Goal: Complete application form: Complete application form

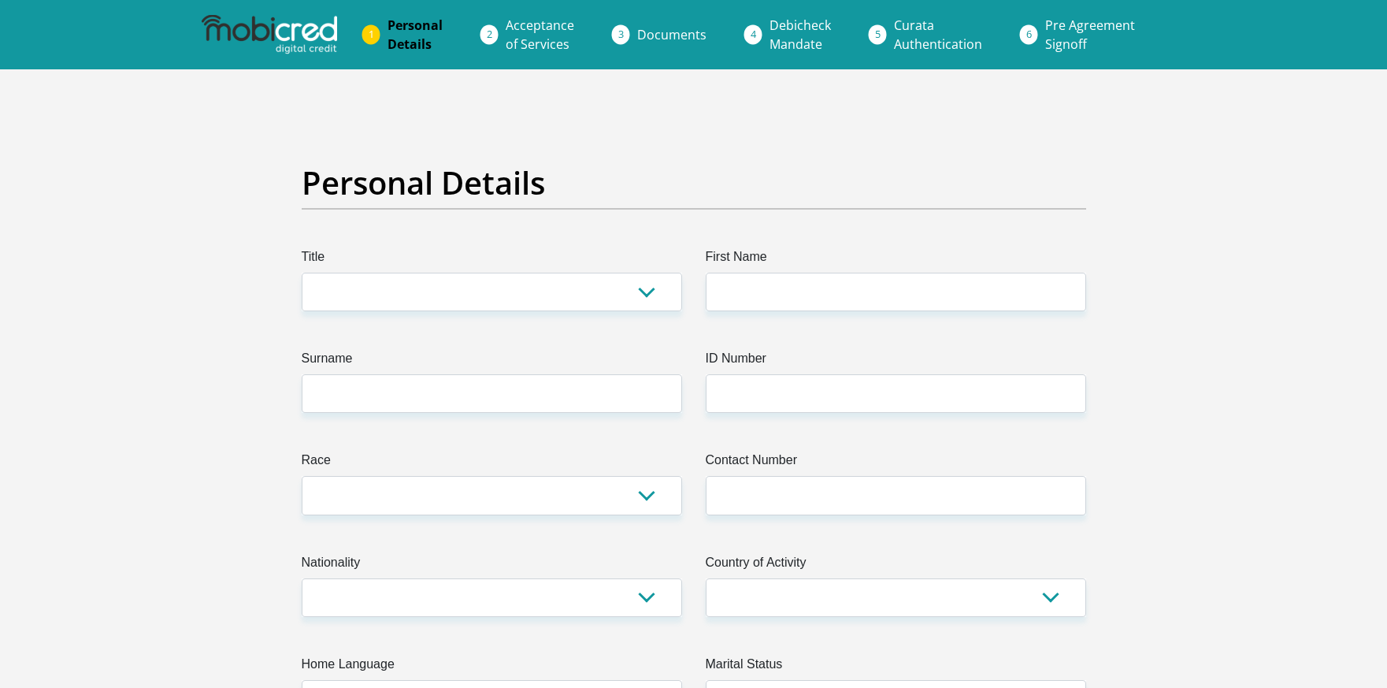
select select "Ms"
click at [302, 273] on select "Mr Ms Mrs Dr [PERSON_NAME]" at bounding box center [492, 292] width 380 height 39
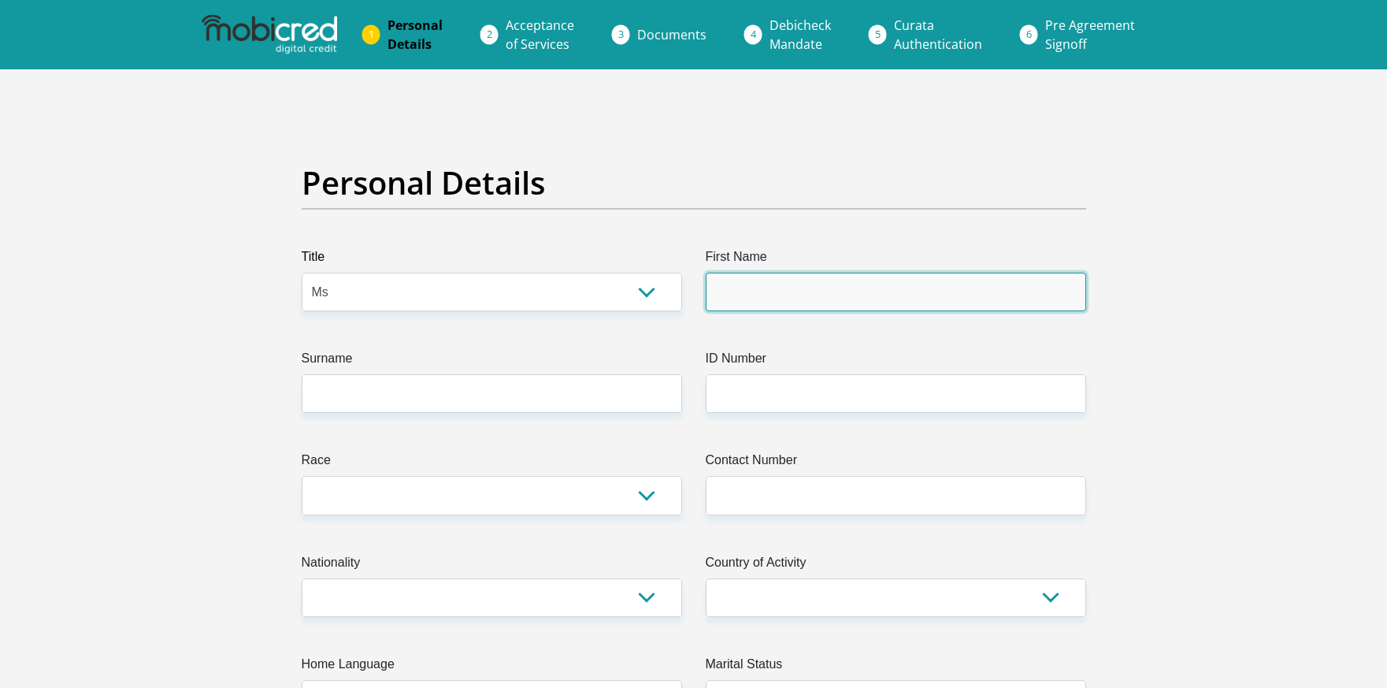
click at [733, 287] on input "First Name" at bounding box center [896, 292] width 380 height 39
click at [780, 282] on input "First Name" at bounding box center [896, 292] width 380 height 39
type input "NA"
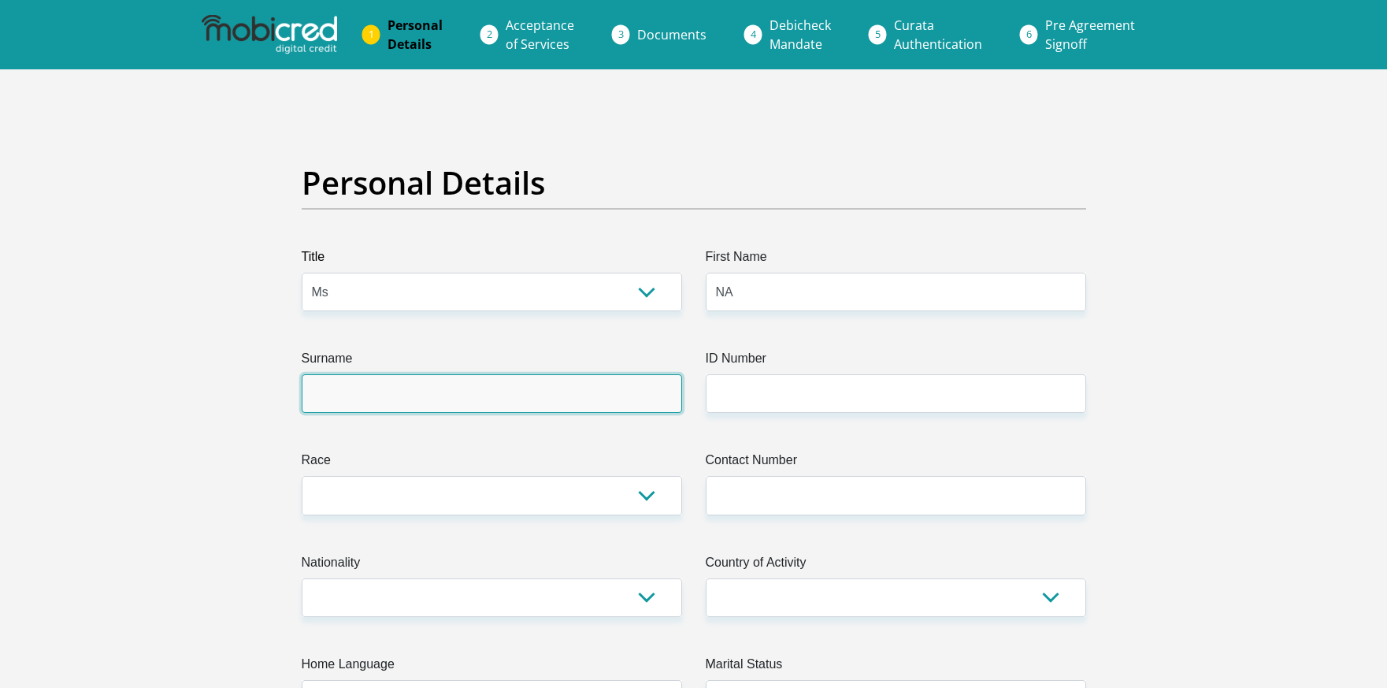
type input "Khuzwayo"
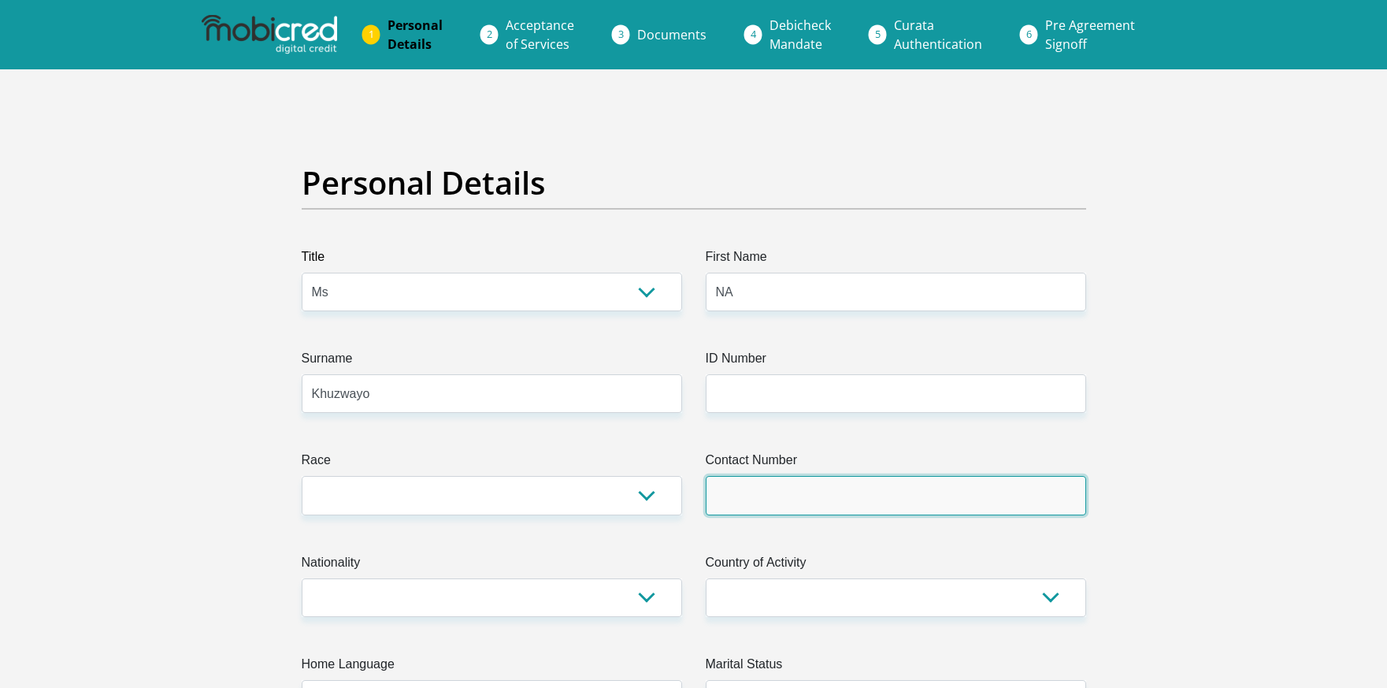
type input "0688405923"
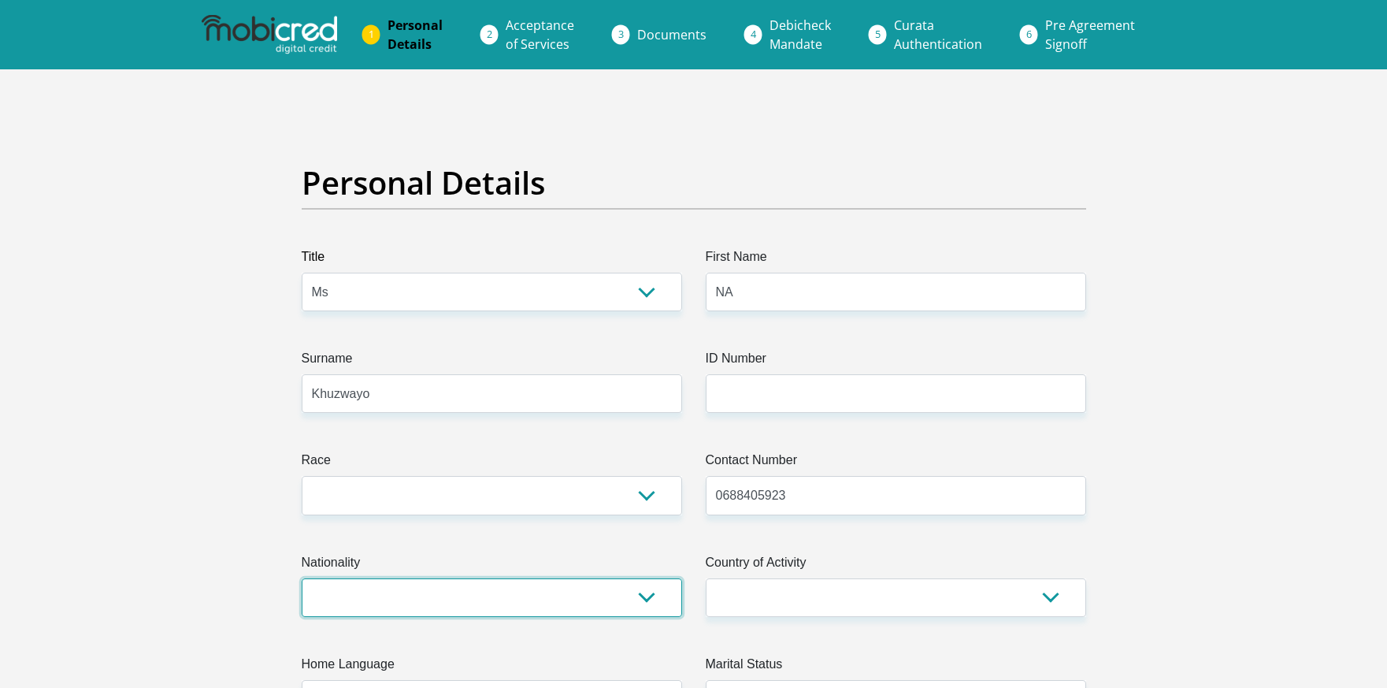
select select "ZAF"
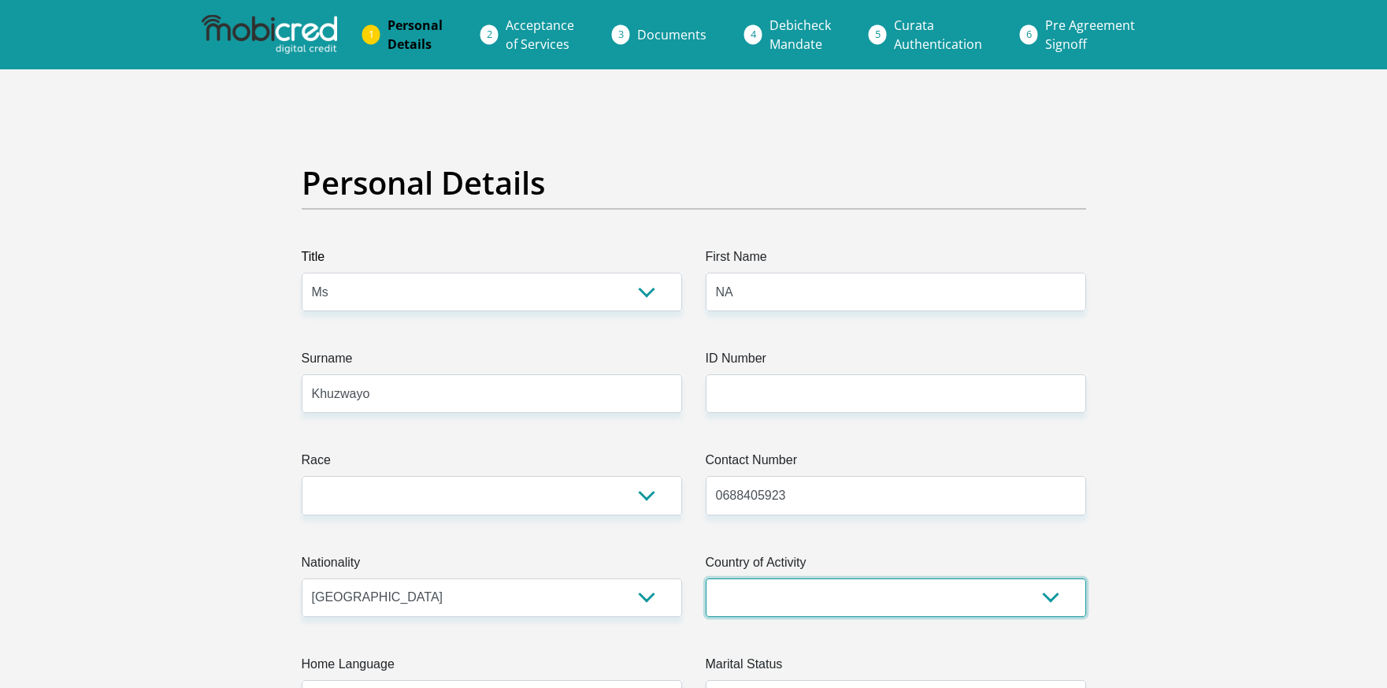
select select "ZAF"
type input "1375 Mogokare"
type input "Makwassie"
type input "2650"
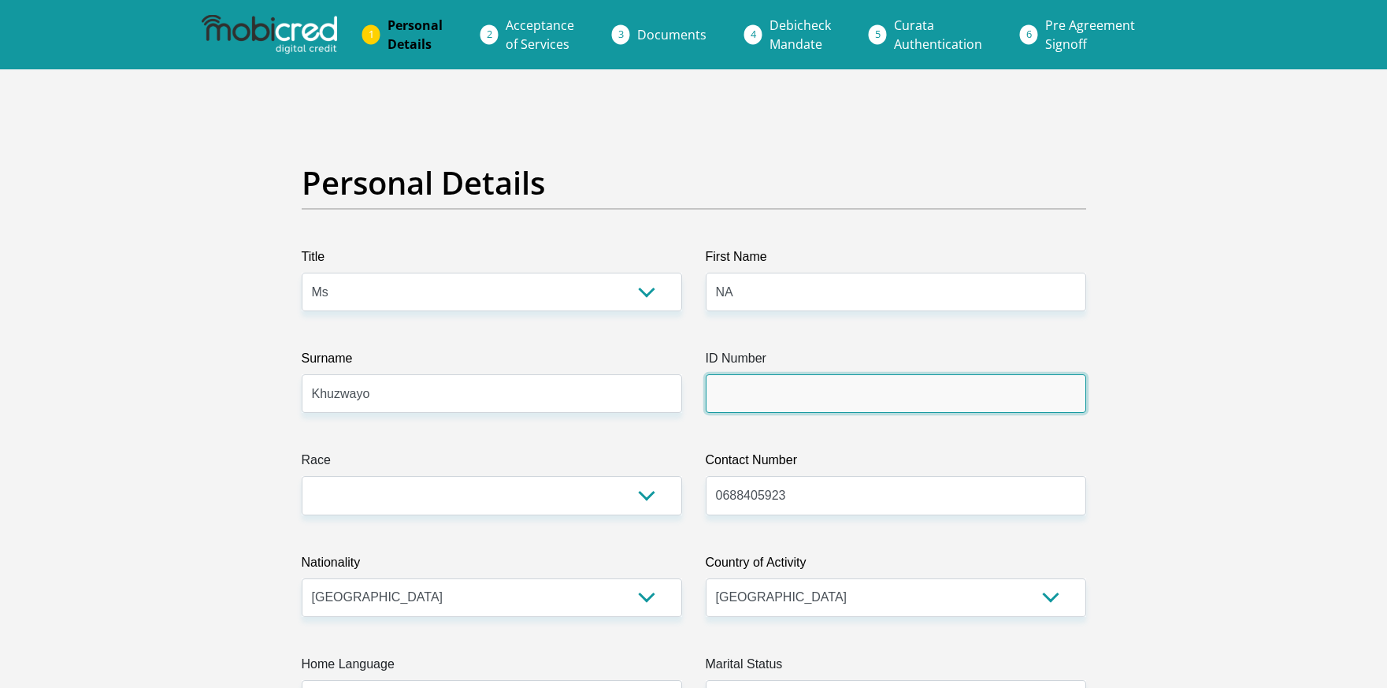
click at [779, 380] on input "ID Number" at bounding box center [896, 393] width 380 height 39
type input "0308190237088"
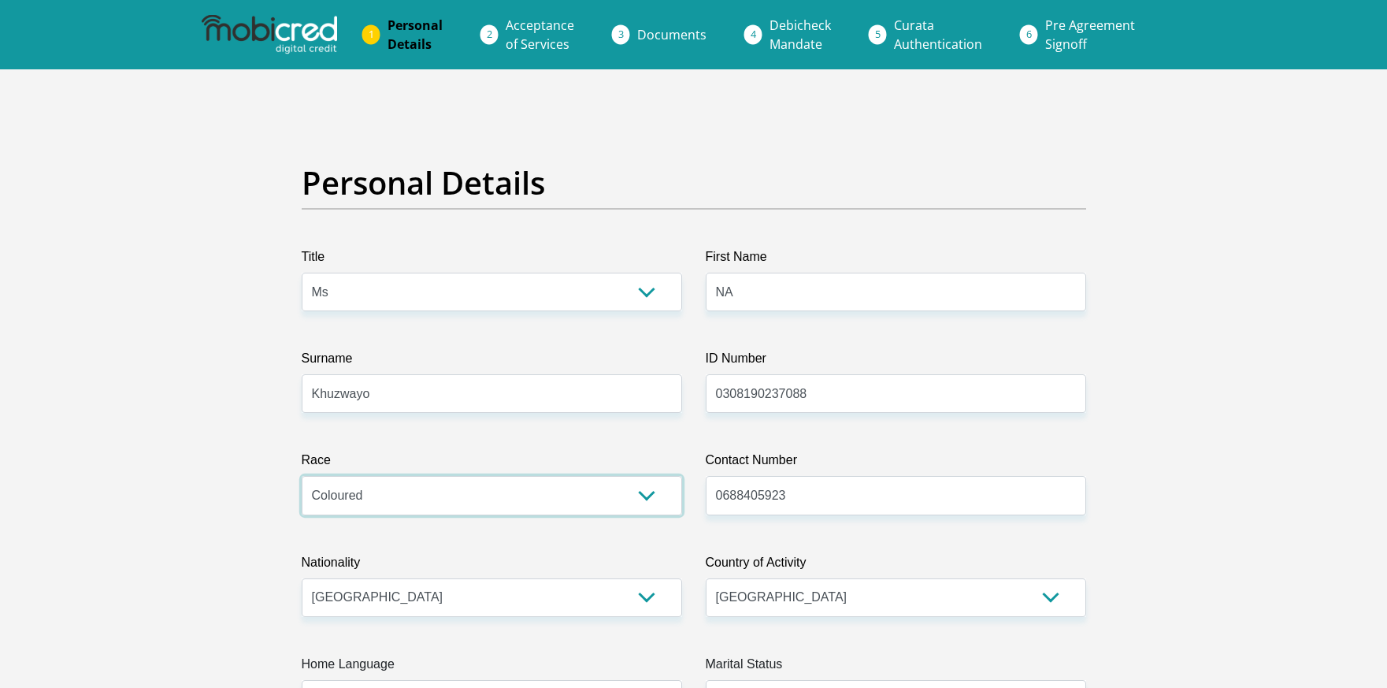
select select "1"
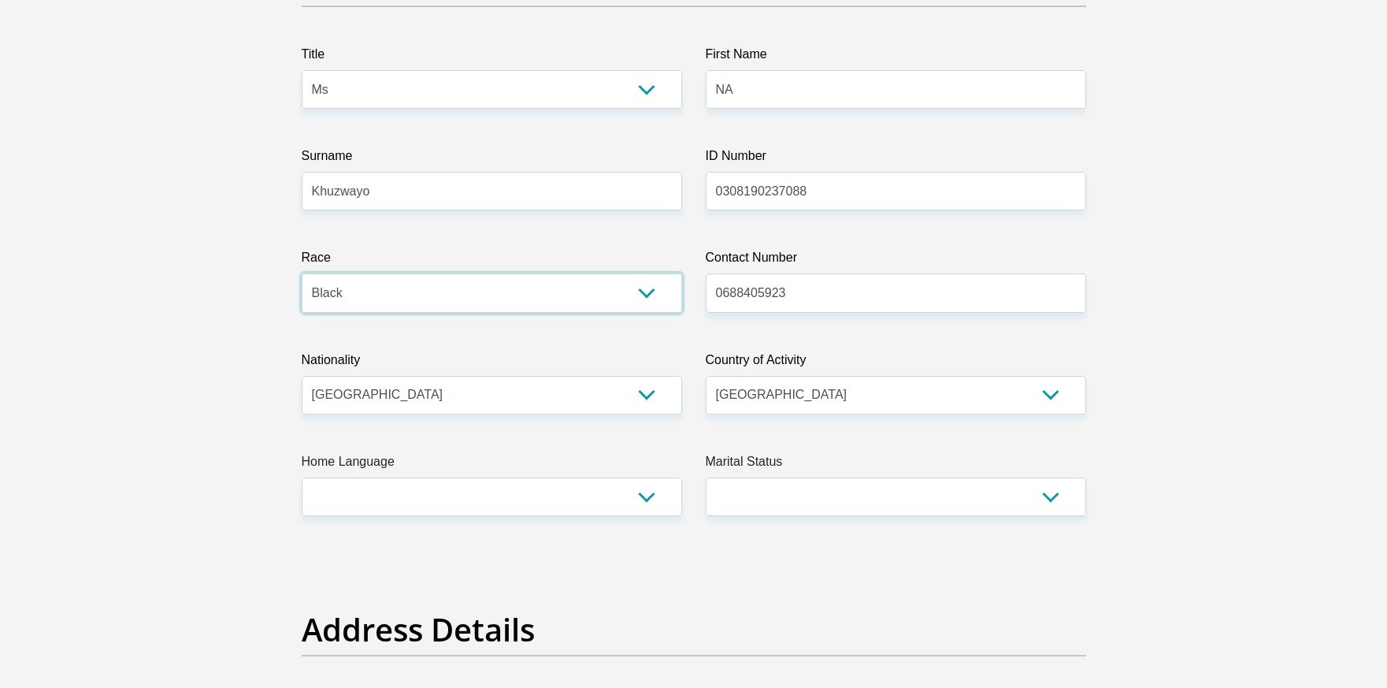
scroll to position [236, 0]
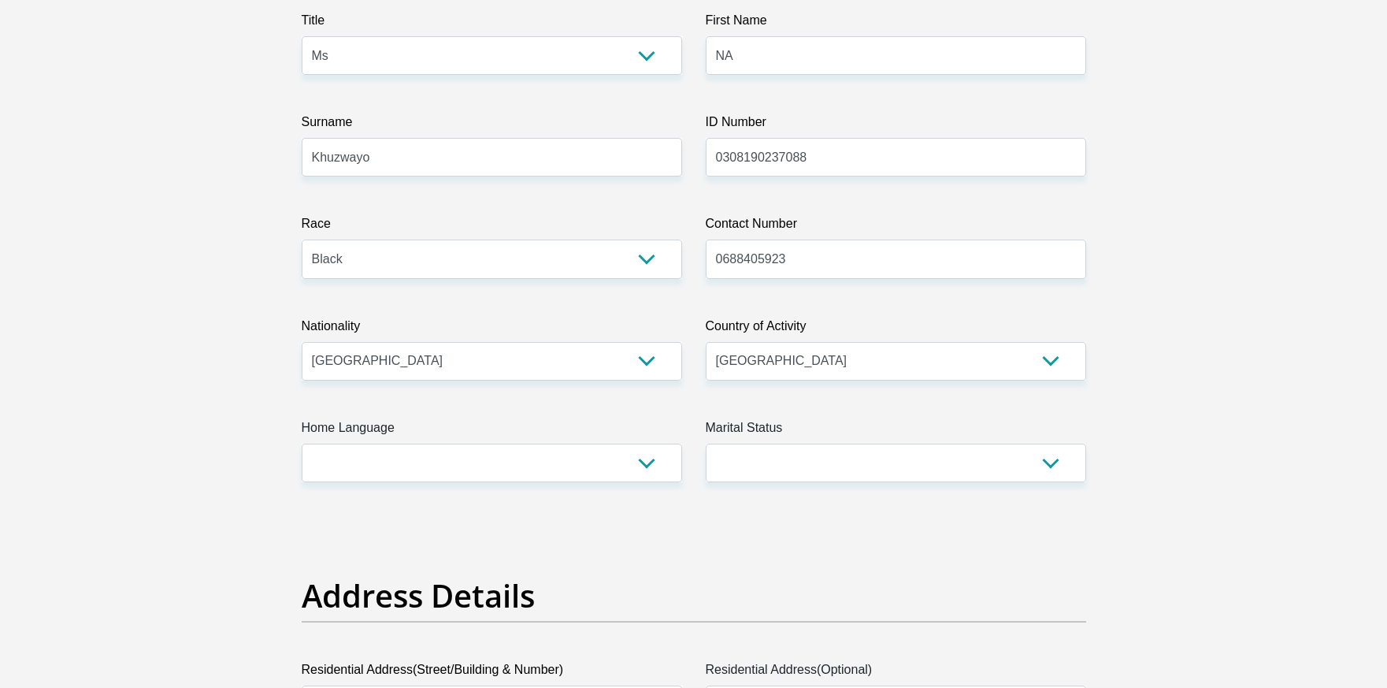
drag, startPoint x: 603, startPoint y: 482, endPoint x: 610, endPoint y: 469, distance: 14.5
click at [614, 466] on select "Afrikaans English Sepedi South Ndebele Southern Sotho Swati Tsonga Tswana Venda…" at bounding box center [492, 463] width 380 height 39
select select "zul"
click at [302, 444] on select "Afrikaans English Sepedi South Ndebele Southern Sotho Swati Tsonga Tswana Venda…" at bounding box center [492, 463] width 380 height 39
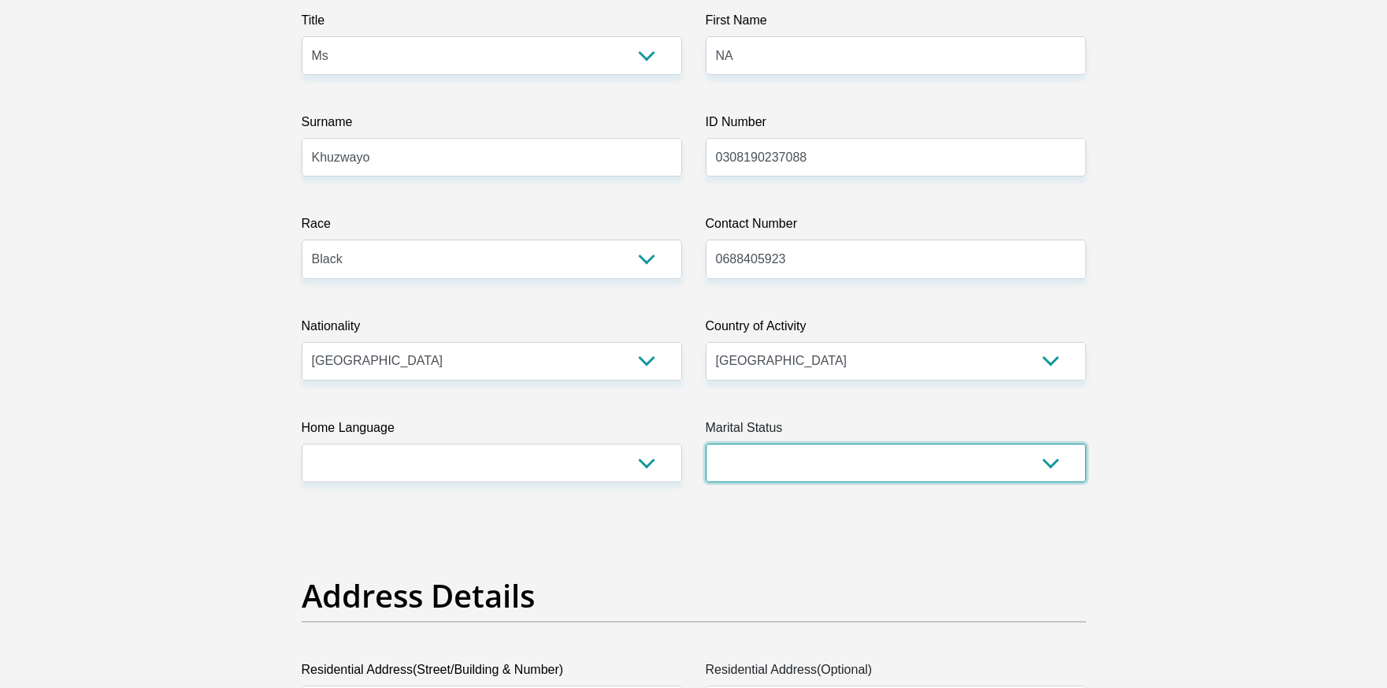
click at [856, 458] on select "Married ANC Single Divorced Widowed Married COP or Customary Law" at bounding box center [896, 463] width 380 height 39
select select "2"
click at [706, 444] on select "Married ANC Single Divorced Widowed Married COP or Customary Law" at bounding box center [896, 463] width 380 height 39
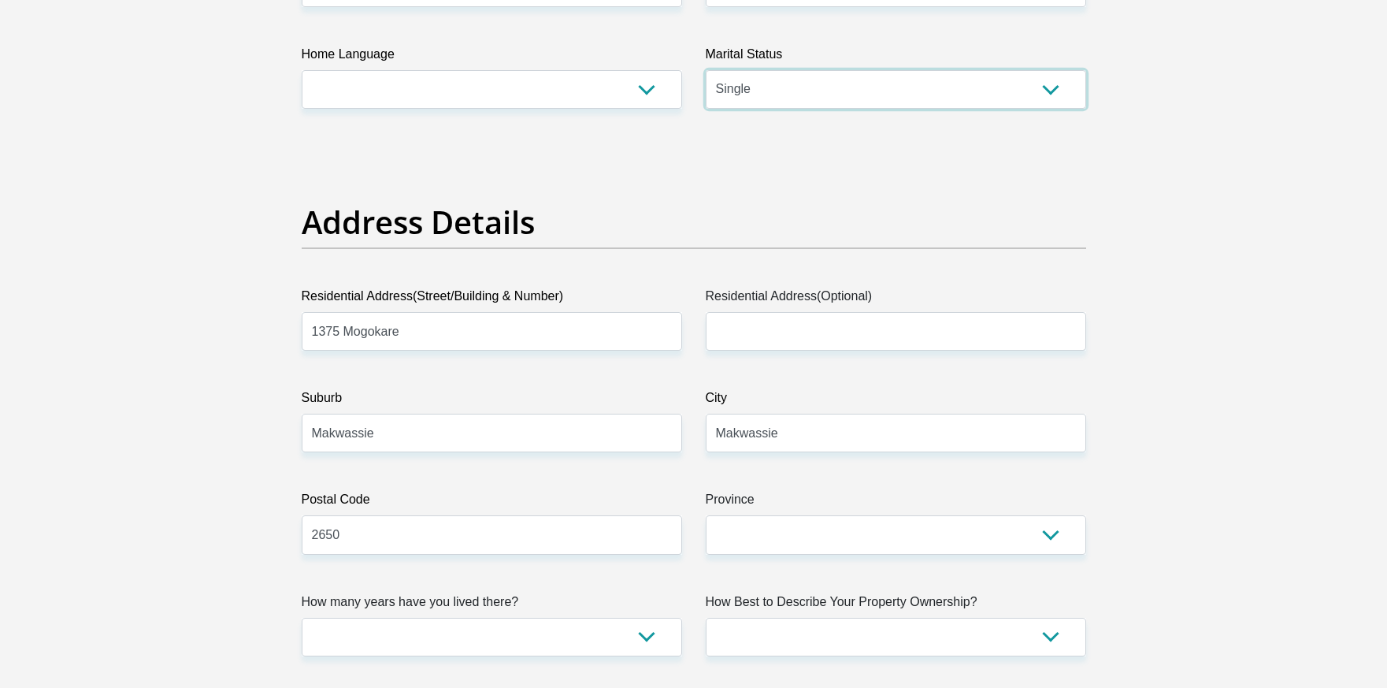
scroll to position [630, 0]
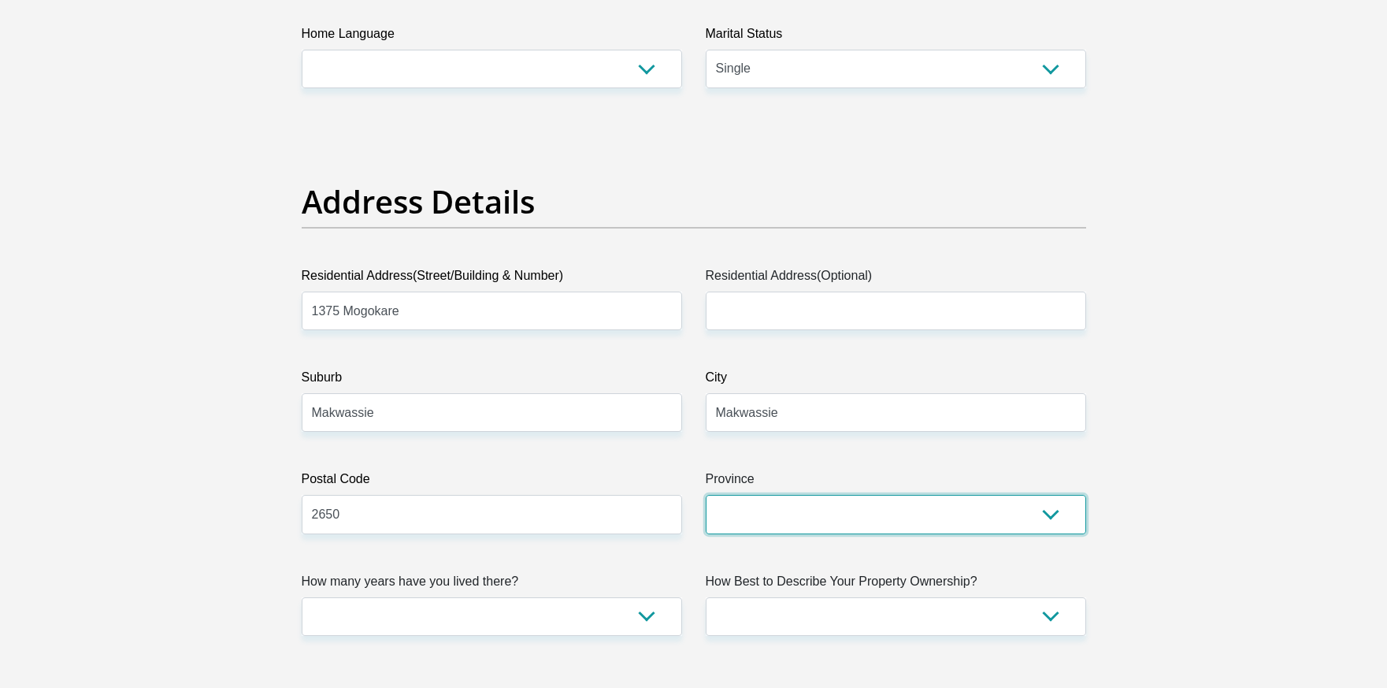
click at [806, 514] on select "Eastern Cape Free State Gauteng KwaZulu-Natal Limpopo Mpumalanga Northern Cape …" at bounding box center [896, 514] width 380 height 39
select select "North West"
click at [706, 495] on select "Eastern Cape Free State Gauteng KwaZulu-Natal Limpopo Mpumalanga Northern Cape …" at bounding box center [896, 514] width 380 height 39
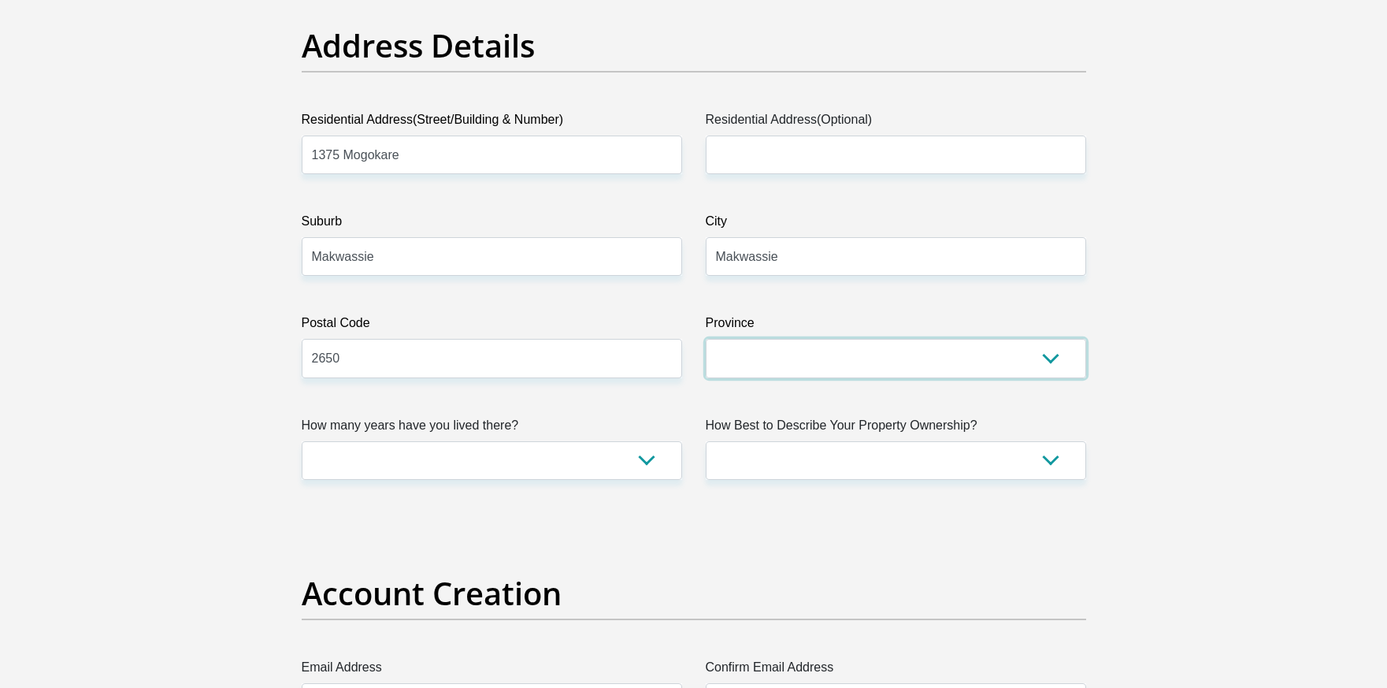
scroll to position [788, 0]
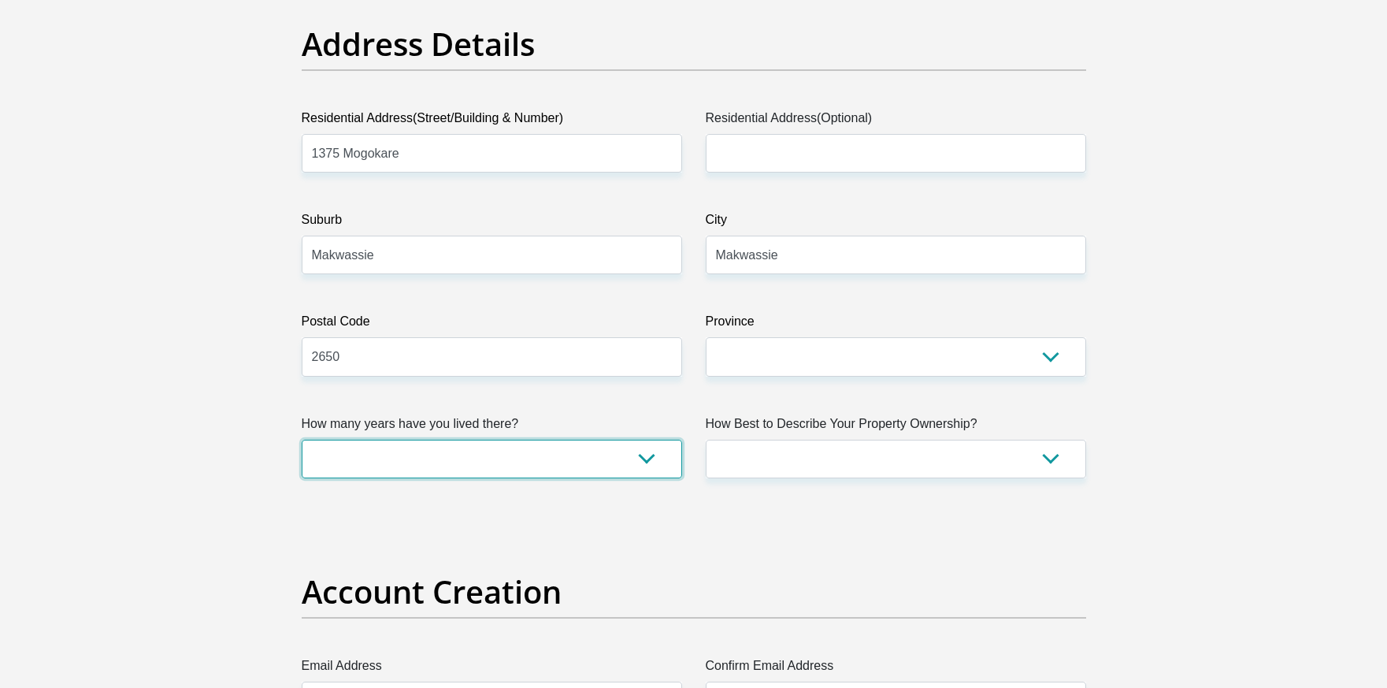
click at [663, 462] on select "less than 1 year 1-3 years 3-5 years 5+ years" at bounding box center [492, 459] width 380 height 39
select select "5"
click at [302, 440] on select "less than 1 year 1-3 years 3-5 years 5+ years" at bounding box center [492, 459] width 380 height 39
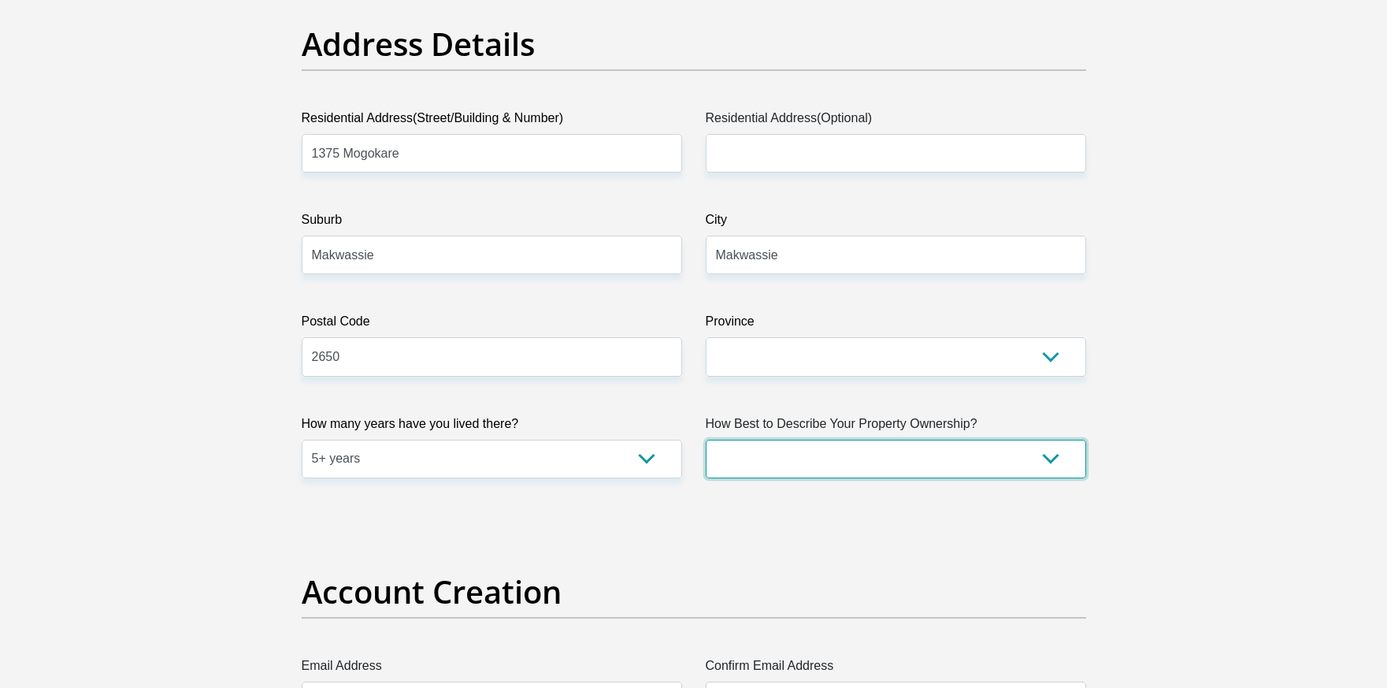
click at [873, 453] on select "Owned Rented Family Owned Company Dwelling" at bounding box center [896, 459] width 380 height 39
select select "parents"
click at [706, 440] on select "Owned Rented Family Owned Company Dwelling" at bounding box center [896, 459] width 380 height 39
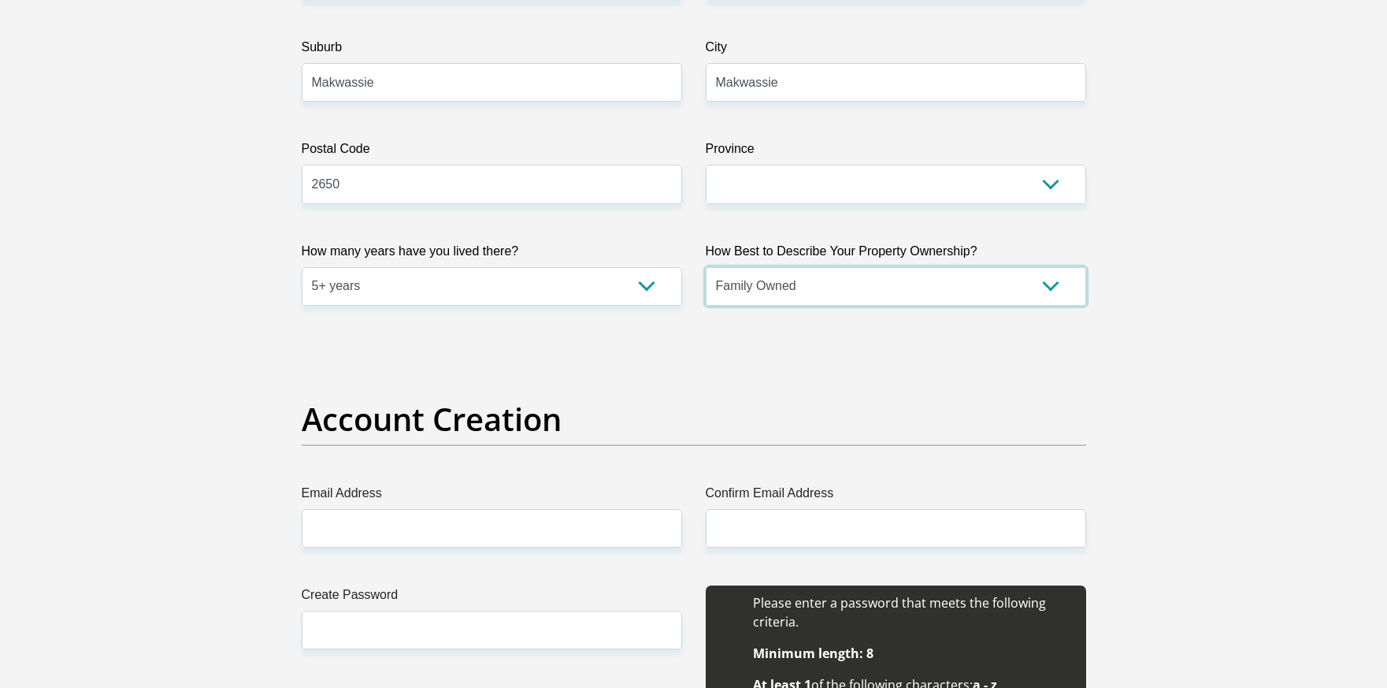
scroll to position [1103, 0]
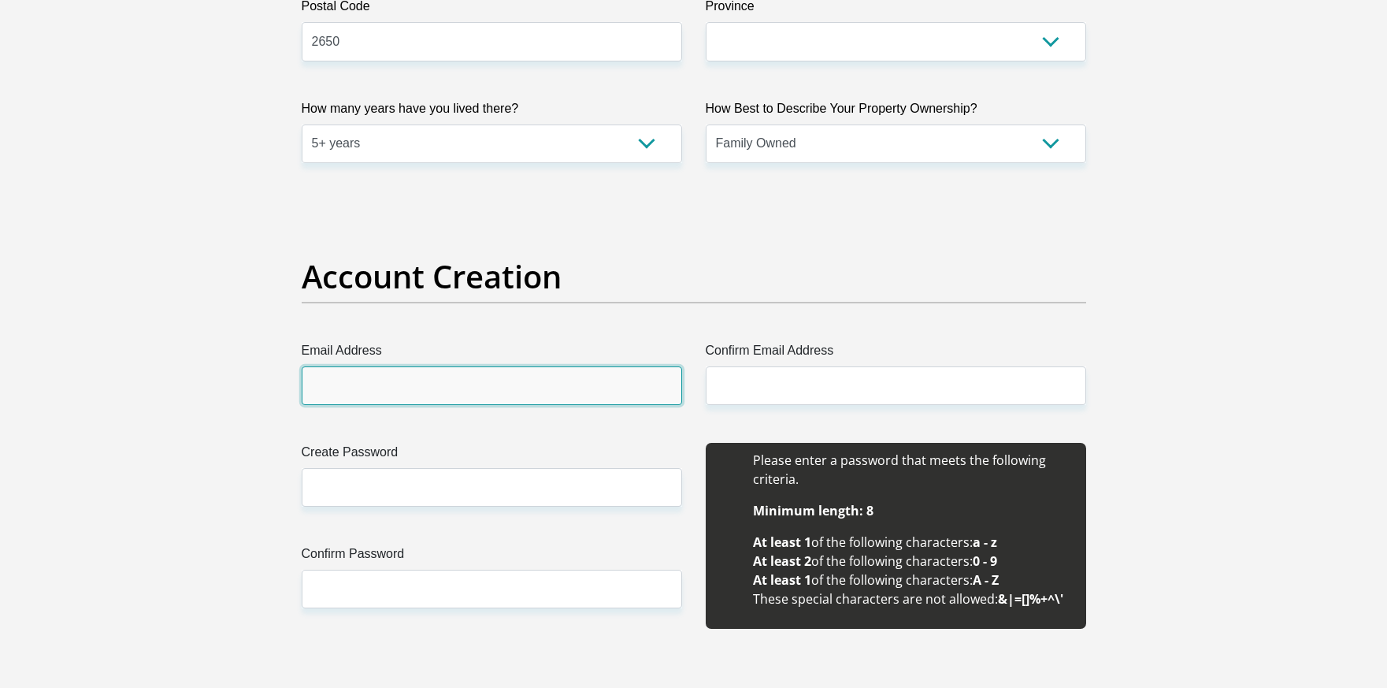
click at [475, 392] on input "Email Address" at bounding box center [492, 385] width 380 height 39
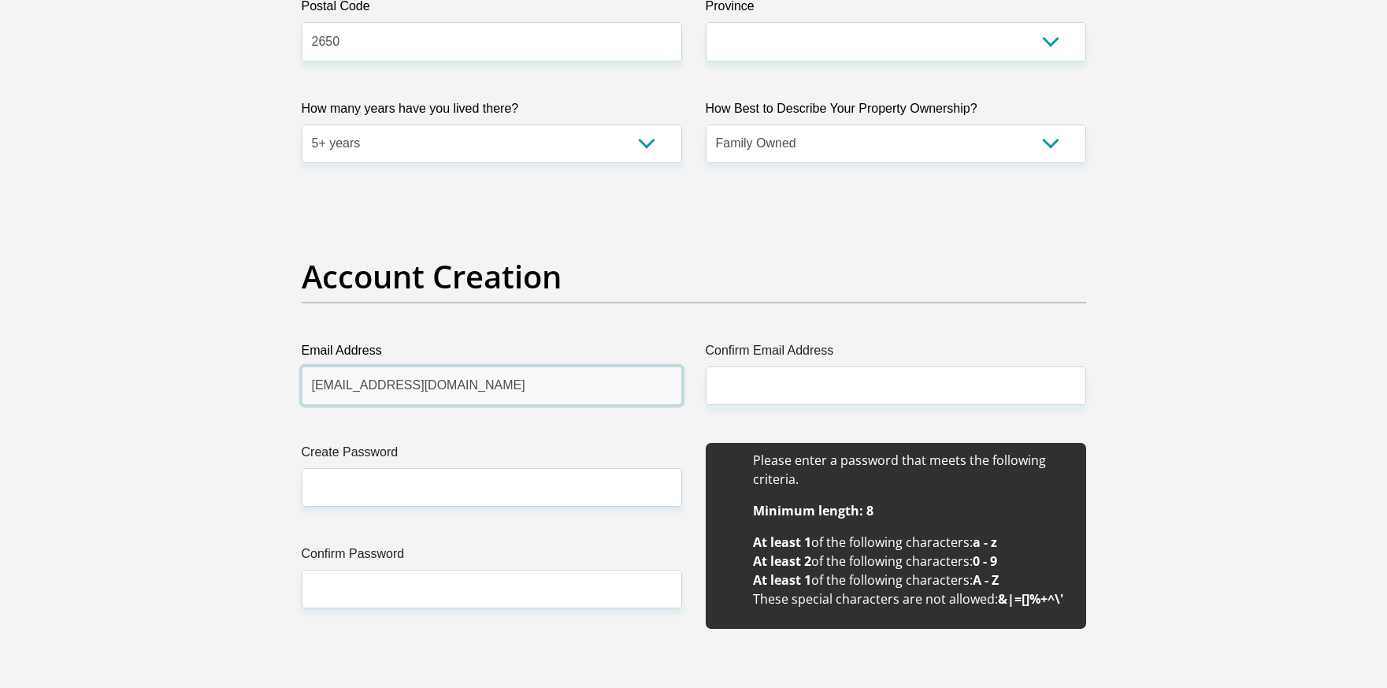
type input "[EMAIL_ADDRESS][DOMAIN_NAME]"
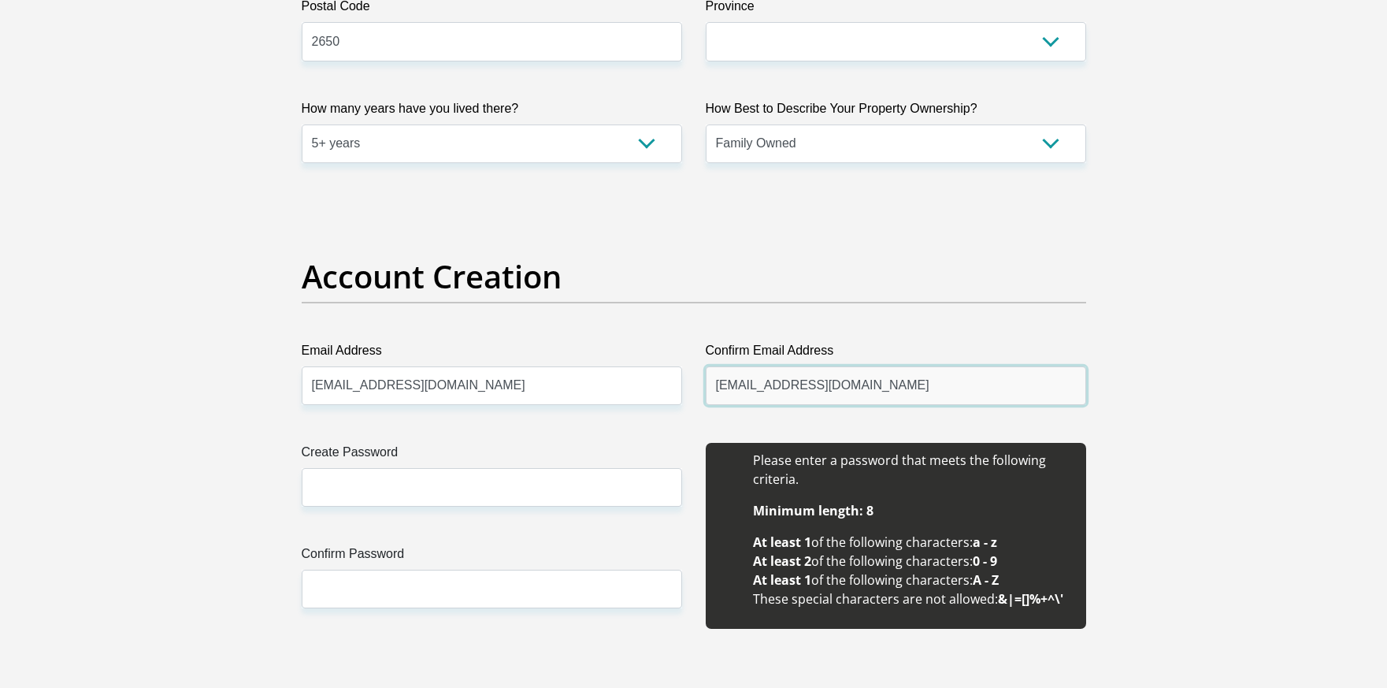
type input "[EMAIL_ADDRESS][DOMAIN_NAME]"
type input "Khuzwayo@0308"
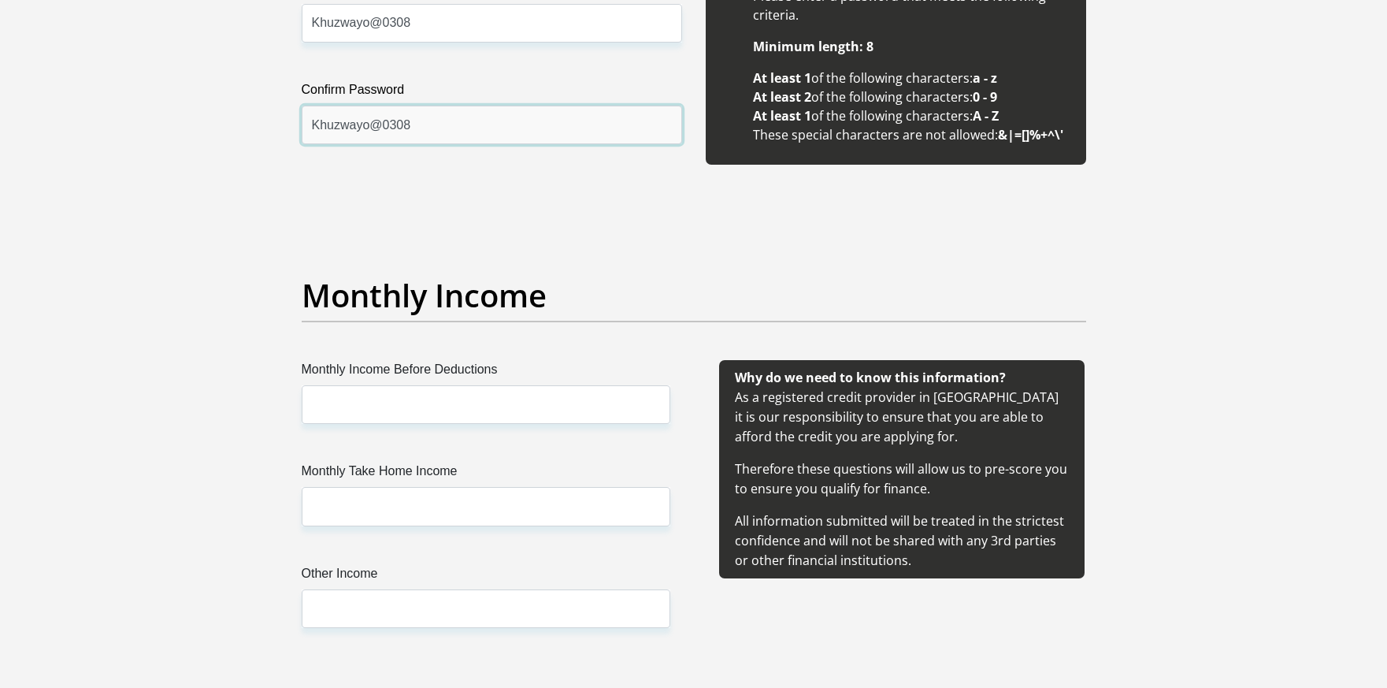
scroll to position [1575, 0]
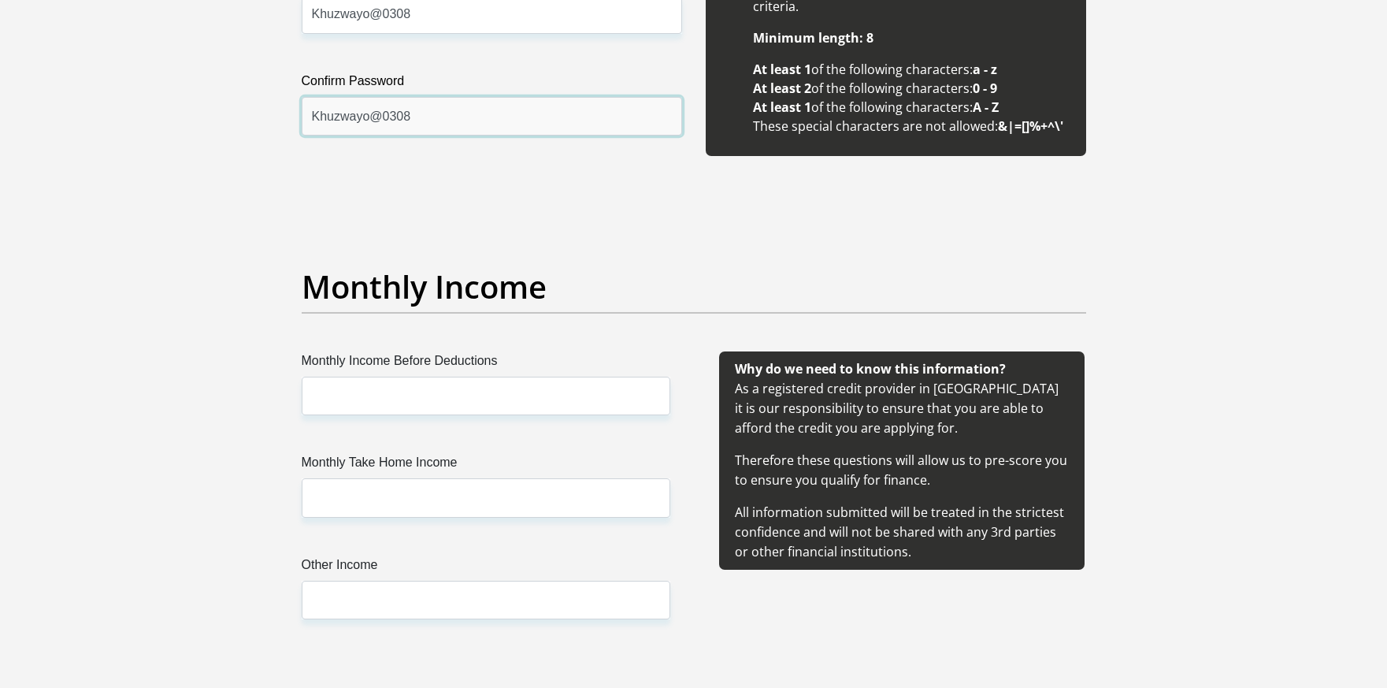
type input "Khuzwayo@0308"
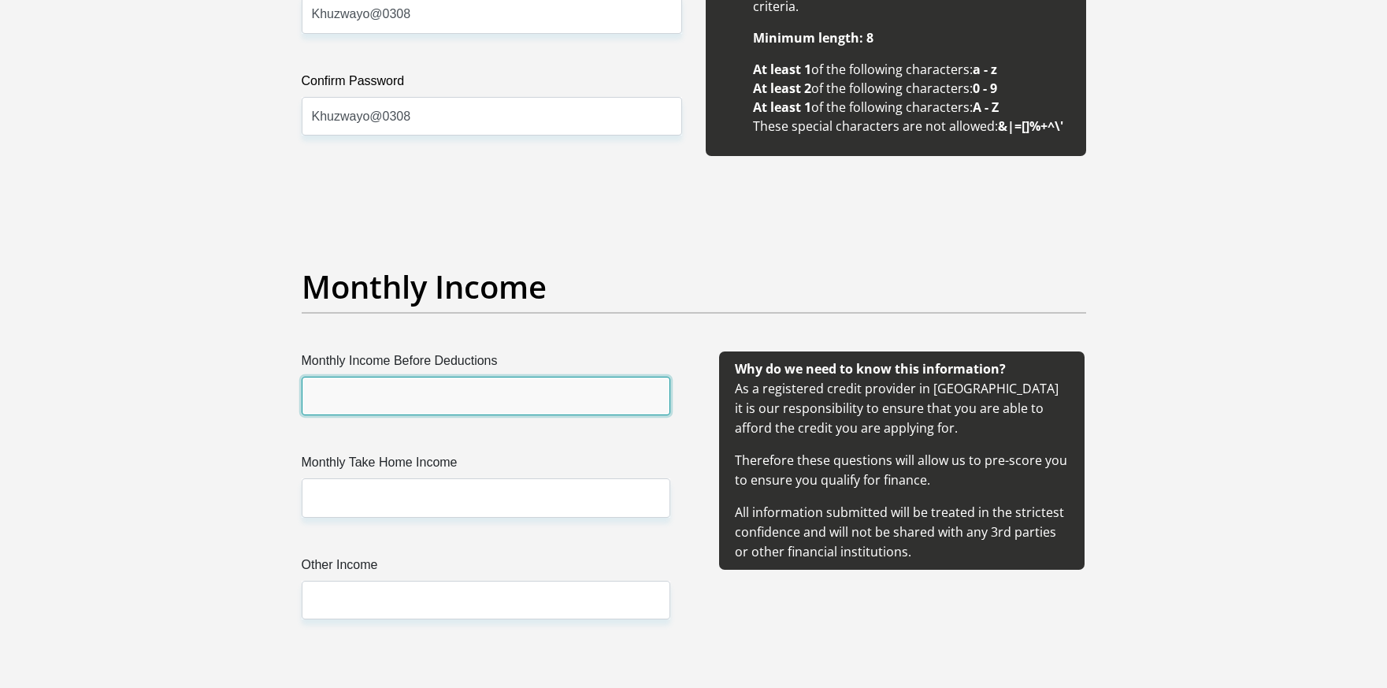
click at [442, 393] on input "Monthly Income Before Deductions" at bounding box center [486, 396] width 369 height 39
type input "3"
type input "6500"
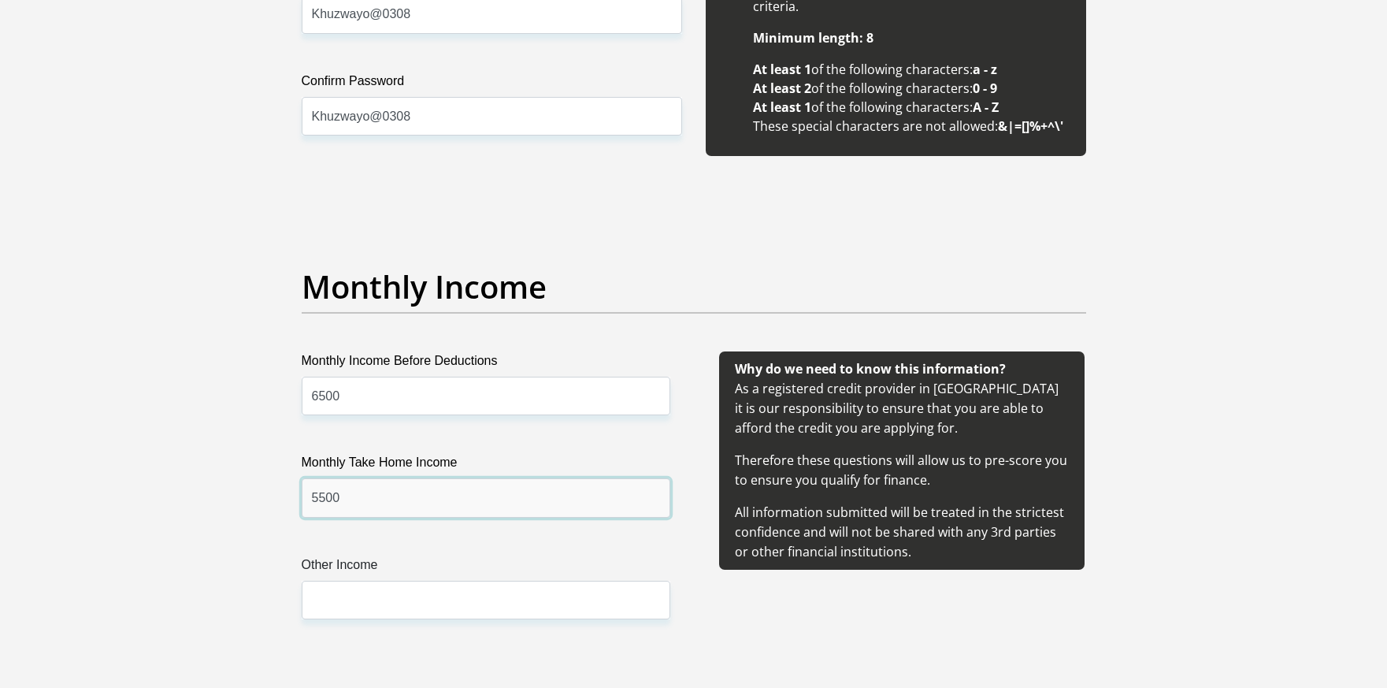
type input "5500"
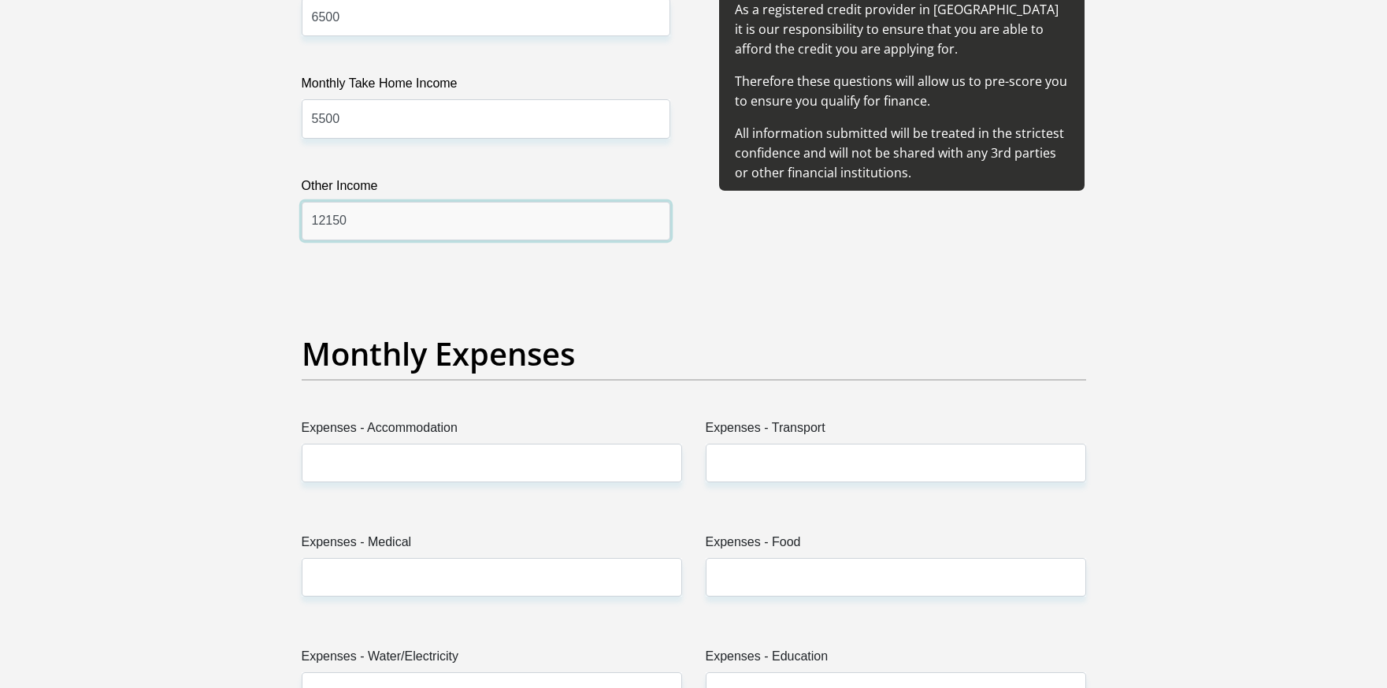
scroll to position [2048, 0]
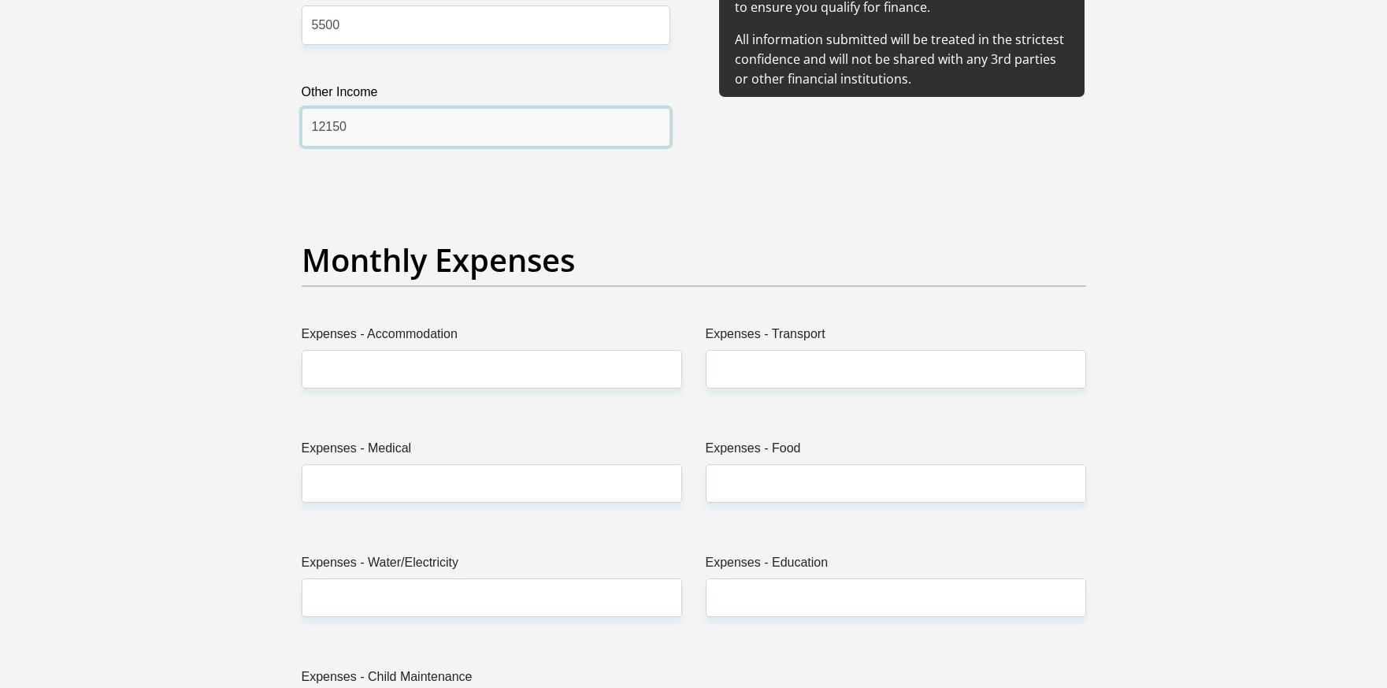
type input "12150"
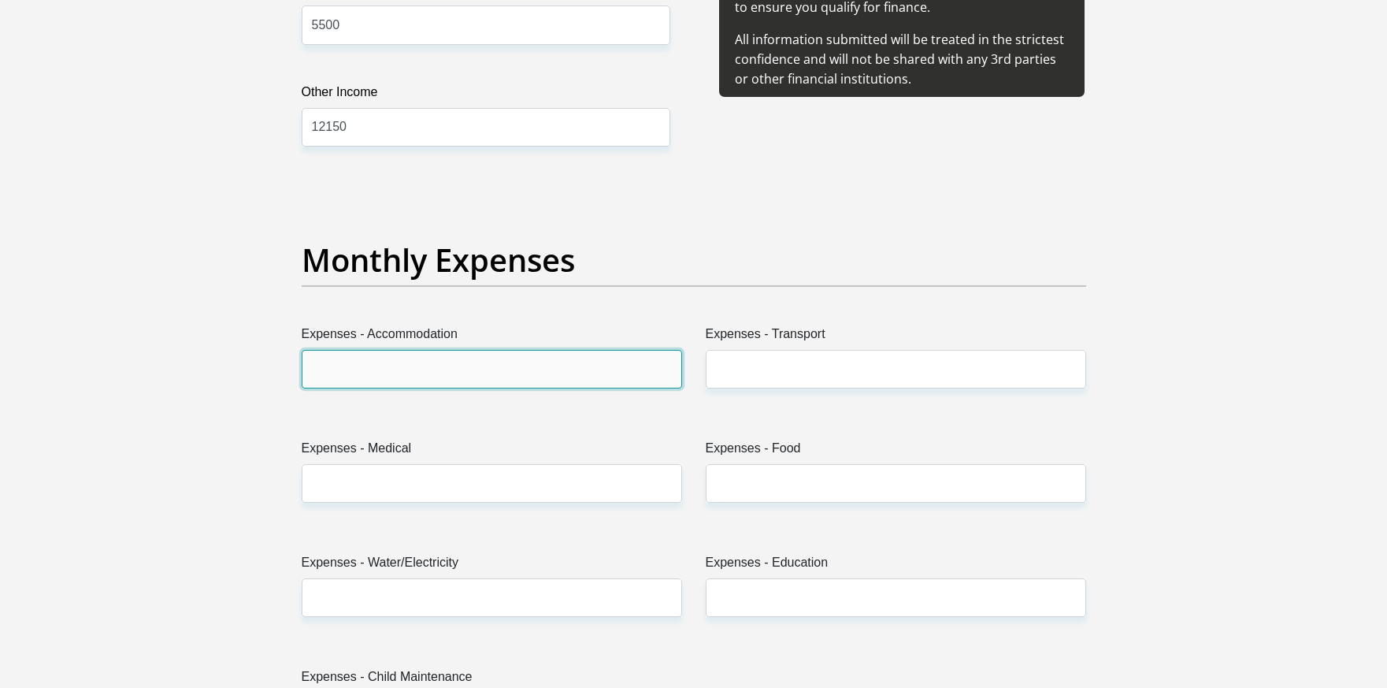
click at [423, 370] on input "Expenses - Accommodation" at bounding box center [492, 369] width 380 height 39
type input "1250"
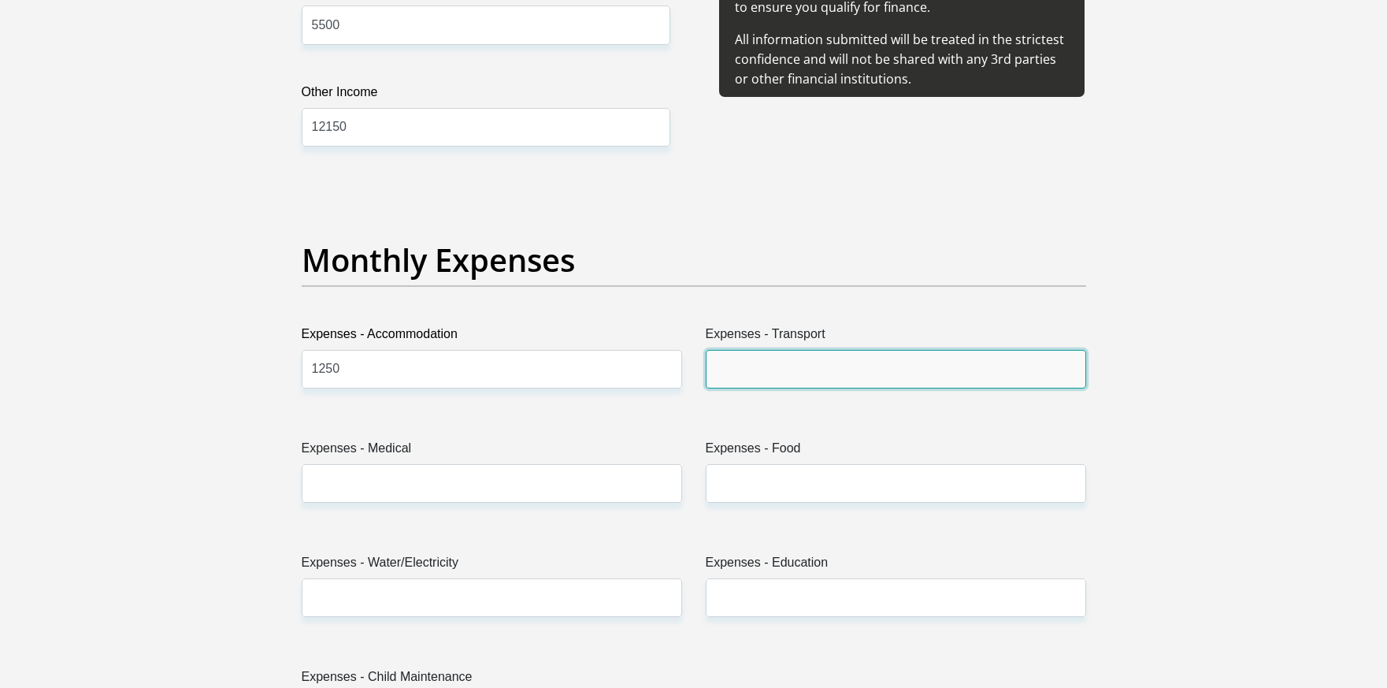
click at [773, 370] on input "Expenses - Transport" at bounding box center [896, 369] width 380 height 39
type input "1"
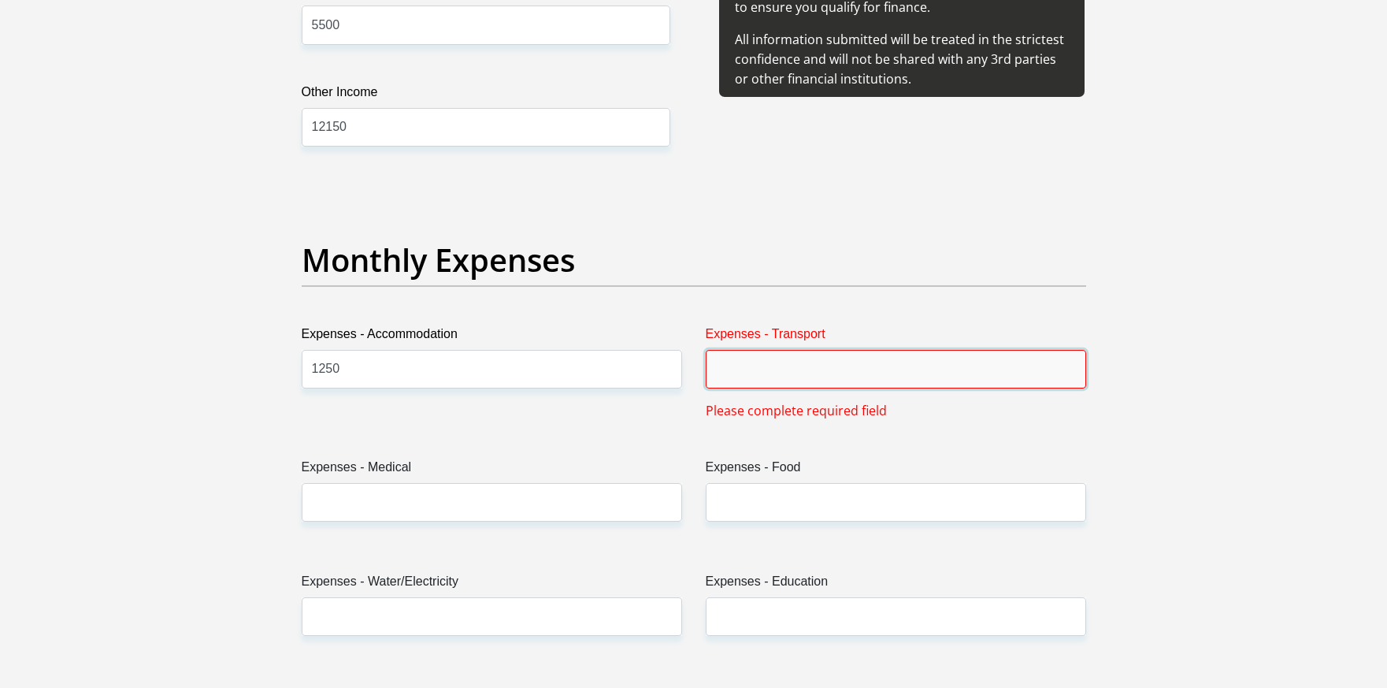
type input "5"
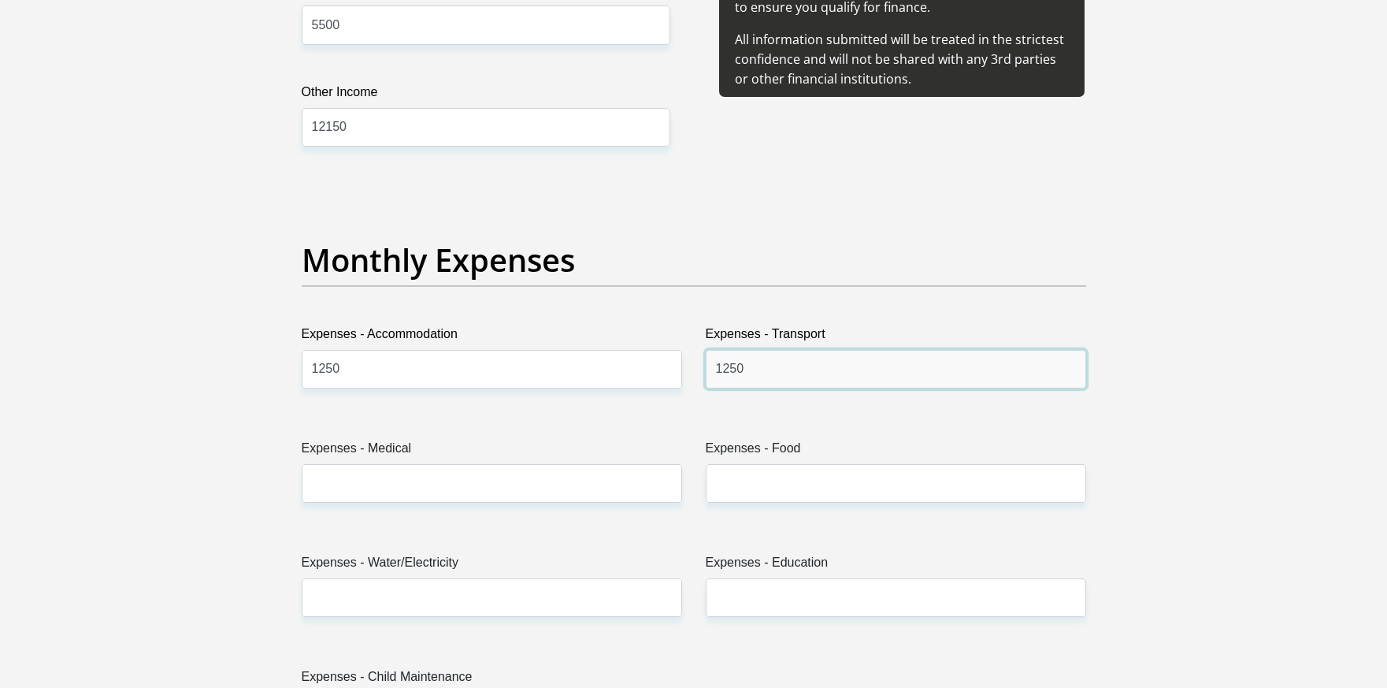
type input "1250"
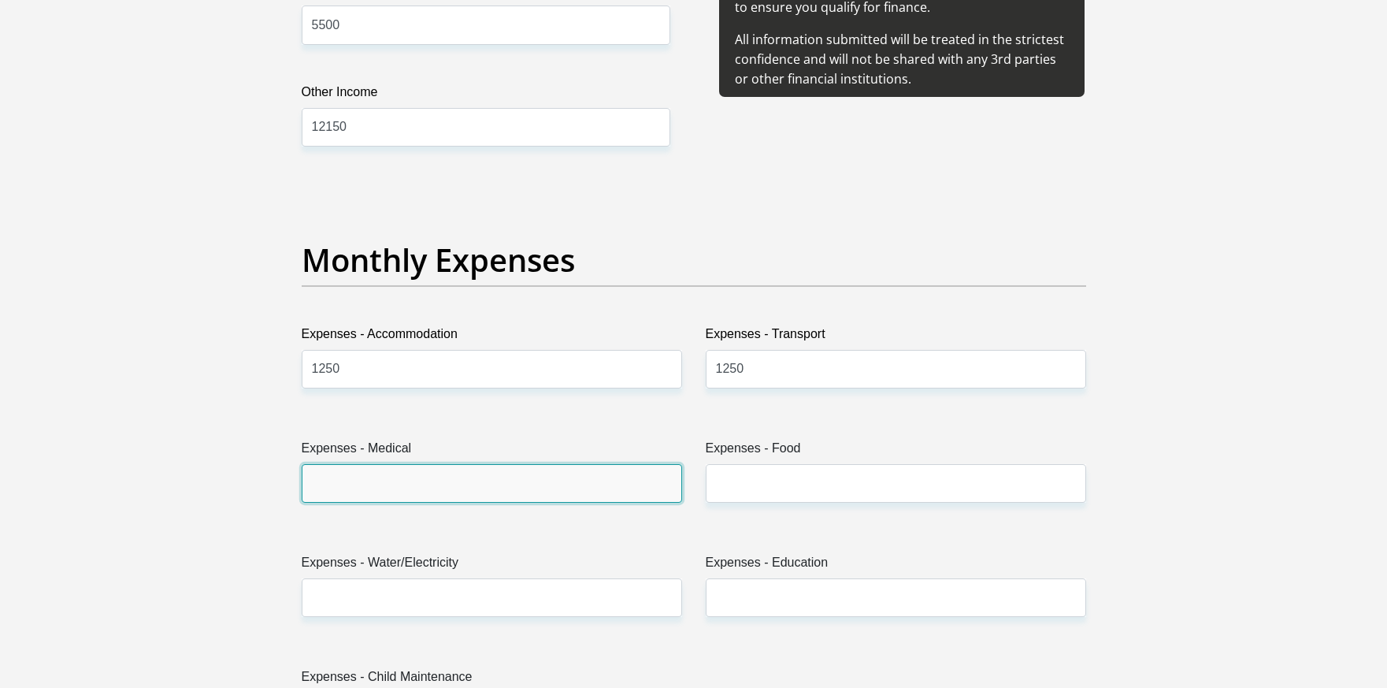
click at [442, 490] on input "Expenses - Medical" at bounding box center [492, 483] width 380 height 39
type input "0.00"
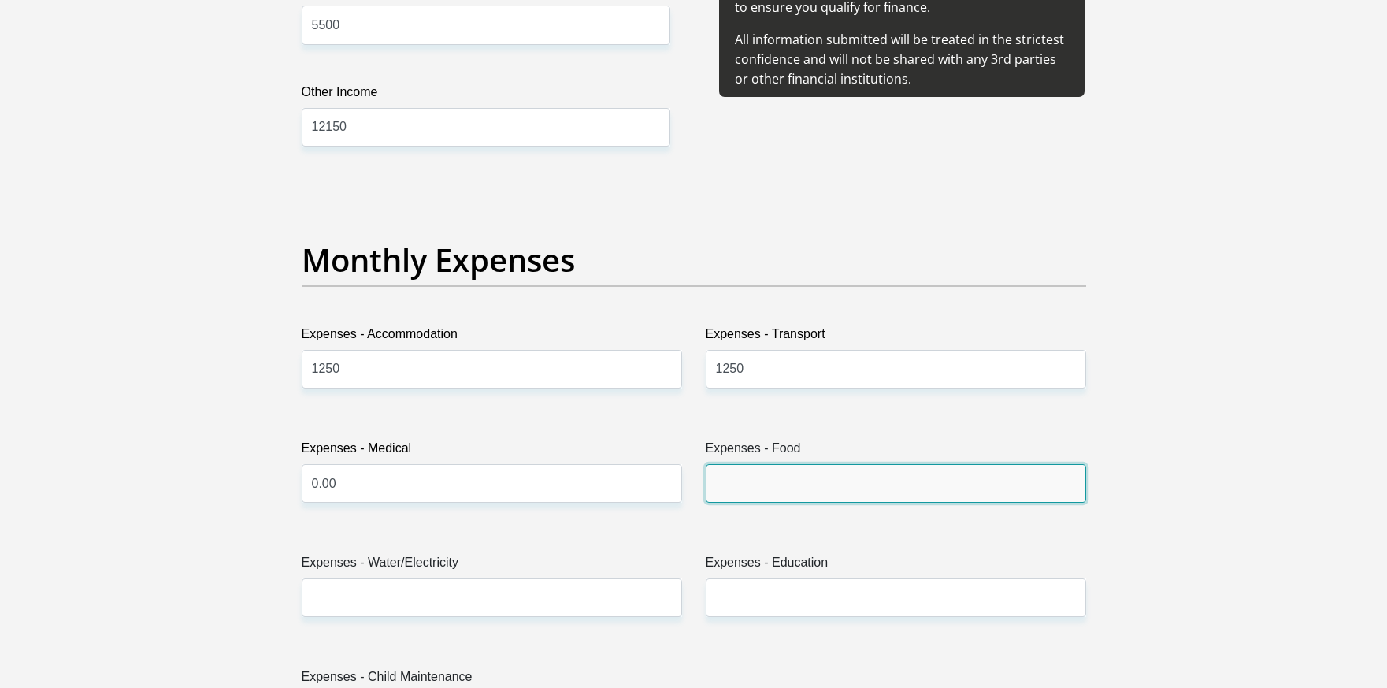
click at [766, 470] on input "Expenses - Food" at bounding box center [896, 483] width 380 height 39
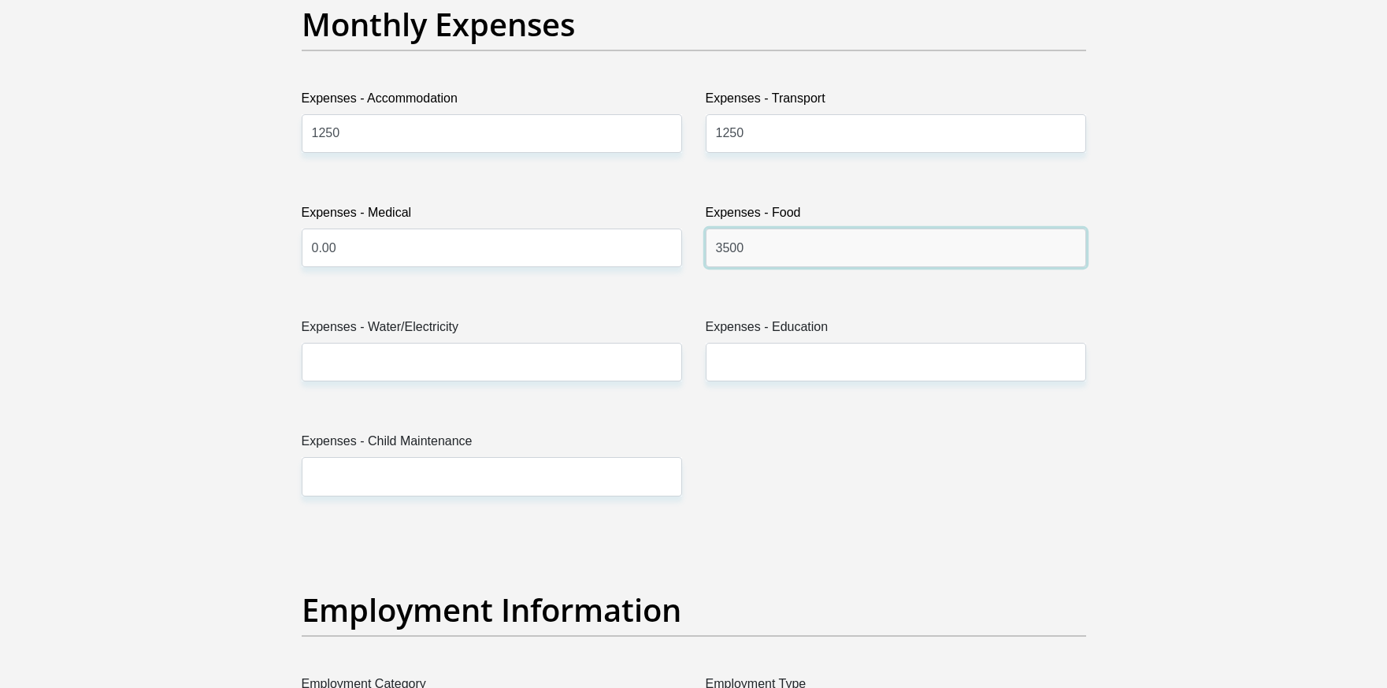
scroll to position [2284, 0]
type input "3500"
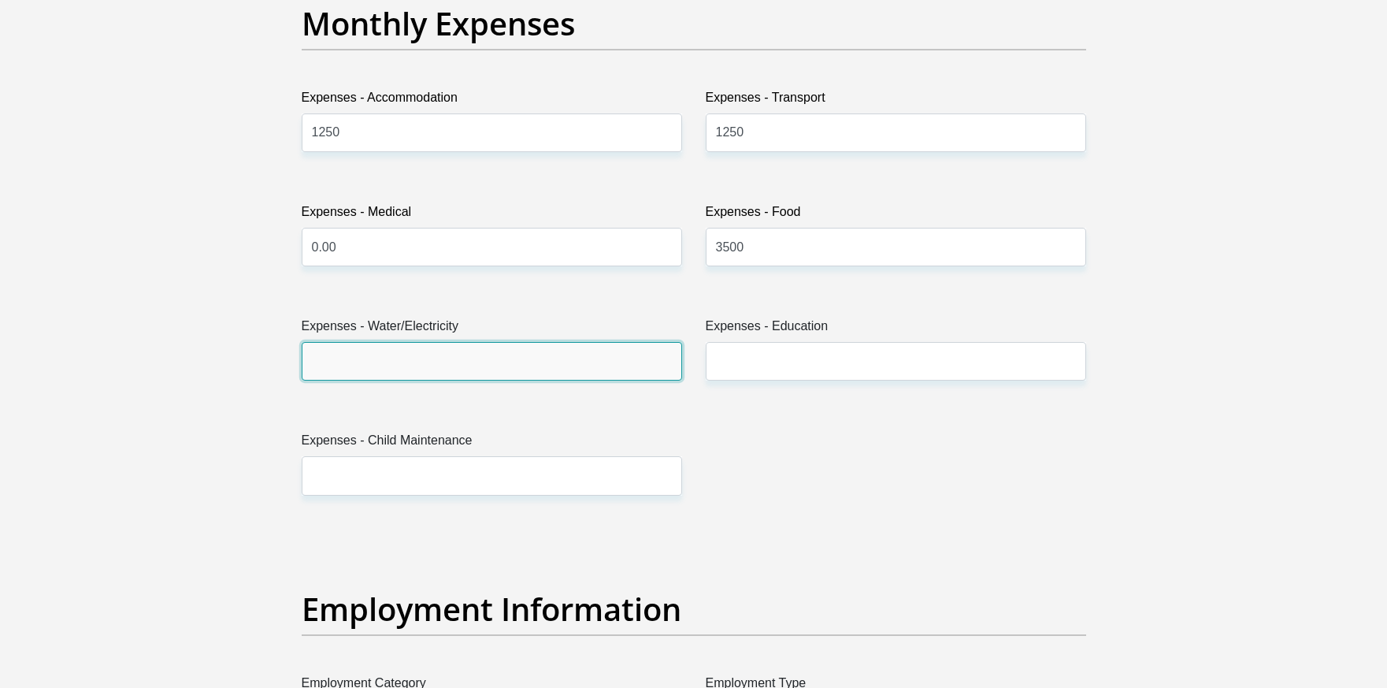
click at [444, 351] on input "Expenses - Water/Electricity" at bounding box center [492, 361] width 380 height 39
type input "500"
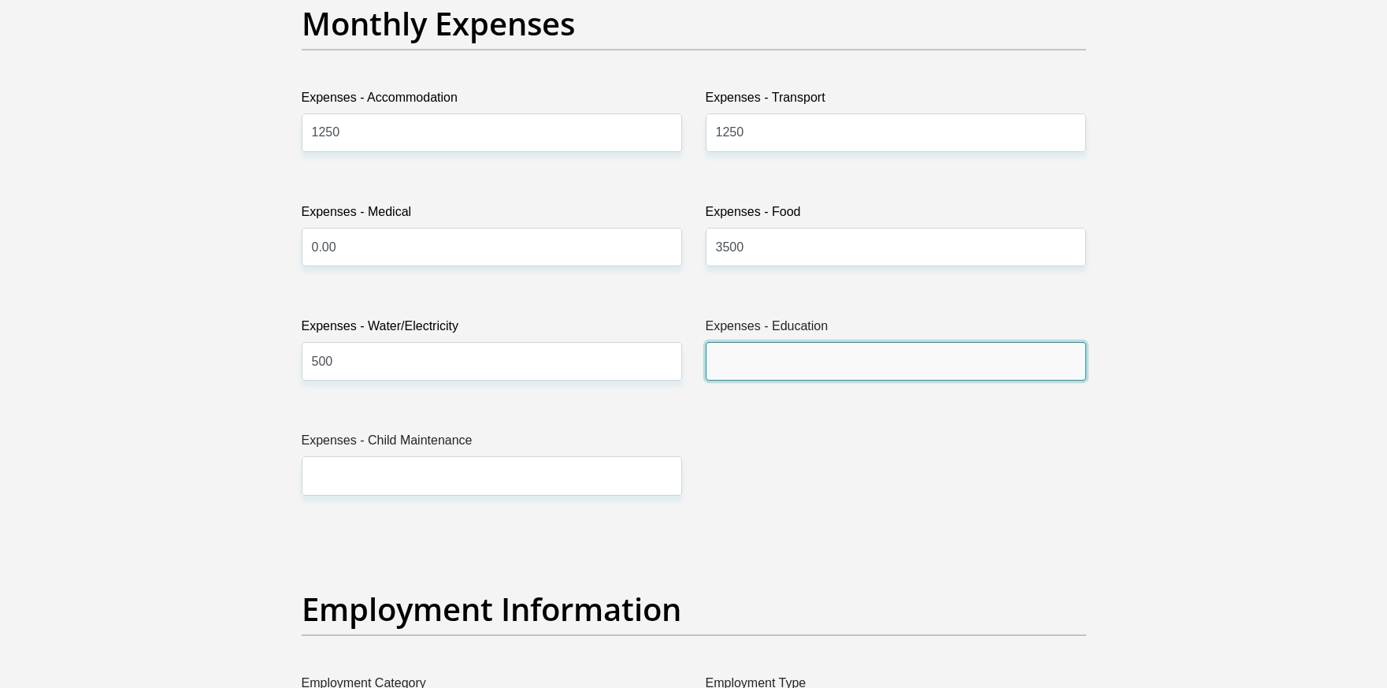
click at [756, 357] on input "Expenses - Education" at bounding box center [896, 361] width 380 height 39
type input "0.00"
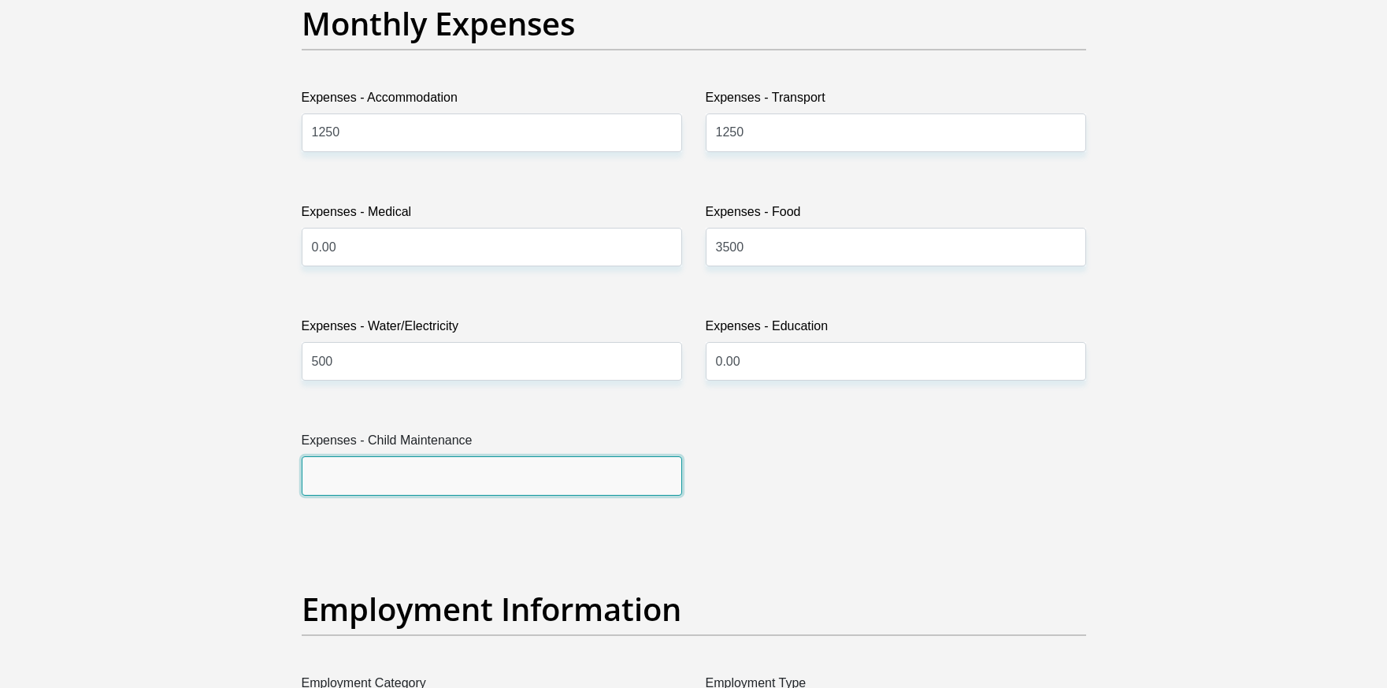
click at [349, 484] on input "Expenses - Child Maintenance" at bounding box center [492, 475] width 380 height 39
type input "0.00"
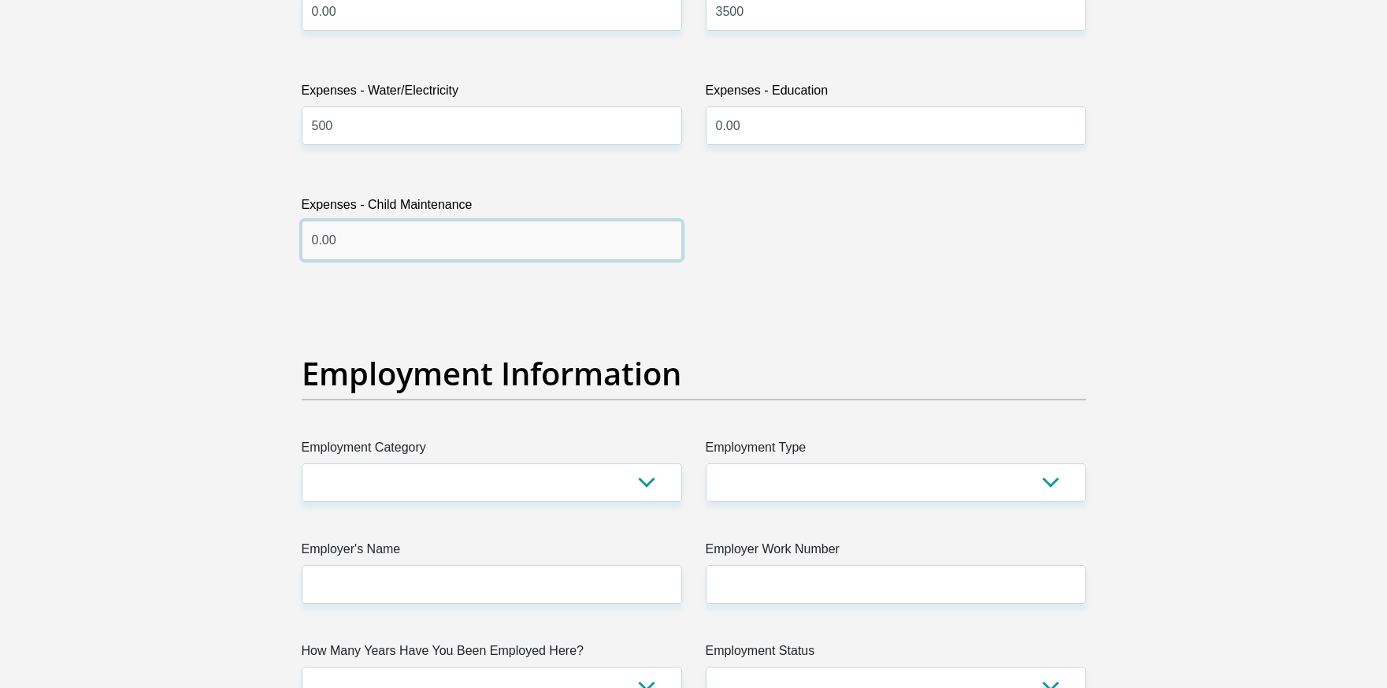
scroll to position [2521, 0]
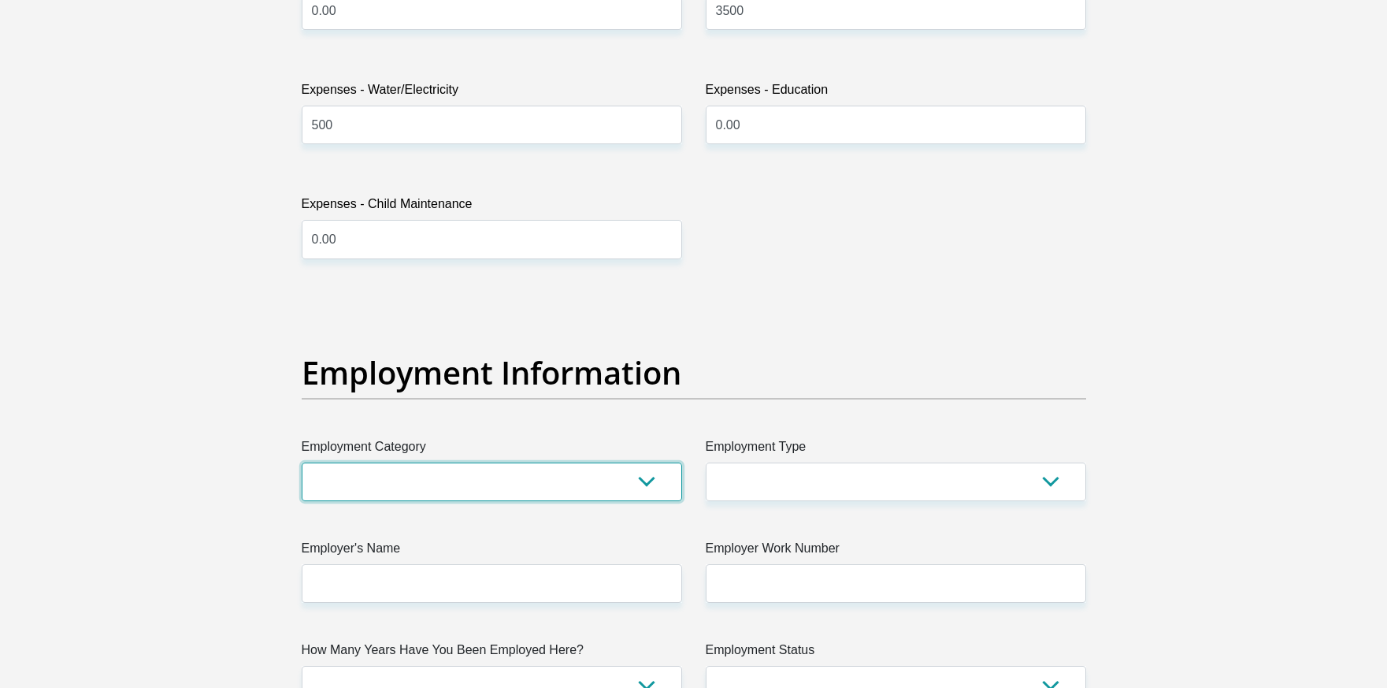
click at [434, 462] on select "AGRICULTURE ALCOHOL & TOBACCO CONSTRUCTION MATERIALS METALLURGY EQUIPMENT FOR R…" at bounding box center [492, 481] width 380 height 39
select select "67"
click at [302, 462] on select "AGRICULTURE ALCOHOL & TOBACCO CONSTRUCTION MATERIALS METALLURGY EQUIPMENT FOR R…" at bounding box center [492, 481] width 380 height 39
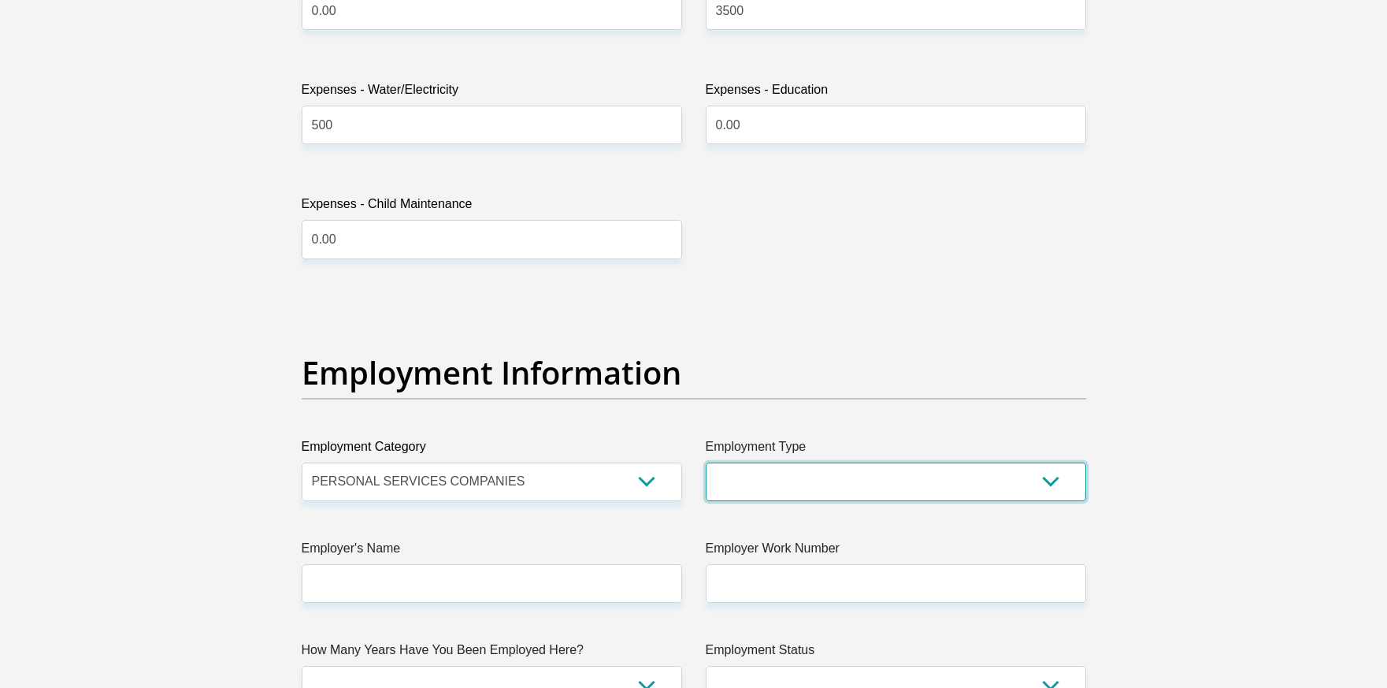
click at [855, 480] on select "College/Lecturer Craft Seller Creative Driver Executive Farmer Forces - Non Com…" at bounding box center [896, 481] width 380 height 39
select select "Self-Employed"
click at [706, 462] on select "College/Lecturer Craft Seller Creative Driver Executive Farmer Forces - Non Com…" at bounding box center [896, 481] width 380 height 39
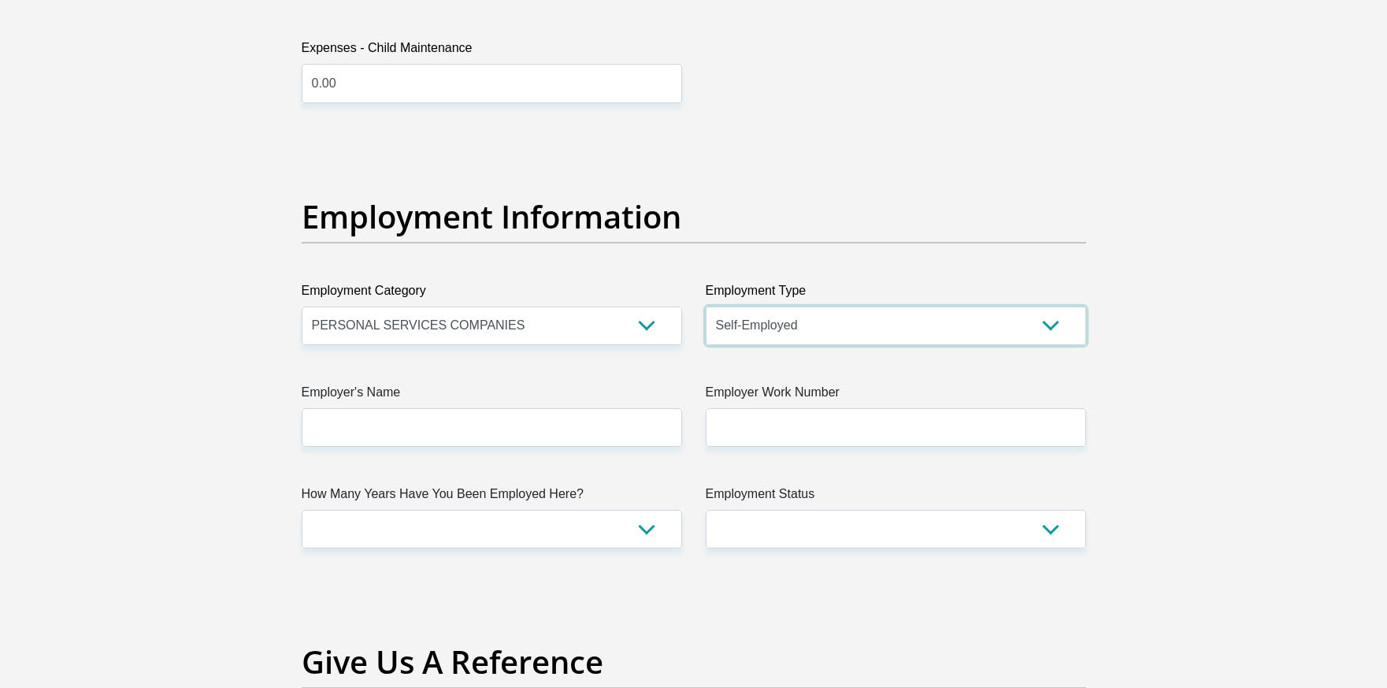
scroll to position [2678, 0]
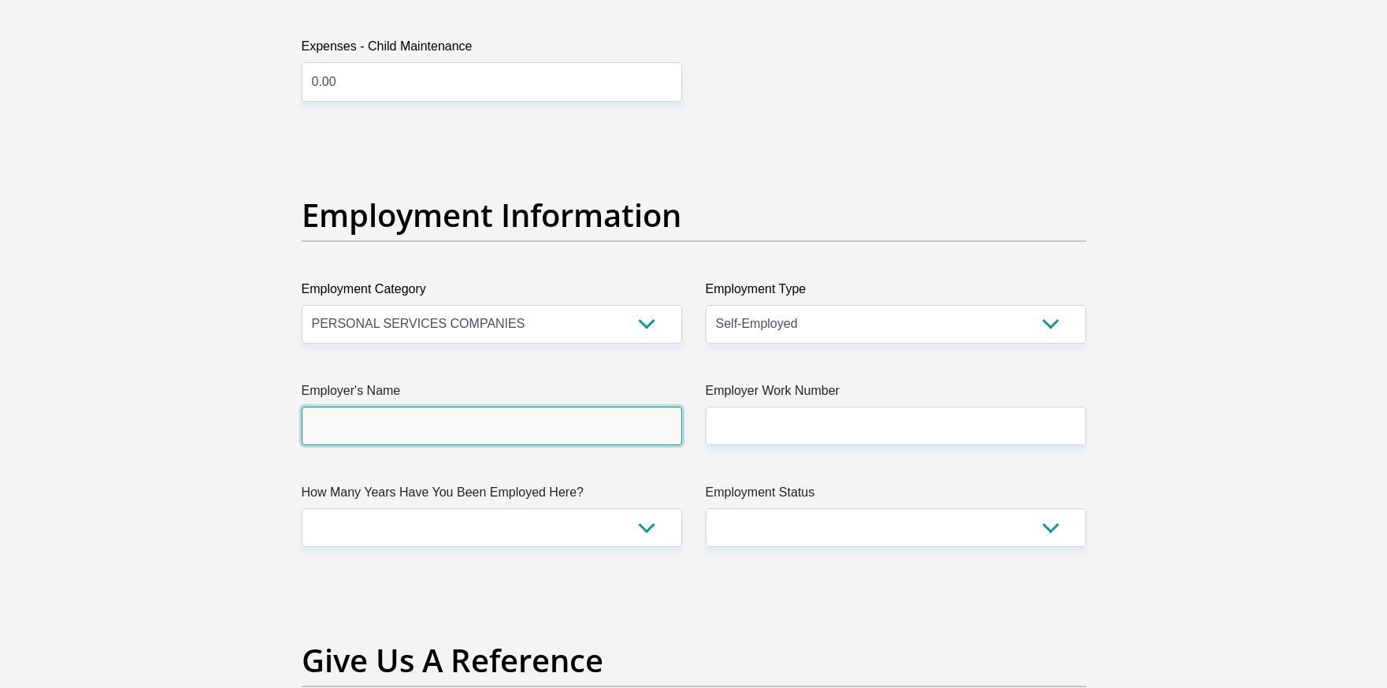
click at [455, 421] on input "Employer's Name" at bounding box center [492, 425] width 380 height 39
type input "AtlantaciaServices"
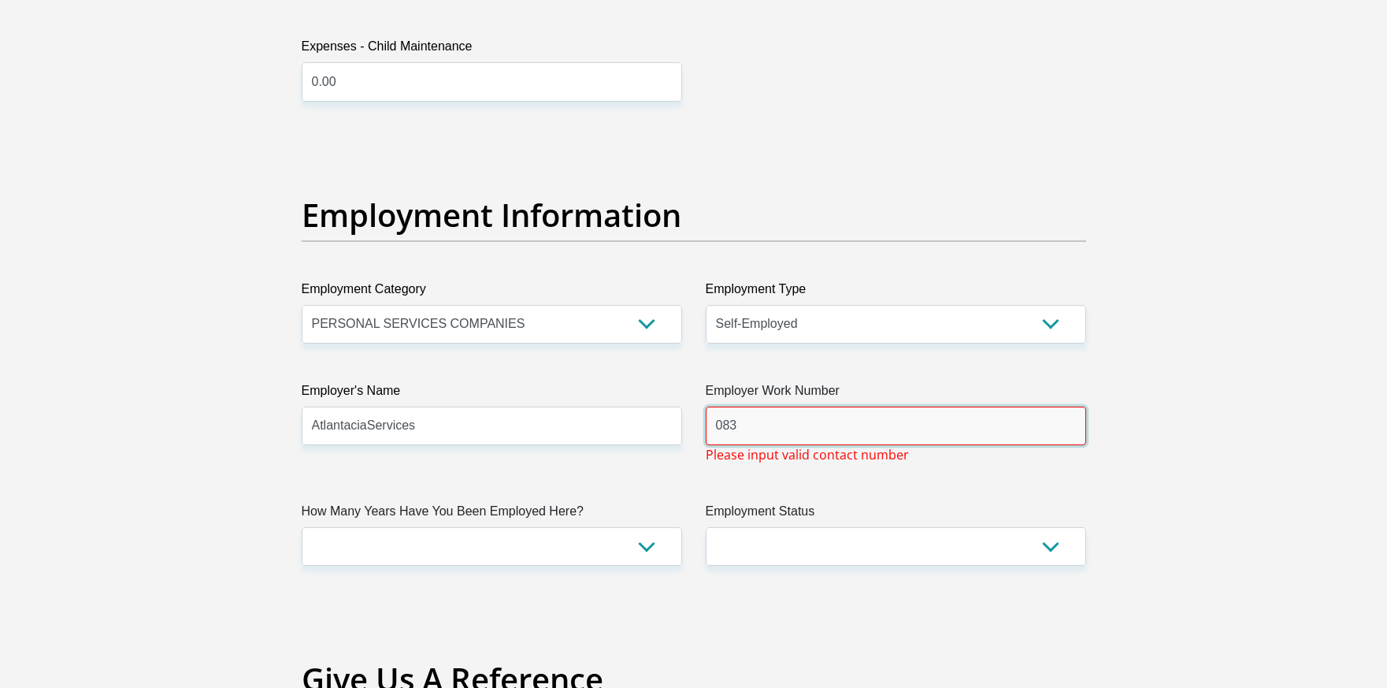
type input "0834865486"
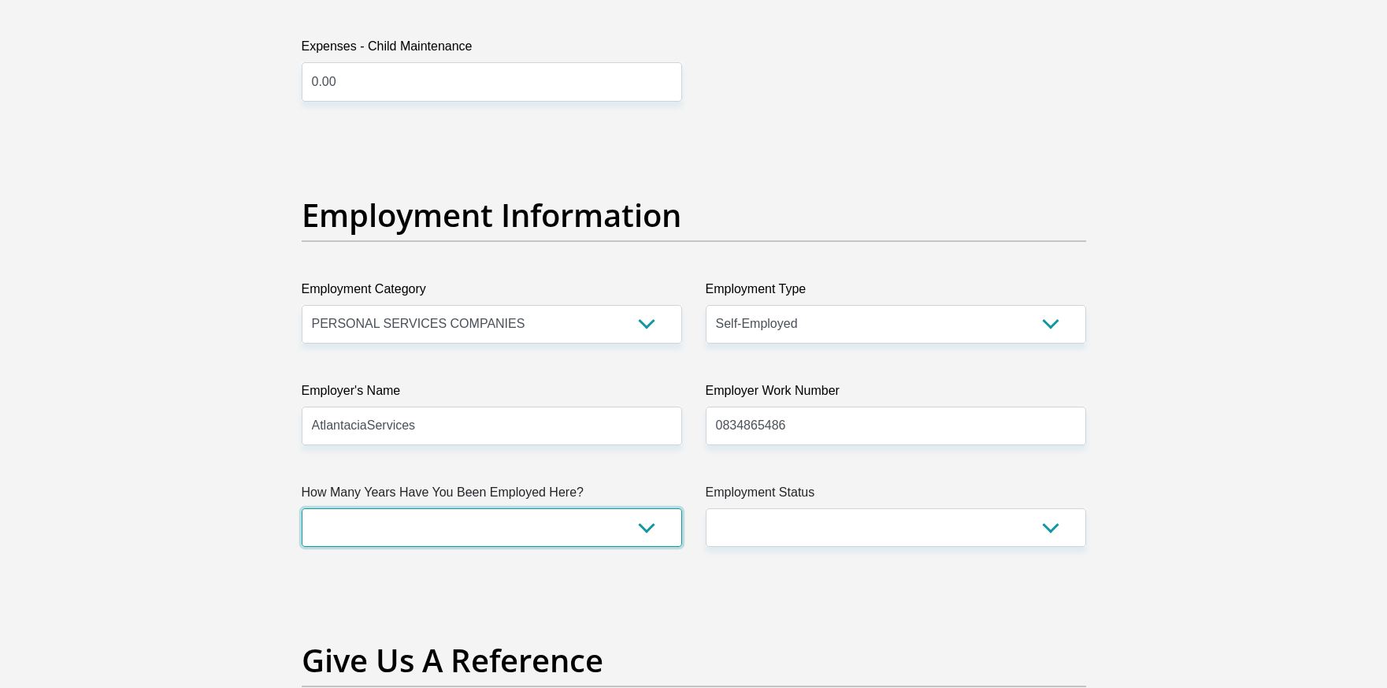
click at [544, 524] on select "less than 1 year 1-3 years 3-5 years 5+ years" at bounding box center [492, 527] width 380 height 39
select select "24"
click at [302, 508] on select "less than 1 year 1-3 years 3-5 years 5+ years" at bounding box center [492, 527] width 380 height 39
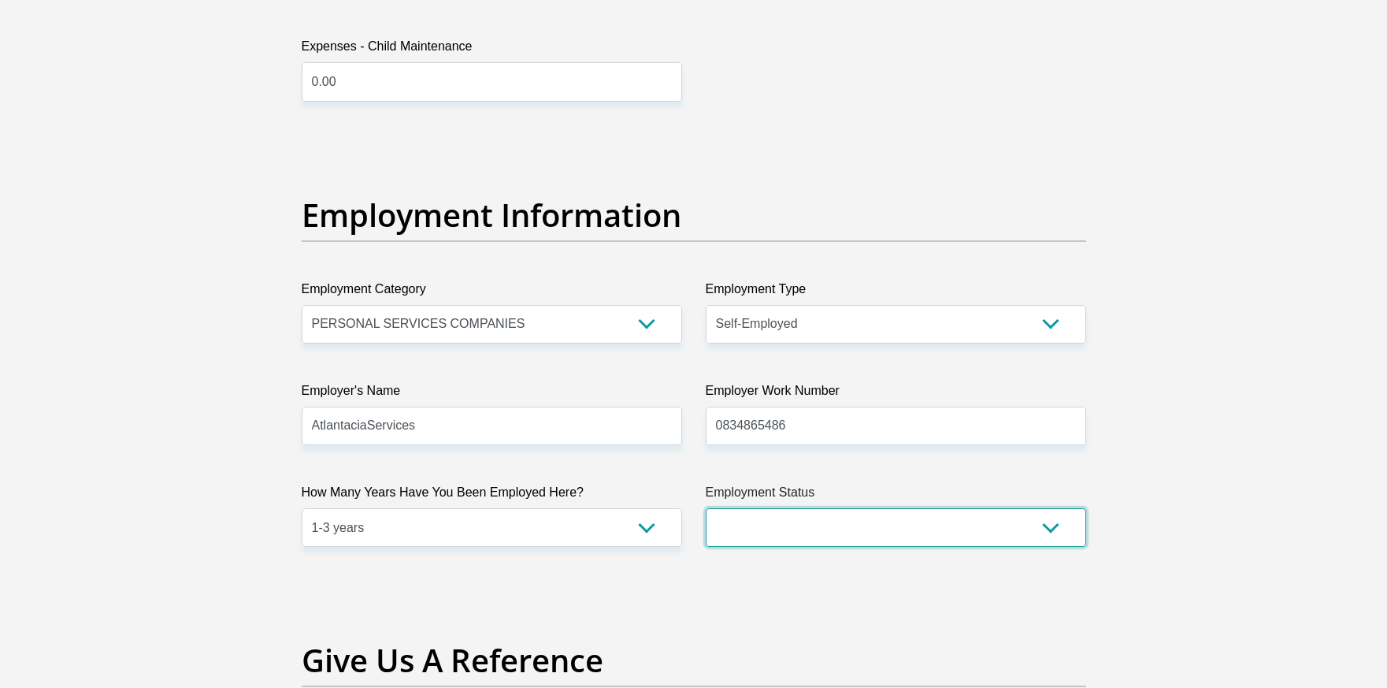
click at [868, 521] on select "Permanent/Full-time Part-time/Casual Contract Worker Self-Employed Housewife Re…" at bounding box center [896, 527] width 380 height 39
click at [706, 508] on select "Permanent/Full-time Part-time/Casual Contract Worker Self-Employed Housewife Re…" at bounding box center [896, 527] width 380 height 39
click at [816, 526] on select "Permanent/Full-time Part-time/Casual Contract Worker Self-Employed Housewife Re…" at bounding box center [896, 527] width 380 height 39
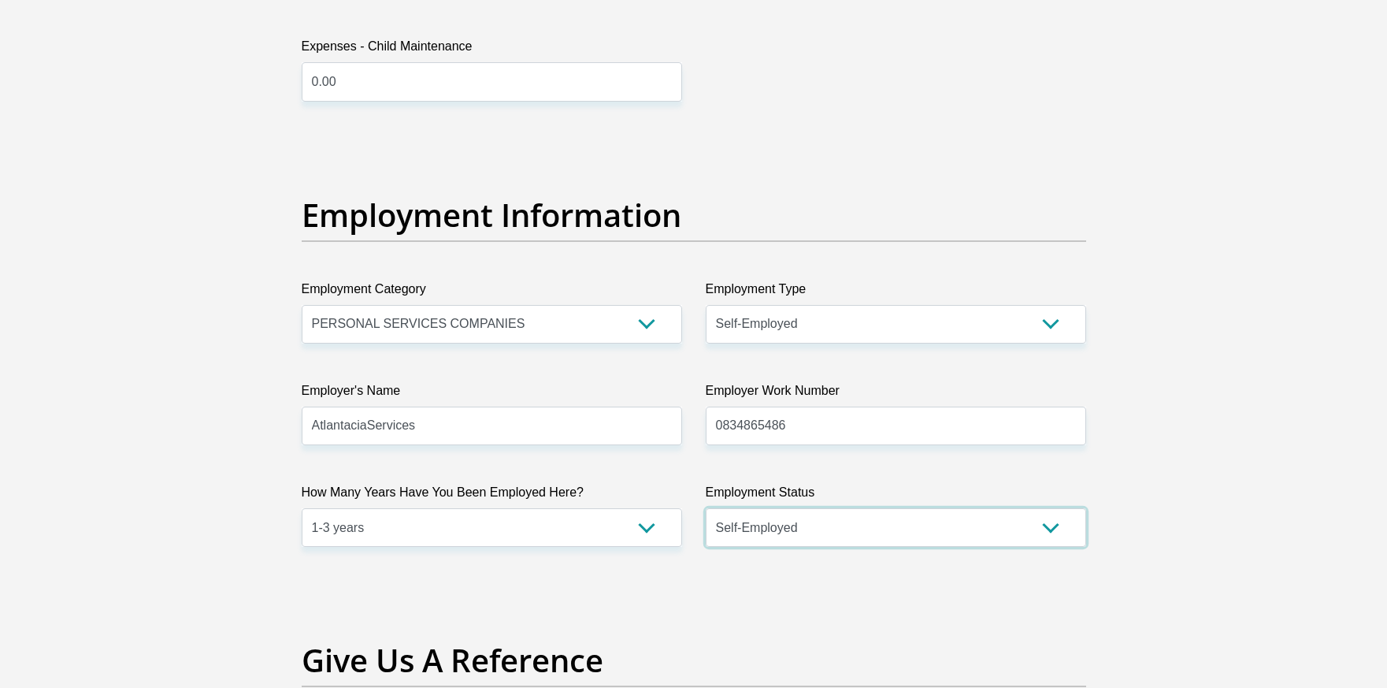
select select "1"
click at [706, 508] on select "Permanent/Full-time Part-time/Casual Contract Worker Self-Employed Housewife Re…" at bounding box center [896, 527] width 380 height 39
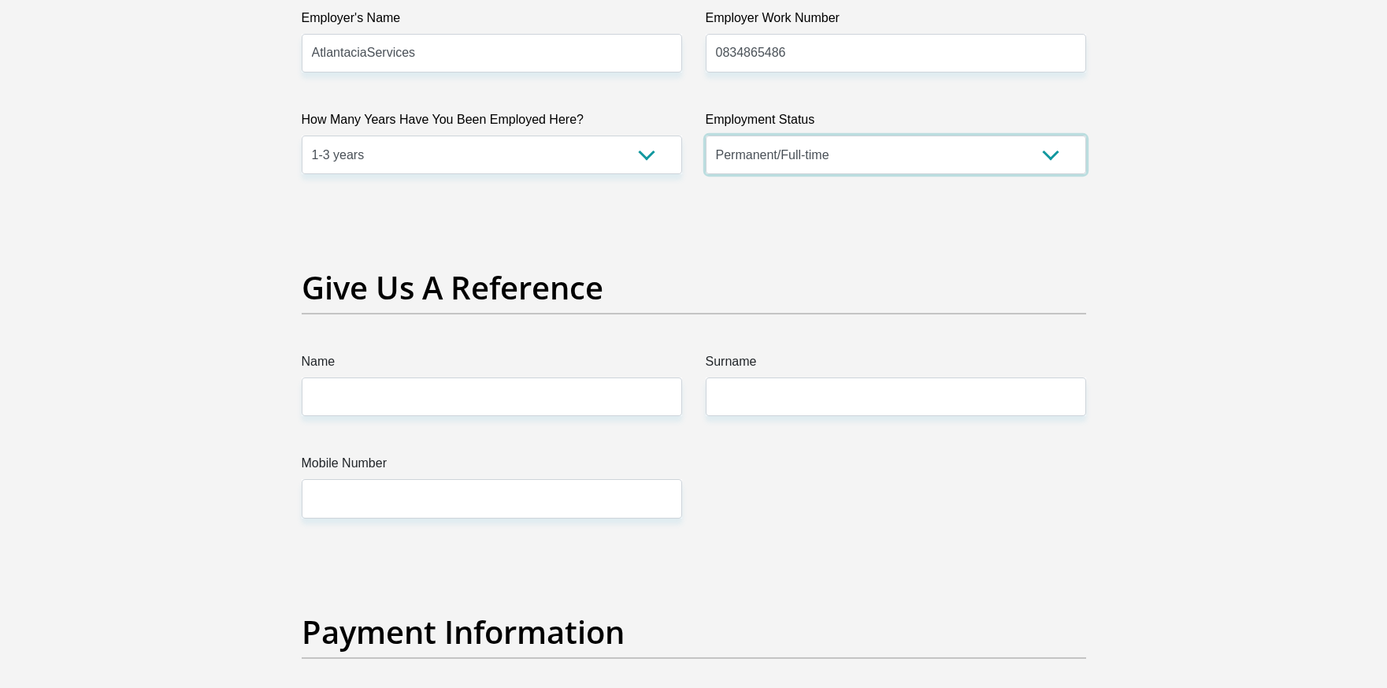
scroll to position [3072, 0]
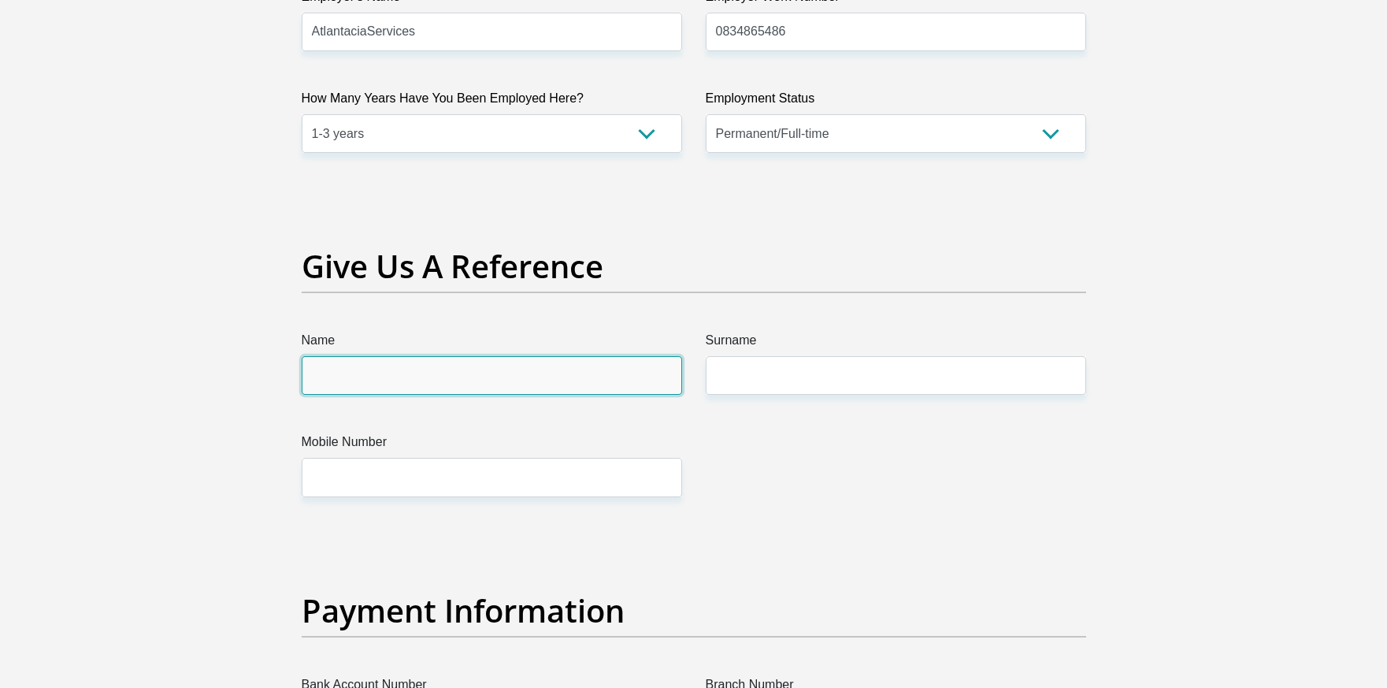
click at [407, 384] on input "Name" at bounding box center [492, 375] width 380 height 39
type input "keberone"
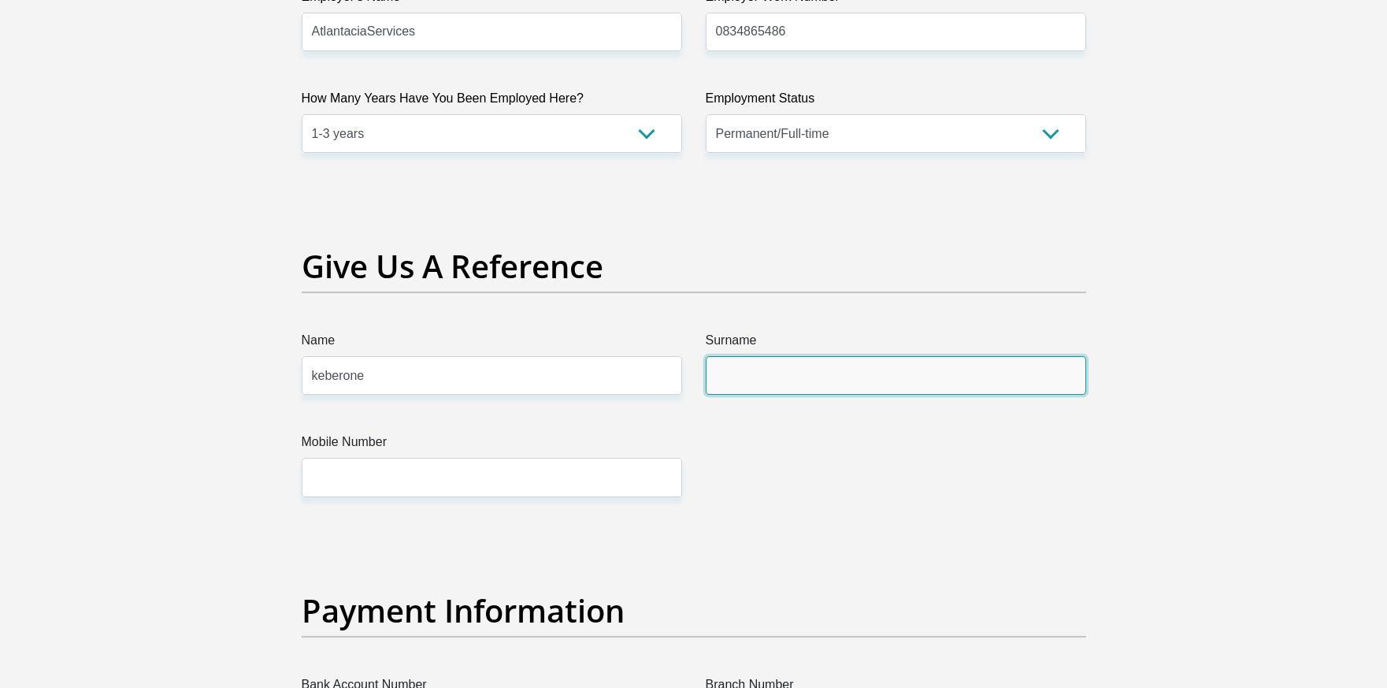
type input "mokgatla"
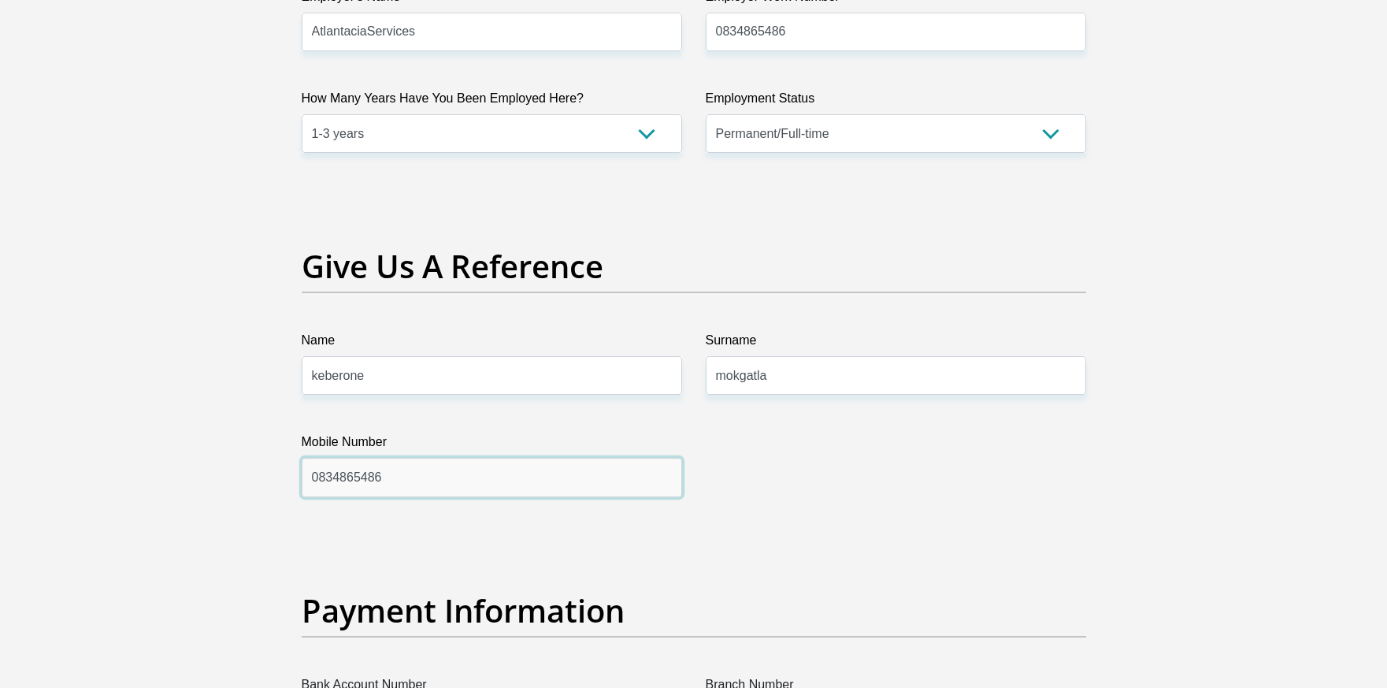
click at [477, 478] on input "0834865486" at bounding box center [492, 477] width 380 height 39
type input "0"
type input "0648271488"
drag, startPoint x: 421, startPoint y: 369, endPoint x: 279, endPoint y: 372, distance: 142.6
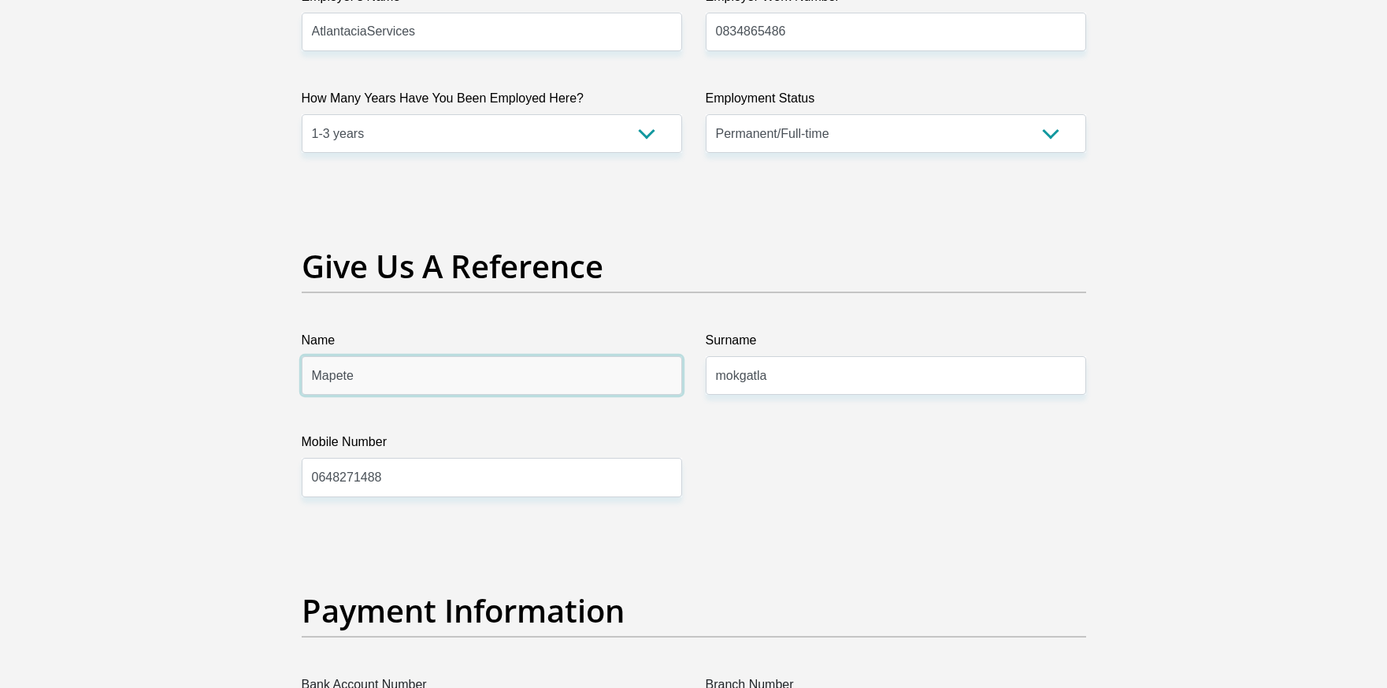
type input "Mapete"
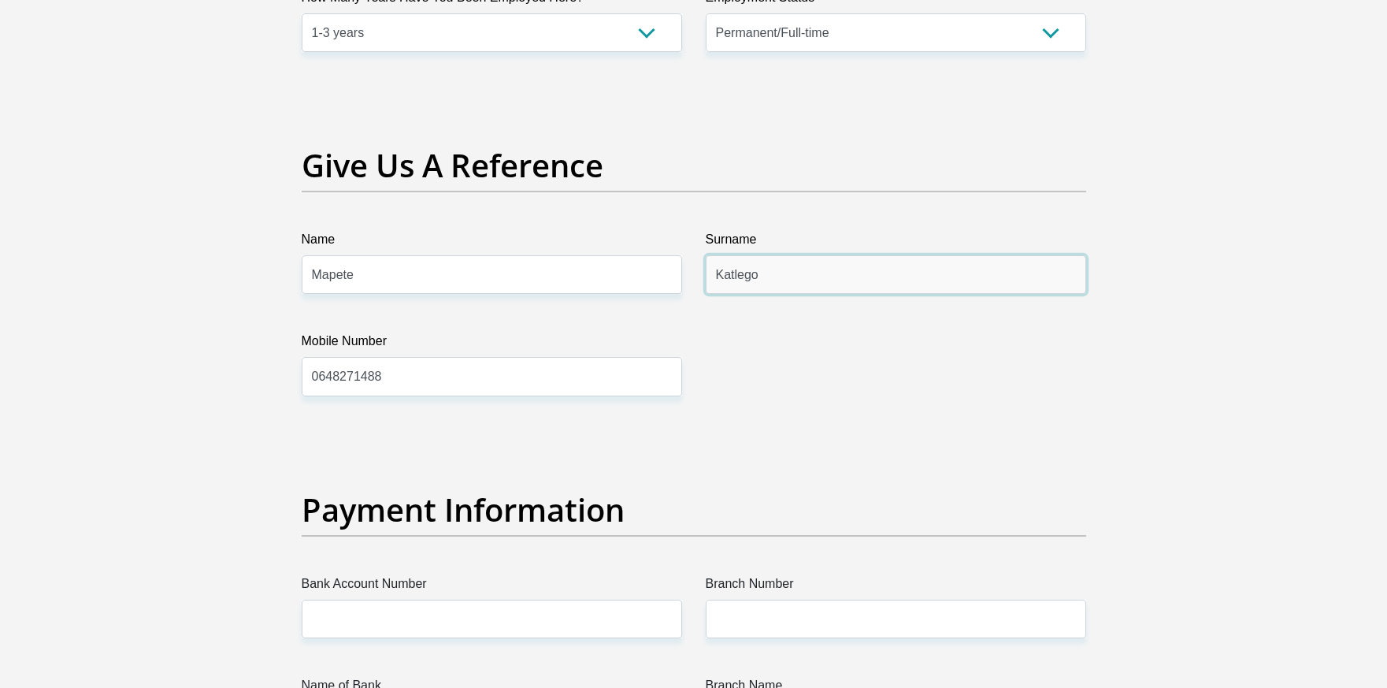
scroll to position [3387, 0]
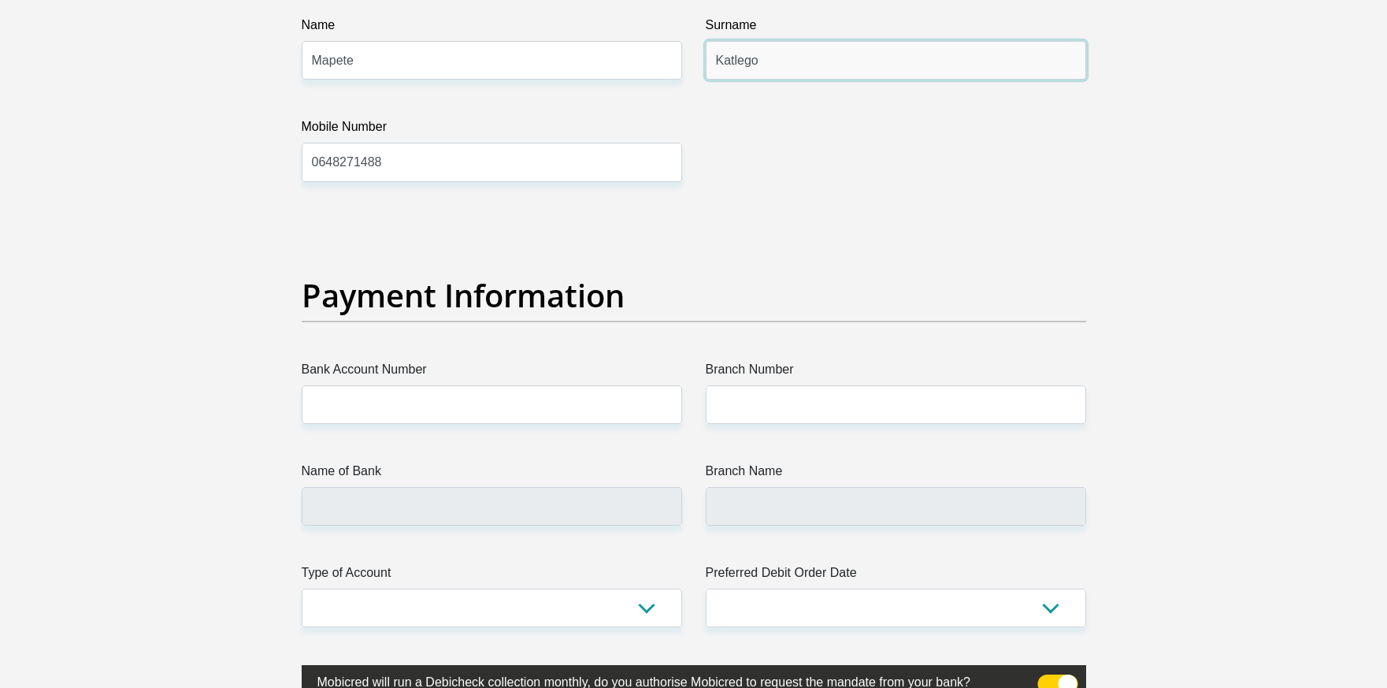
type input "Katlego"
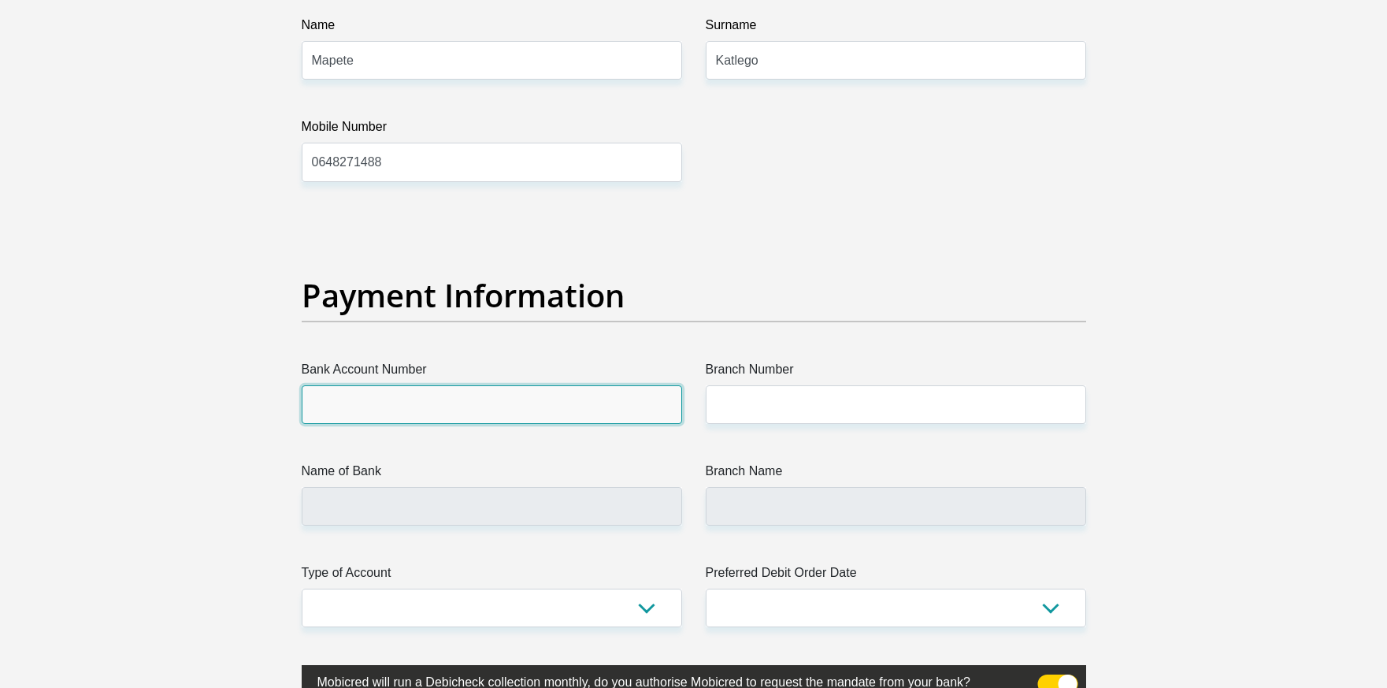
click at [377, 396] on input "Bank Account Number" at bounding box center [492, 404] width 380 height 39
type input "51120271028"
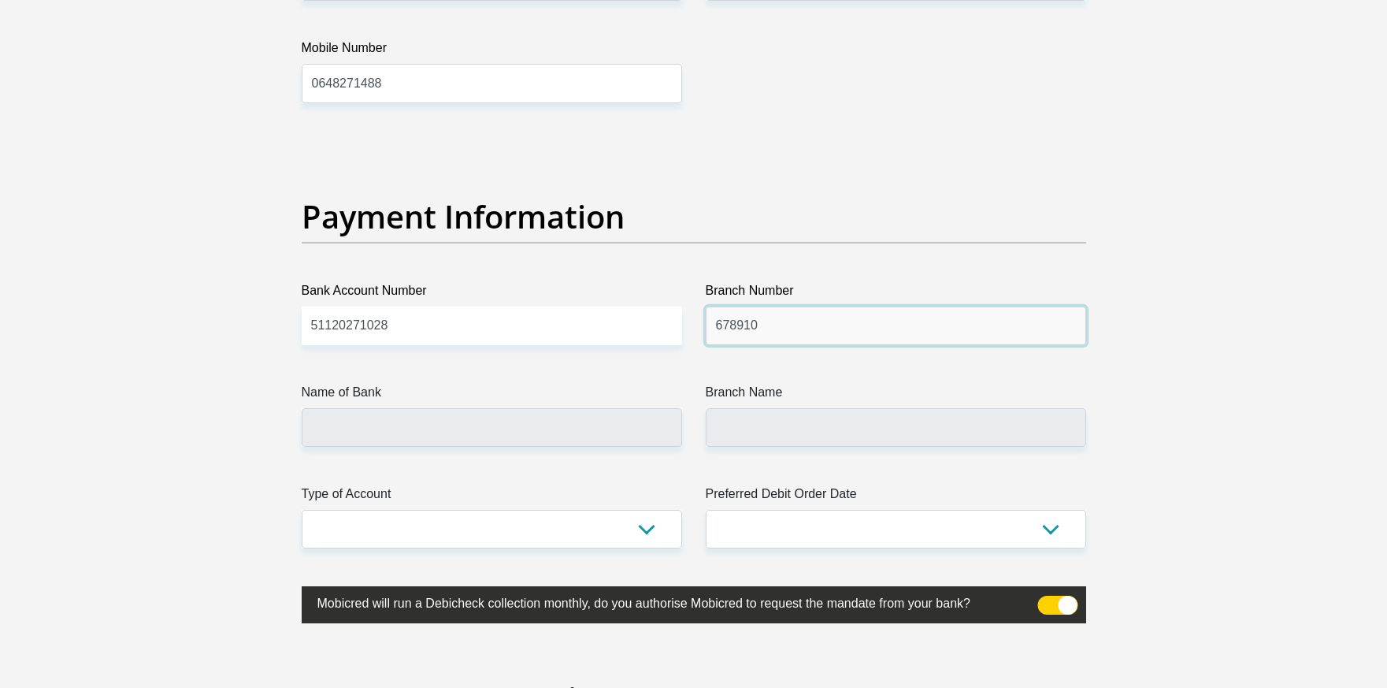
type input "678910"
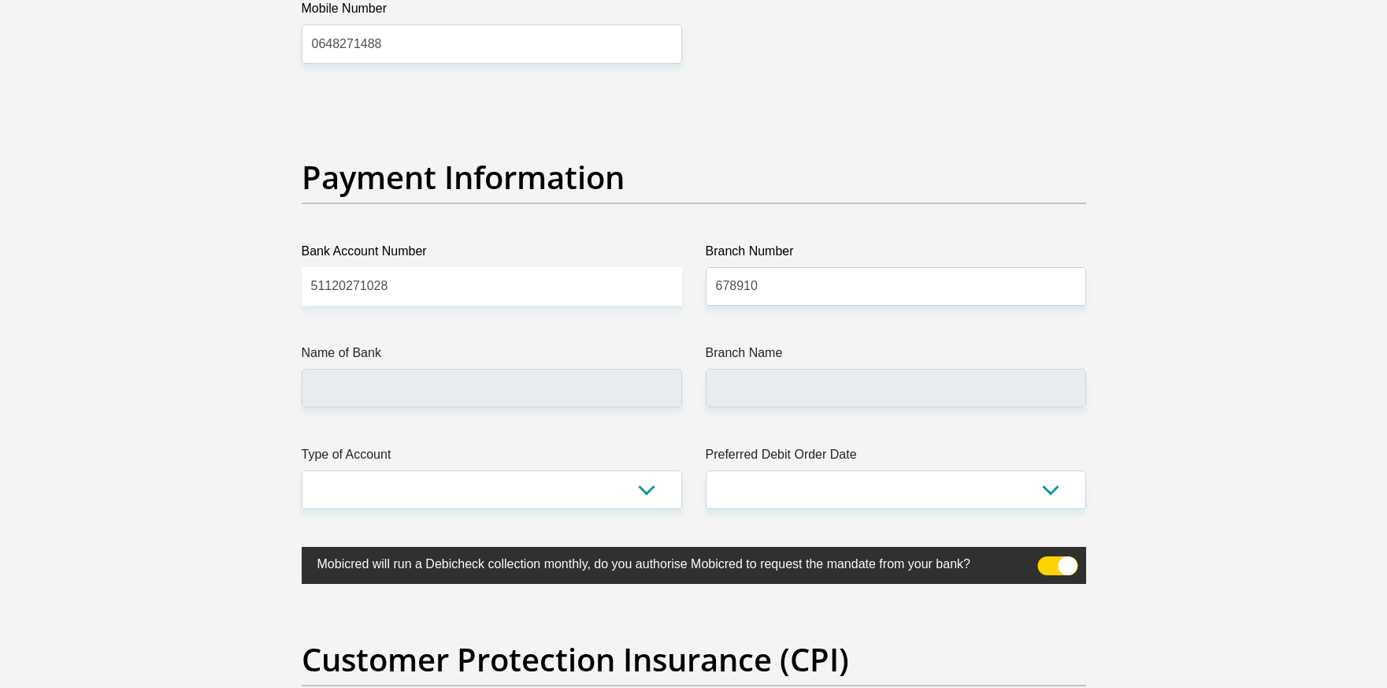
type input "TYME BANK LIMITED"
type input "TYME ROSEBANK"
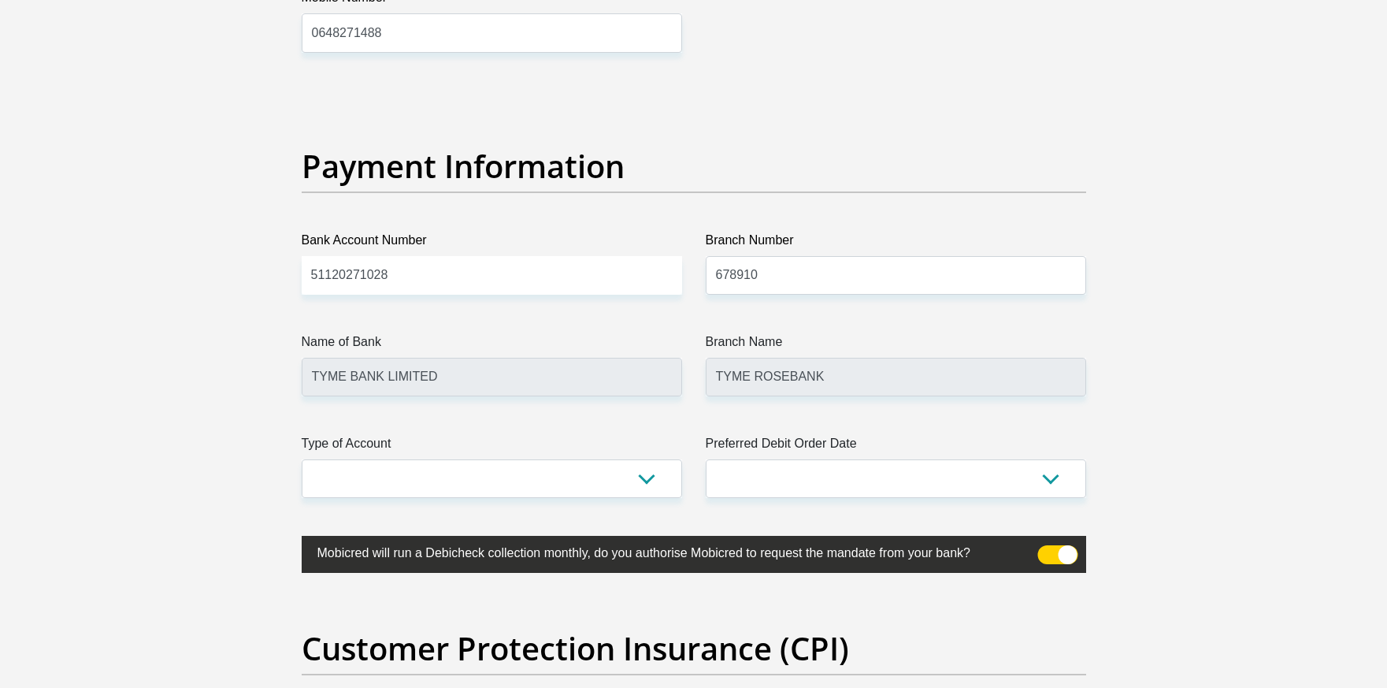
scroll to position [3545, 0]
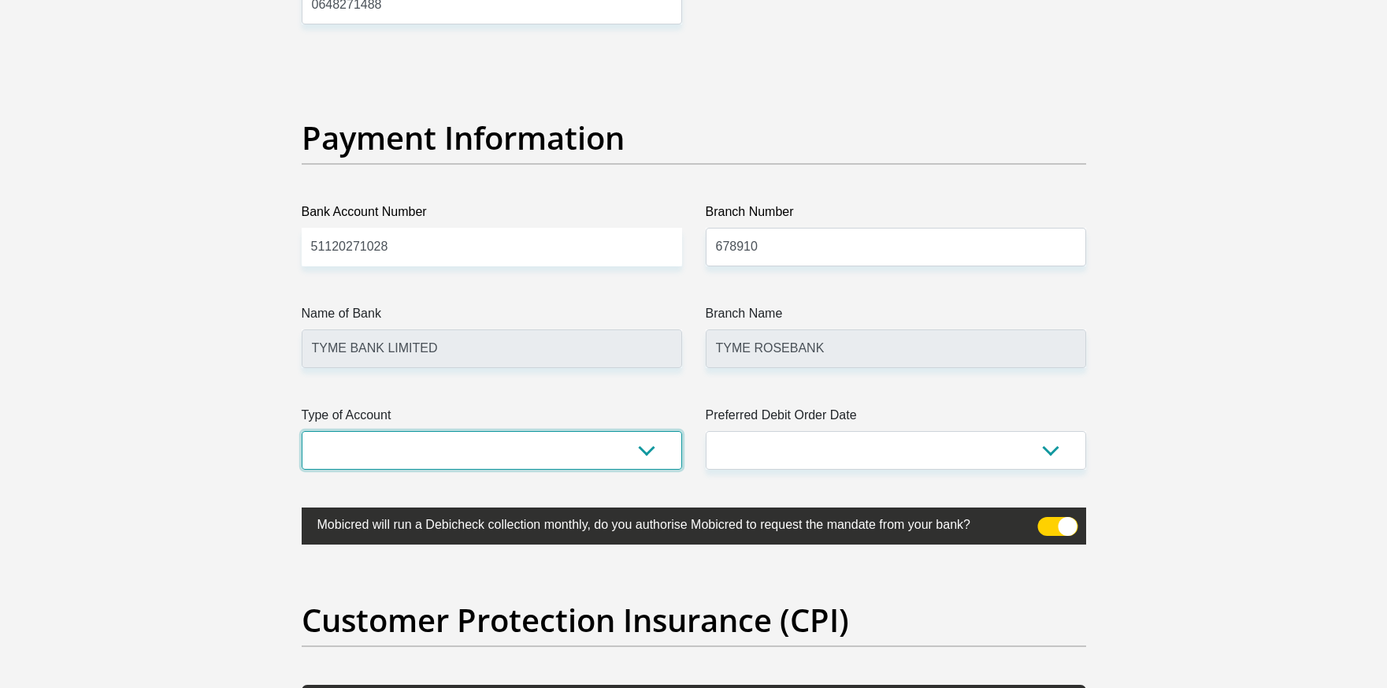
click at [588, 459] on select "Cheque Savings" at bounding box center [492, 450] width 380 height 39
select select "SAV"
click at [302, 431] on select "Cheque Savings" at bounding box center [492, 450] width 380 height 39
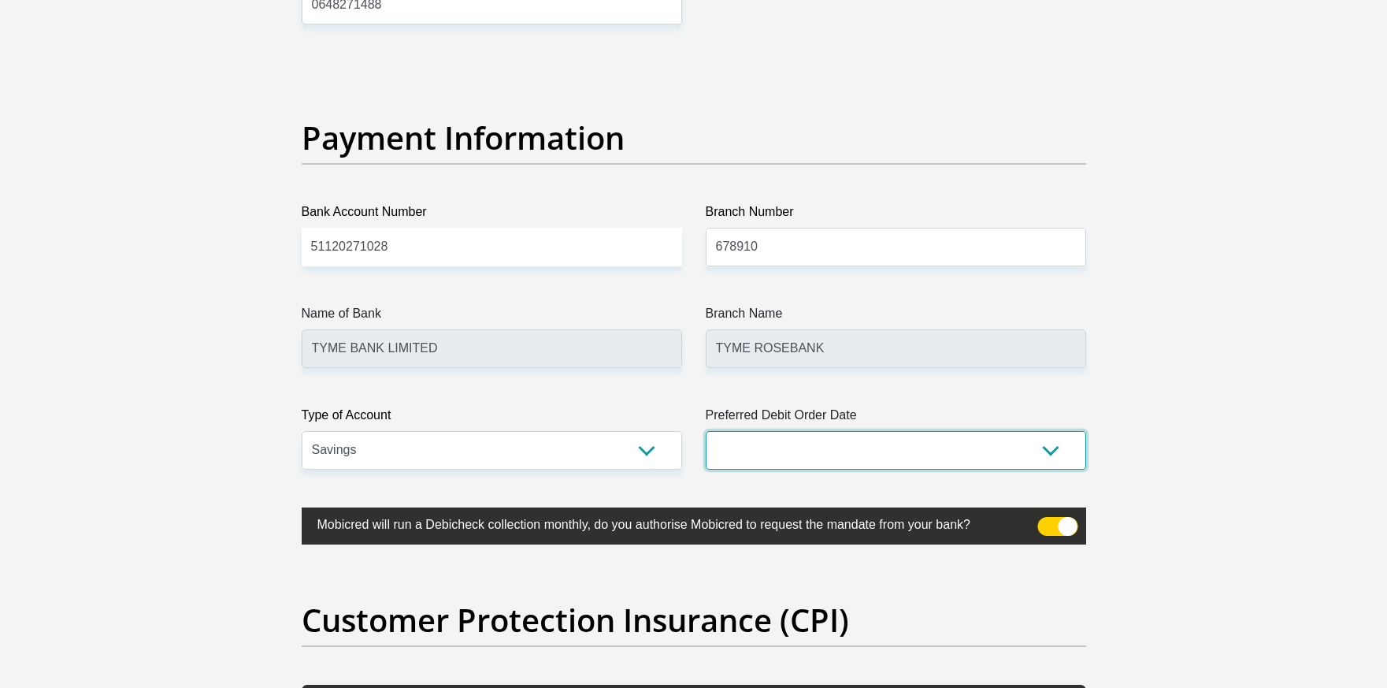
click at [815, 457] on select "1st 2nd 3rd 4th 5th 7th 18th 19th 20th 21st 22nd 23rd 24th 25th 26th 27th 28th …" at bounding box center [896, 450] width 380 height 39
select select "30"
click at [706, 431] on select "1st 2nd 3rd 4th 5th 7th 18th 19th 20th 21st 22nd 23rd 24th 25th 26th 27th 28th …" at bounding box center [896, 450] width 380 height 39
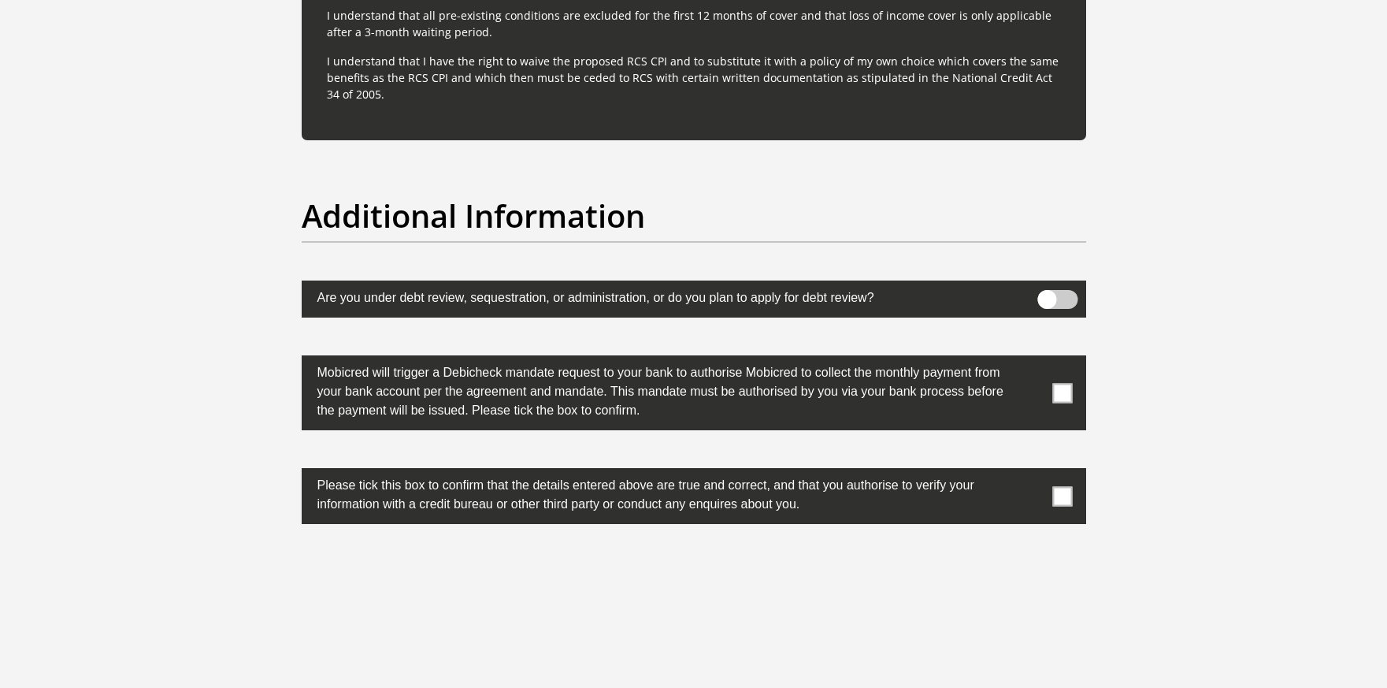
scroll to position [4805, 0]
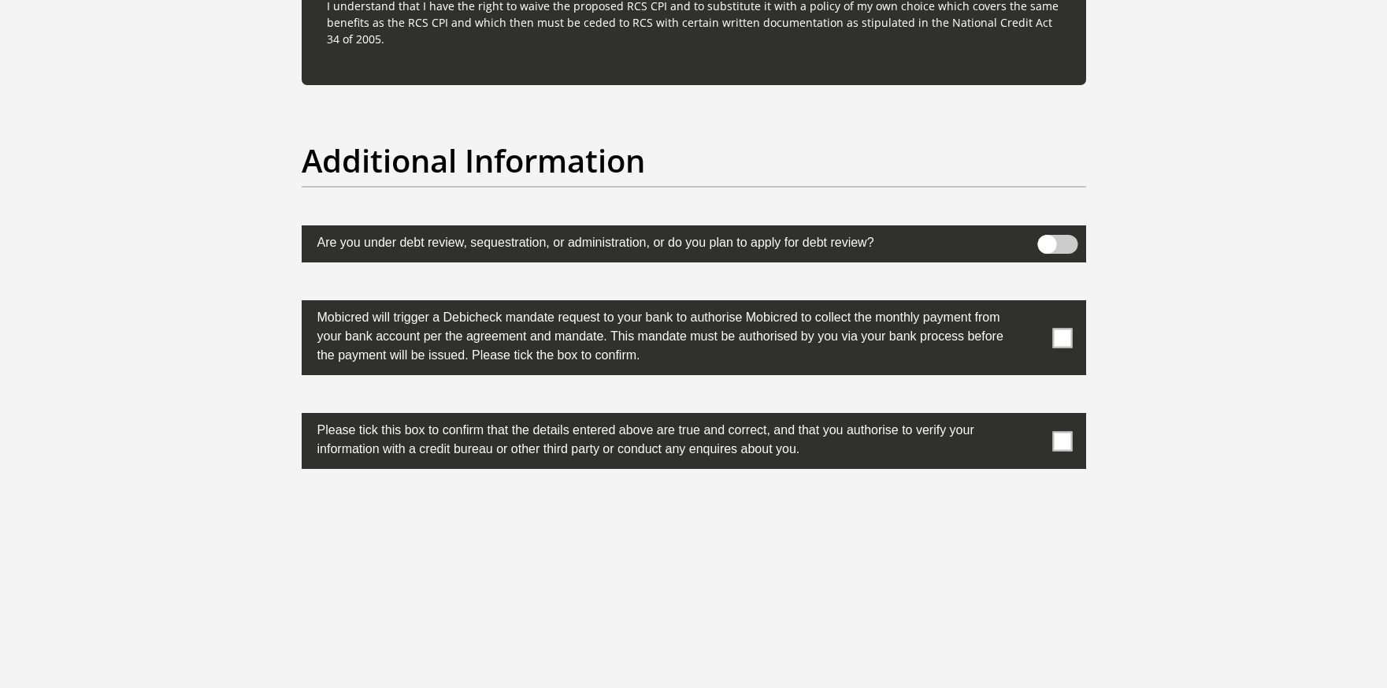
click at [1065, 340] on span at bounding box center [1062, 338] width 20 height 20
click at [1031, 304] on input "checkbox" at bounding box center [1031, 304] width 0 height 0
click at [1062, 443] on span at bounding box center [1062, 441] width 20 height 20
click at [1031, 417] on input "checkbox" at bounding box center [1031, 417] width 0 height 0
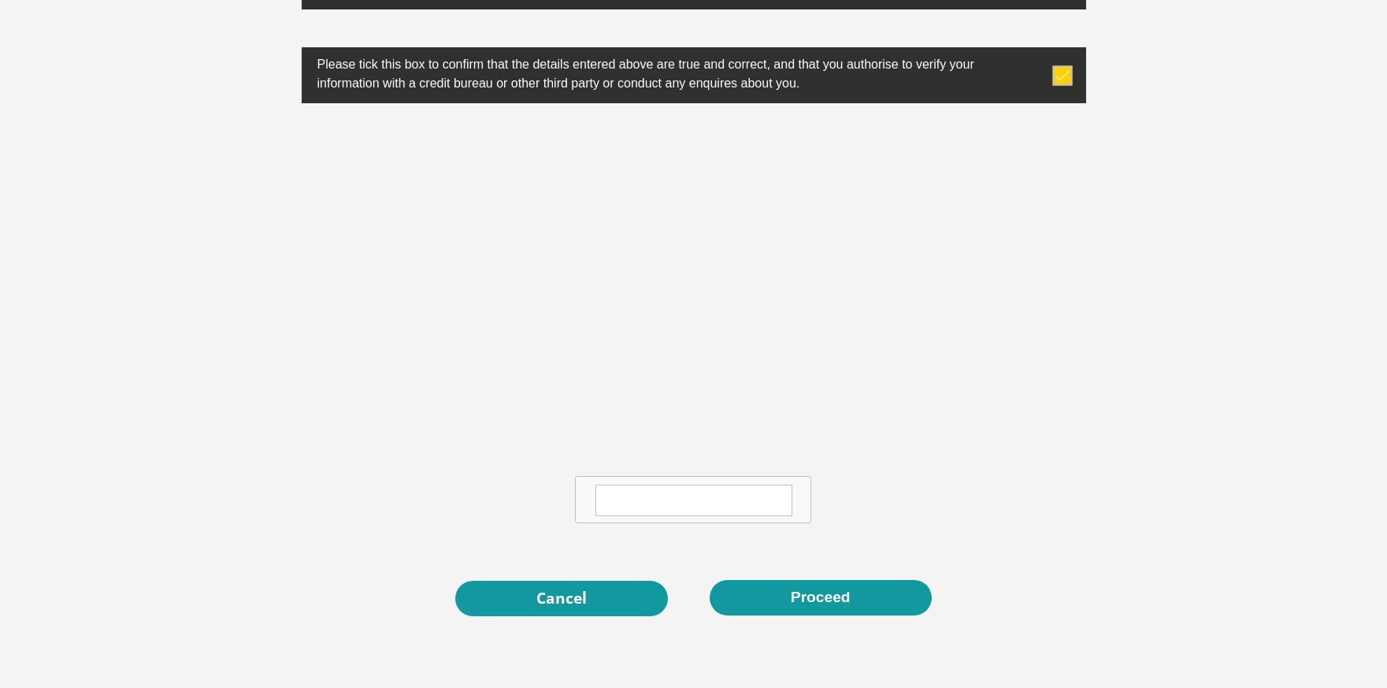
scroll to position [5199, 0]
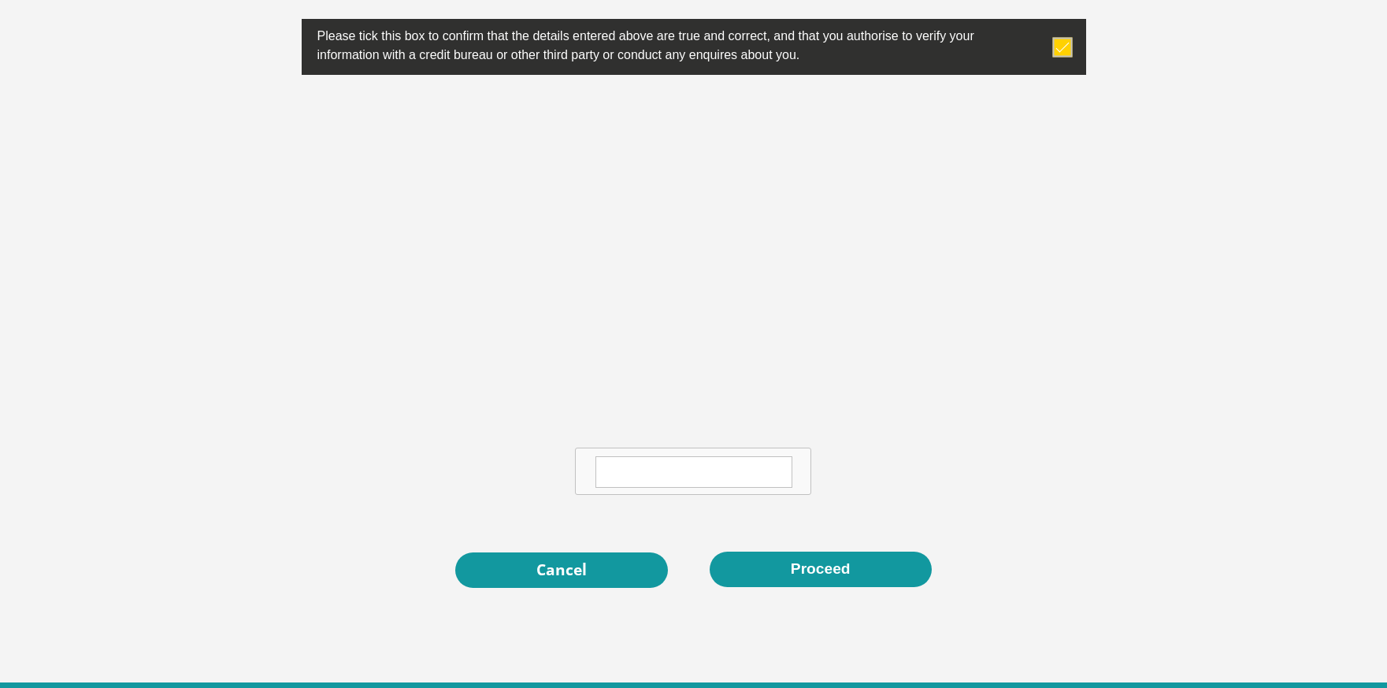
click at [693, 461] on textarea at bounding box center [694, 472] width 197 height 32
click at [778, 573] on button "Proceed" at bounding box center [821, 568] width 222 height 35
click at [658, 472] on textarea at bounding box center [694, 472] width 197 height 32
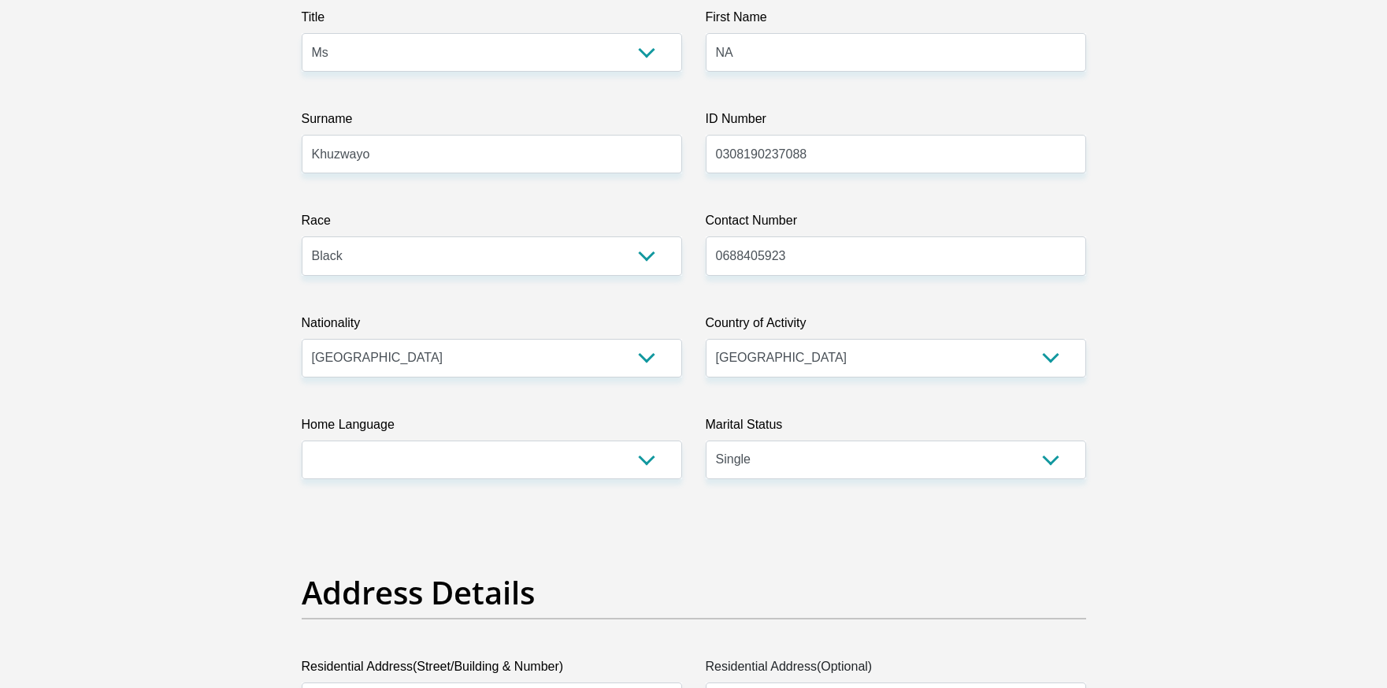
scroll to position [0, 0]
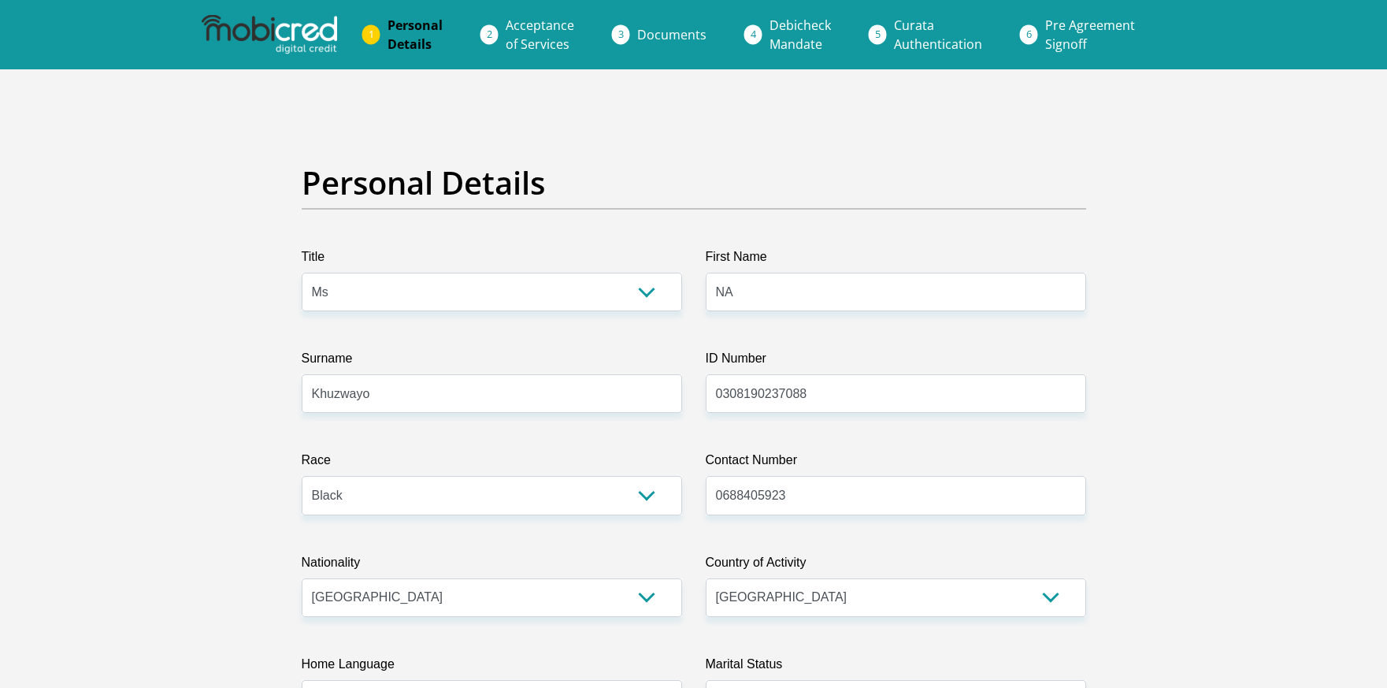
click at [527, 32] on span "Acceptance of Services" at bounding box center [540, 35] width 69 height 36
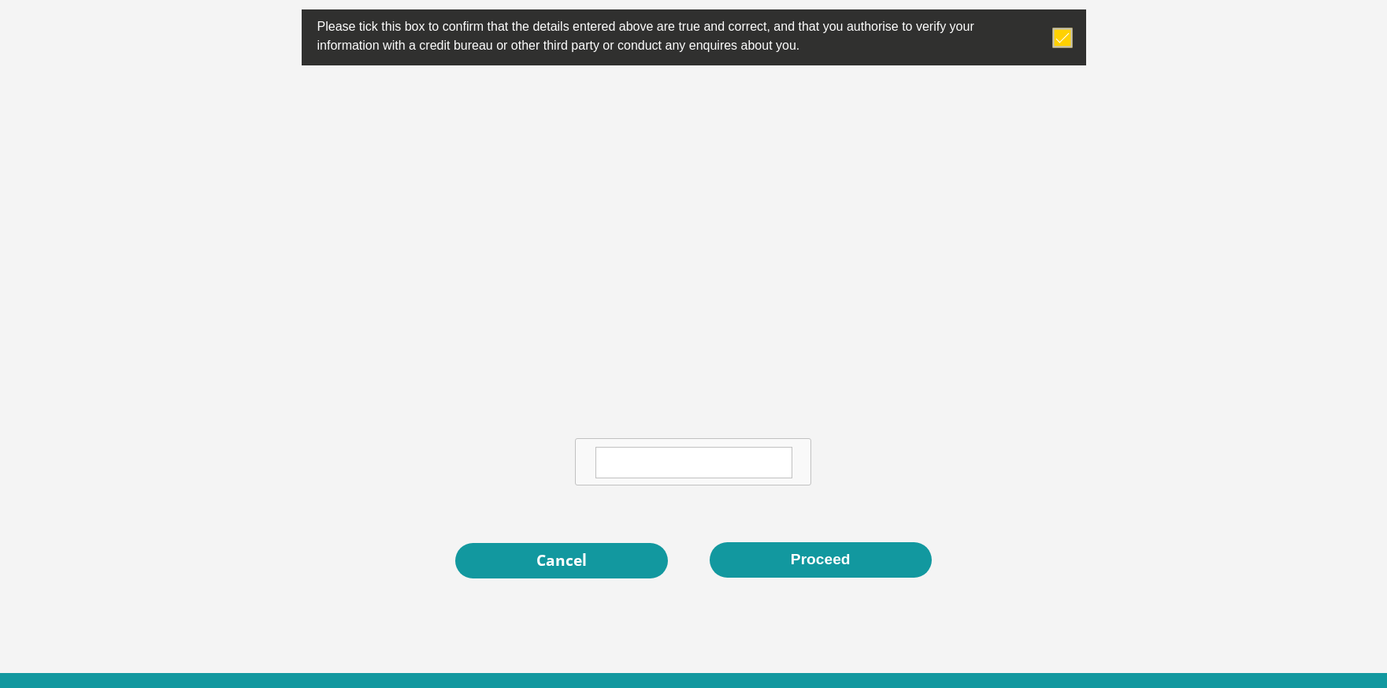
scroll to position [5284, 0]
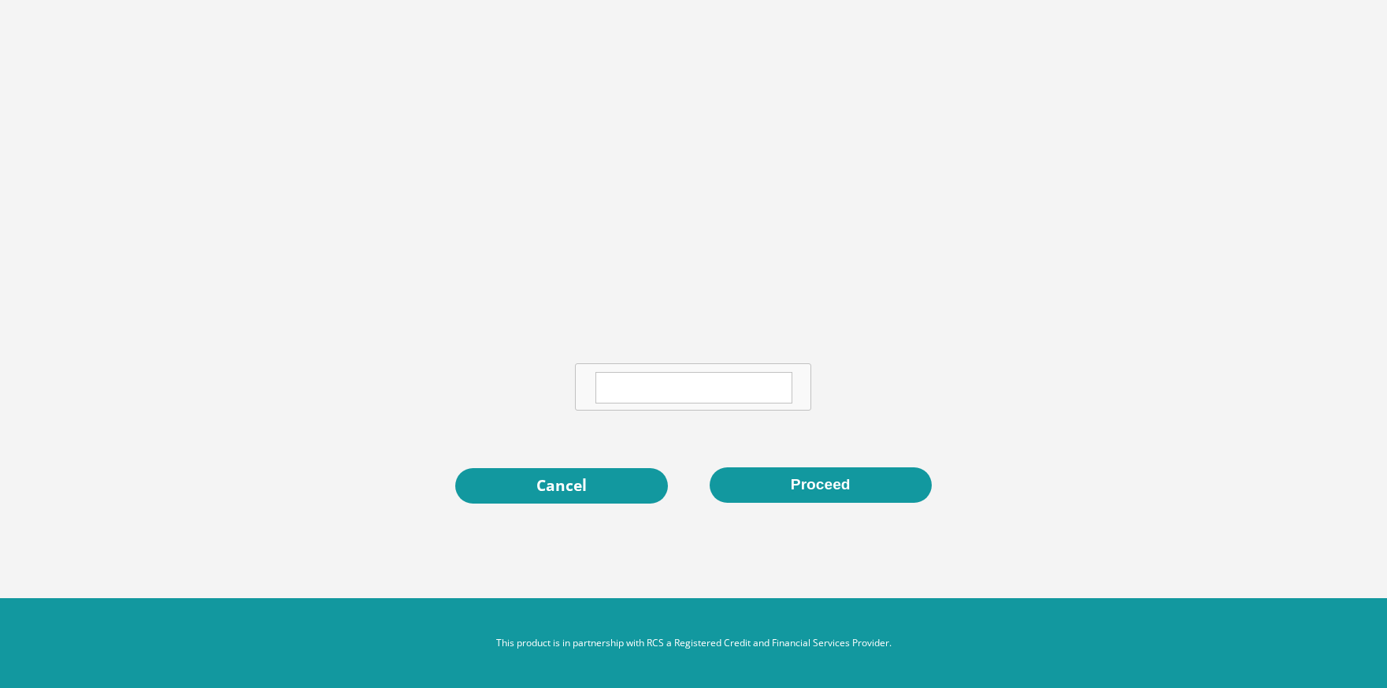
click at [648, 392] on textarea at bounding box center [694, 388] width 197 height 32
type textarea "n"
type textarea "y"
click at [797, 489] on button "Proceed" at bounding box center [821, 484] width 222 height 35
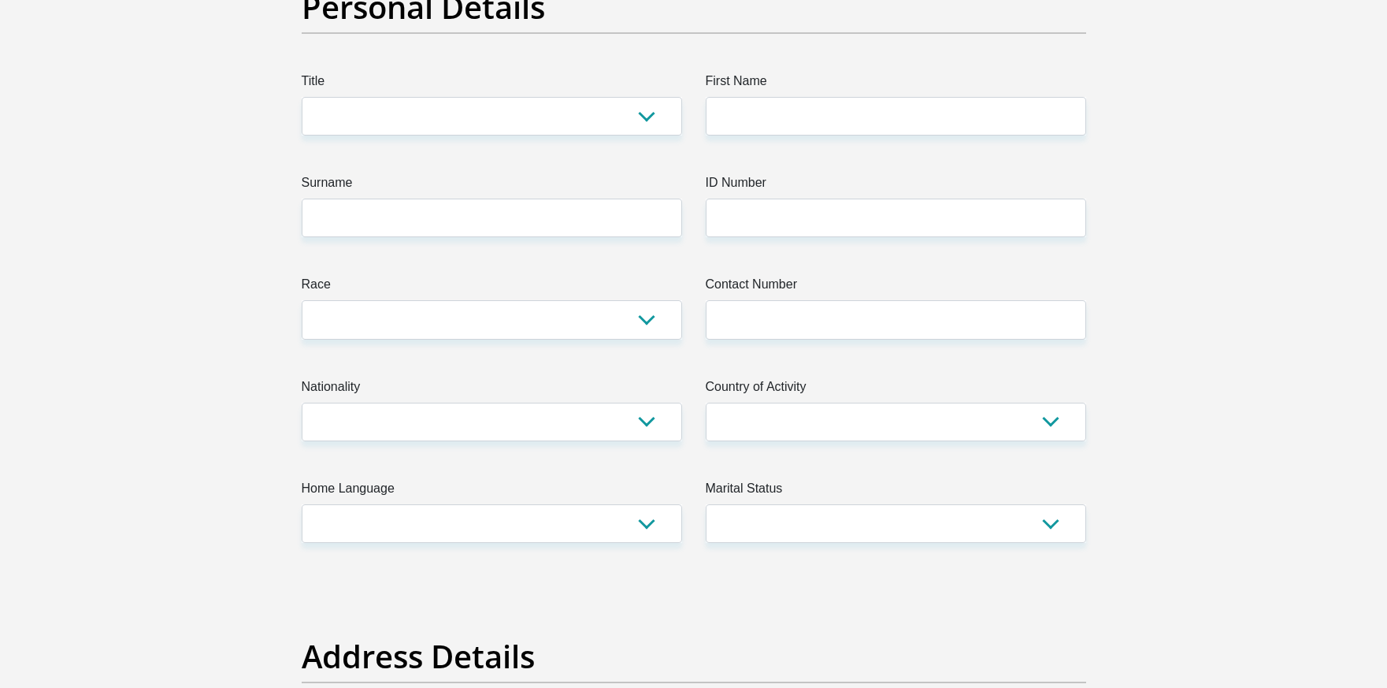
scroll to position [115, 0]
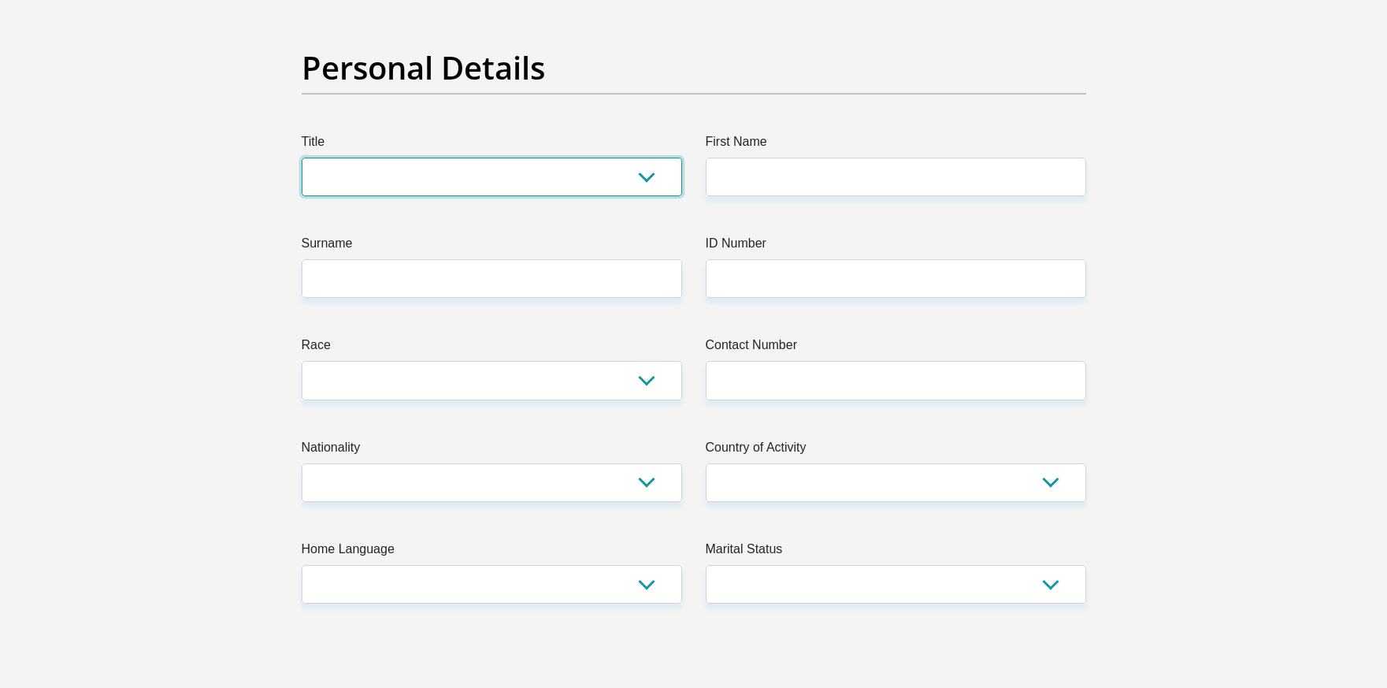
click at [626, 177] on select "Mr Ms Mrs Dr Other" at bounding box center [492, 177] width 380 height 39
select select "Ms"
click at [302, 158] on select "Mr Ms Mrs Dr Other" at bounding box center [492, 177] width 380 height 39
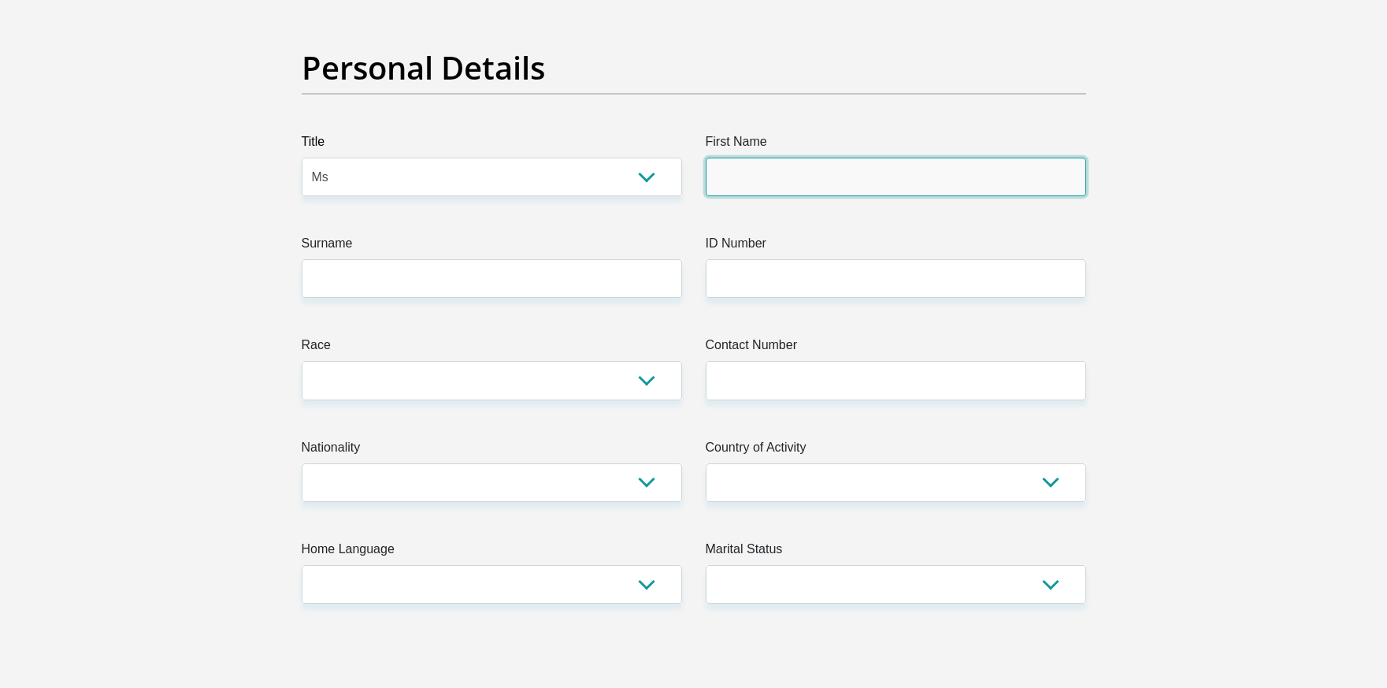
click at [758, 172] on input "First Name" at bounding box center [896, 177] width 380 height 39
type input "NA"
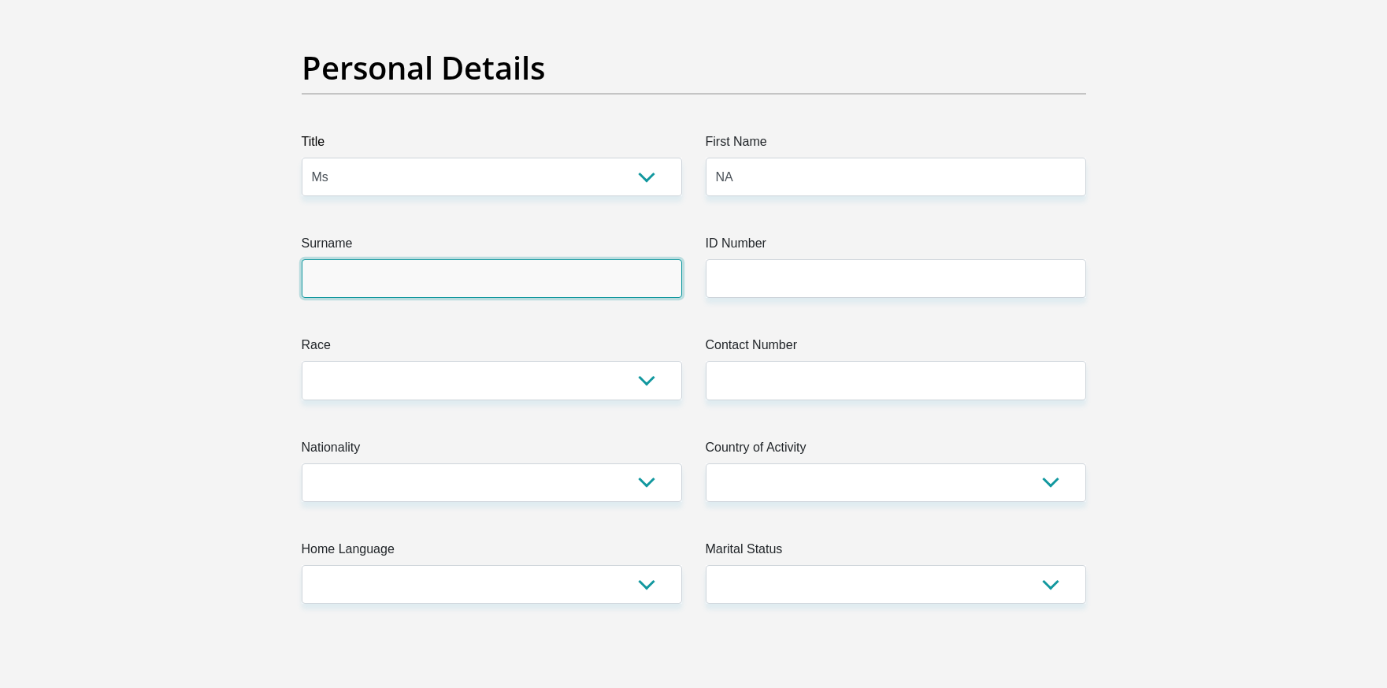
type input "Khuzwayo"
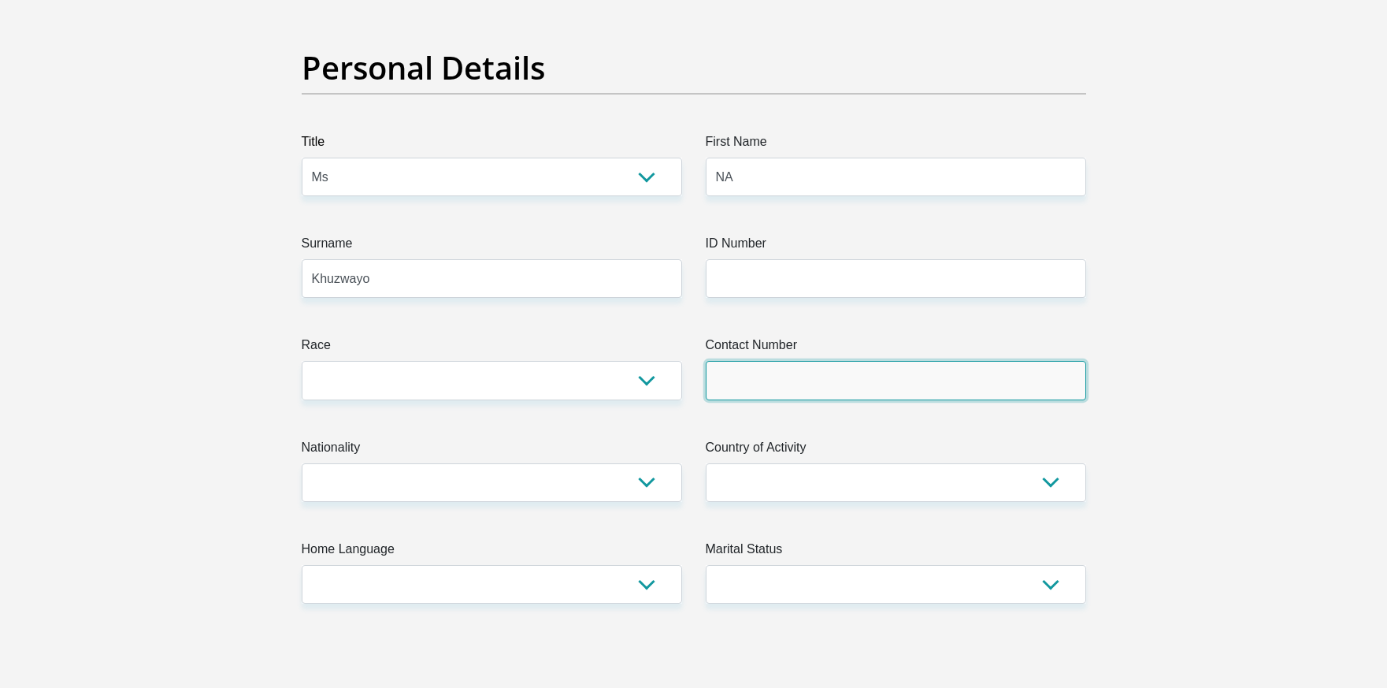
type input "0688405923"
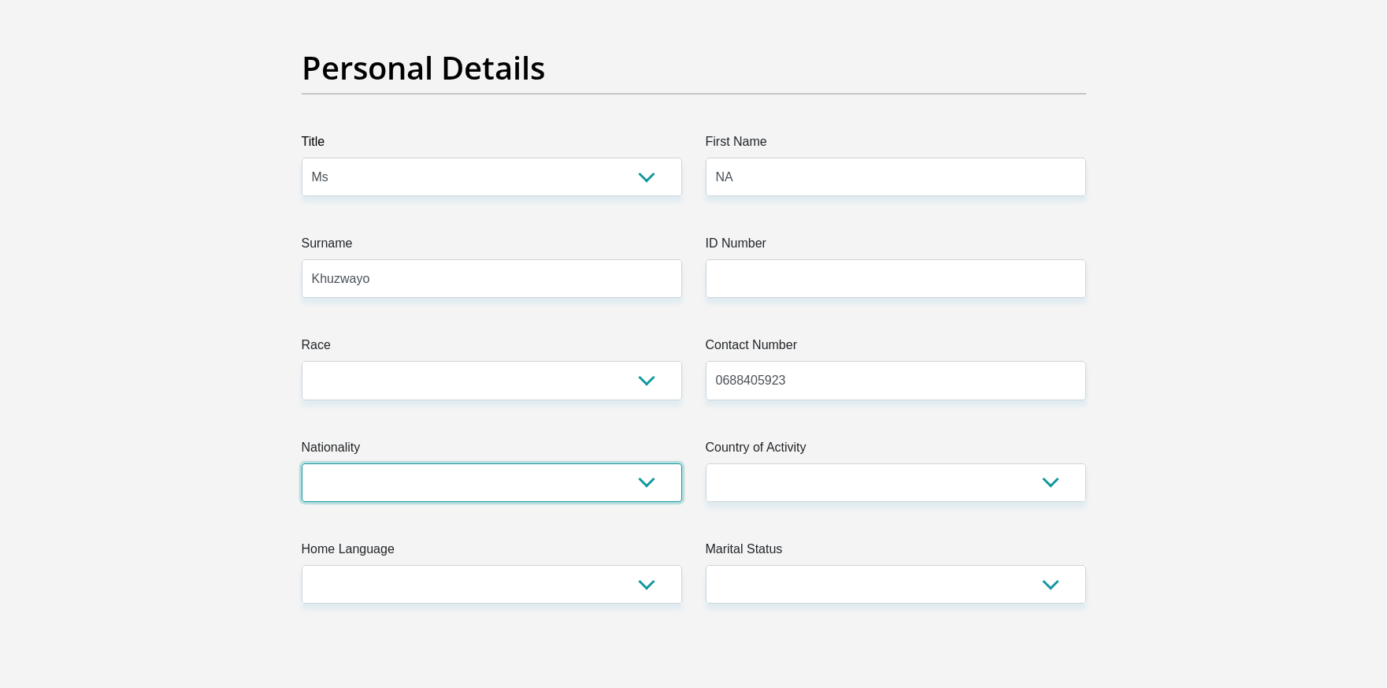
select select "ZAF"
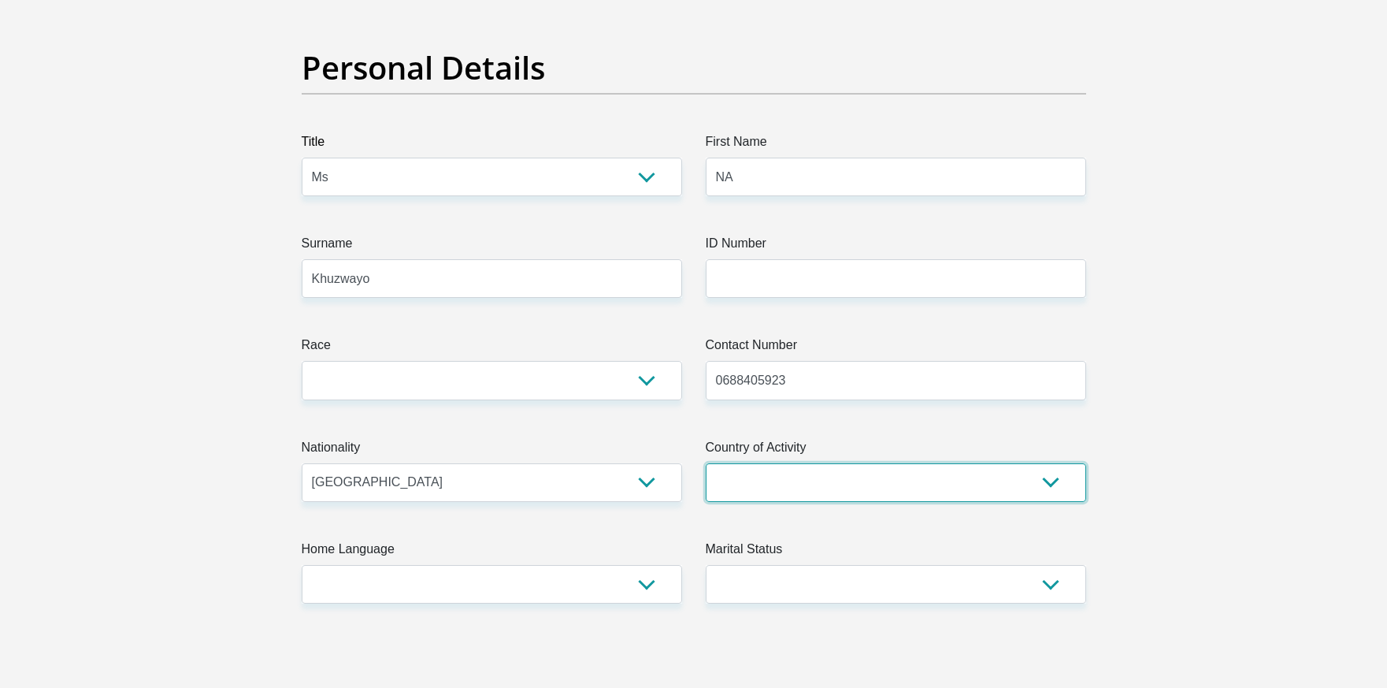
select select "ZAF"
type input "1375 Mogokare"
type input "Makwassie"
type input "2650"
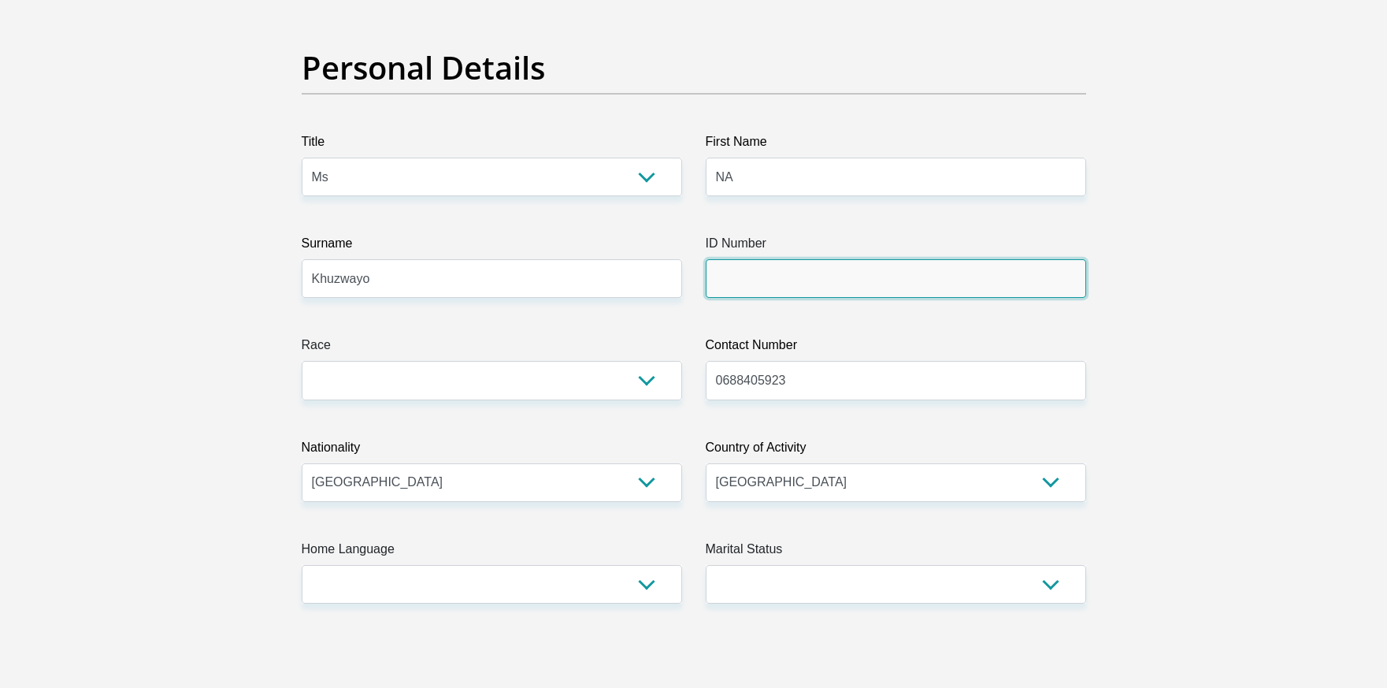
click at [744, 279] on input "ID Number" at bounding box center [896, 278] width 380 height 39
type input "0308190237088"
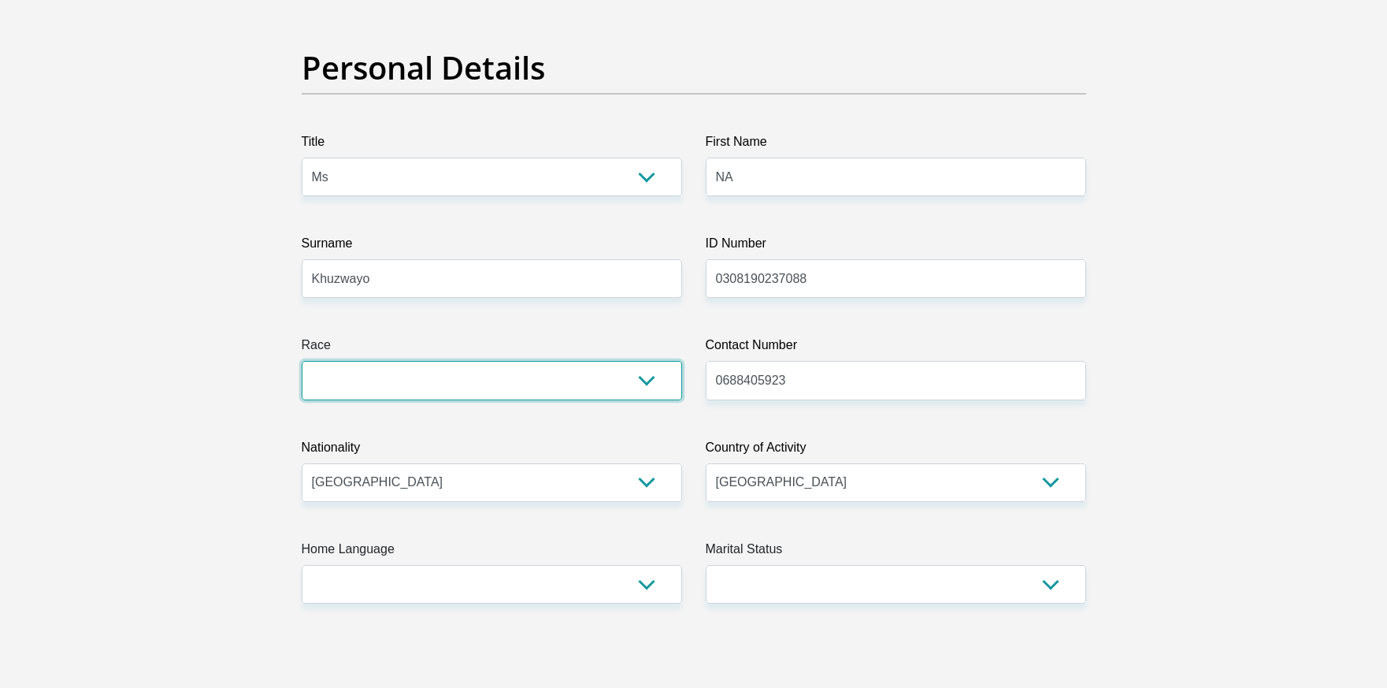
select select "1"
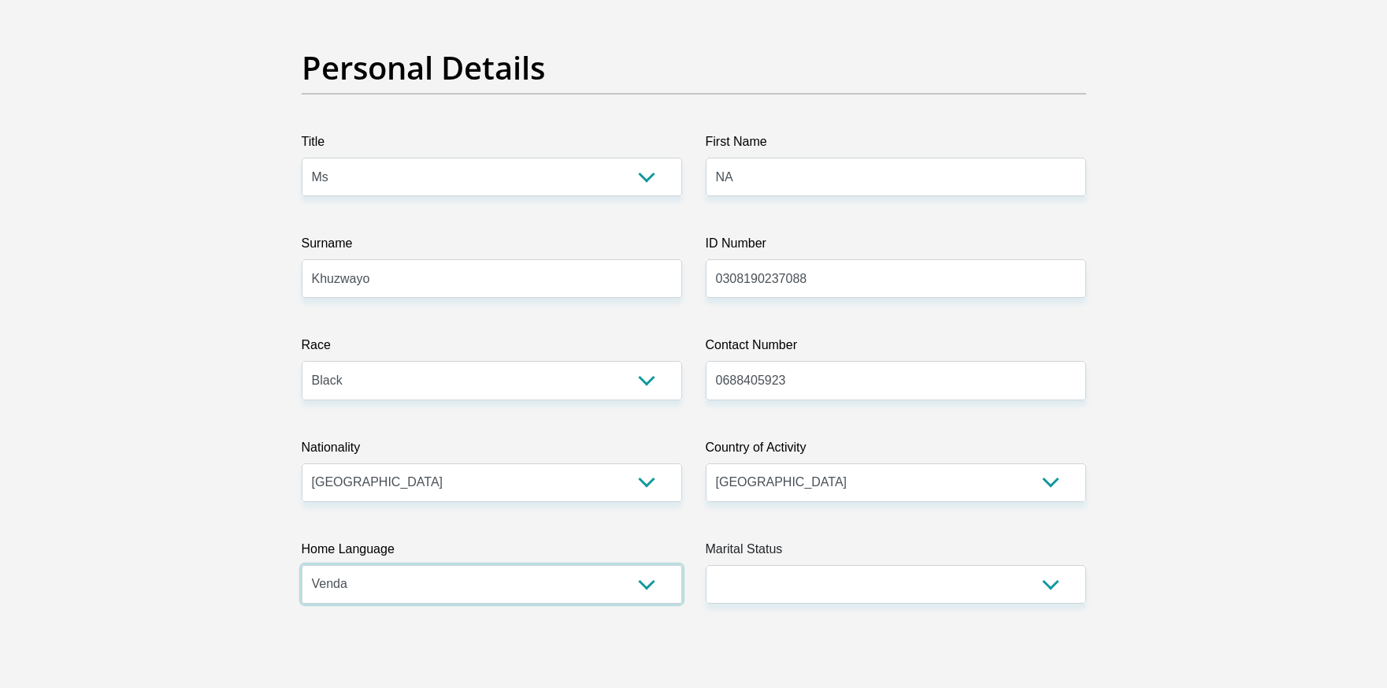
select select "tsn"
select select "2"
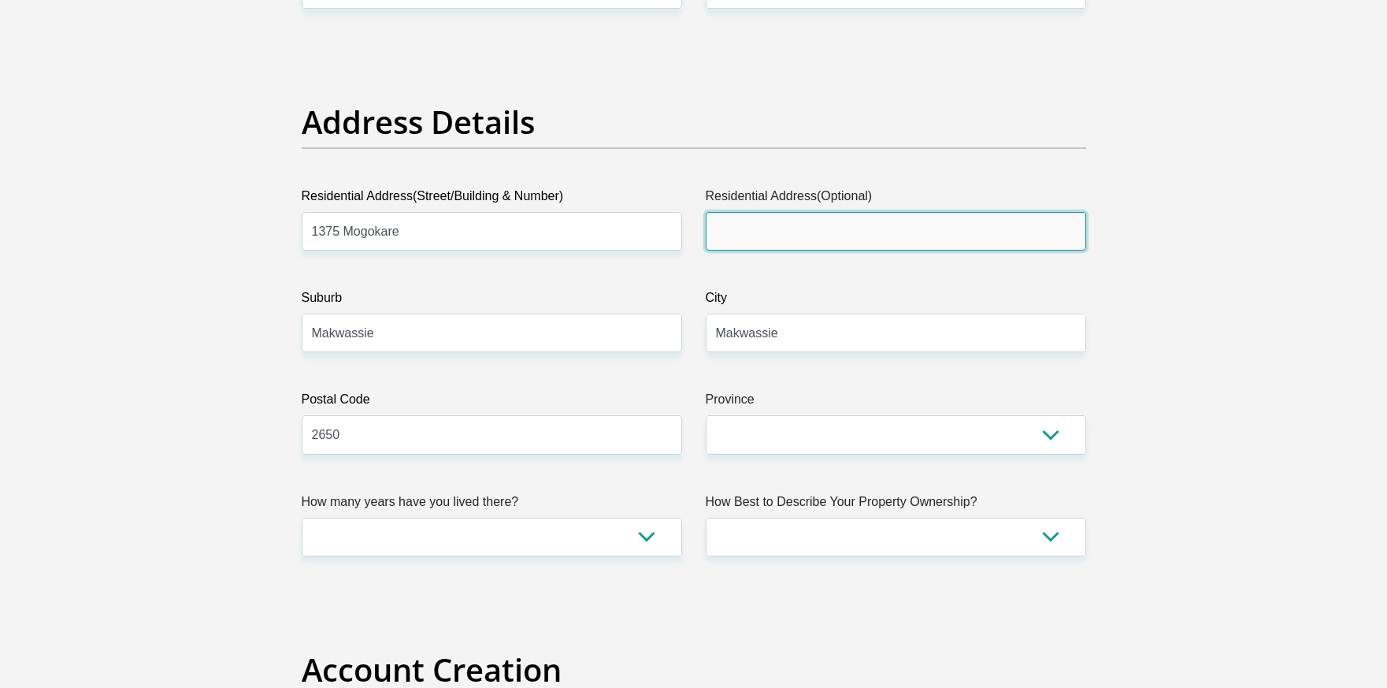
scroll to position [833, 0]
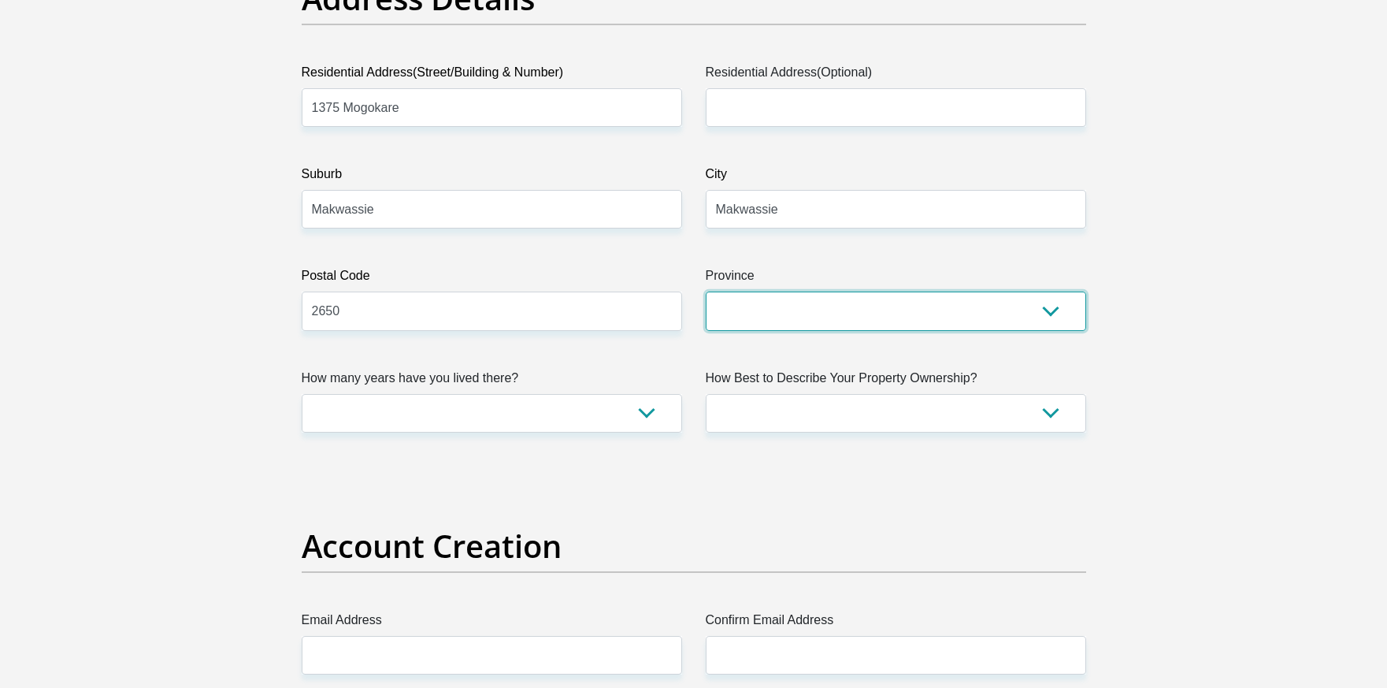
click at [759, 316] on select "Eastern Cape Free State Gauteng KwaZulu-Natal Limpopo Mpumalanga Northern Cape …" at bounding box center [896, 310] width 380 height 39
select select "North West"
click at [706, 291] on select "Eastern Cape Free State Gauteng KwaZulu-Natal Limpopo Mpumalanga Northern Cape …" at bounding box center [896, 310] width 380 height 39
click at [536, 411] on select "less than 1 year 1-3 years 3-5 years 5+ years" at bounding box center [492, 413] width 380 height 39
select select "5"
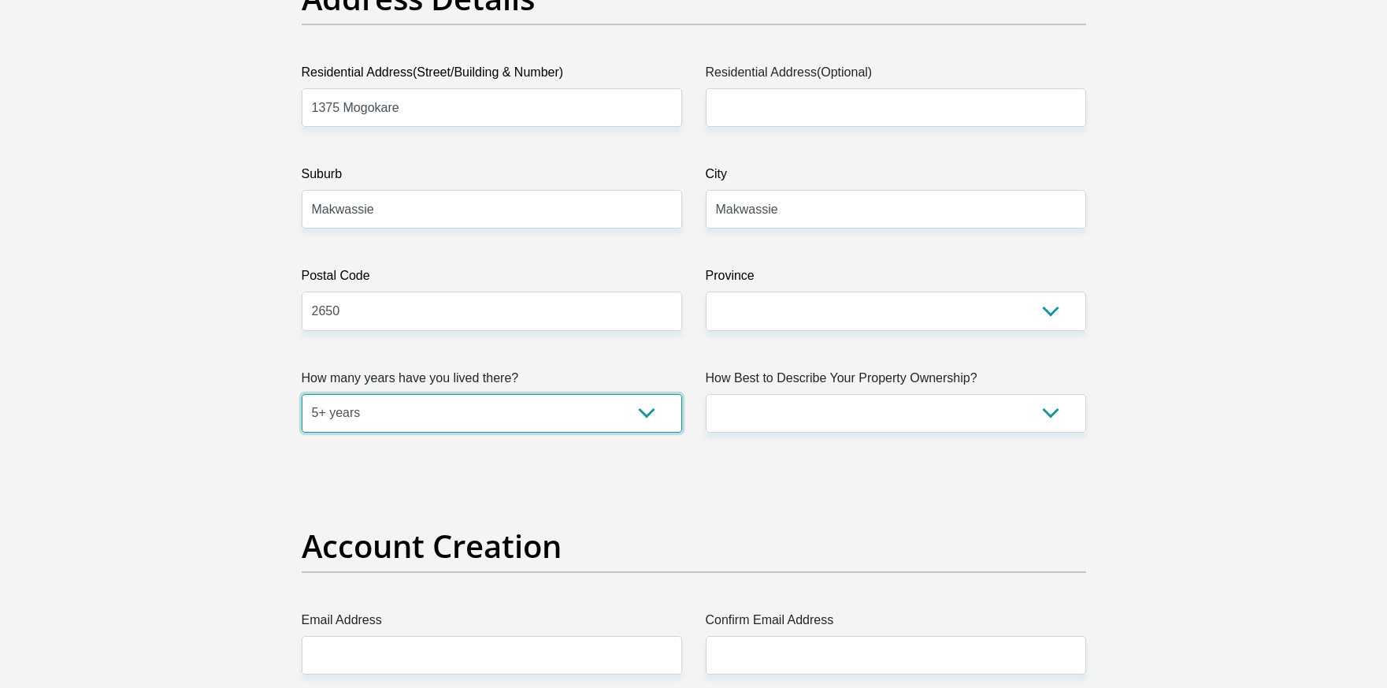
click at [302, 394] on select "less than 1 year 1-3 years 3-5 years 5+ years" at bounding box center [492, 413] width 380 height 39
click at [842, 409] on select "Owned Rented Family Owned Company Dwelling" at bounding box center [896, 413] width 380 height 39
select select "parents"
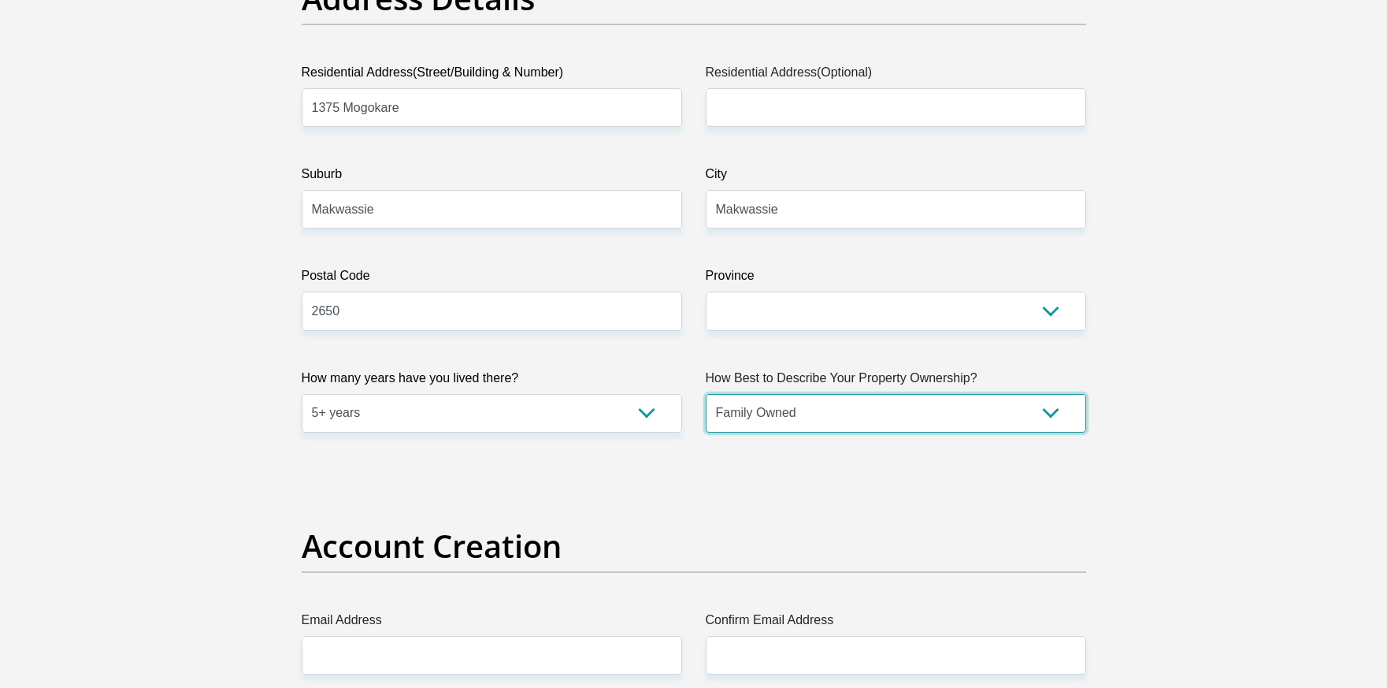
click at [706, 394] on select "Owned Rented Family Owned Company Dwelling" at bounding box center [896, 413] width 380 height 39
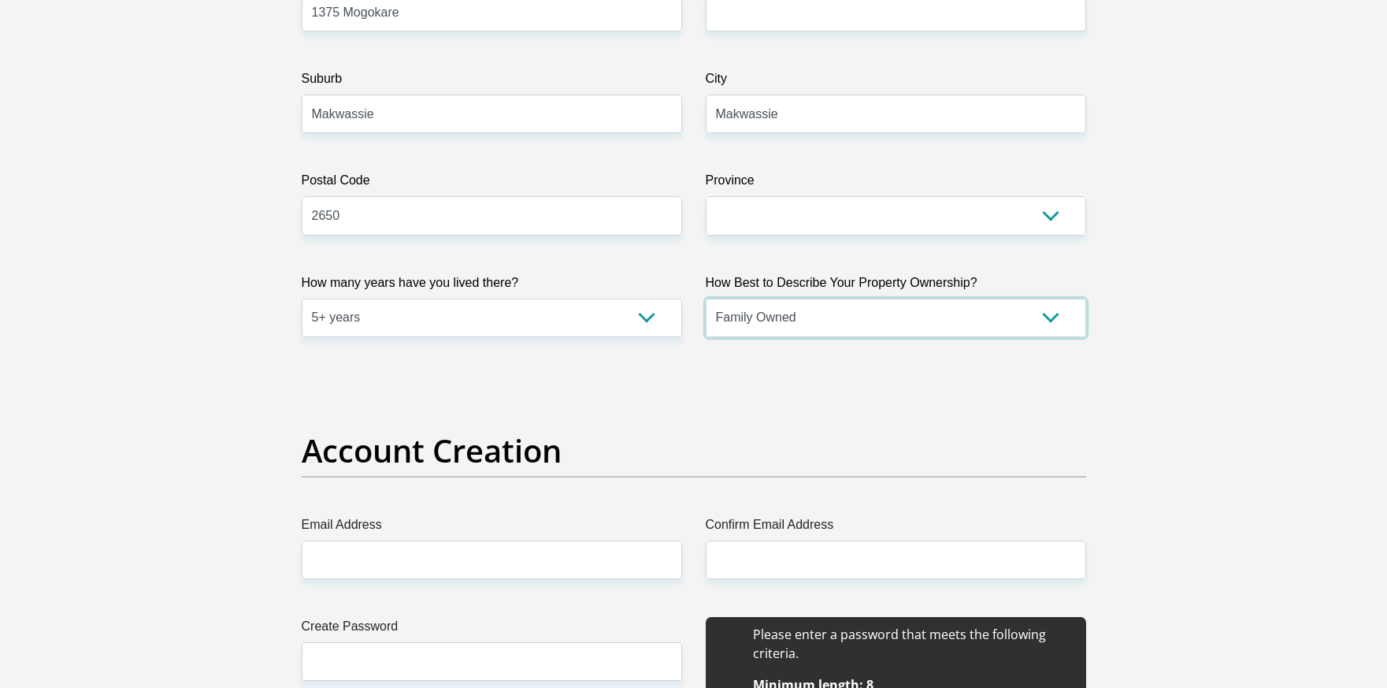
scroll to position [991, 0]
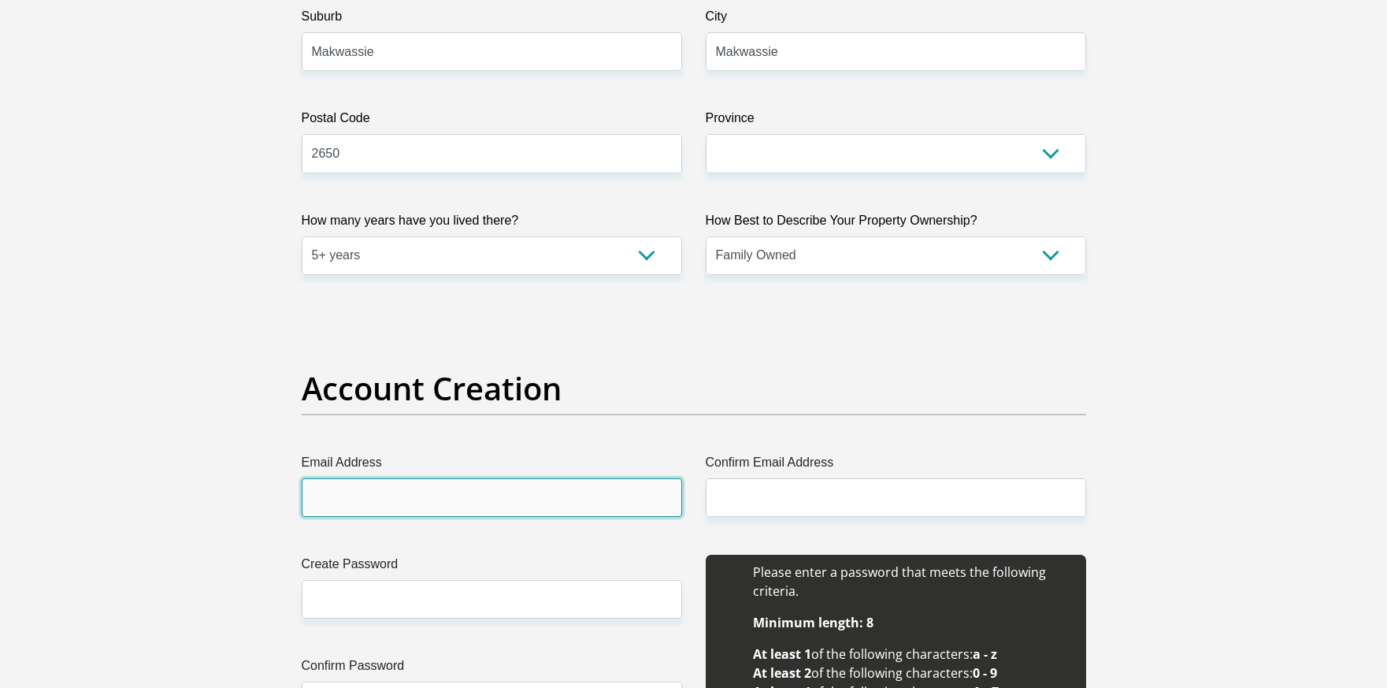
click at [429, 498] on input "Email Address" at bounding box center [492, 497] width 380 height 39
type input "m"
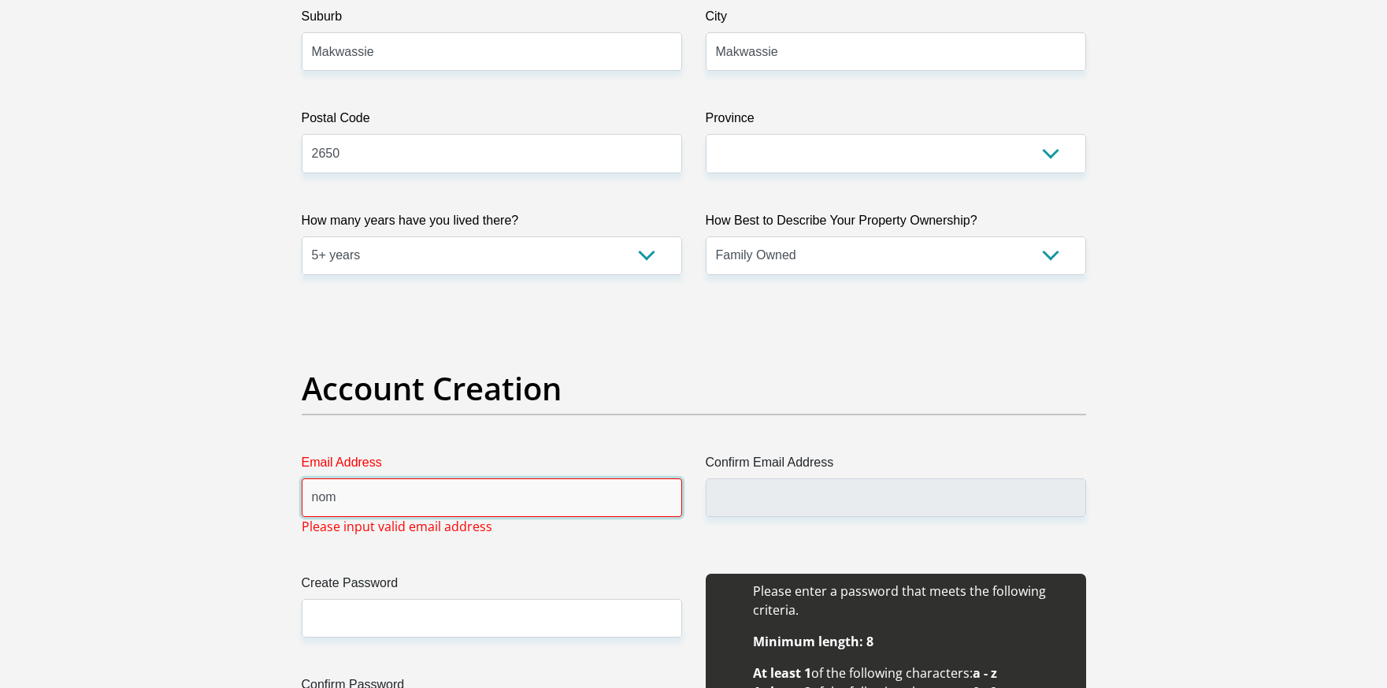
type input "nomthandazokhuzwayo01@gmail.com"
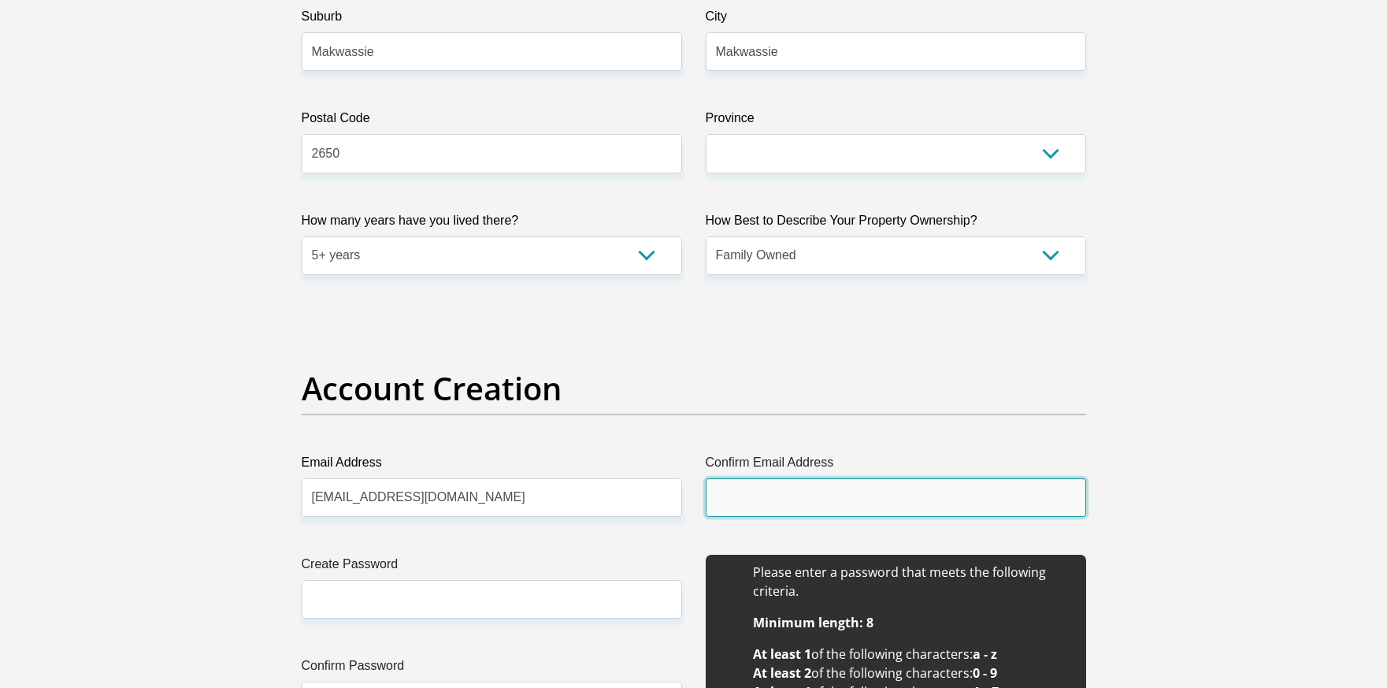
click at [755, 491] on input "Confirm Email Address" at bounding box center [896, 497] width 380 height 39
type input "nomthandazokhuzwayo01@gmail.com"
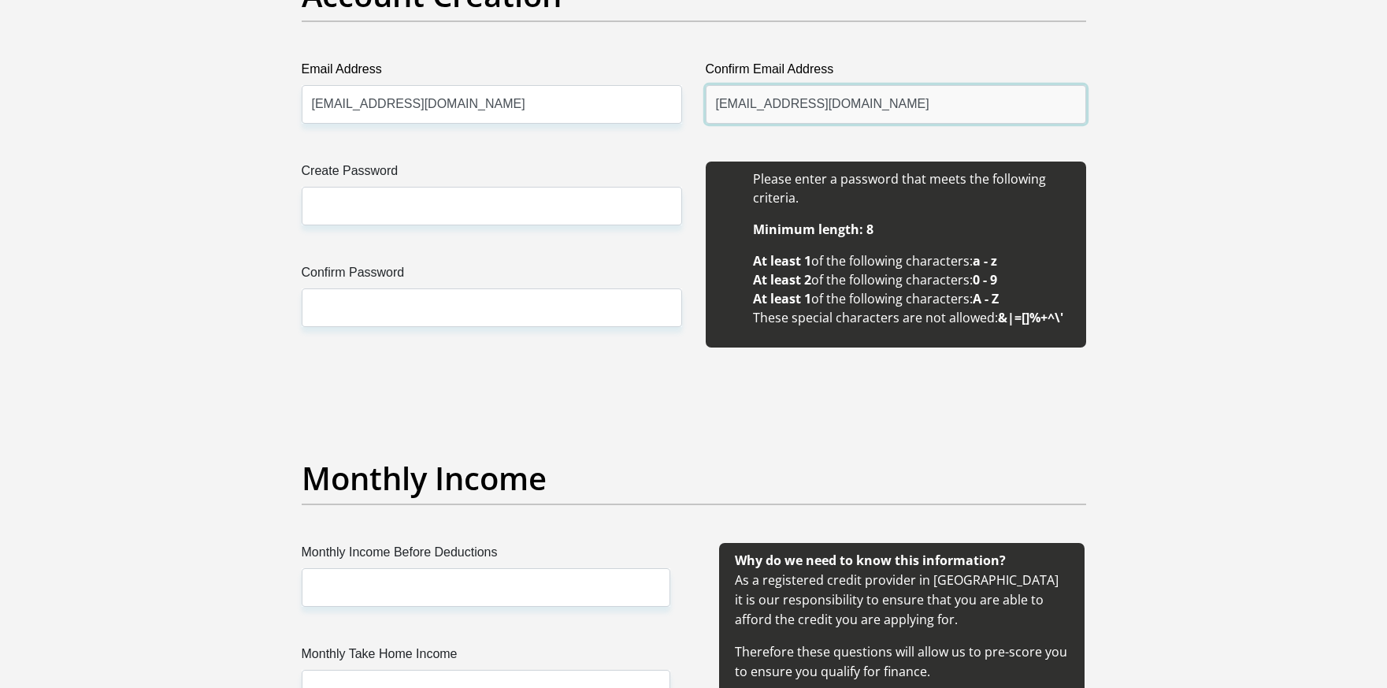
scroll to position [1385, 0]
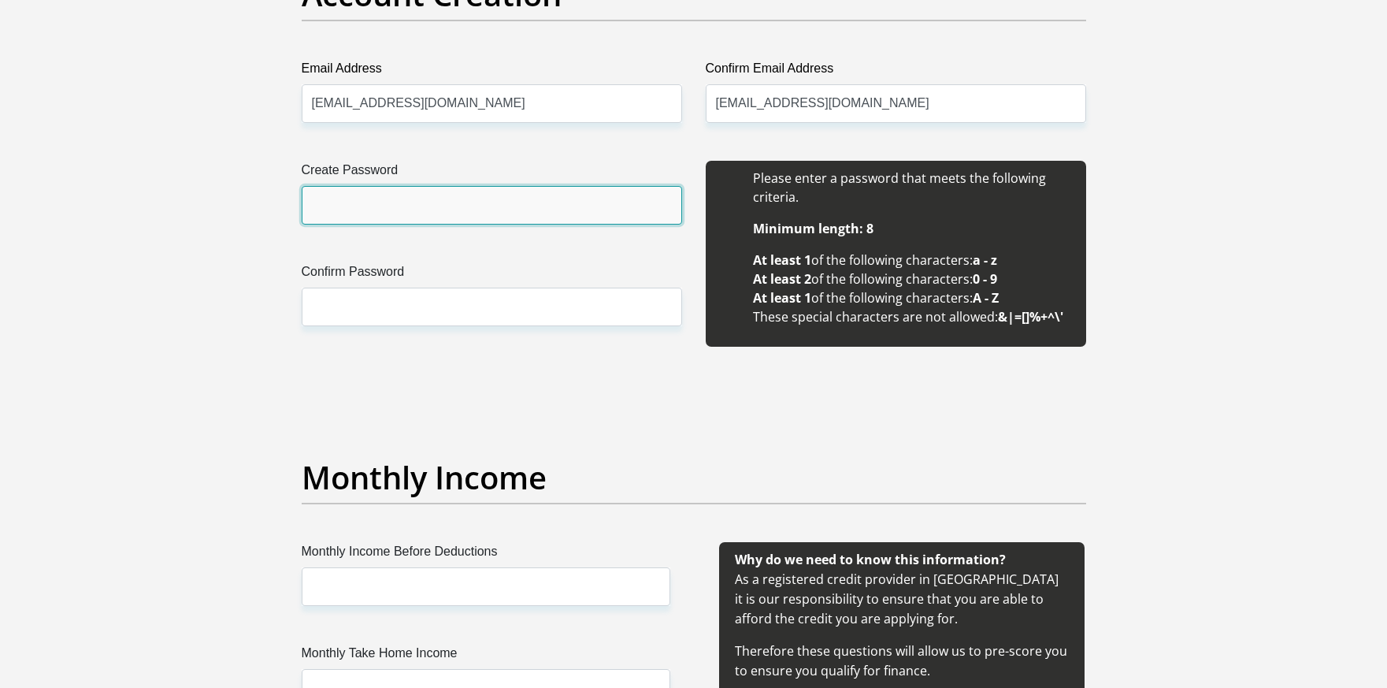
click at [373, 210] on input "Create Password" at bounding box center [492, 205] width 380 height 39
type input "Khuzwayo@0308"
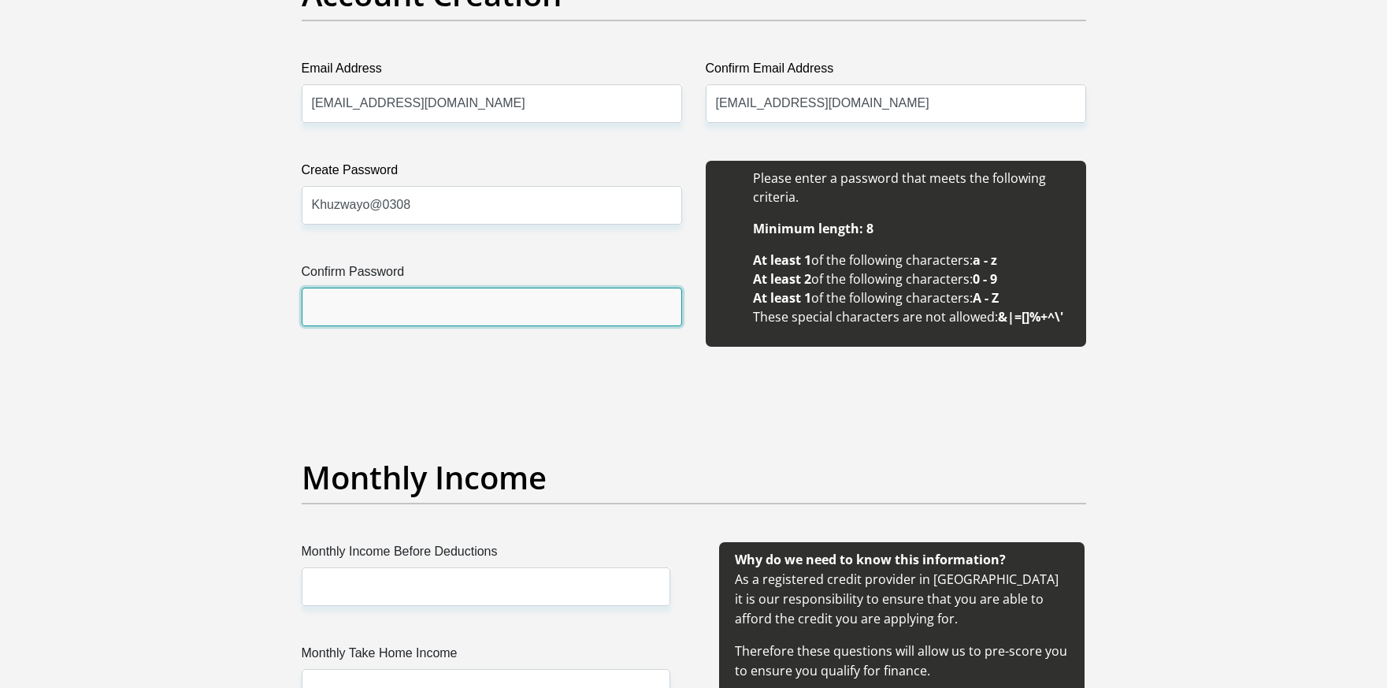
click at [388, 305] on input "Confirm Password" at bounding box center [492, 307] width 380 height 39
type input "Khuzwayo@0308"
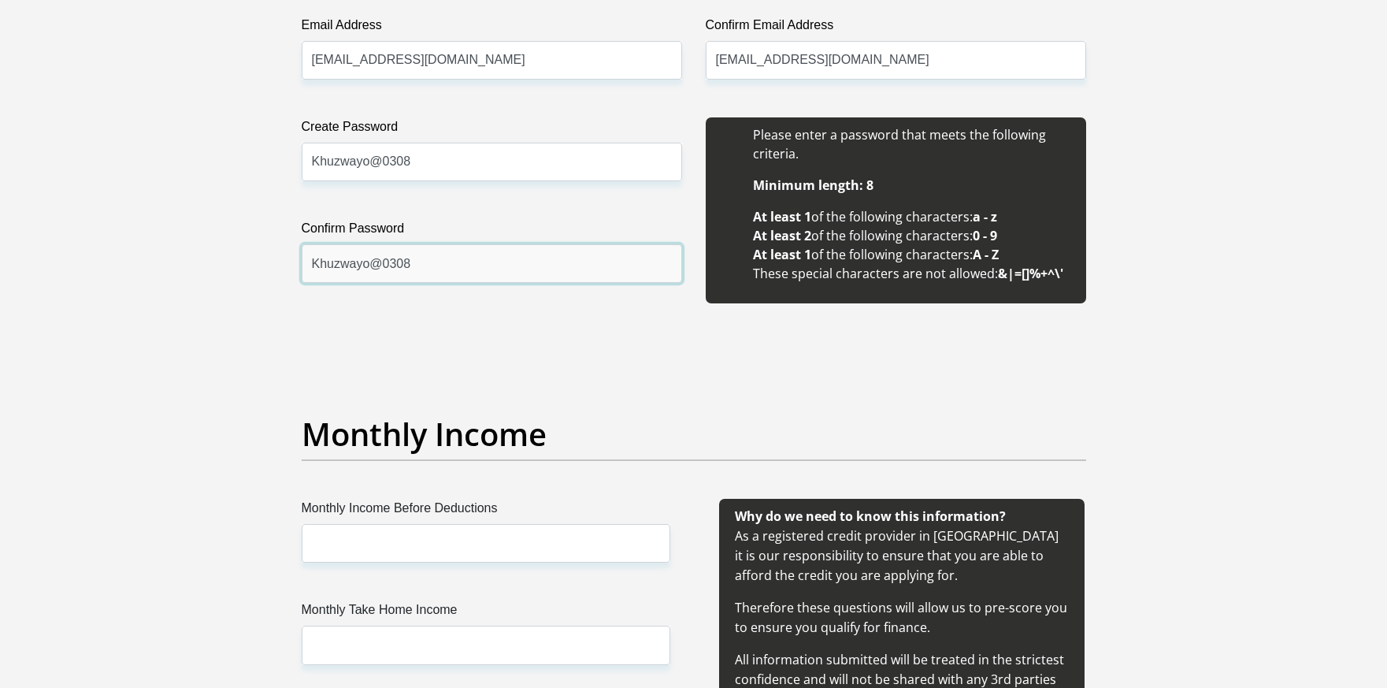
scroll to position [1542, 0]
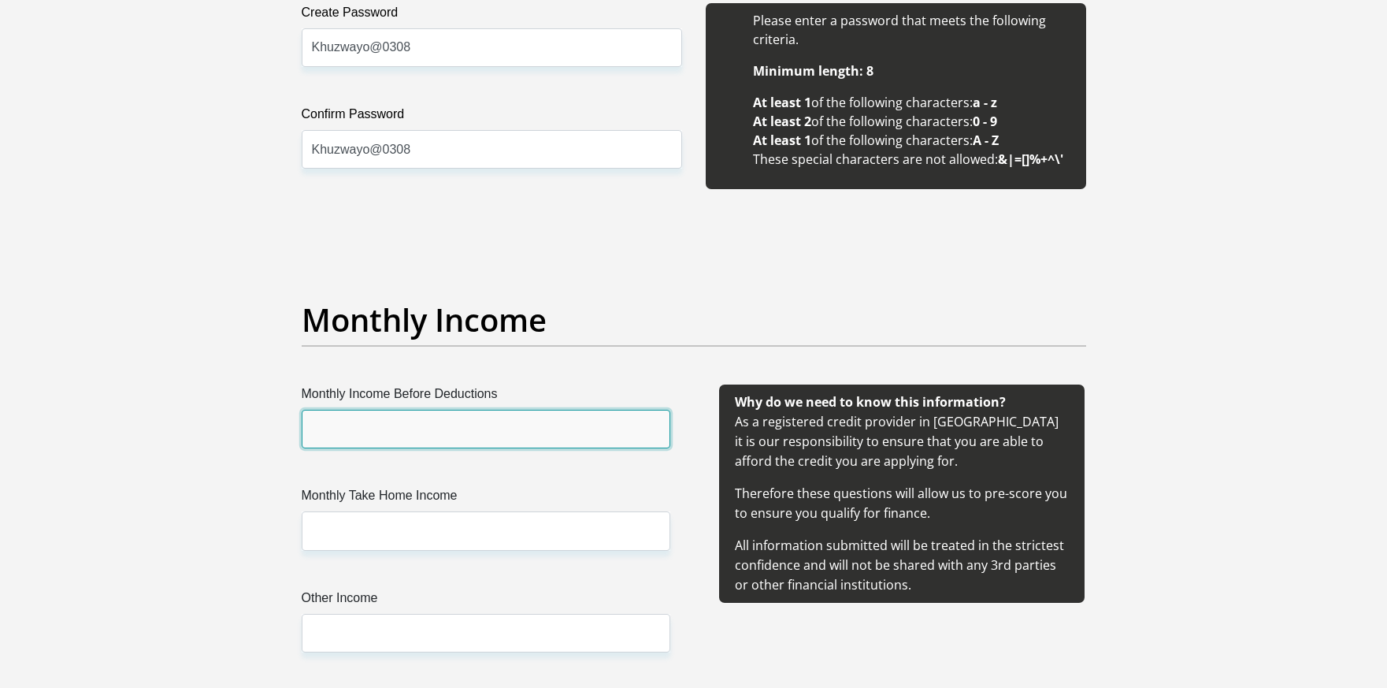
click at [399, 435] on input "Monthly Income Before Deductions" at bounding box center [486, 429] width 369 height 39
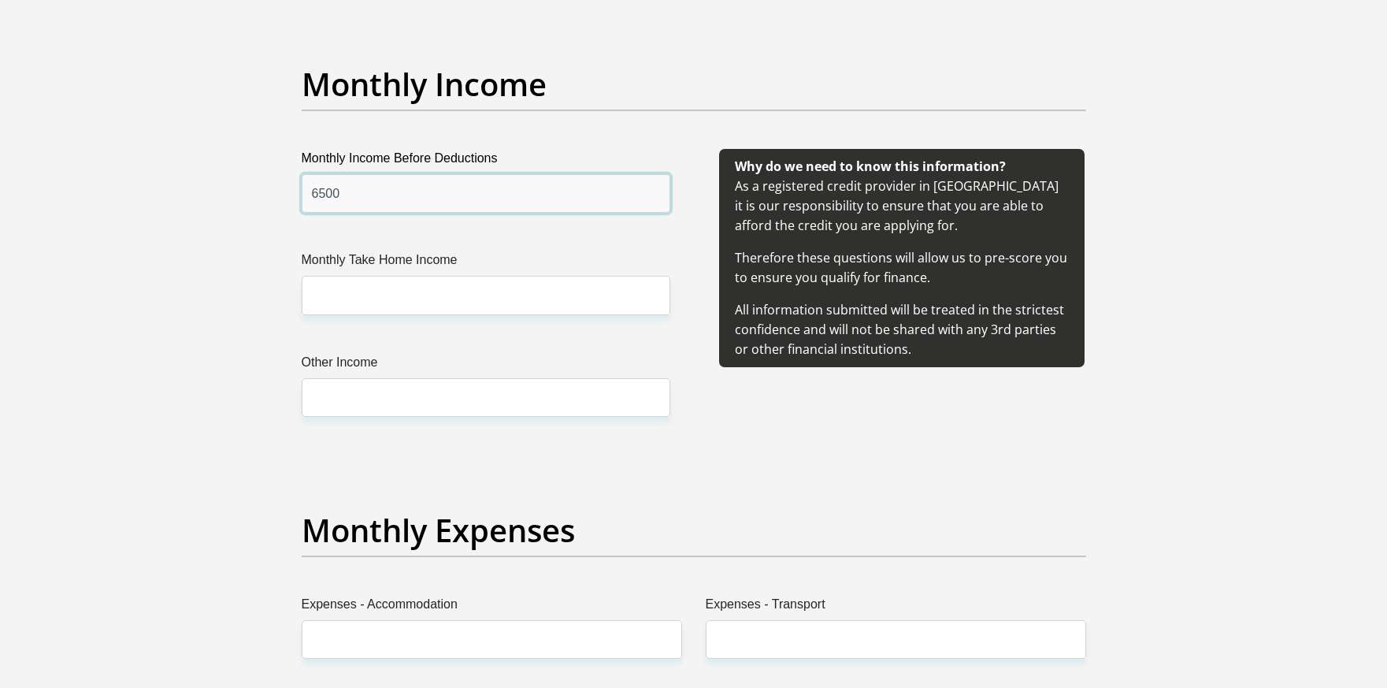
scroll to position [1779, 0]
type input "6"
type input "13600"
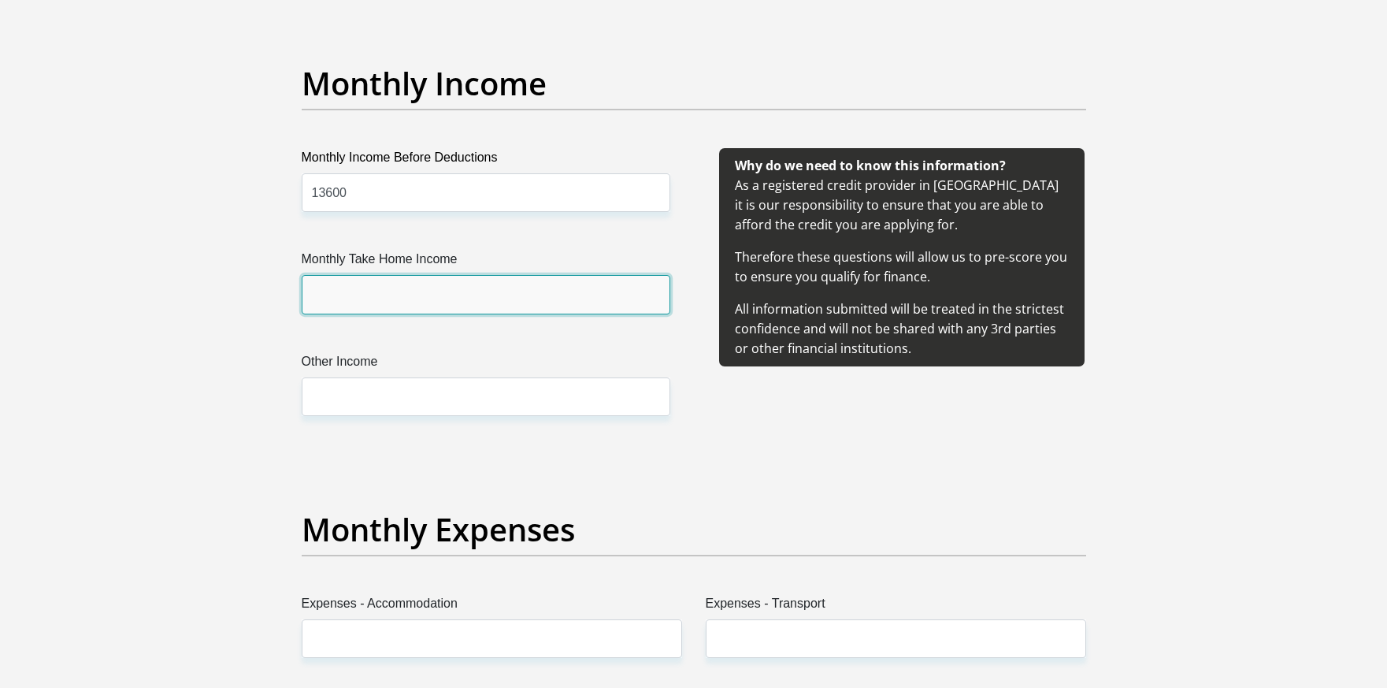
click at [396, 294] on input "Monthly Take Home Income" at bounding box center [486, 294] width 369 height 39
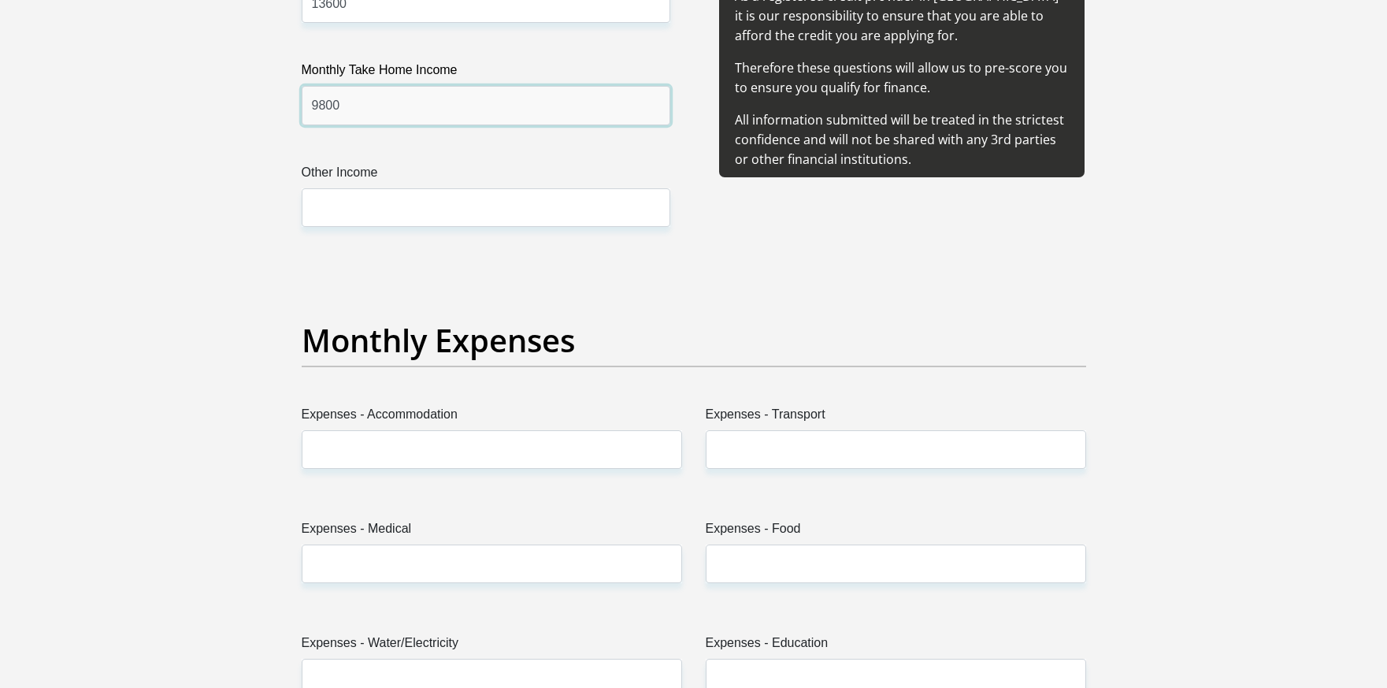
scroll to position [2015, 0]
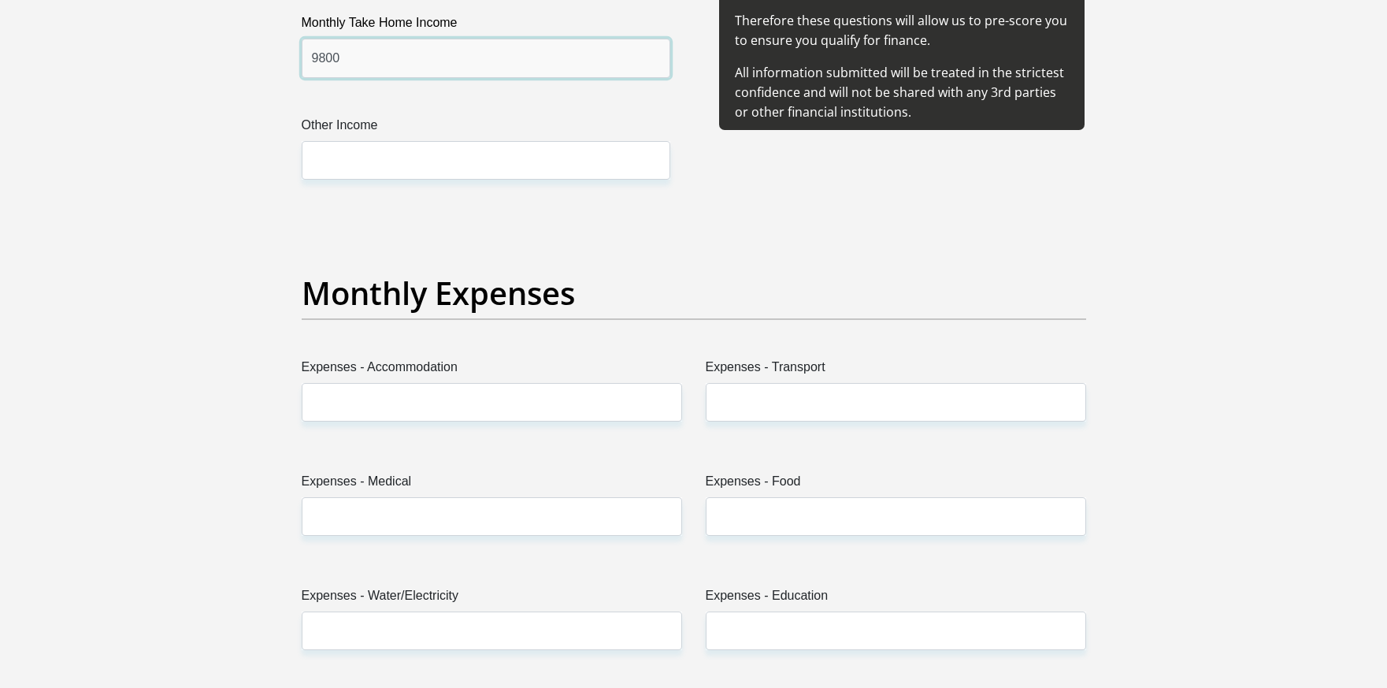
type input "9800"
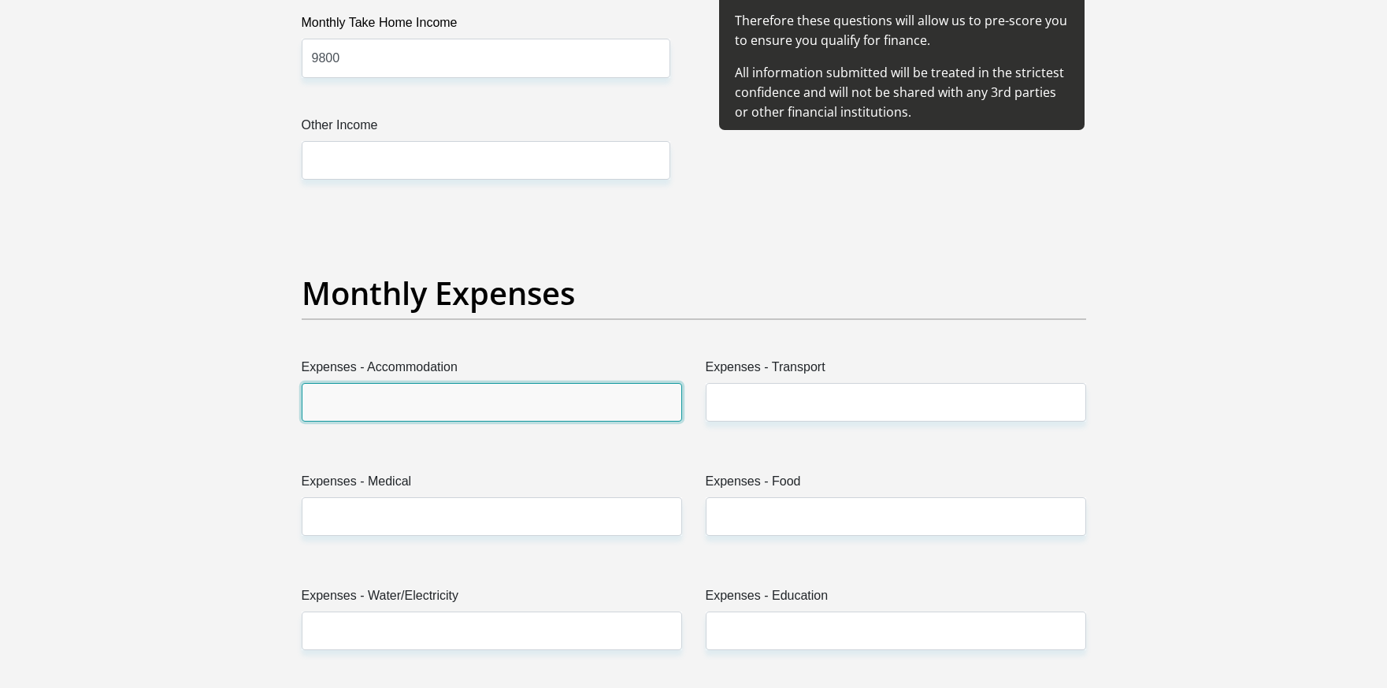
click at [406, 403] on input "Expenses - Accommodation" at bounding box center [492, 402] width 380 height 39
type input "1250"
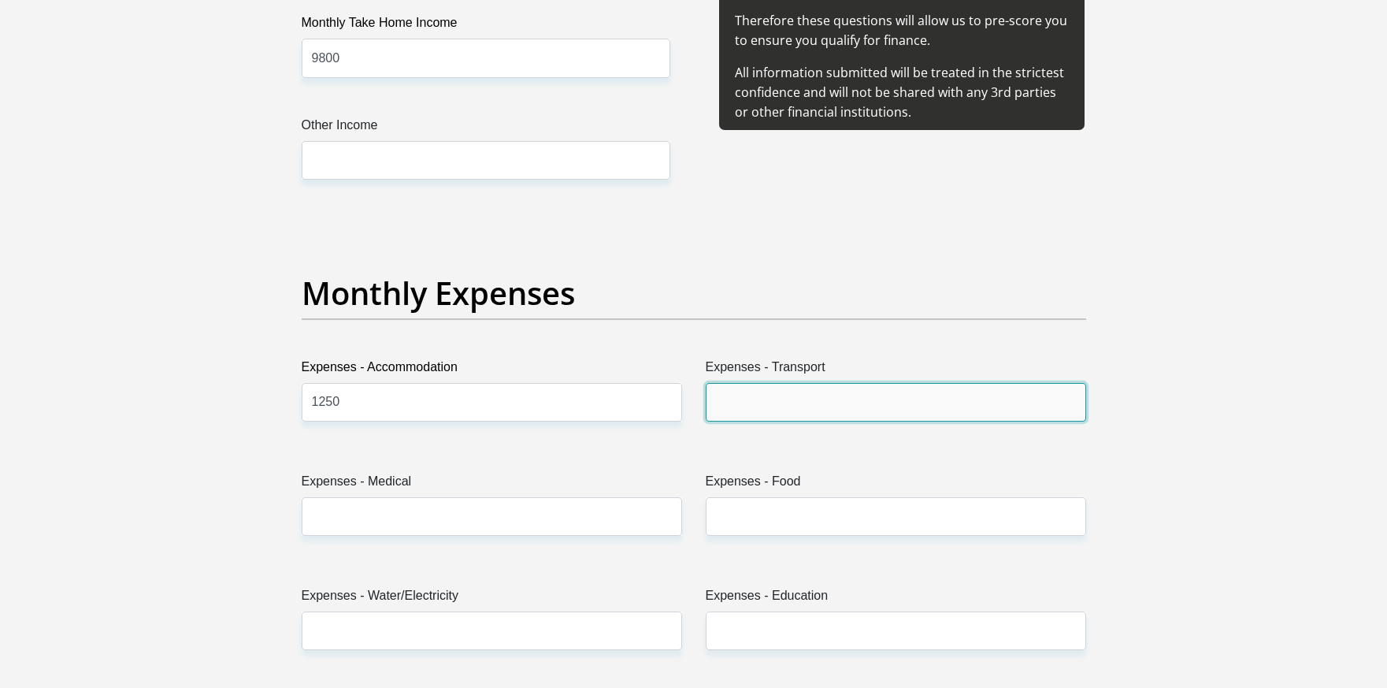
click at [729, 406] on input "Expenses - Transport" at bounding box center [896, 402] width 380 height 39
click at [729, 403] on input "1250" at bounding box center [896, 402] width 380 height 39
type input "1050"
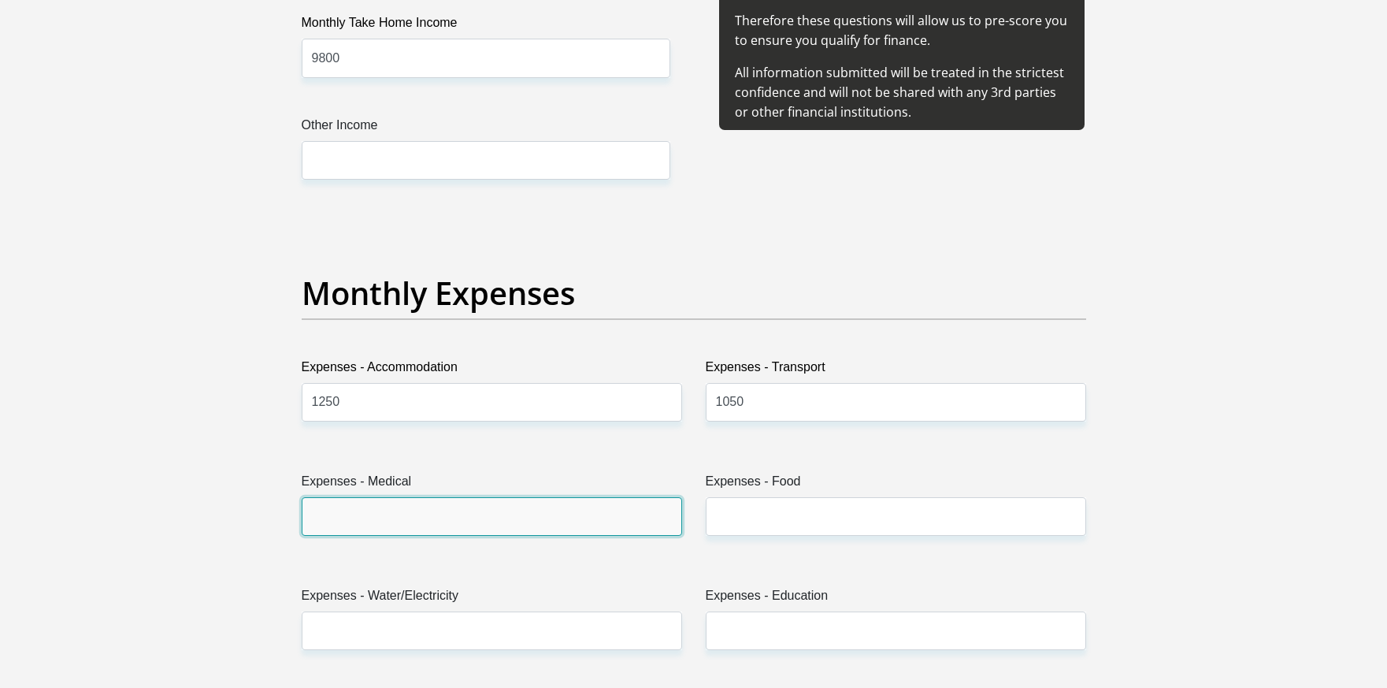
click at [535, 522] on input "Expenses - Medical" at bounding box center [492, 516] width 380 height 39
type input "0.00"
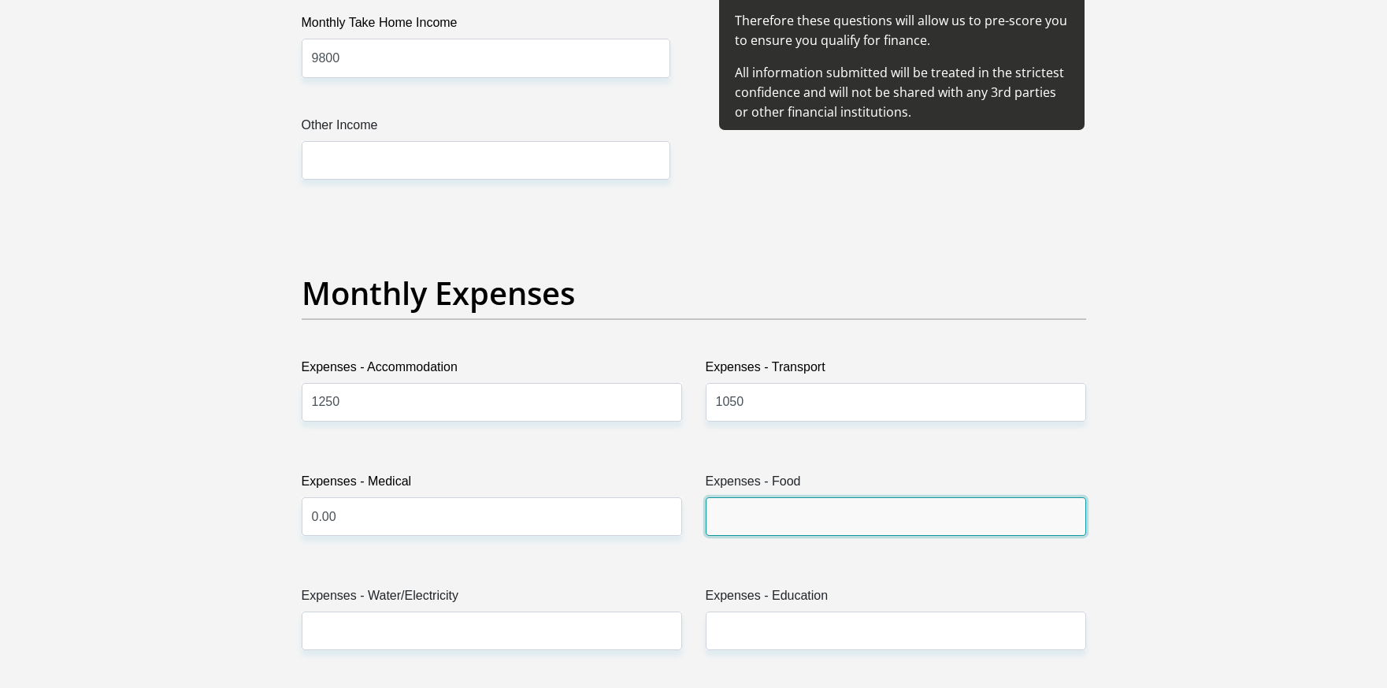
click at [781, 507] on input "Expenses - Food" at bounding box center [896, 516] width 380 height 39
type input "3500"
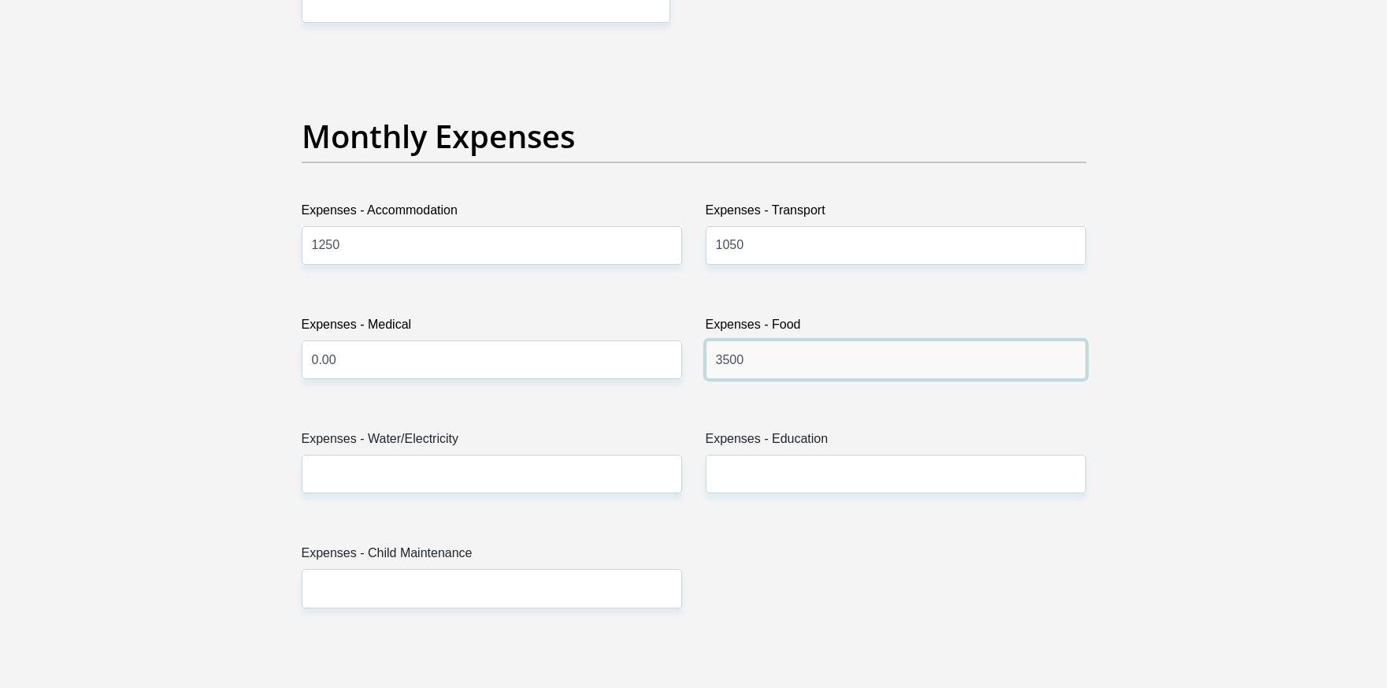
scroll to position [2173, 0]
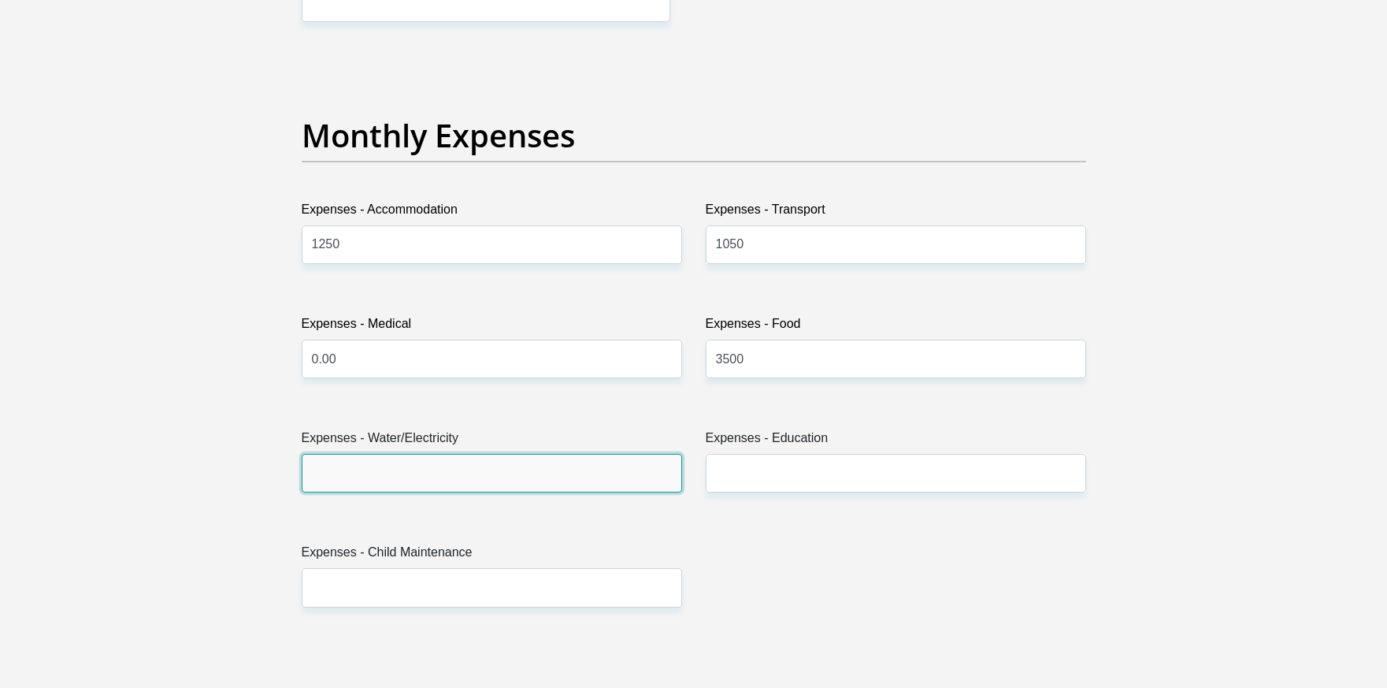
click at [491, 477] on input "Expenses - Water/Electricity" at bounding box center [492, 473] width 380 height 39
type input "500"
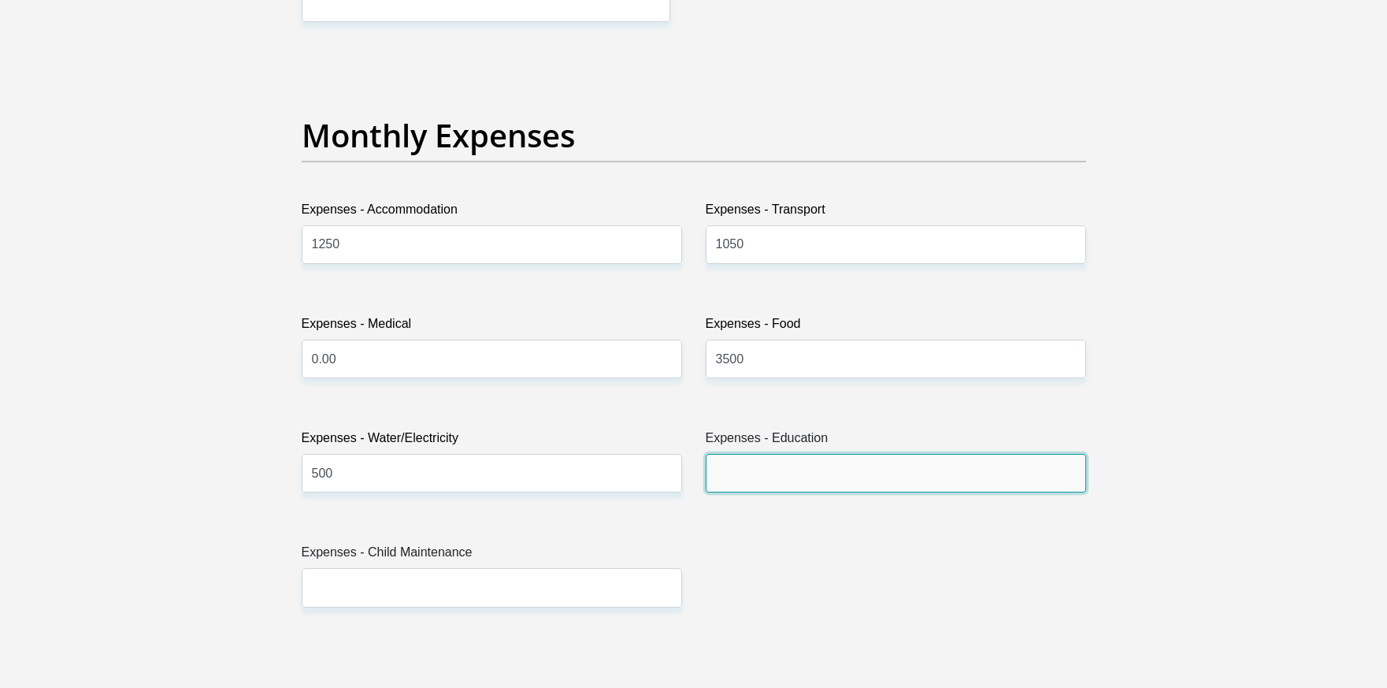
click at [759, 474] on input "Expenses - Education" at bounding box center [896, 473] width 380 height 39
type input "0.00"
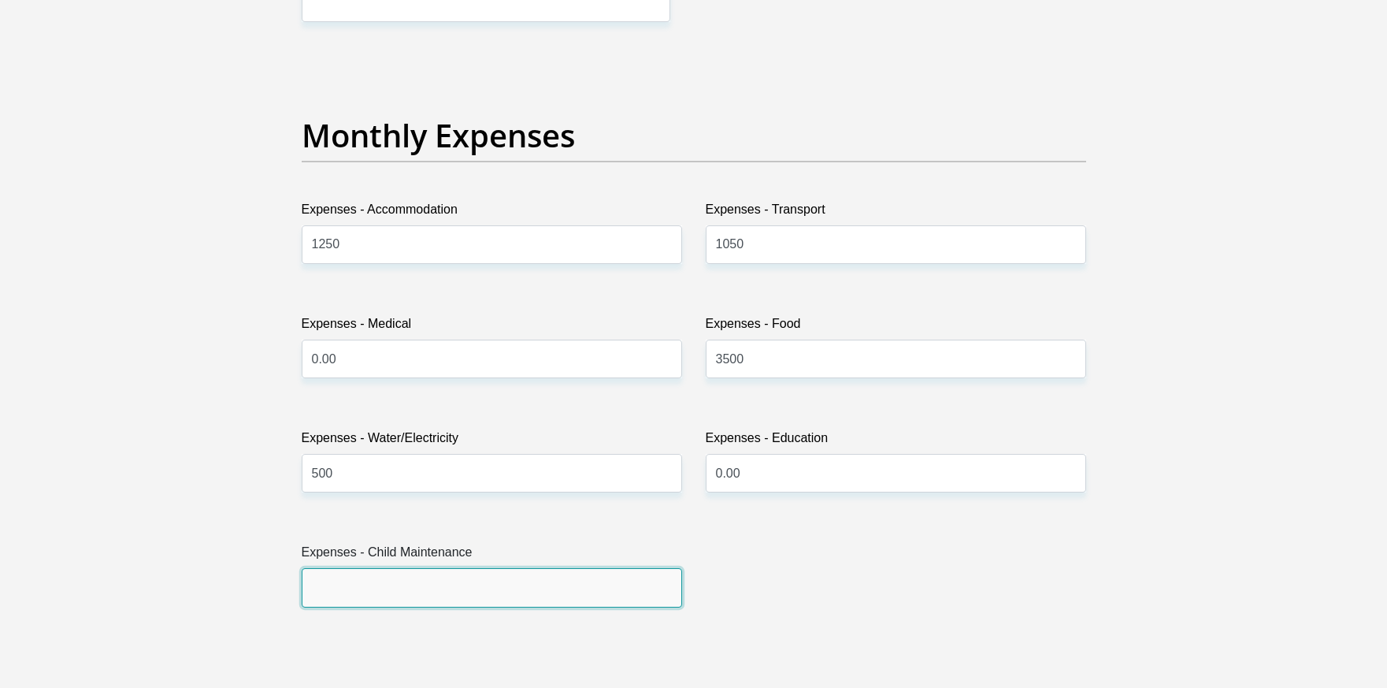
click at [369, 583] on input "Expenses - Child Maintenance" at bounding box center [492, 587] width 380 height 39
type input "0.00"
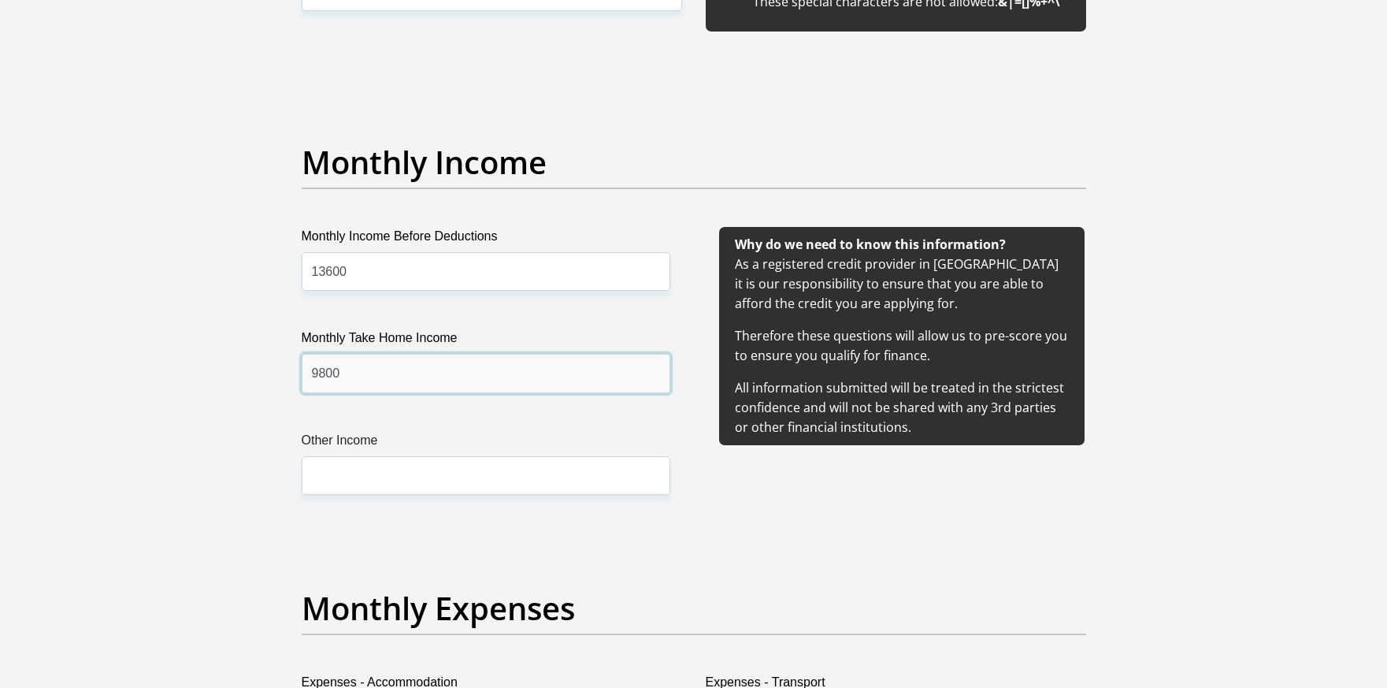
click at [321, 378] on input "9800" at bounding box center [486, 373] width 369 height 39
type input "7300"
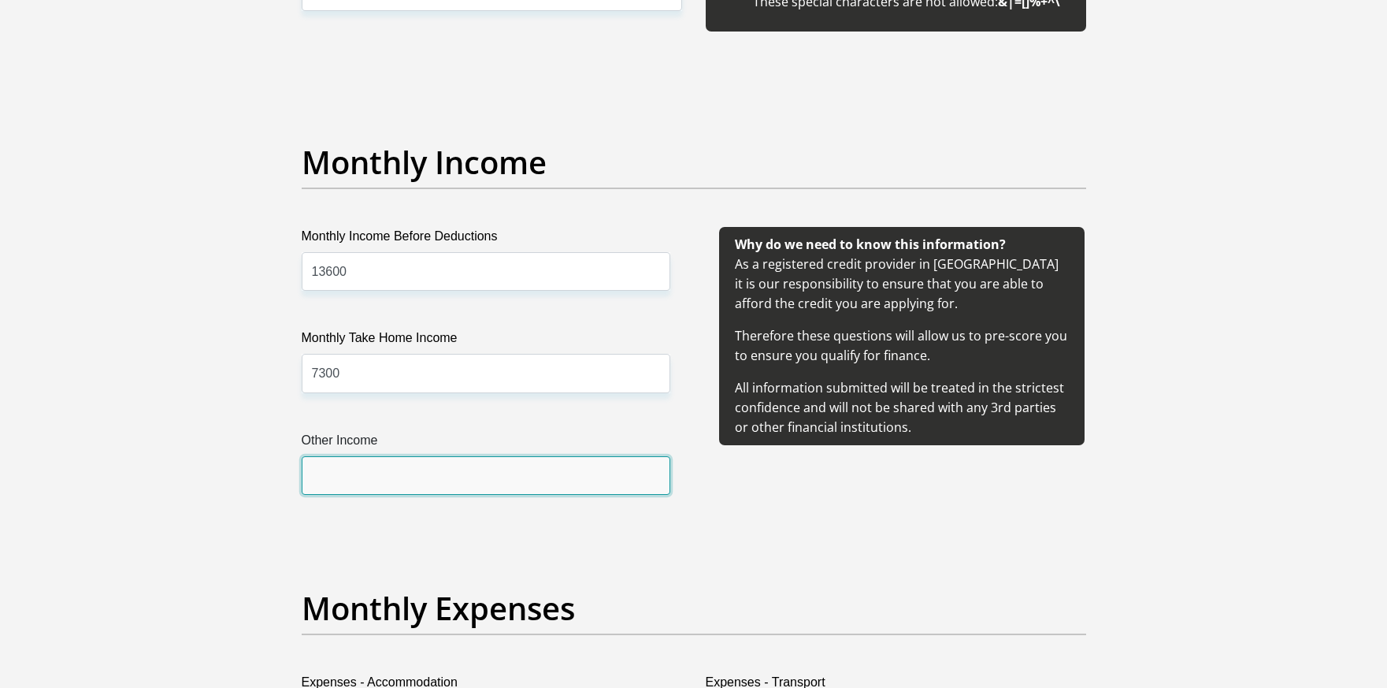
click at [373, 472] on input "Other Income" at bounding box center [486, 475] width 369 height 39
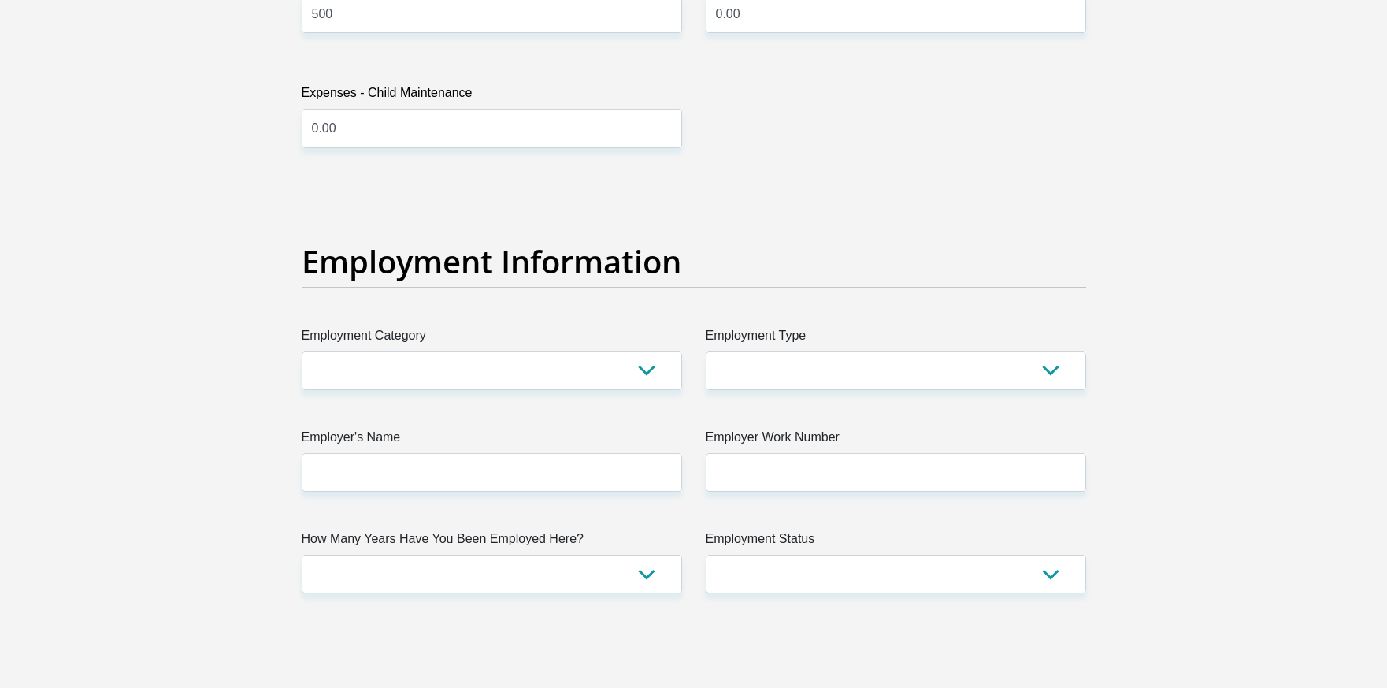
scroll to position [2724, 0]
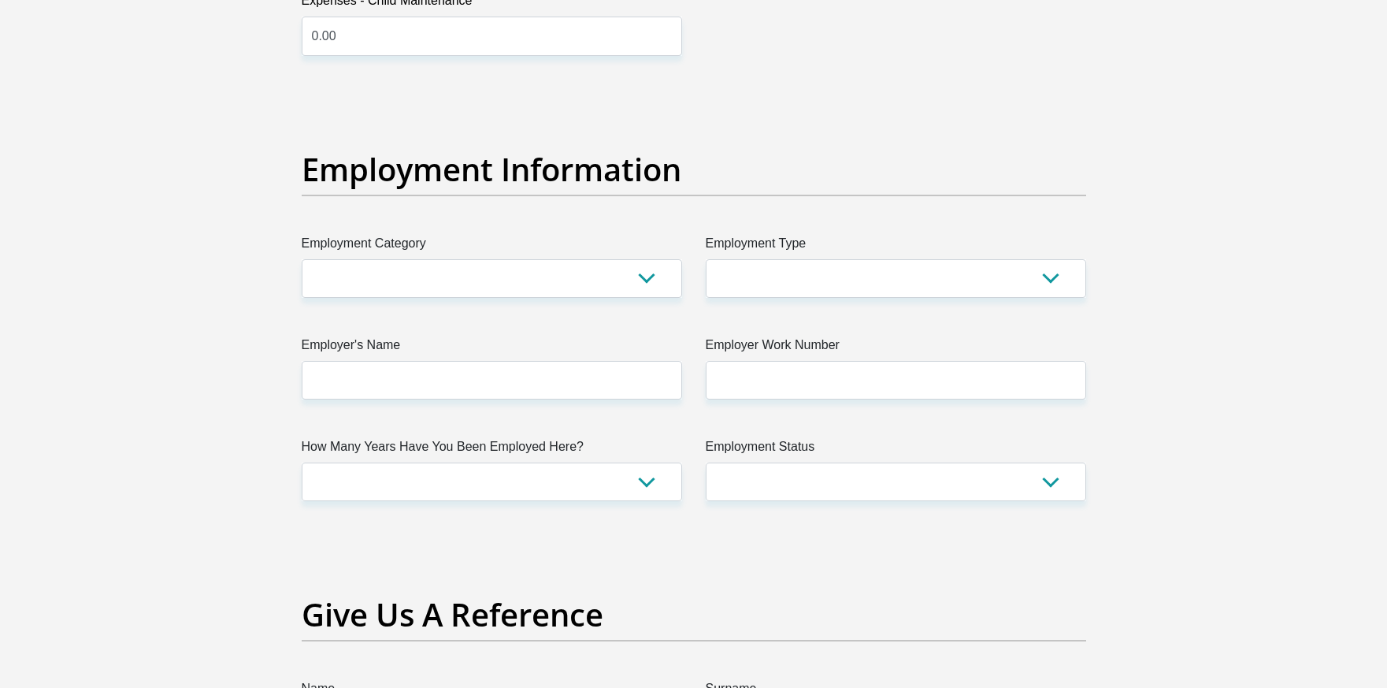
type input "3500"
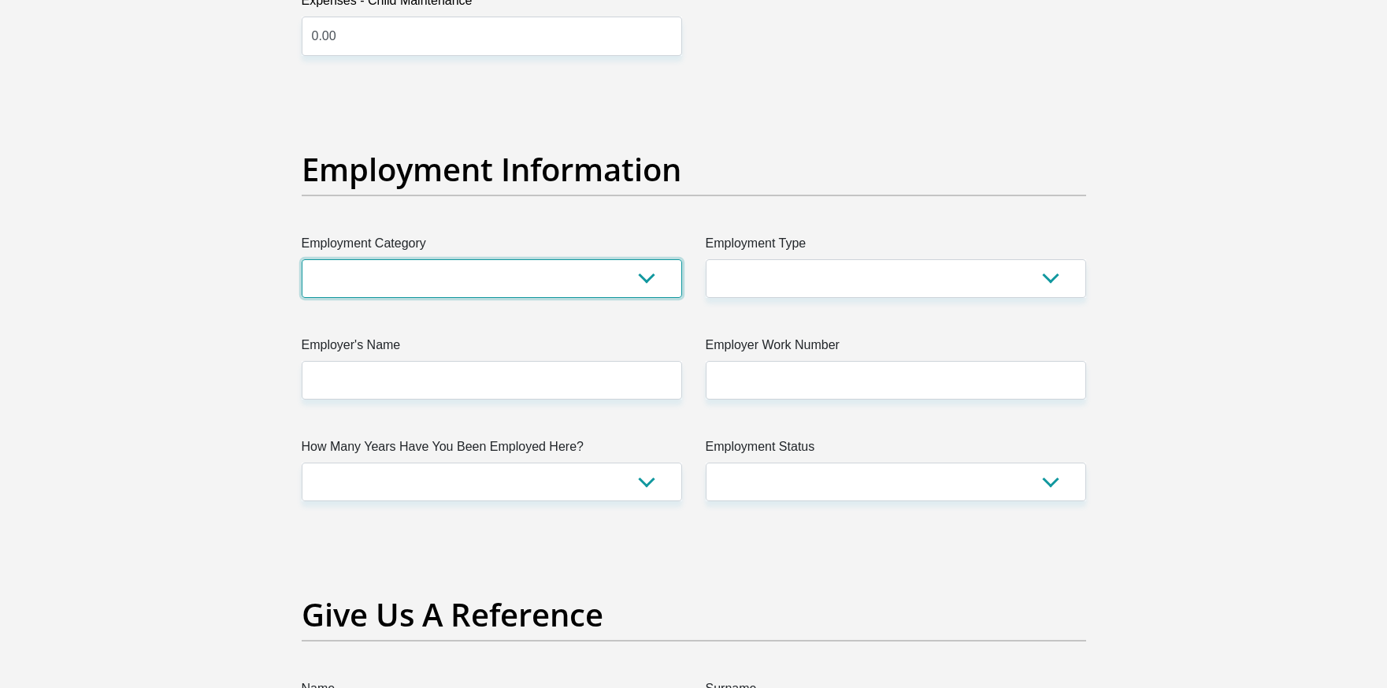
click at [474, 274] on select "AGRICULTURE ALCOHOL & TOBACCO CONSTRUCTION MATERIALS METALLURGY EQUIPMENT FOR R…" at bounding box center [492, 278] width 380 height 39
select select "67"
click at [302, 259] on select "AGRICULTURE ALCOHOL & TOBACCO CONSTRUCTION MATERIALS METALLURGY EQUIPMENT FOR R…" at bounding box center [492, 278] width 380 height 39
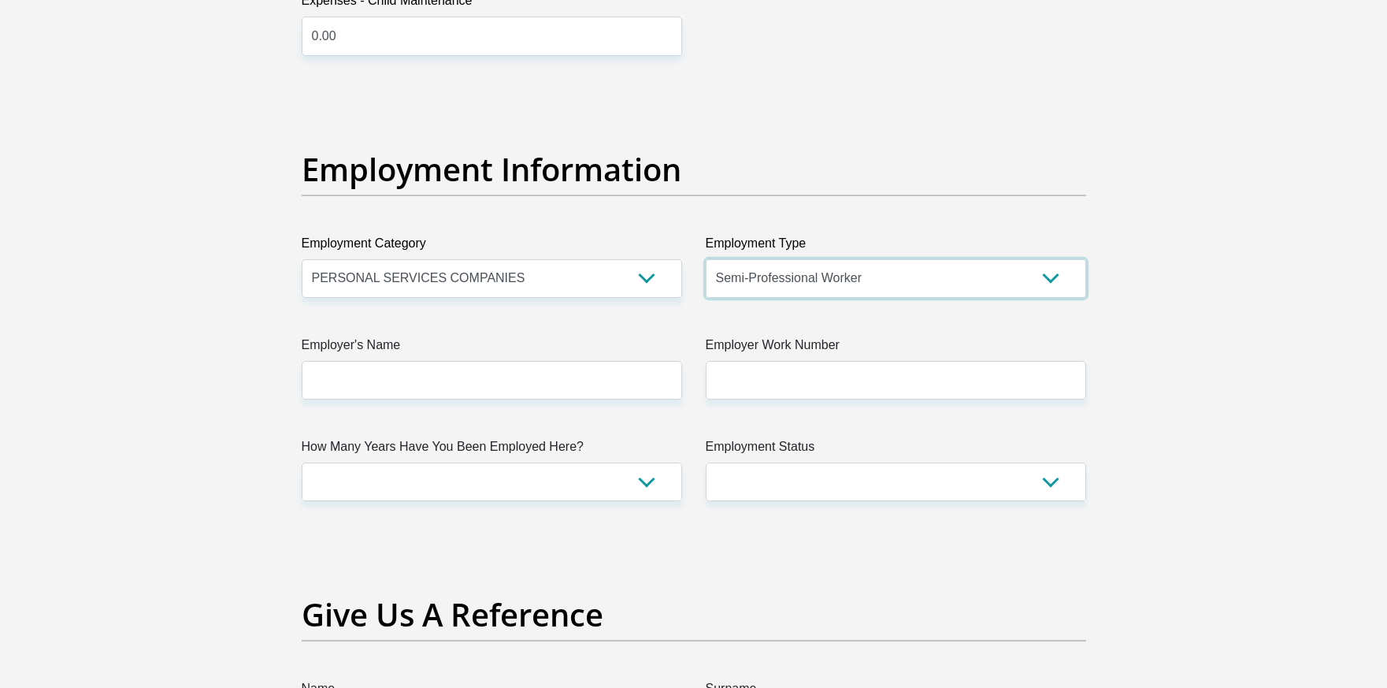
select select "Self-Employed"
type input "AtlantaciaServices"
type input "0648271488"
select select "24"
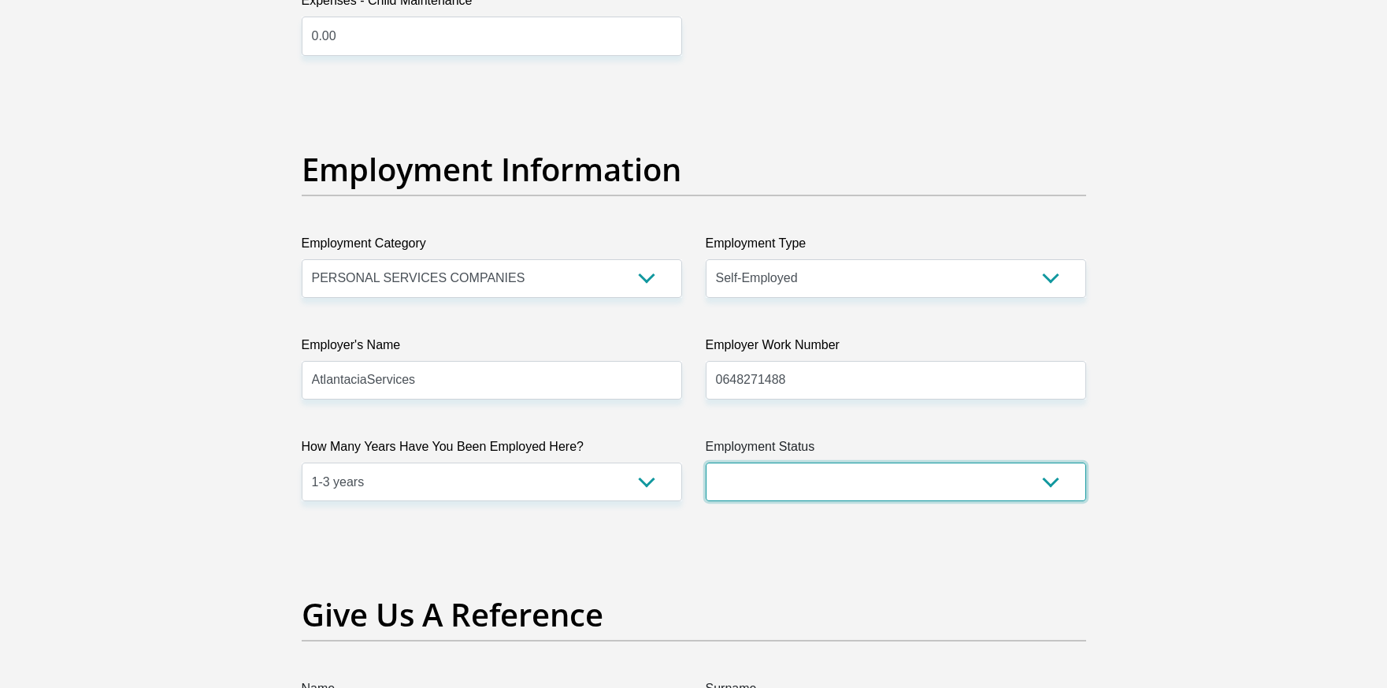
select select "1"
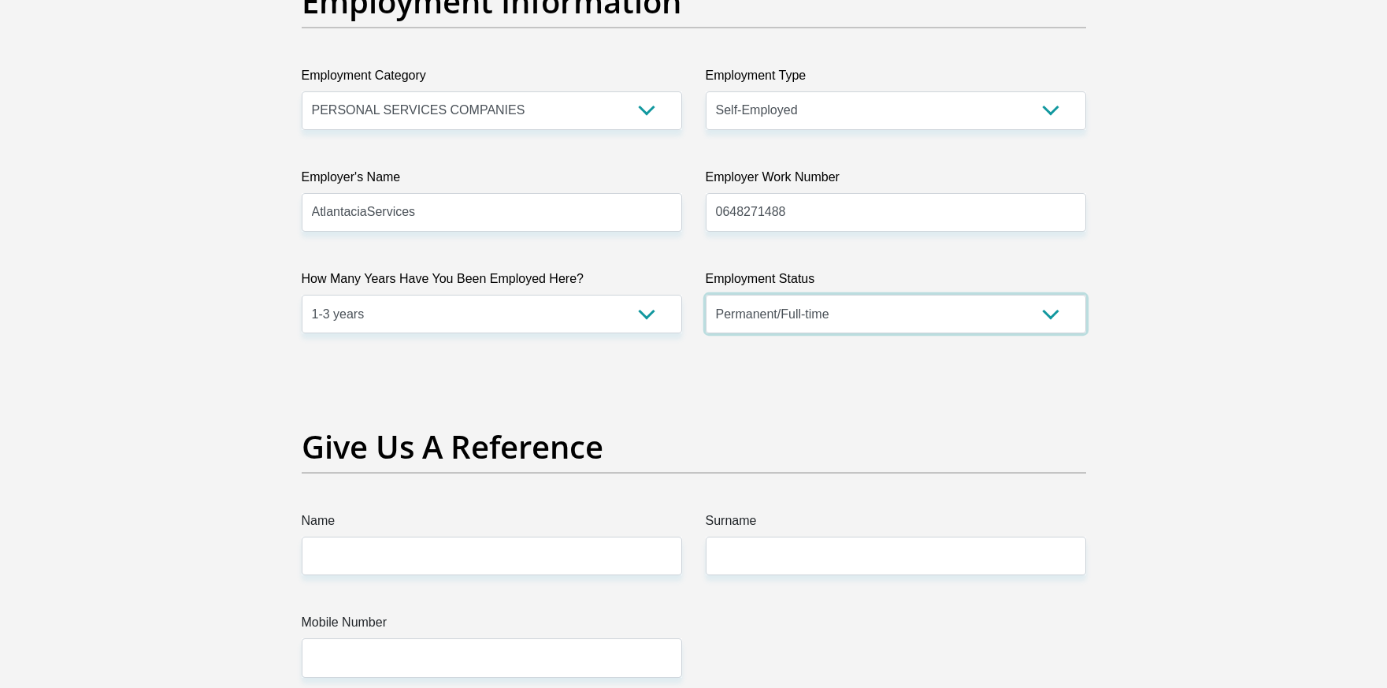
scroll to position [3118, 0]
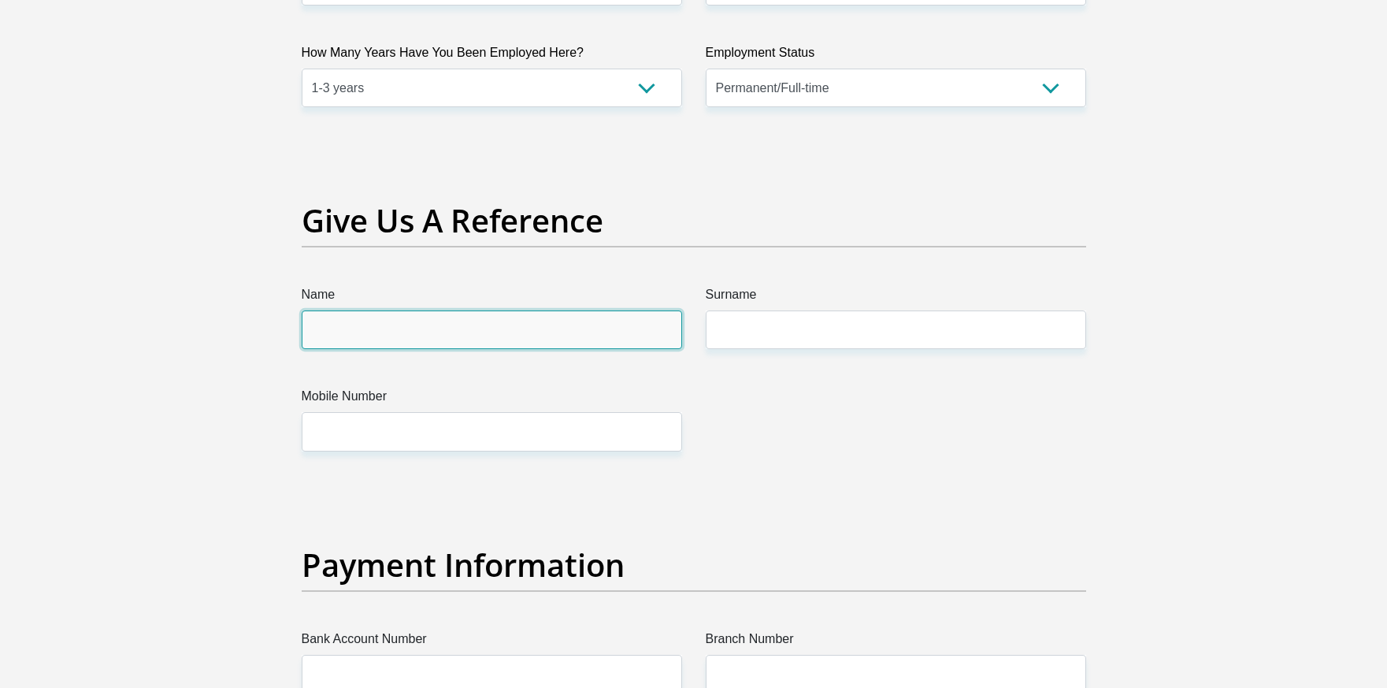
click at [410, 330] on input "Name" at bounding box center [492, 329] width 380 height 39
click at [411, 340] on input "Map" at bounding box center [492, 329] width 380 height 39
type input "Mapete"
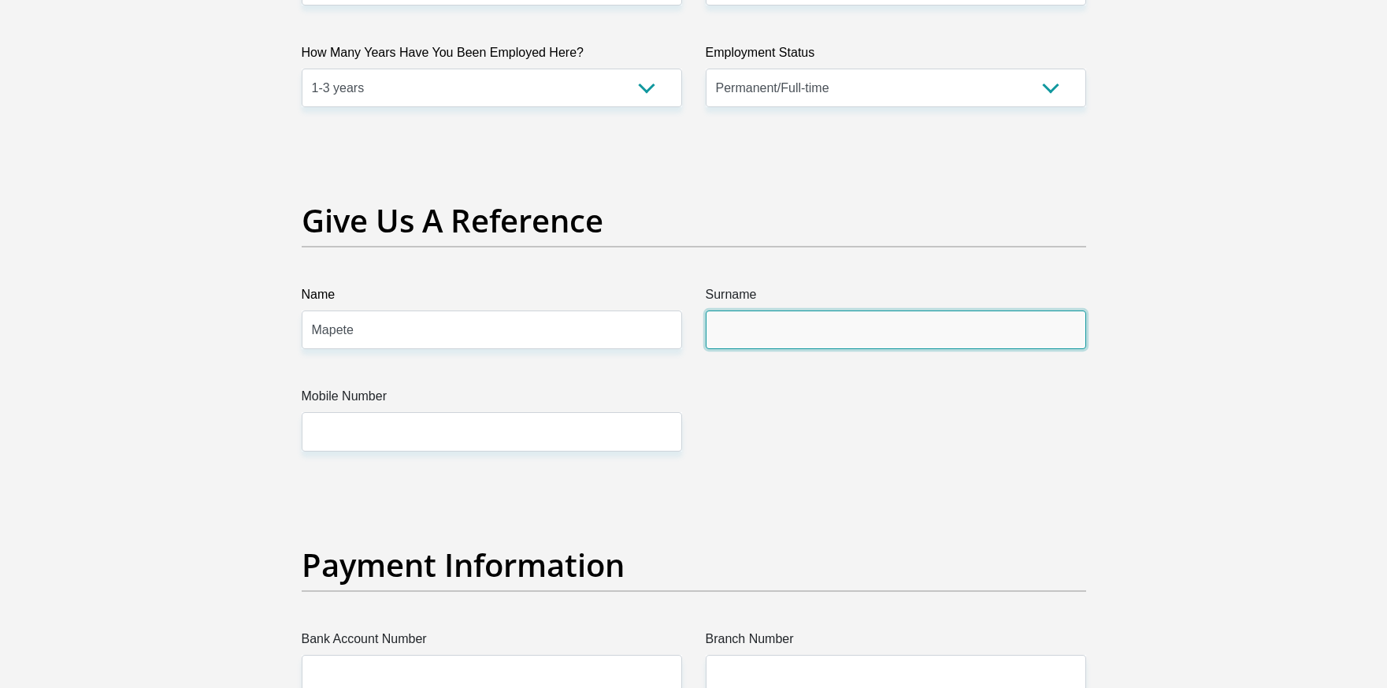
click at [742, 318] on input "Surname" at bounding box center [896, 329] width 380 height 39
type input "Katlego"
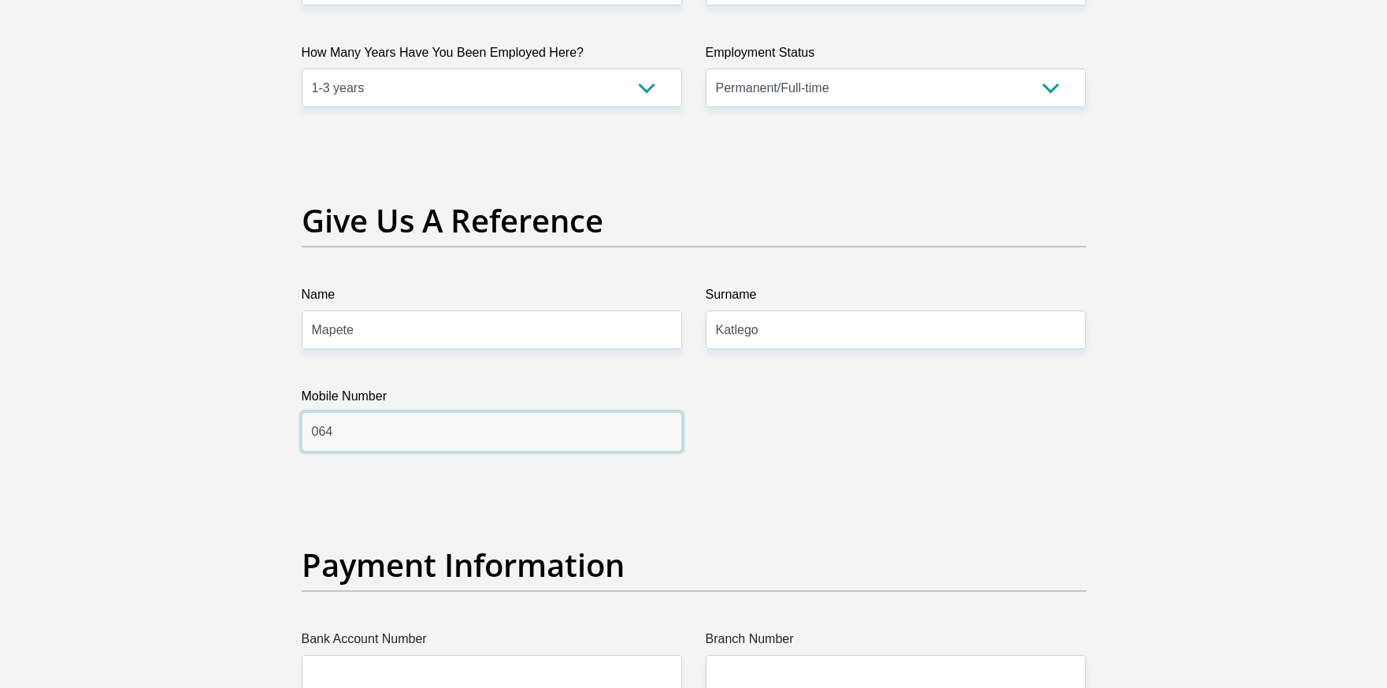
type input "0648271488"
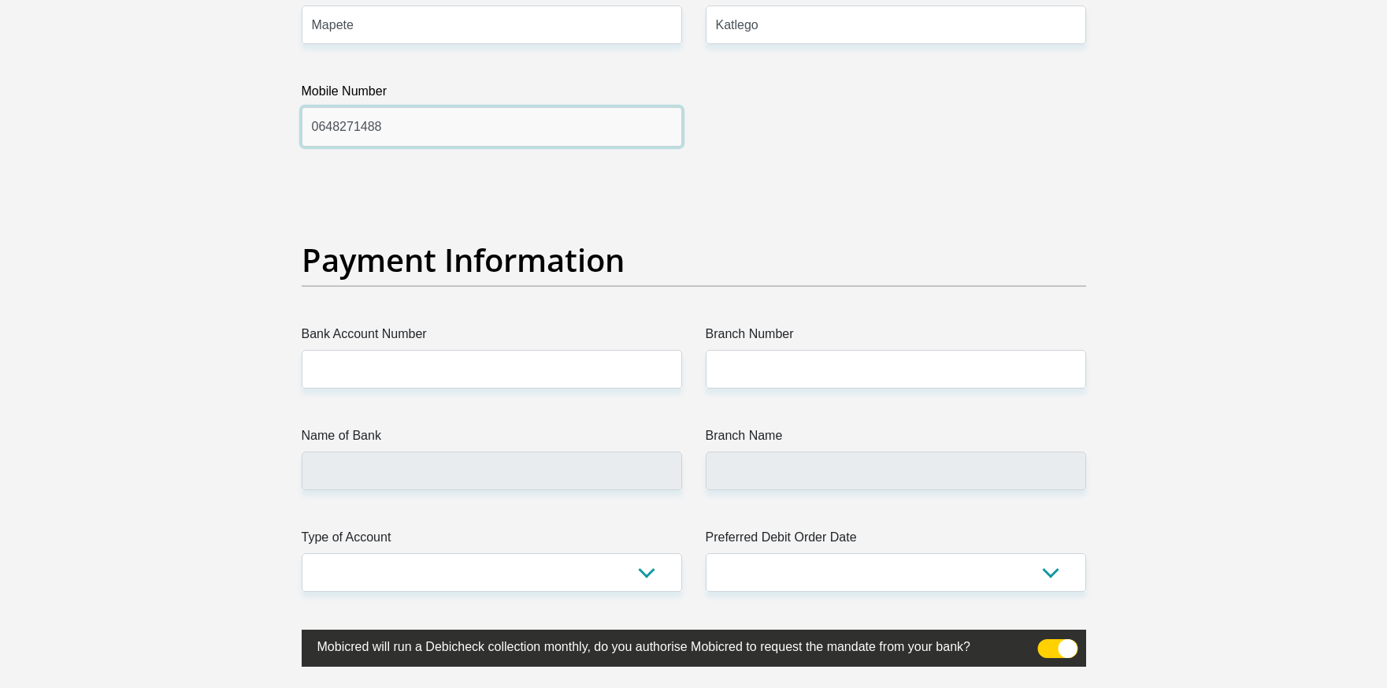
scroll to position [3433, 0]
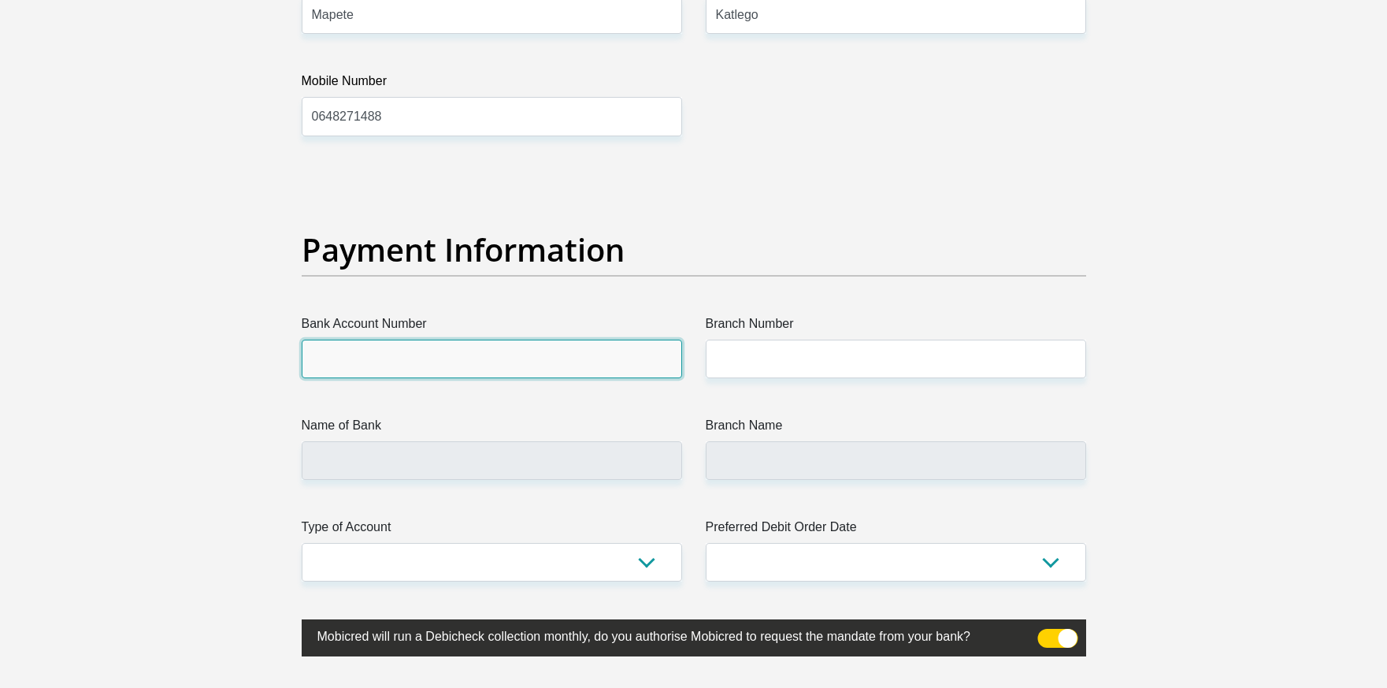
click at [514, 367] on input "Bank Account Number" at bounding box center [492, 359] width 380 height 39
type input "51120271028"
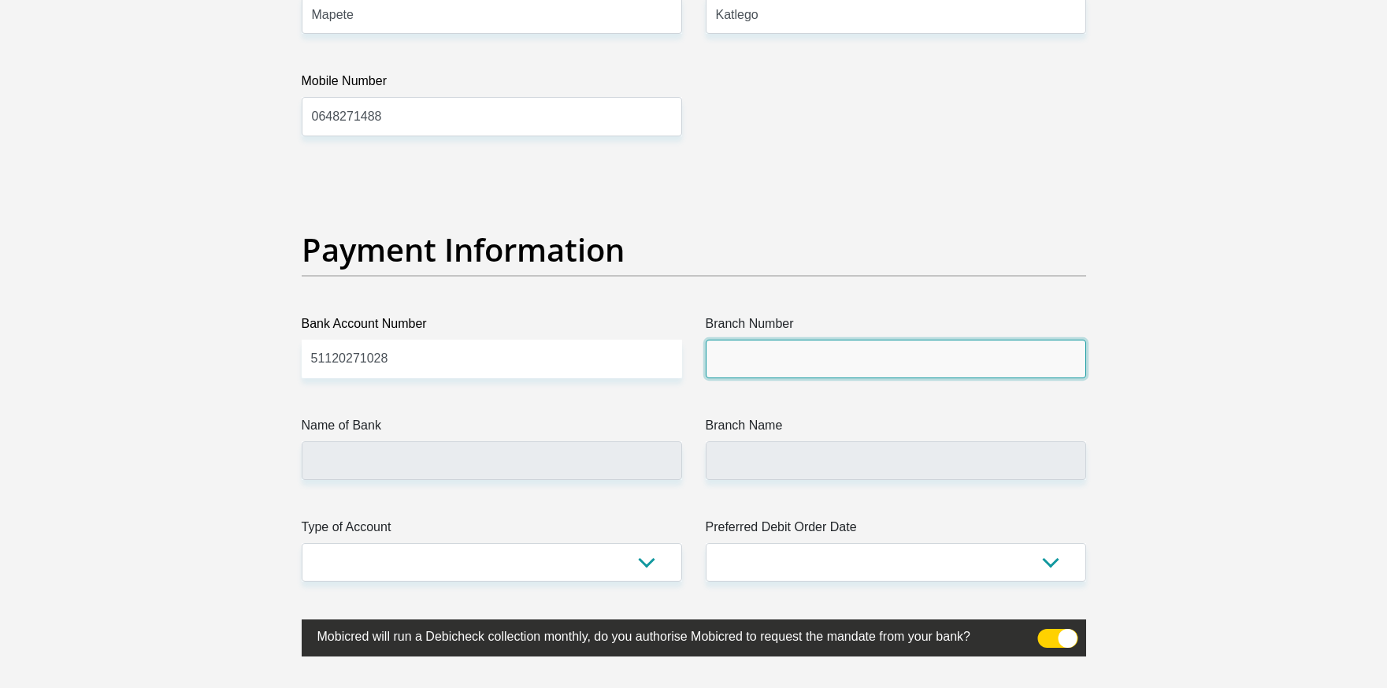
click at [760, 358] on input "Branch Number" at bounding box center [896, 359] width 380 height 39
type input "678910"
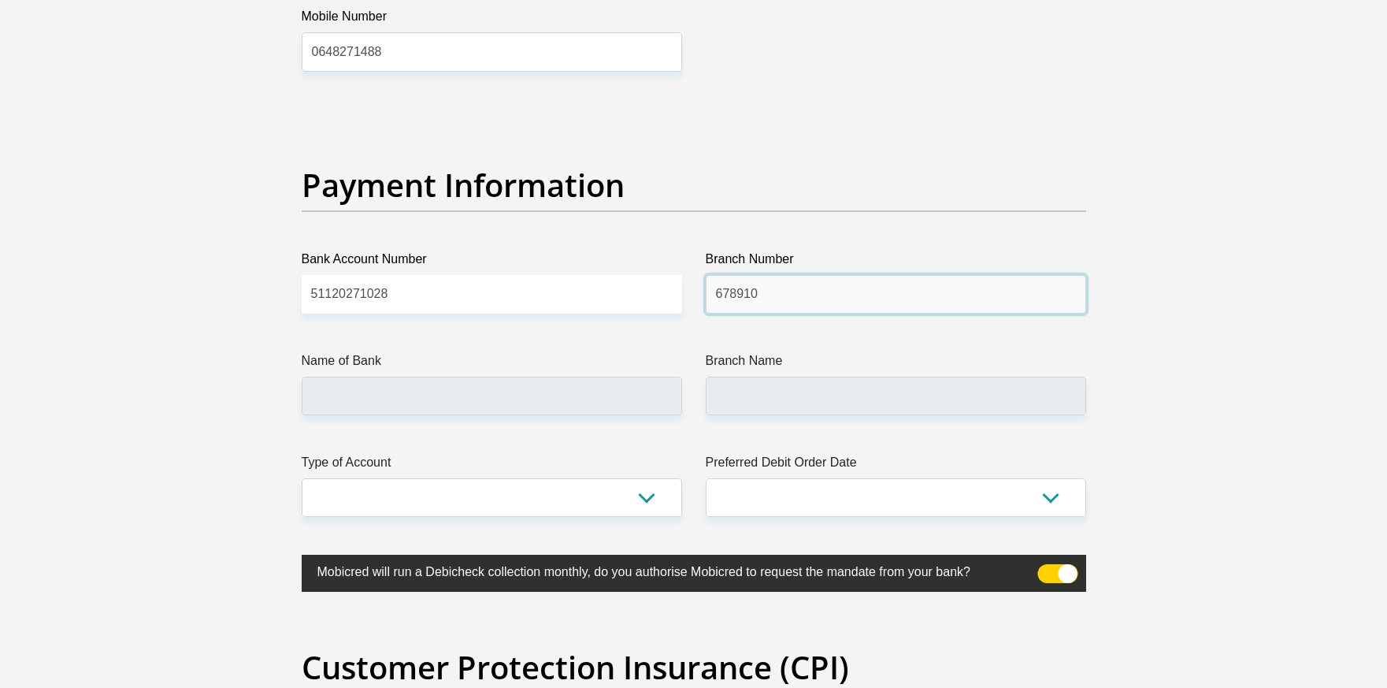
scroll to position [3669, 0]
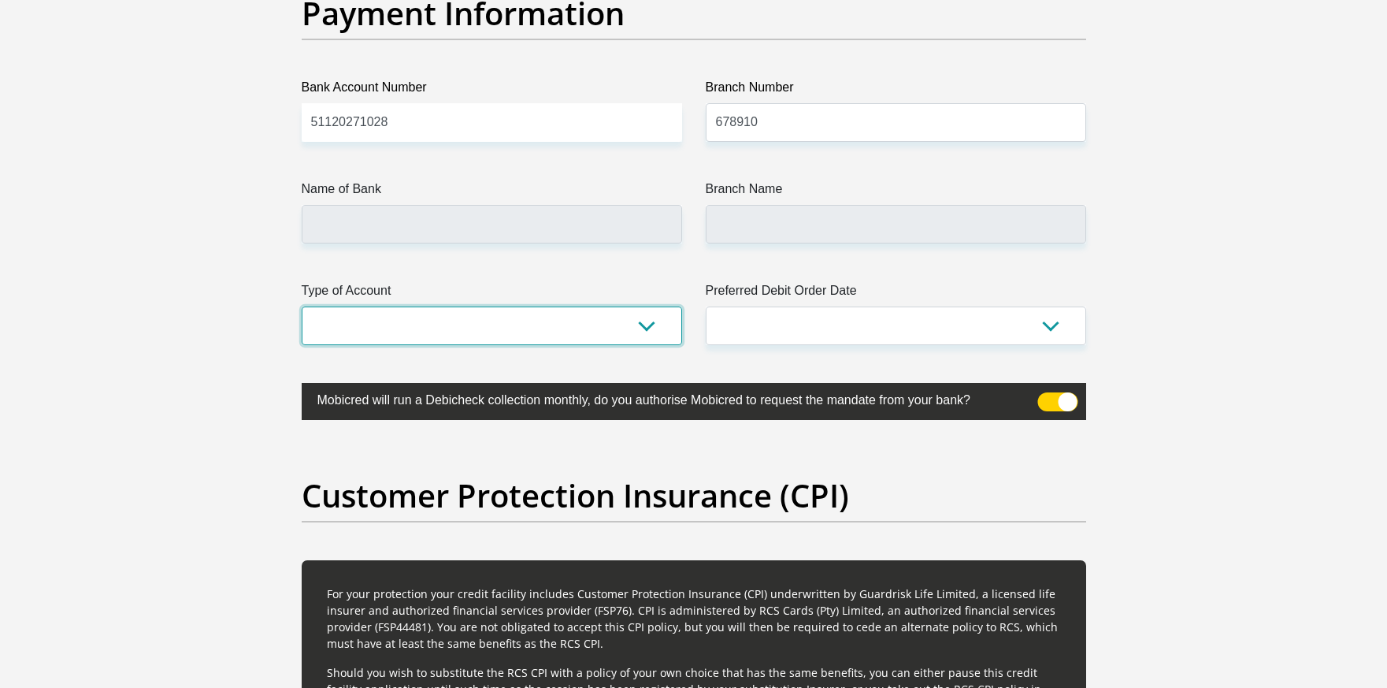
click at [577, 324] on select "Cheque Savings" at bounding box center [492, 325] width 380 height 39
type input "TYME BANK LIMITED"
type input "TYME ROSEBANK"
select select "SAV"
click at [302, 306] on select "Cheque Savings" at bounding box center [492, 325] width 380 height 39
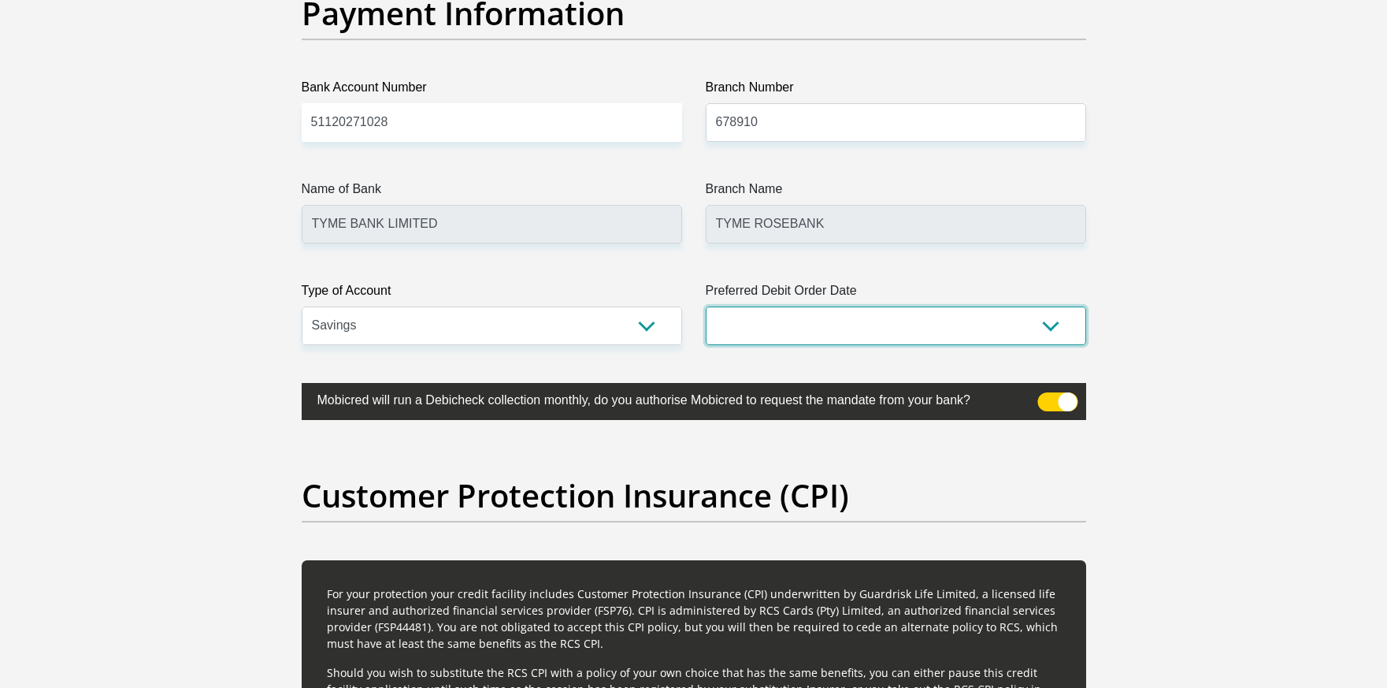
click at [859, 315] on select "1st 2nd 3rd 4th 5th 7th 18th 19th 20th 21st 22nd 23rd 24th 25th 26th 27th 28th …" at bounding box center [896, 325] width 380 height 39
select select "30"
click at [706, 306] on select "1st 2nd 3rd 4th 5th 7th 18th 19th 20th 21st 22nd 23rd 24th 25th 26th 27th 28th …" at bounding box center [896, 325] width 380 height 39
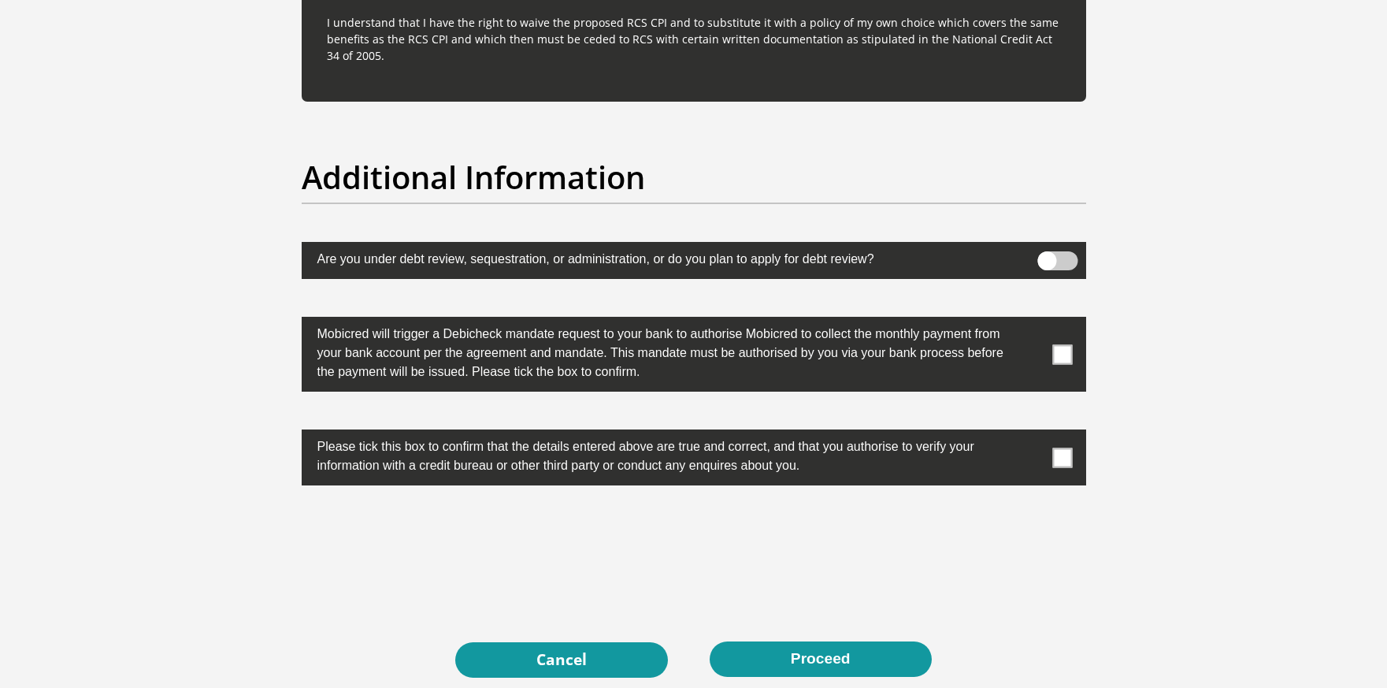
scroll to position [4772, 0]
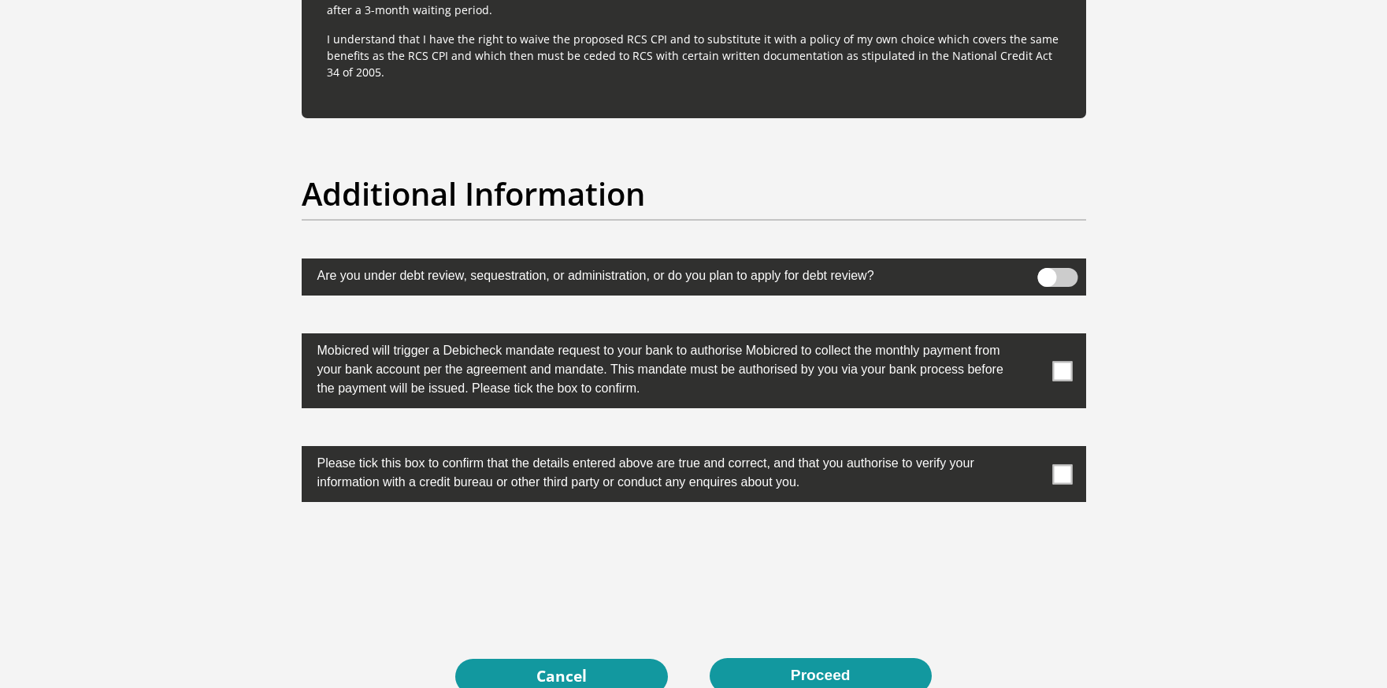
drag, startPoint x: 1059, startPoint y: 375, endPoint x: 1064, endPoint y: 384, distance: 10.3
click at [1060, 377] on span at bounding box center [1062, 371] width 20 height 20
click at [1031, 337] on input "checkbox" at bounding box center [1031, 337] width 0 height 0
click at [1063, 473] on span at bounding box center [1062, 474] width 20 height 20
click at [1031, 450] on input "checkbox" at bounding box center [1031, 450] width 0 height 0
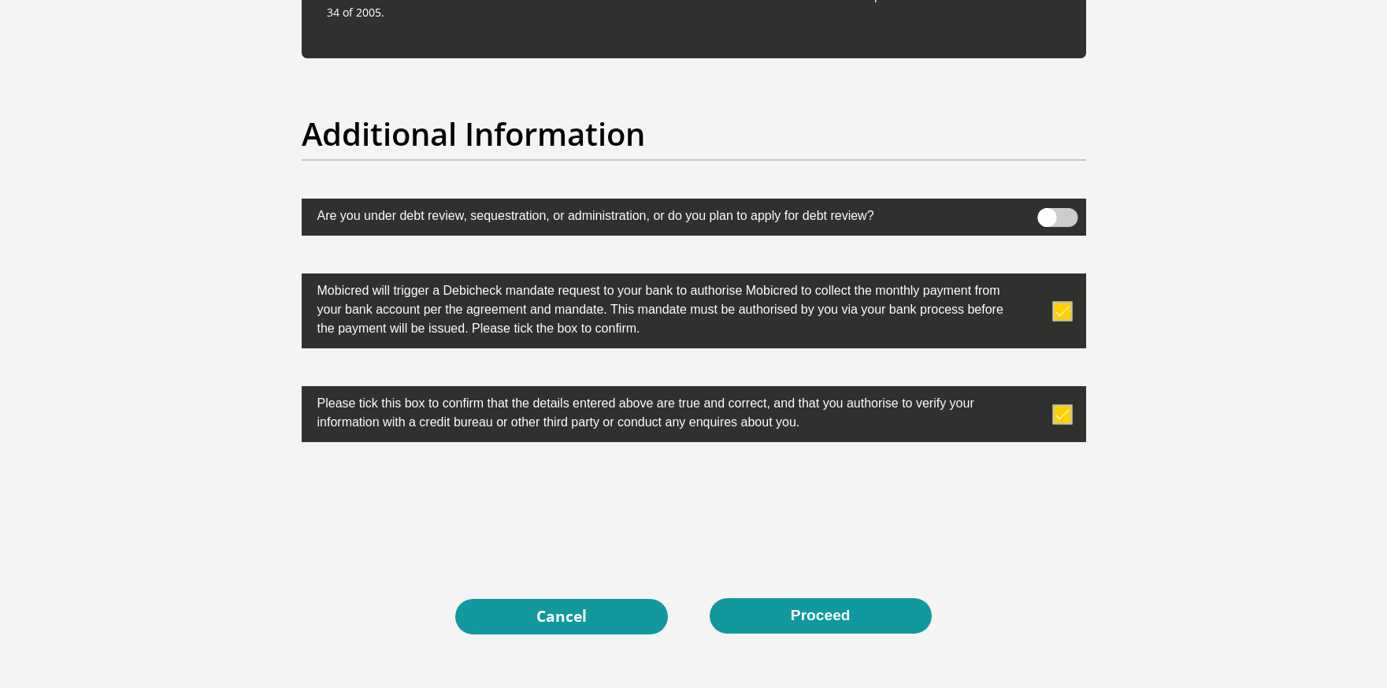
scroll to position [4964, 0]
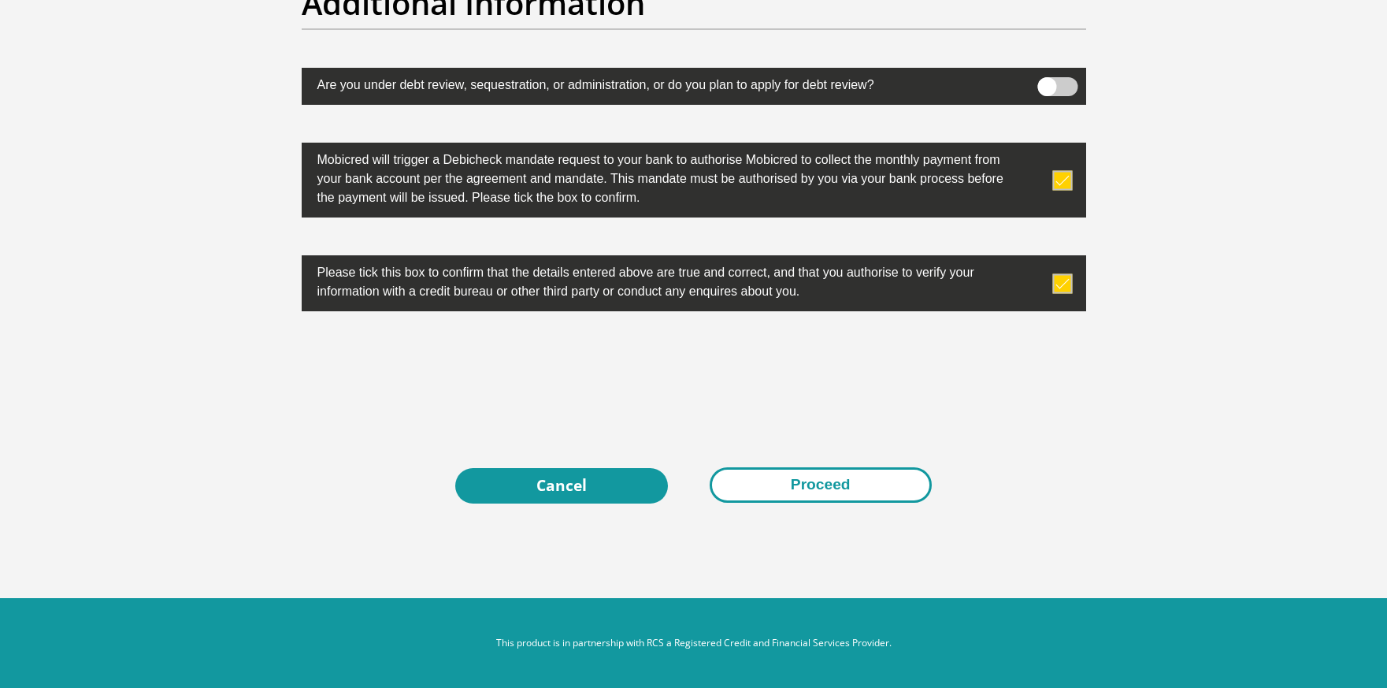
click at [813, 482] on button "Proceed" at bounding box center [821, 484] width 222 height 35
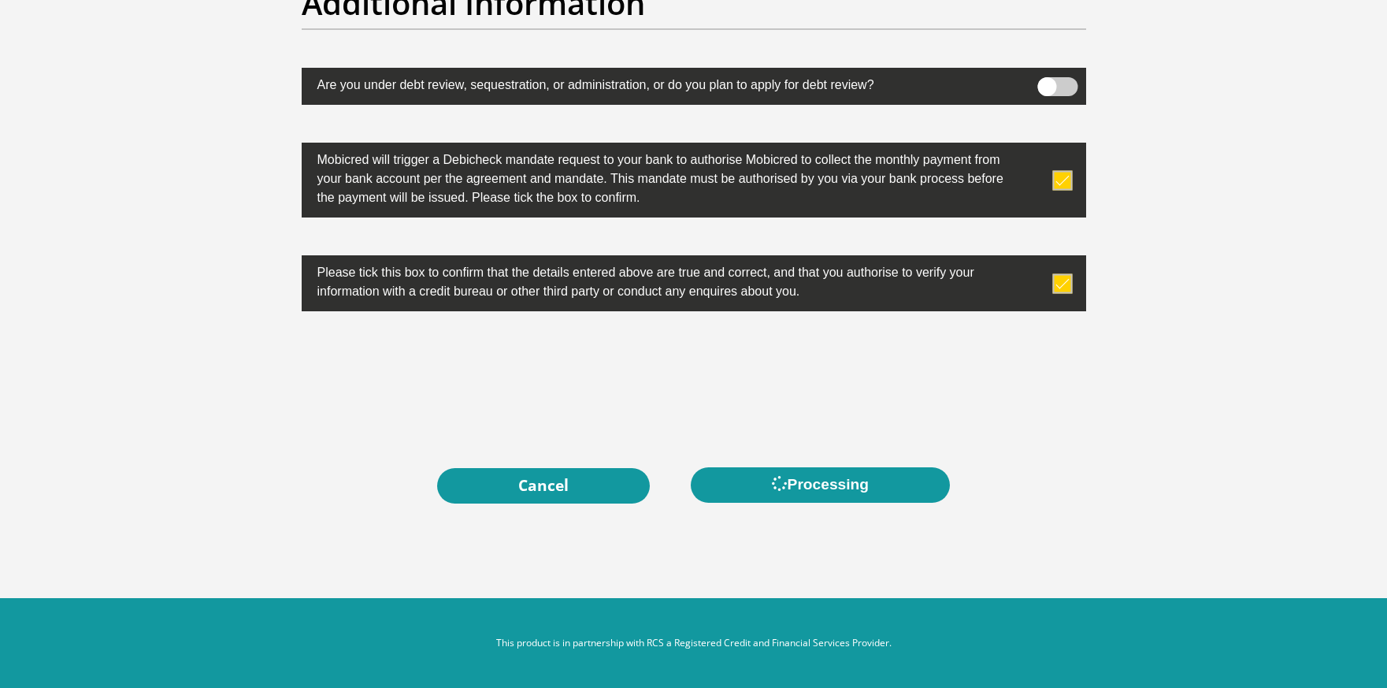
scroll to position [0, 0]
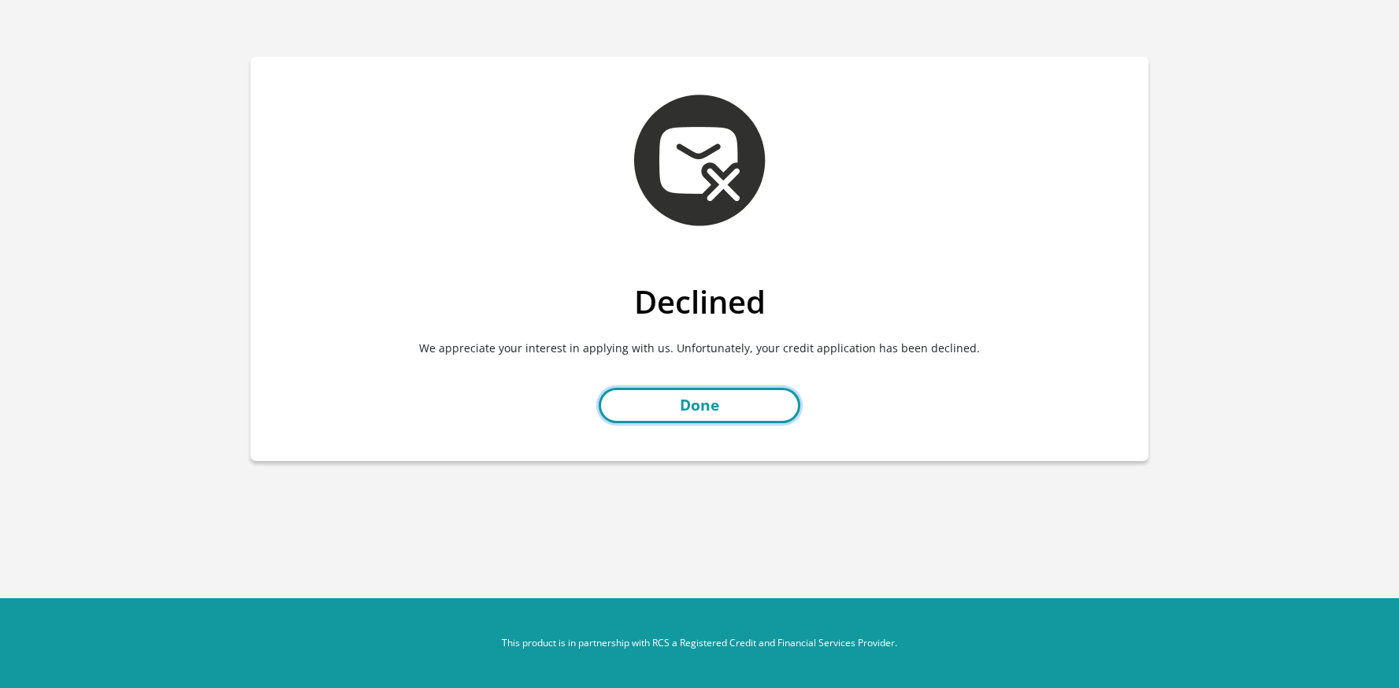
click at [722, 408] on link "Done" at bounding box center [700, 405] width 202 height 35
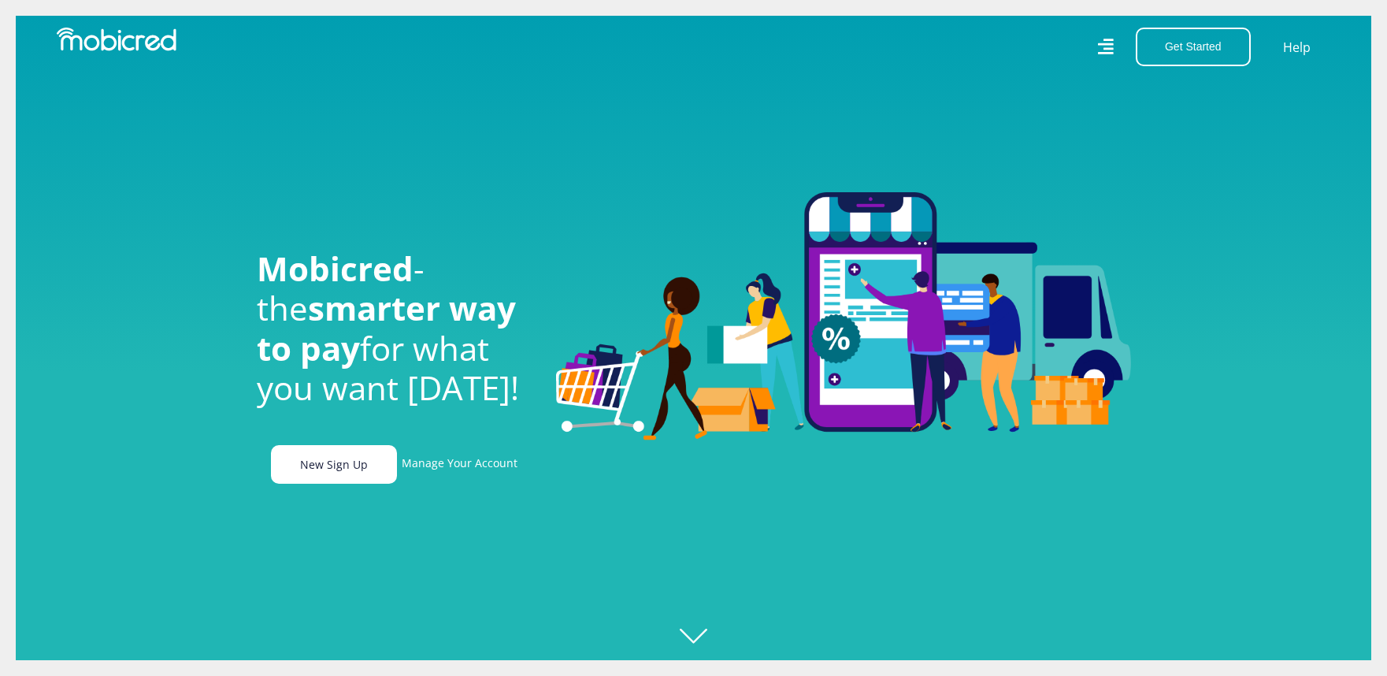
click at [354, 458] on link "New Sign Up" at bounding box center [334, 464] width 126 height 39
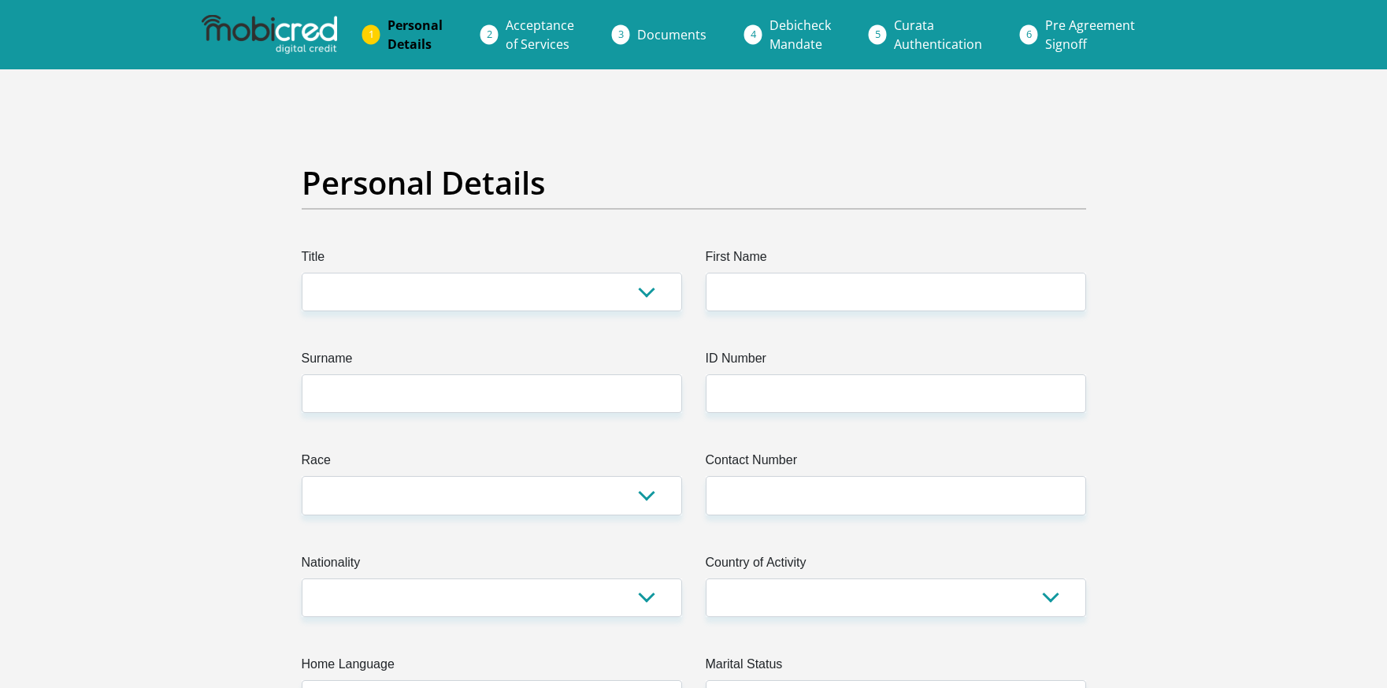
select select "Ms"
click at [302, 273] on select "Mr Ms Mrs Dr [PERSON_NAME]" at bounding box center [492, 292] width 380 height 39
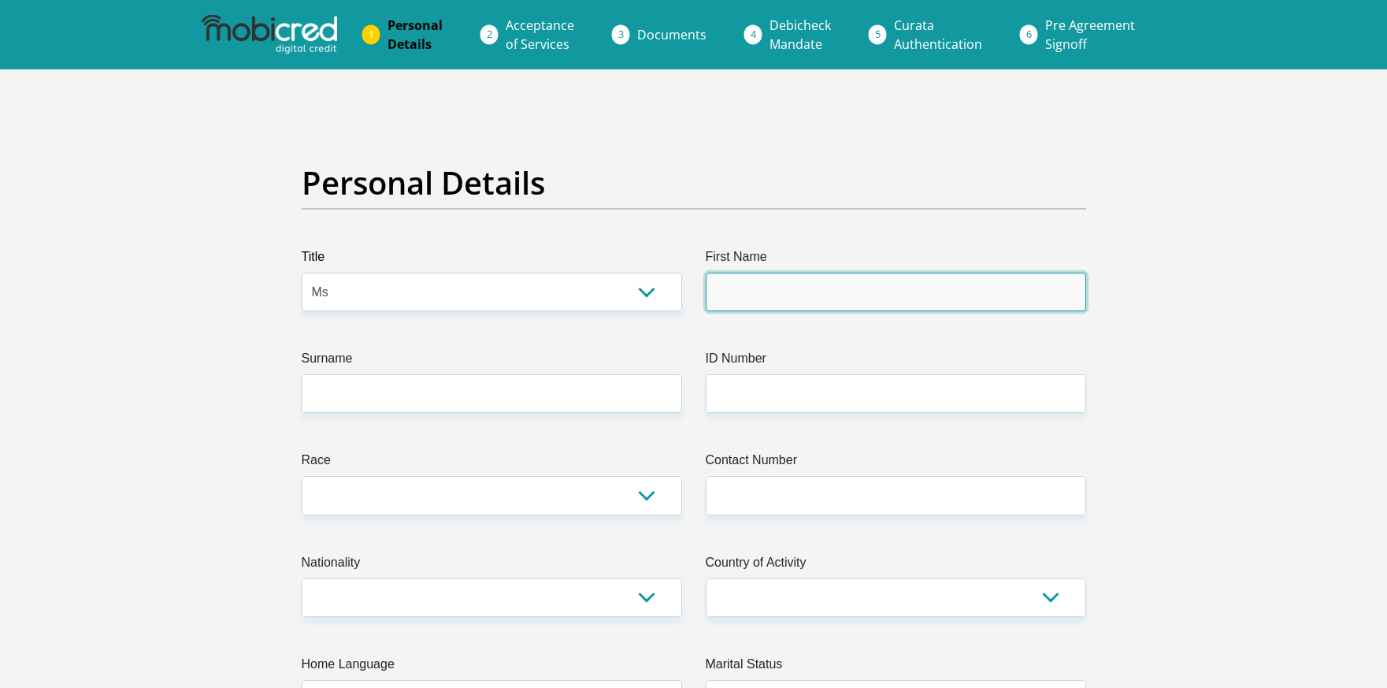
click at [806, 287] on input "First Name" at bounding box center [896, 292] width 380 height 39
type input "NA"
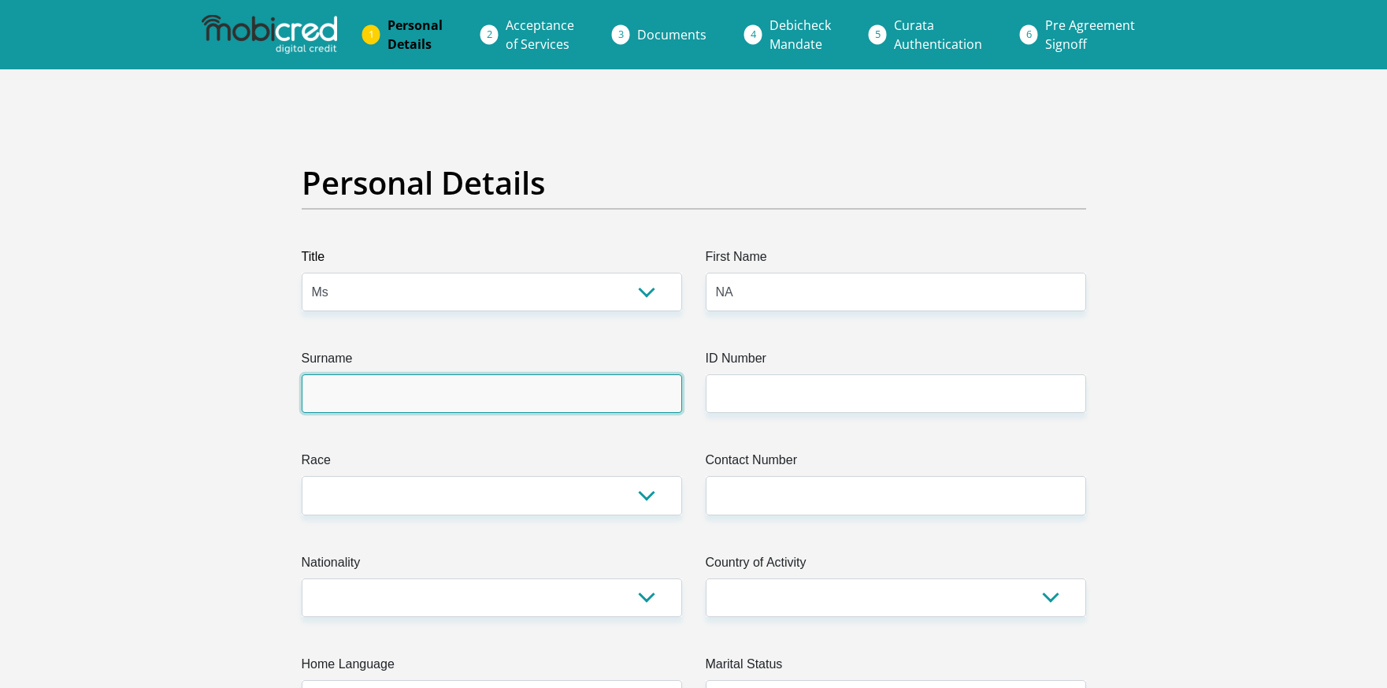
type input "Khuzwayo"
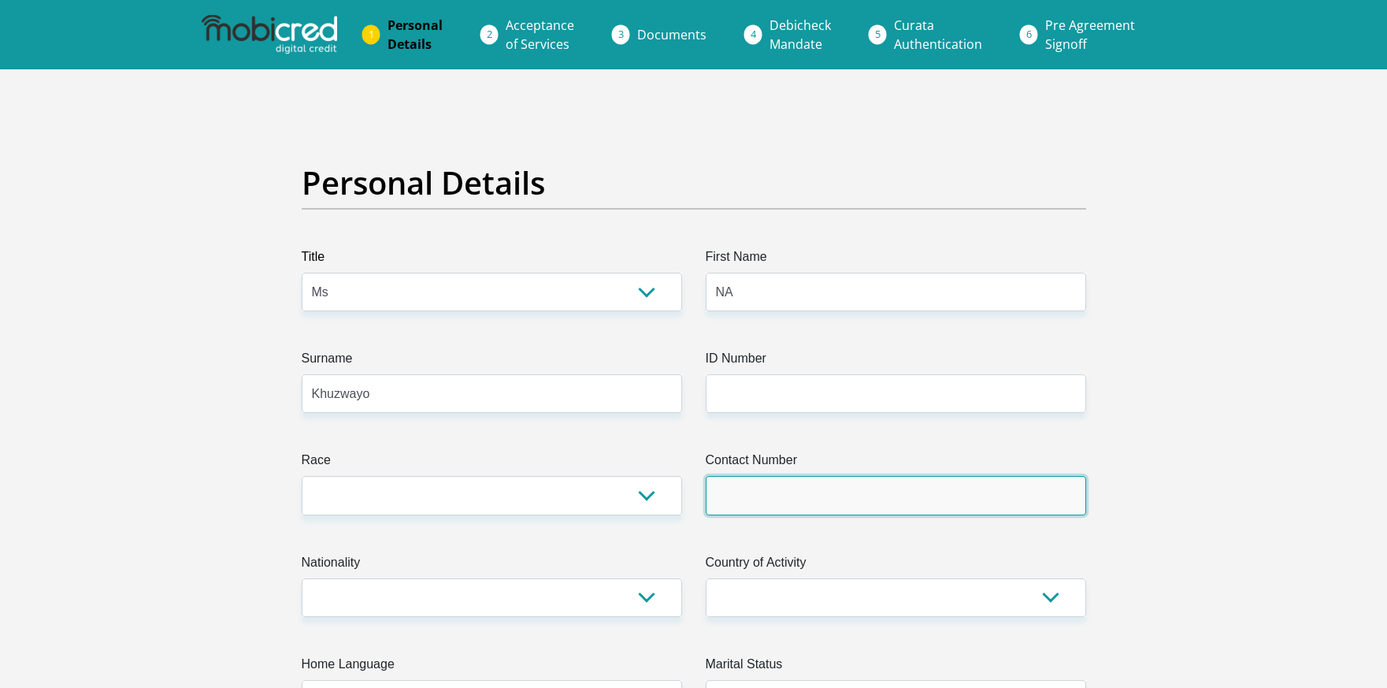
type input "0688405923"
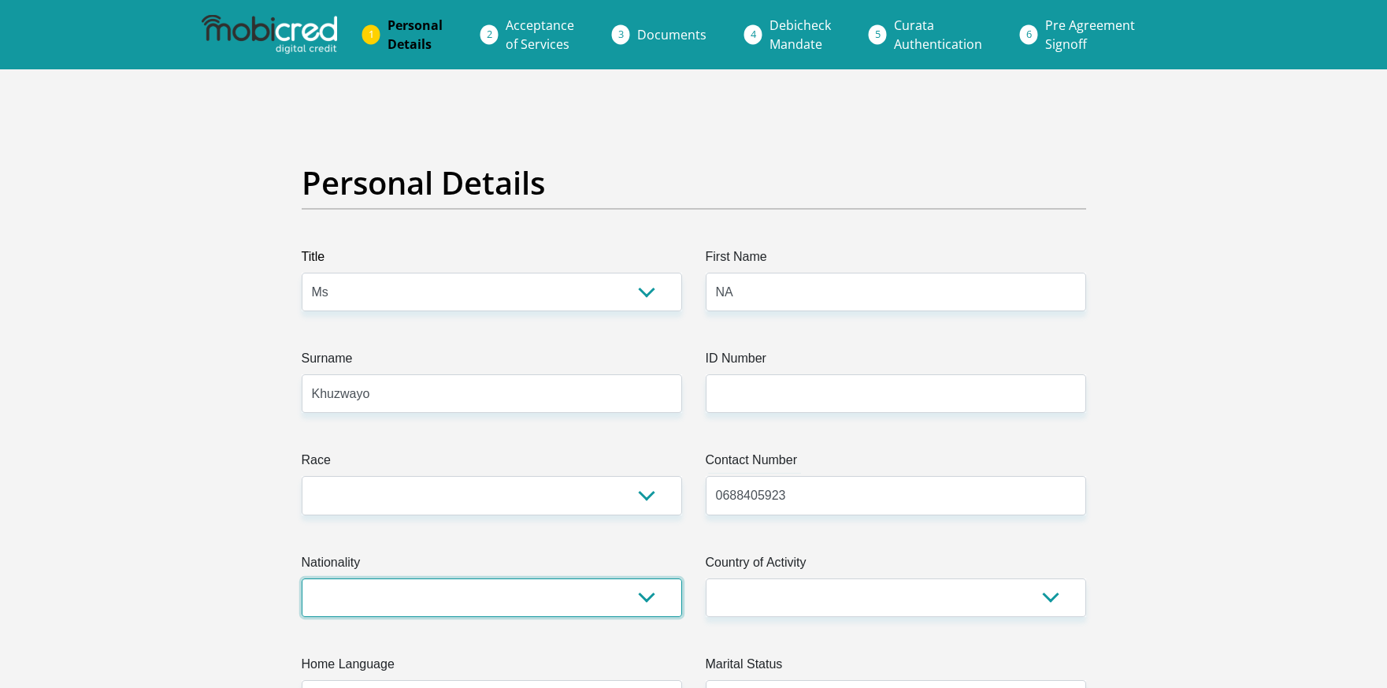
select select "ZAF"
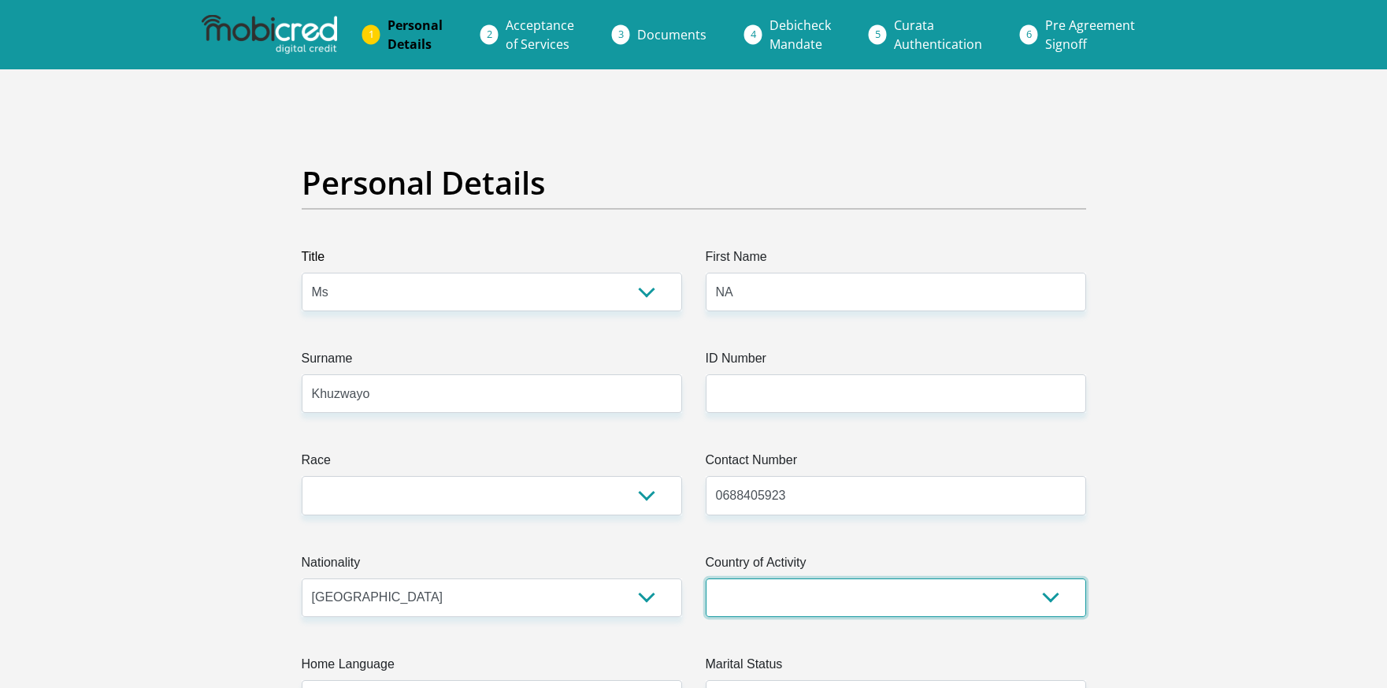
select select "ZAF"
type input "1375 Mogokare"
type input "Makwassie"
type input "2650"
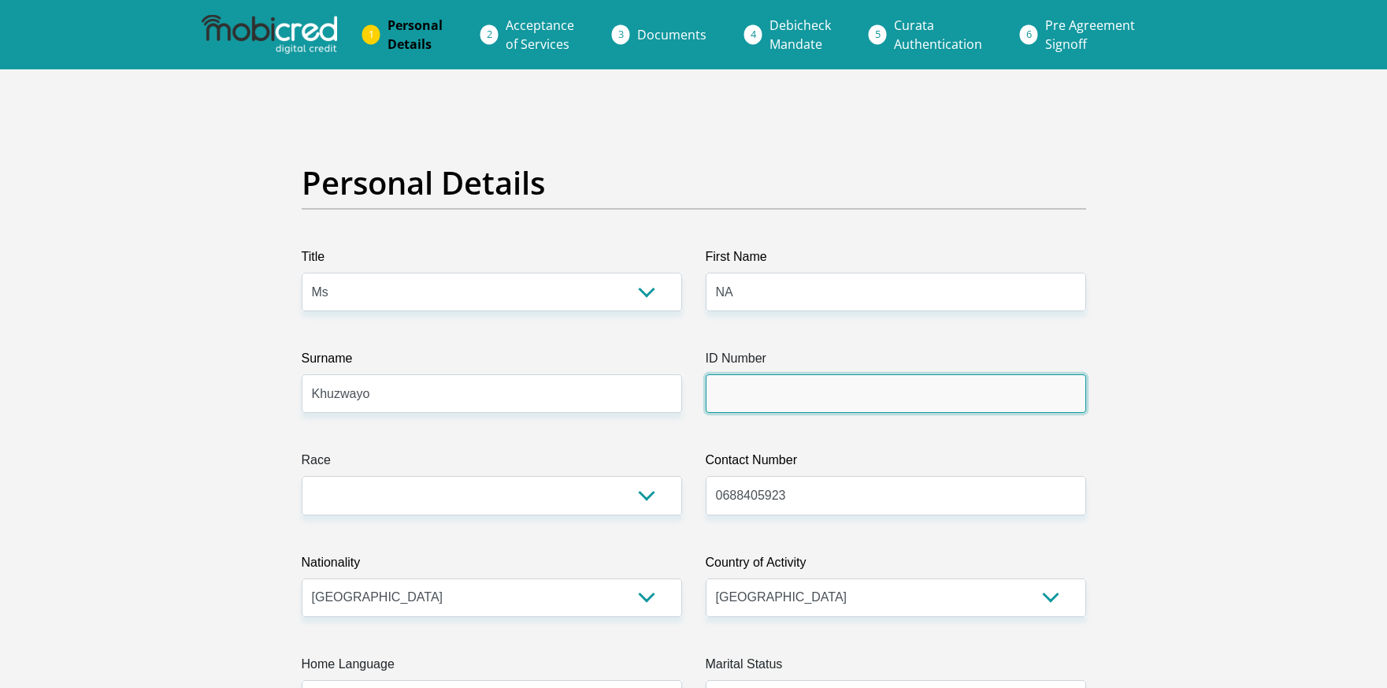
click at [763, 407] on input "ID Number" at bounding box center [896, 393] width 380 height 39
type input "0308190237088"
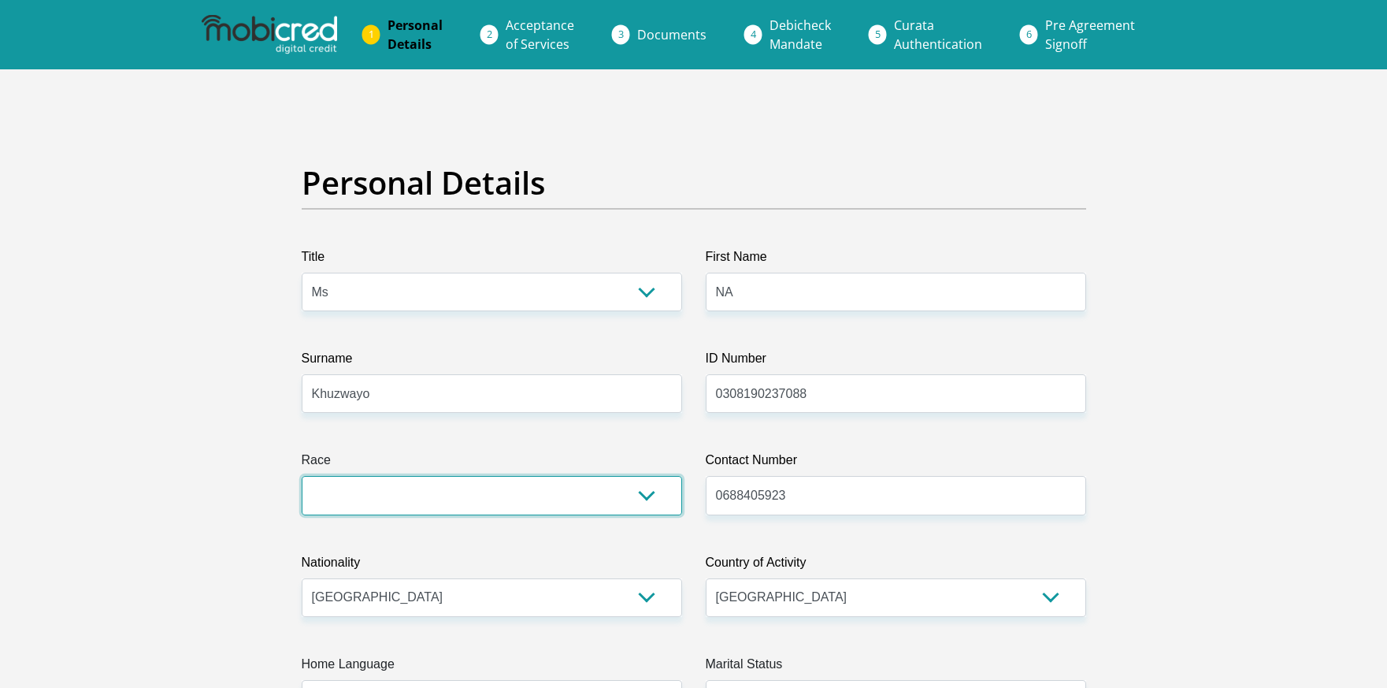
select select "1"
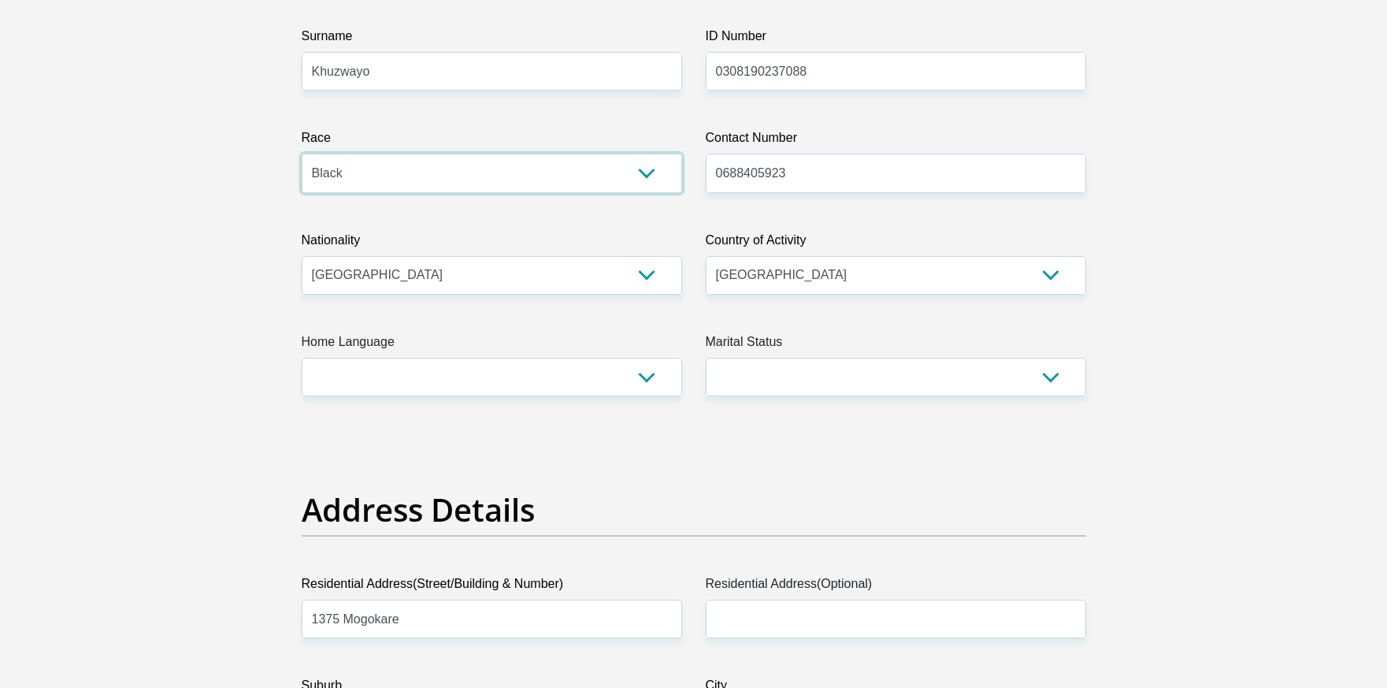
scroll to position [394, 0]
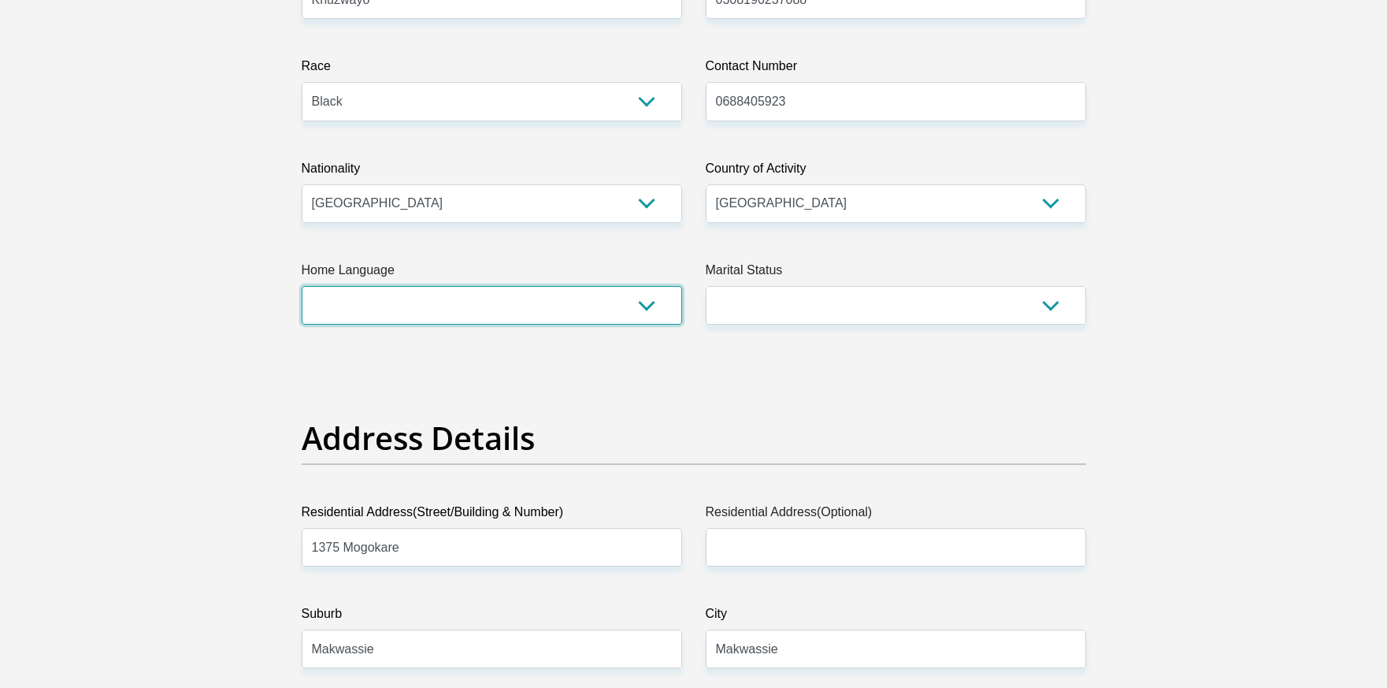
click at [466, 301] on select "Afrikaans English Sepedi South Ndebele Southern Sotho Swati Tsonga Tswana Venda…" at bounding box center [492, 305] width 380 height 39
select select "tsn"
click at [302, 286] on select "Afrikaans English Sepedi South Ndebele Southern Sotho Swati Tsonga Tswana Venda…" at bounding box center [492, 305] width 380 height 39
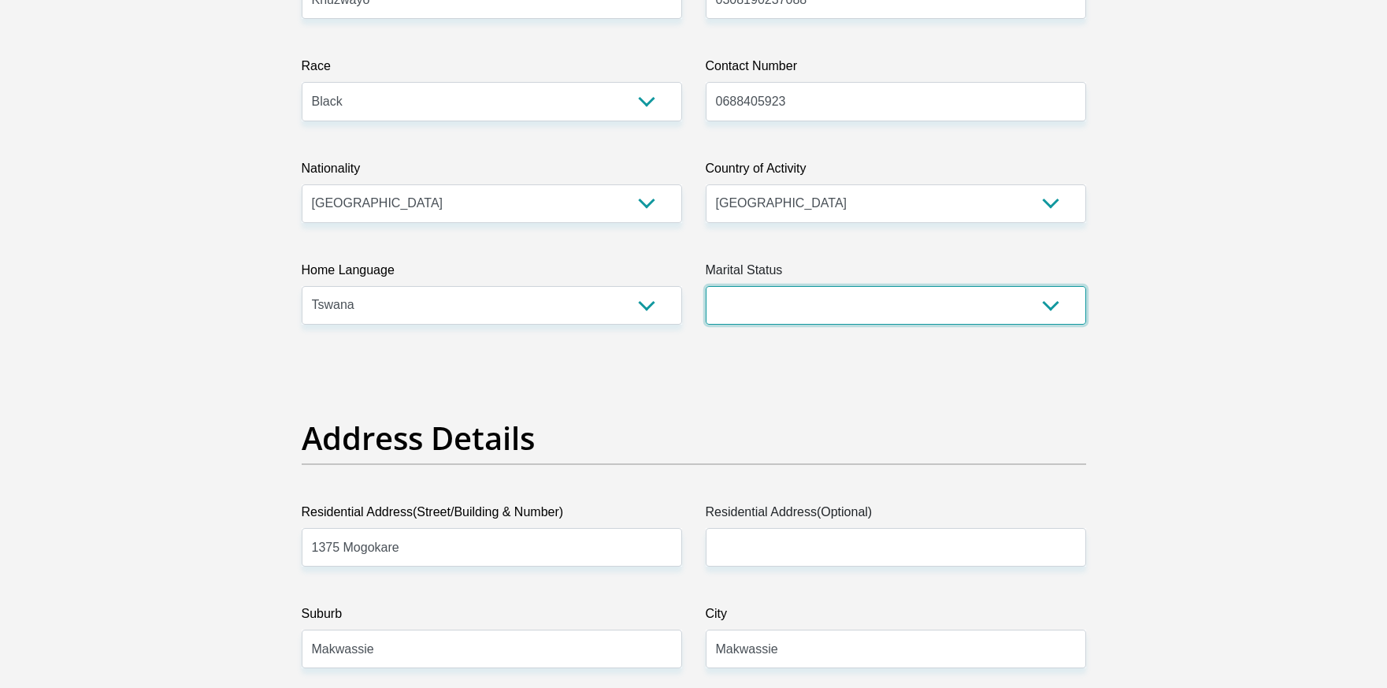
click at [770, 312] on select "Married ANC Single Divorced Widowed Married COP or Customary Law" at bounding box center [896, 305] width 380 height 39
select select "2"
click at [706, 286] on select "Married ANC Single Divorced Widowed Married COP or Customary Law" at bounding box center [896, 305] width 380 height 39
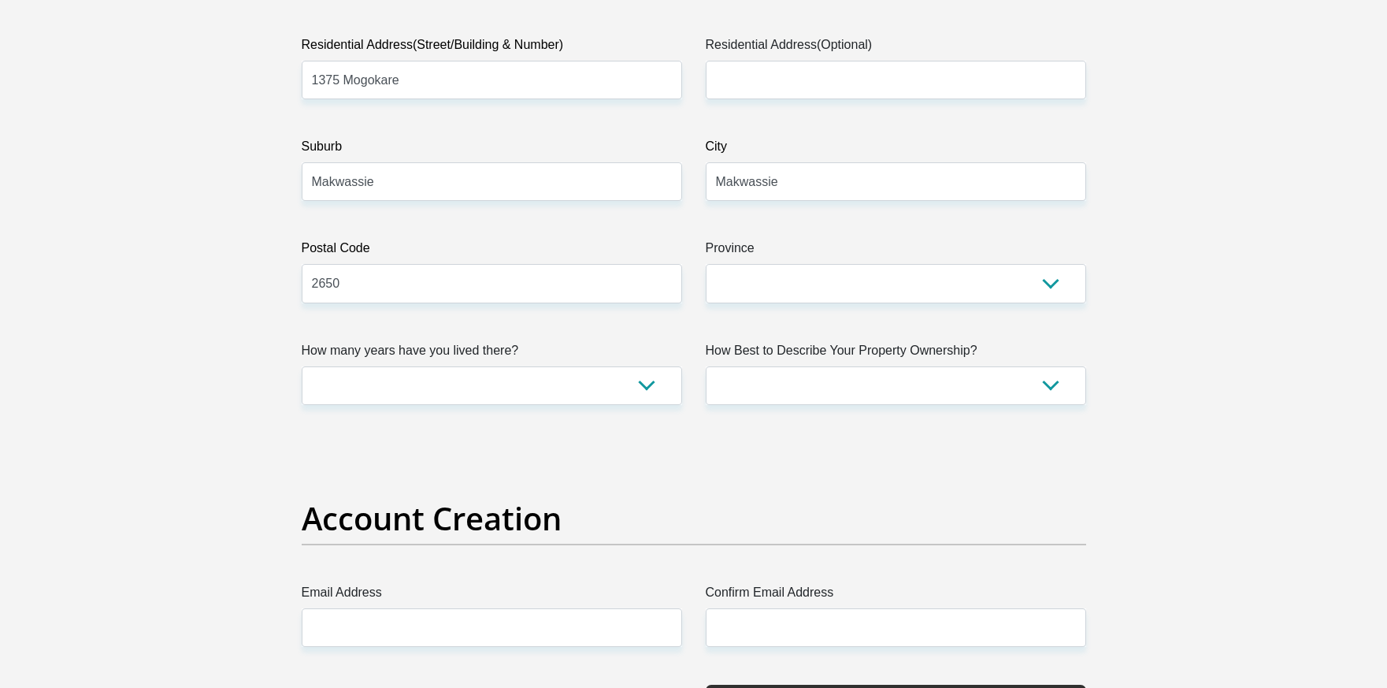
scroll to position [867, 0]
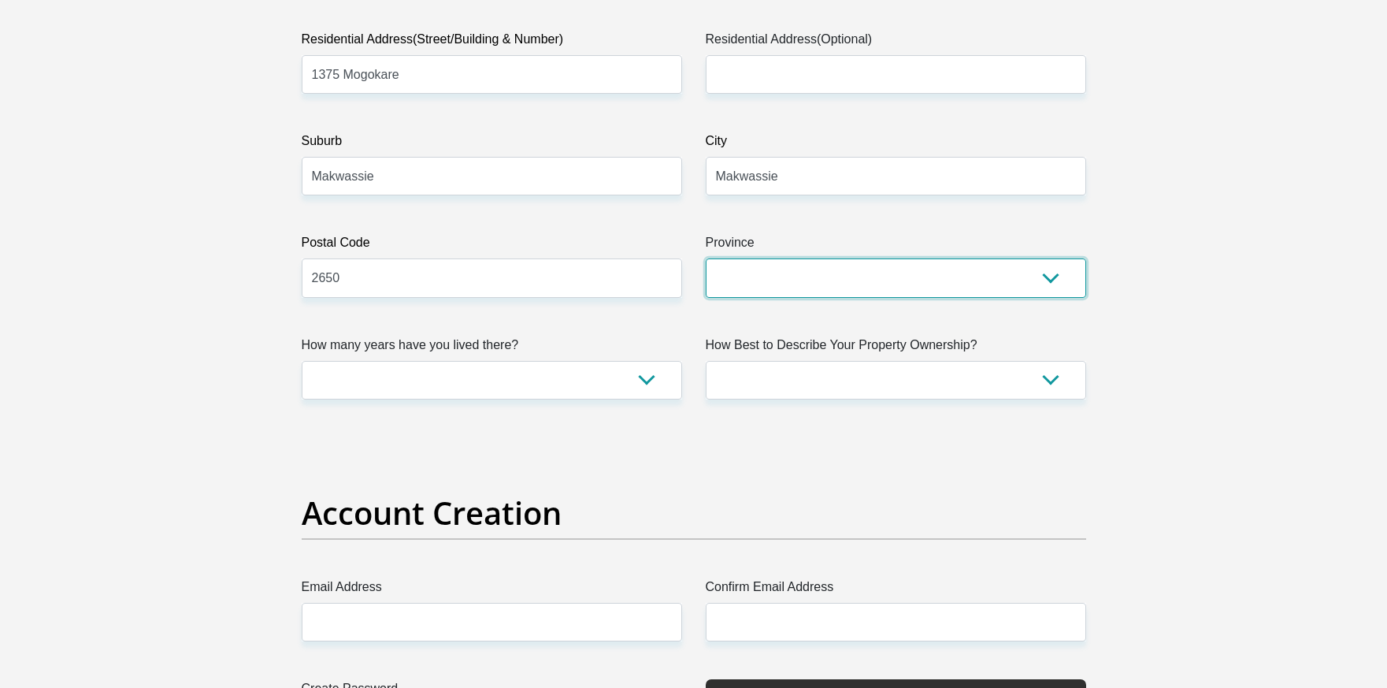
click at [823, 281] on select "Eastern Cape Free State Gauteng KwaZulu-Natal Limpopo Mpumalanga Northern Cape …" at bounding box center [896, 277] width 380 height 39
select select "North West"
click at [706, 258] on select "Eastern Cape Free State Gauteng KwaZulu-Natal Limpopo Mpumalanga Northern Cape …" at bounding box center [896, 277] width 380 height 39
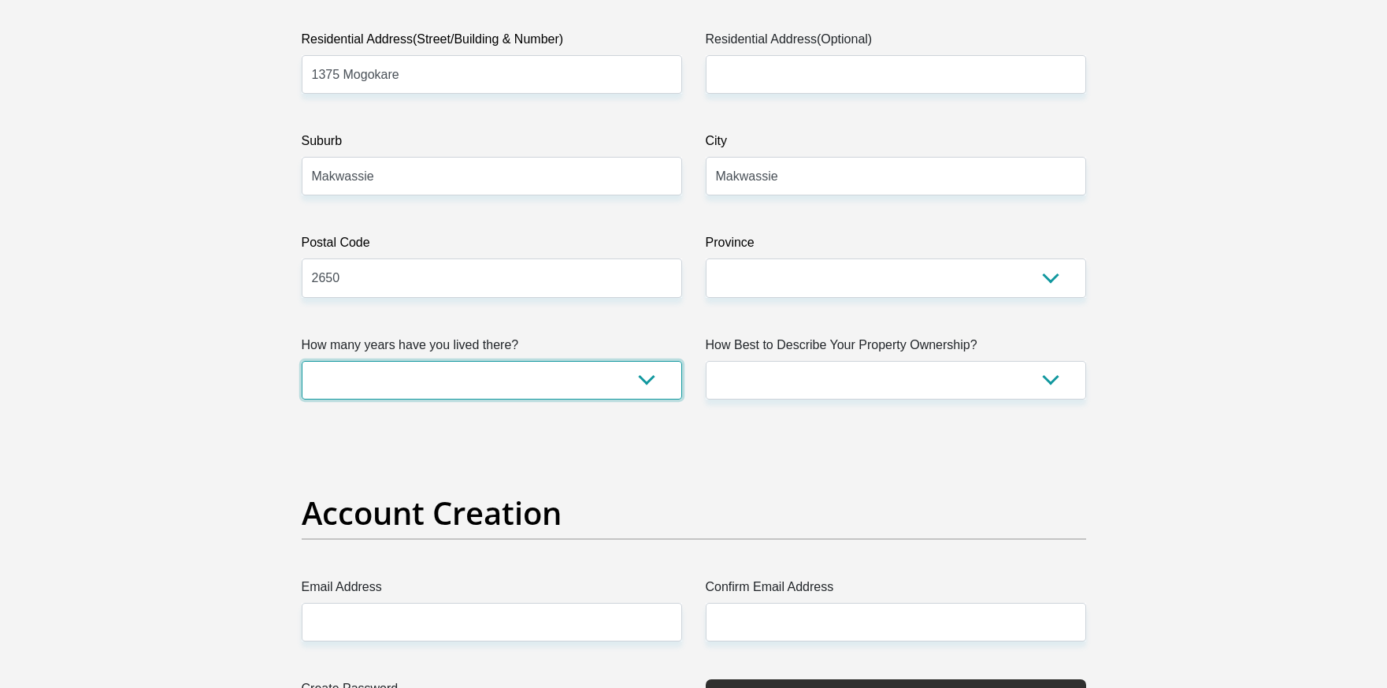
click at [632, 370] on select "less than 1 year 1-3 years 3-5 years 5+ years" at bounding box center [492, 380] width 380 height 39
click at [302, 361] on select "less than 1 year 1-3 years 3-5 years 5+ years" at bounding box center [492, 380] width 380 height 39
click at [607, 378] on select "less than 1 year 1-3 years 3-5 years 5+ years" at bounding box center [492, 380] width 380 height 39
select select "5"
click at [302, 361] on select "less than 1 year 1-3 years 3-5 years 5+ years" at bounding box center [492, 380] width 380 height 39
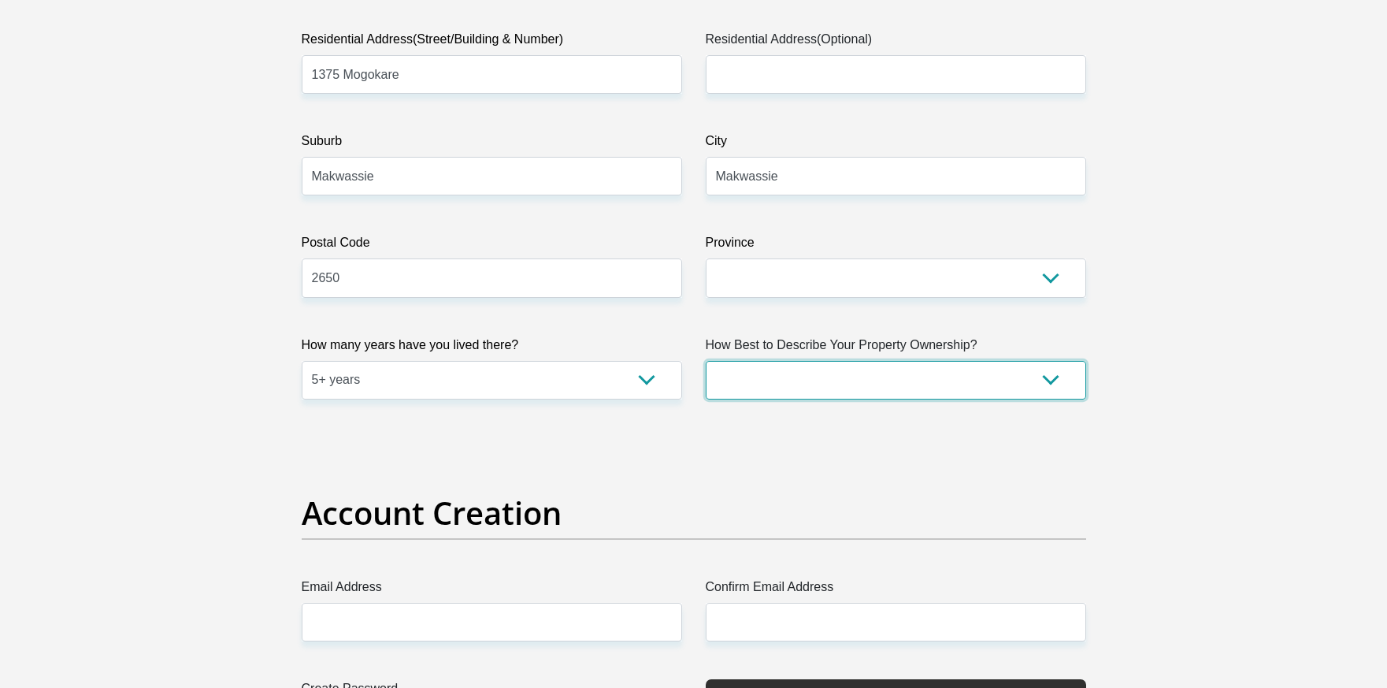
click at [961, 371] on select "Owned Rented Family Owned Company Dwelling" at bounding box center [896, 380] width 380 height 39
select select "Owned"
click at [706, 361] on select "Owned Rented Family Owned Company Dwelling" at bounding box center [896, 380] width 380 height 39
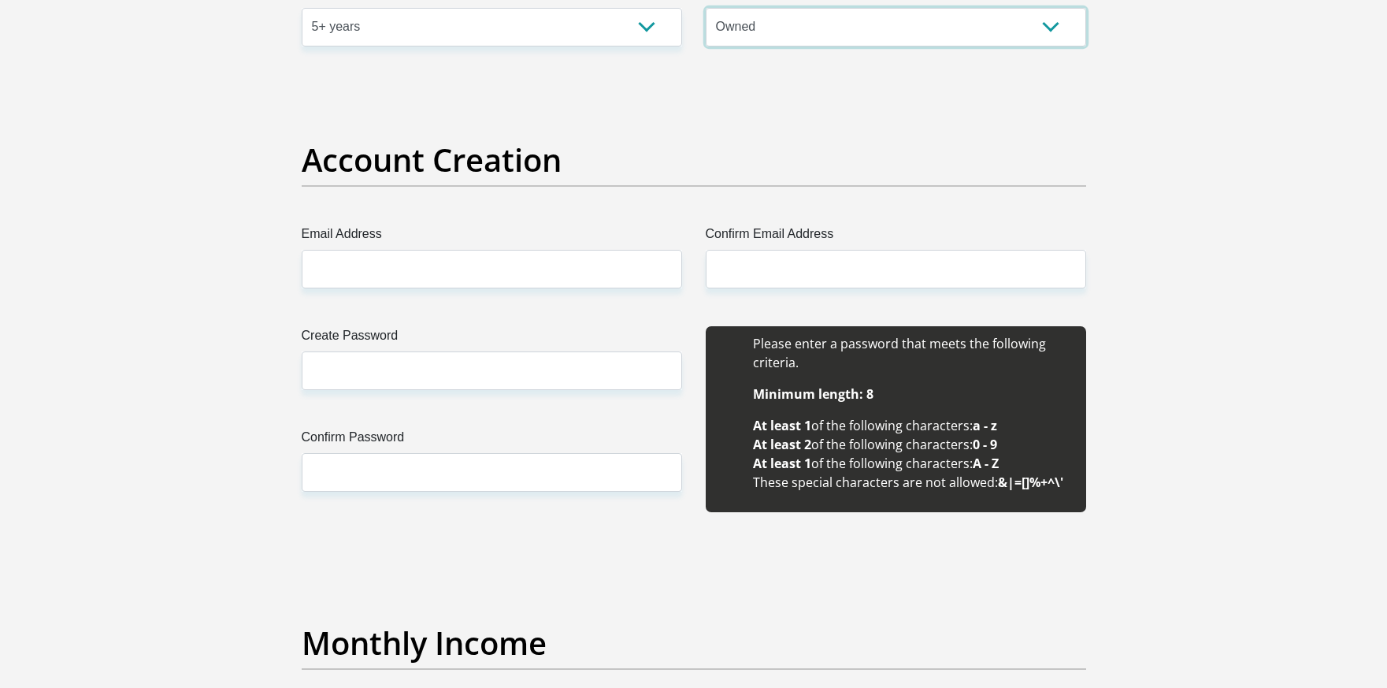
scroll to position [1260, 0]
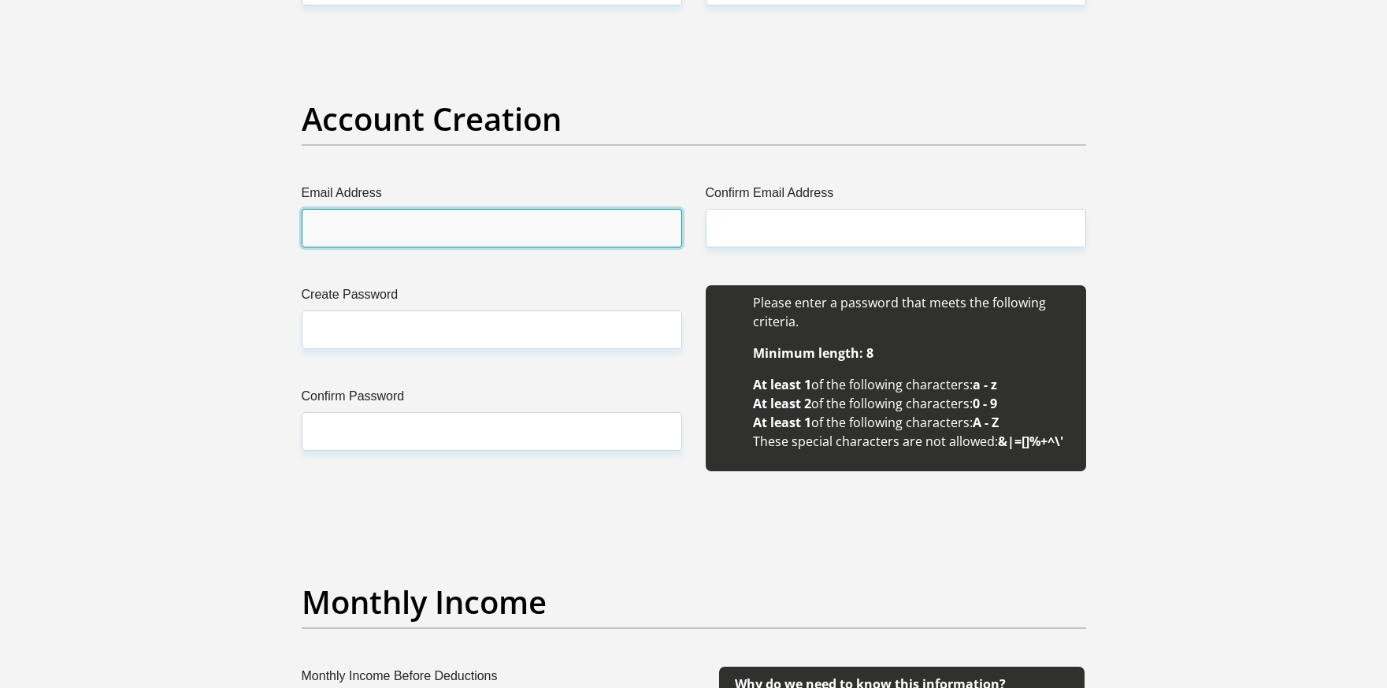
click at [469, 231] on input "Email Address" at bounding box center [492, 228] width 380 height 39
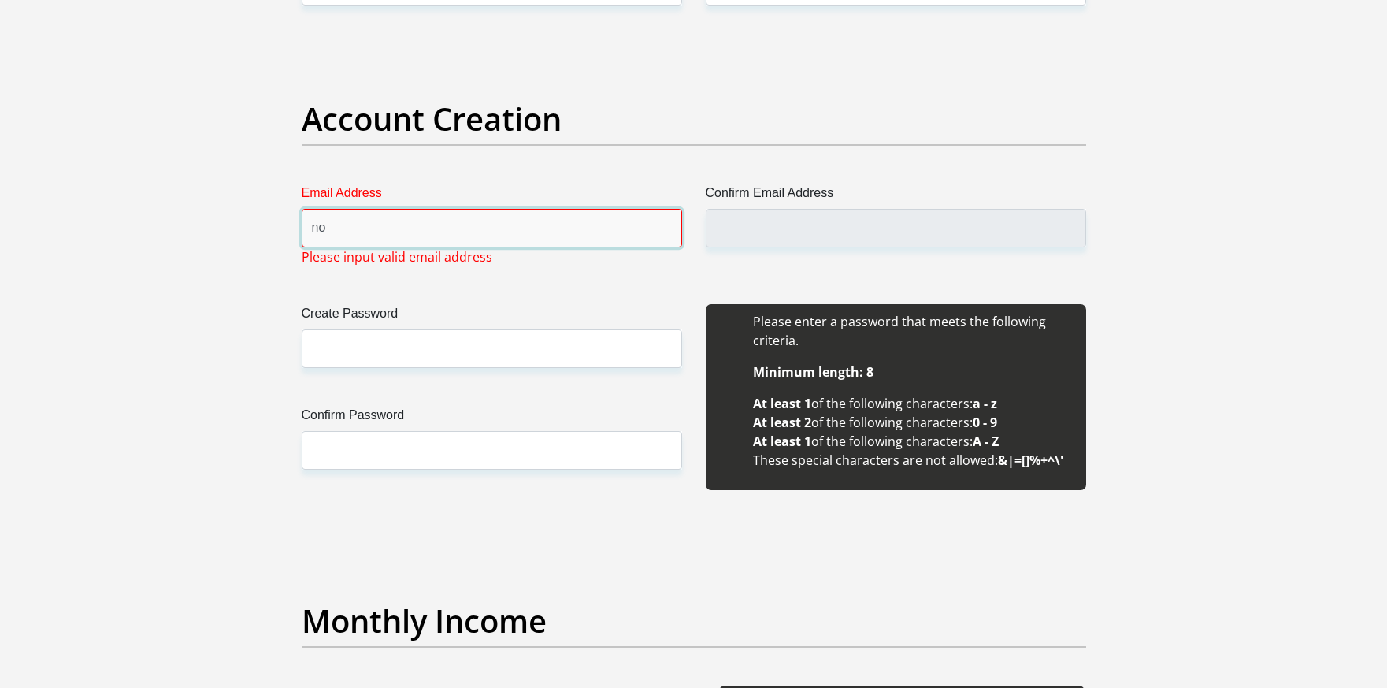
type input "[EMAIL_ADDRESS][DOMAIN_NAME]"
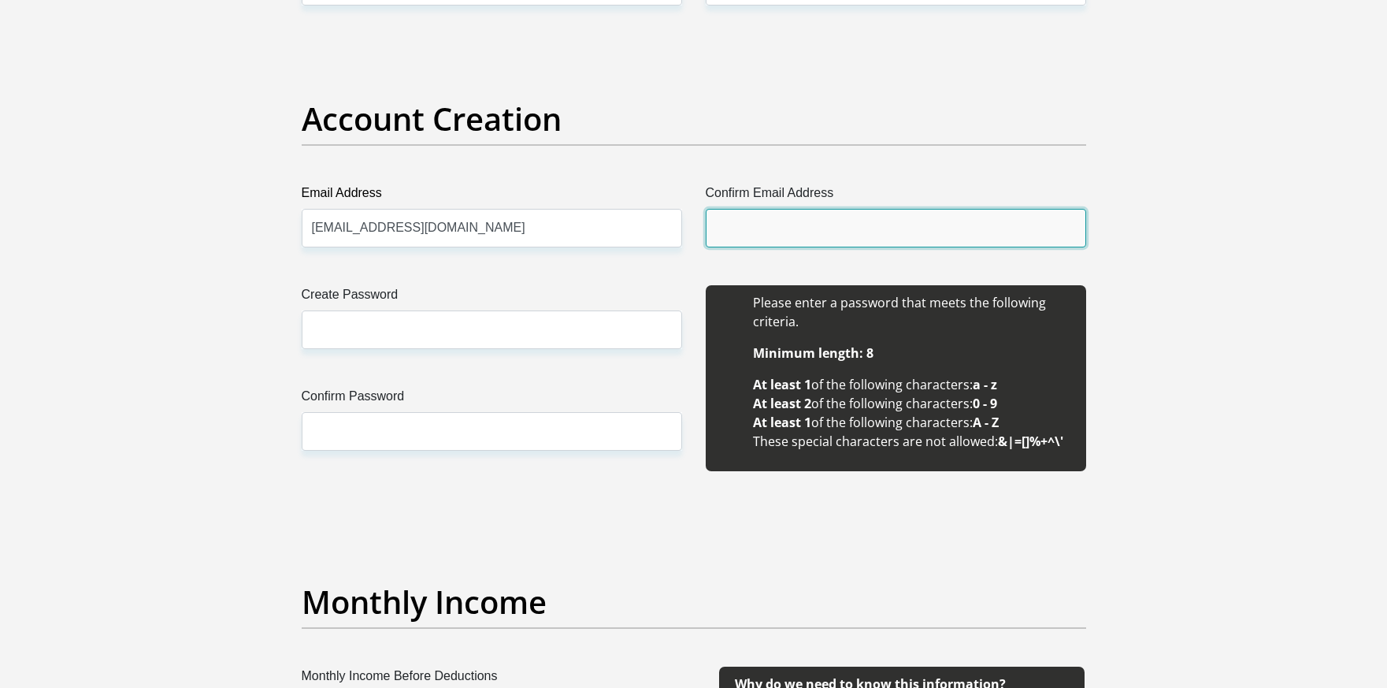
click at [792, 228] on input "Confirm Email Address" at bounding box center [896, 228] width 380 height 39
type input "[EMAIL_ADDRESS][DOMAIN_NAME]"
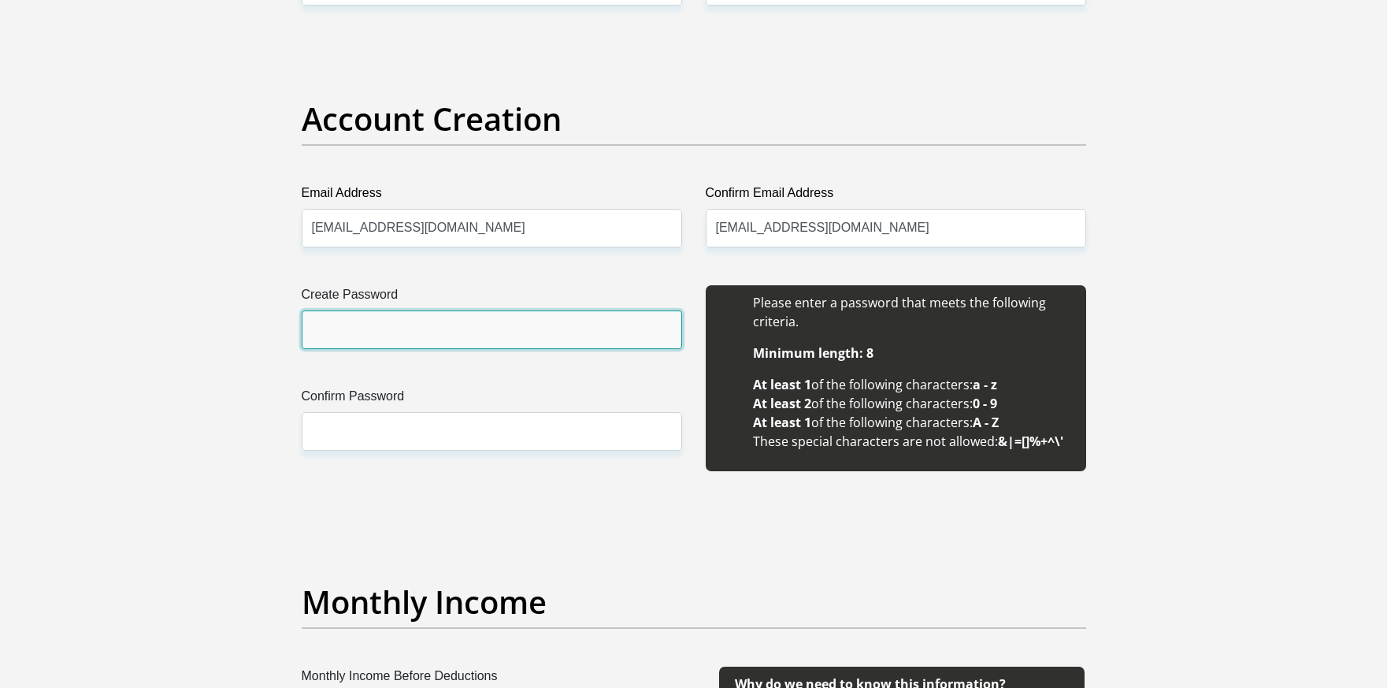
click at [436, 333] on input "Create Password" at bounding box center [492, 329] width 380 height 39
type input "Khuzwayo@0308"
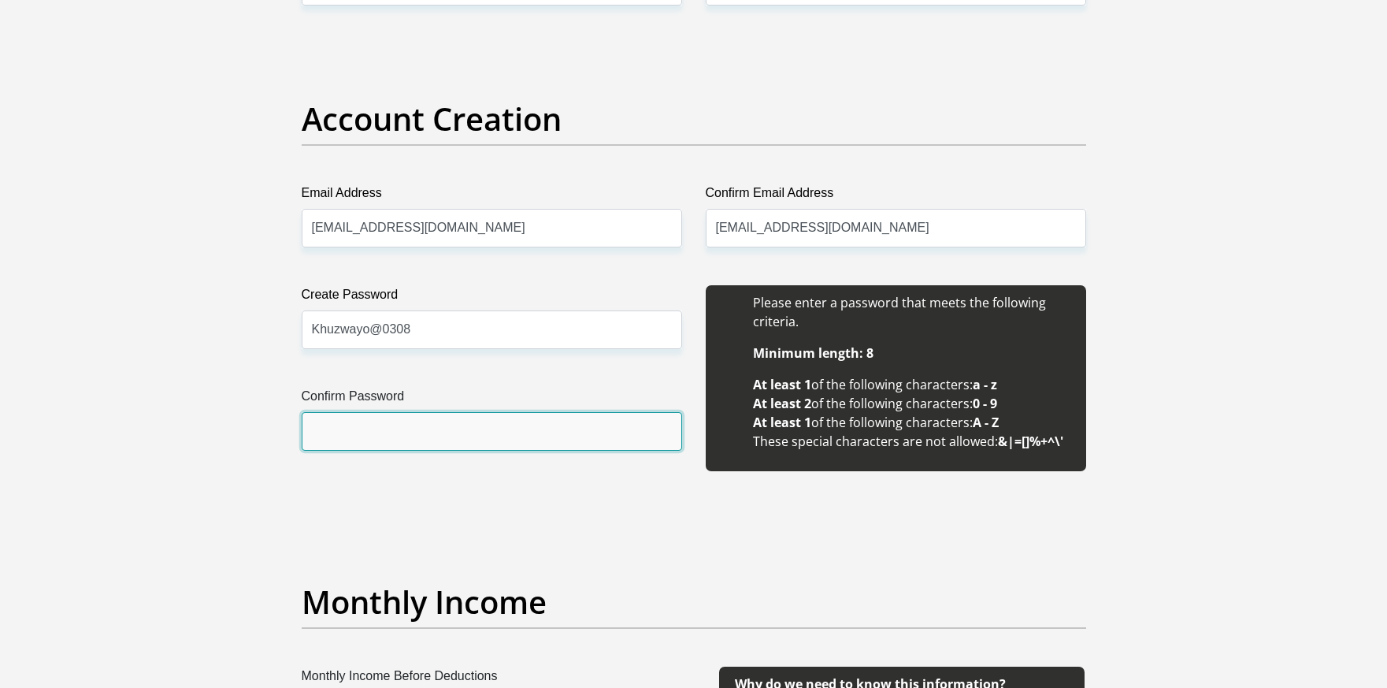
click at [361, 448] on input "Confirm Password" at bounding box center [492, 431] width 380 height 39
type input "Khuzwayo@0308"
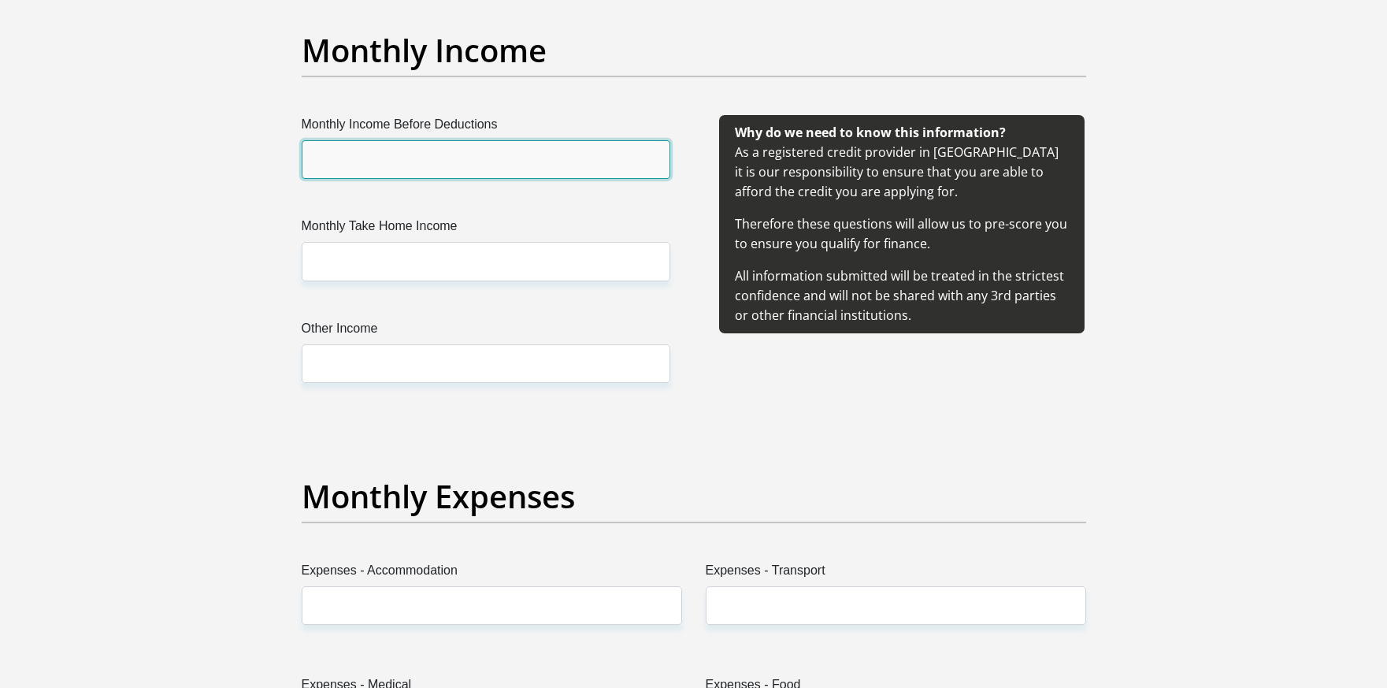
click at [346, 169] on input "Monthly Income Before Deductions" at bounding box center [486, 159] width 369 height 39
type input "15800"
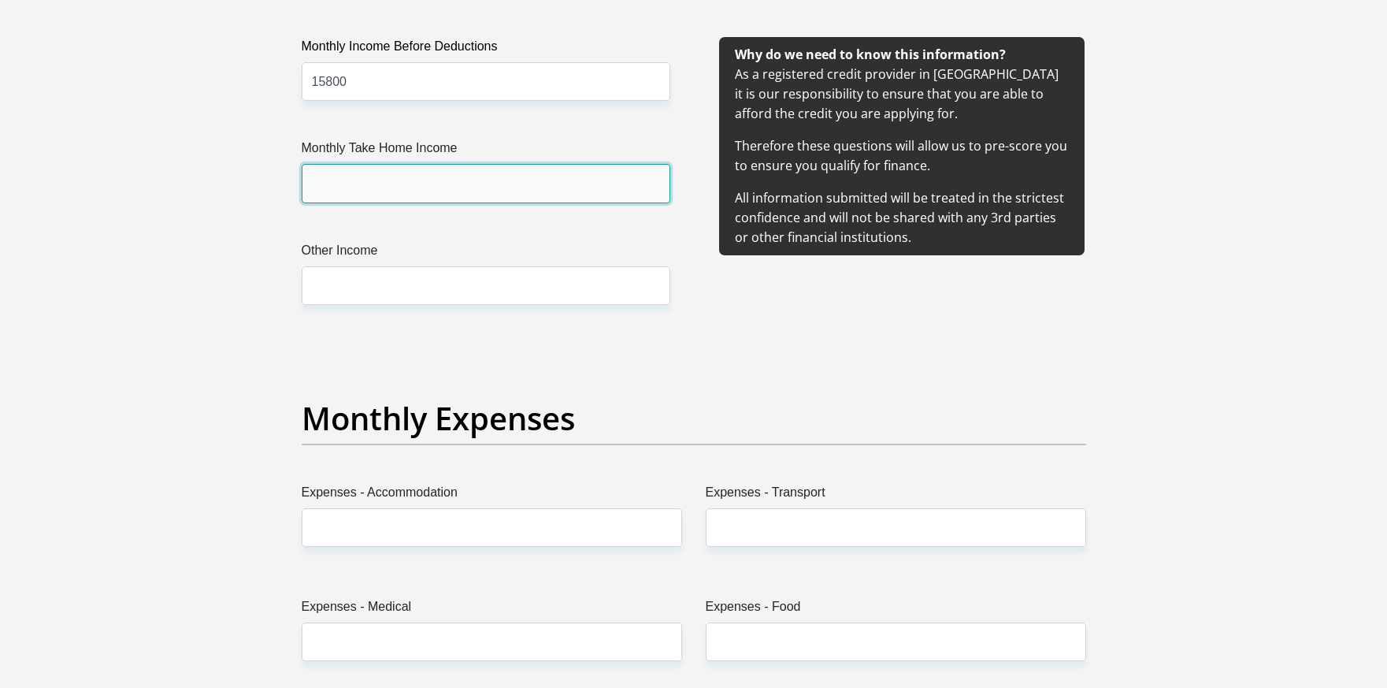
scroll to position [1891, 0]
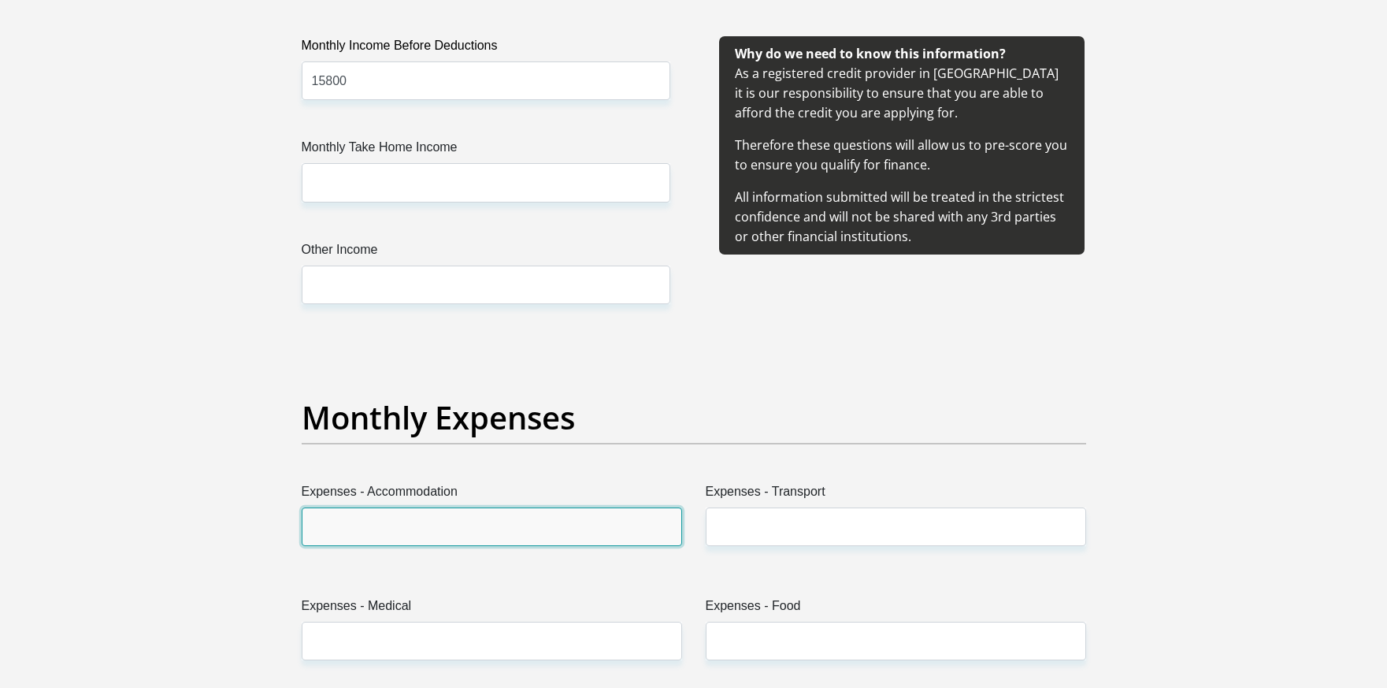
click at [371, 533] on input "Expenses - Accommodation" at bounding box center [492, 526] width 380 height 39
type input "1250"
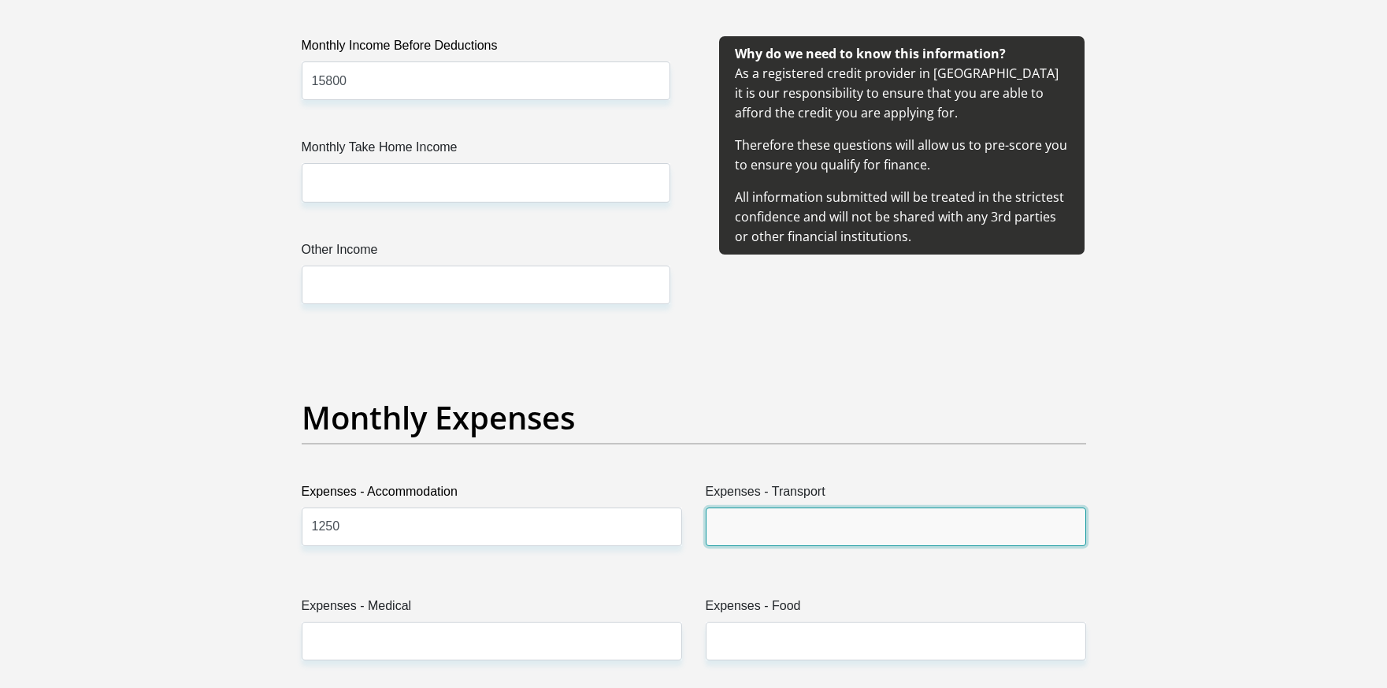
click at [757, 521] on input "Expenses - Transport" at bounding box center [896, 526] width 380 height 39
type input "2000"
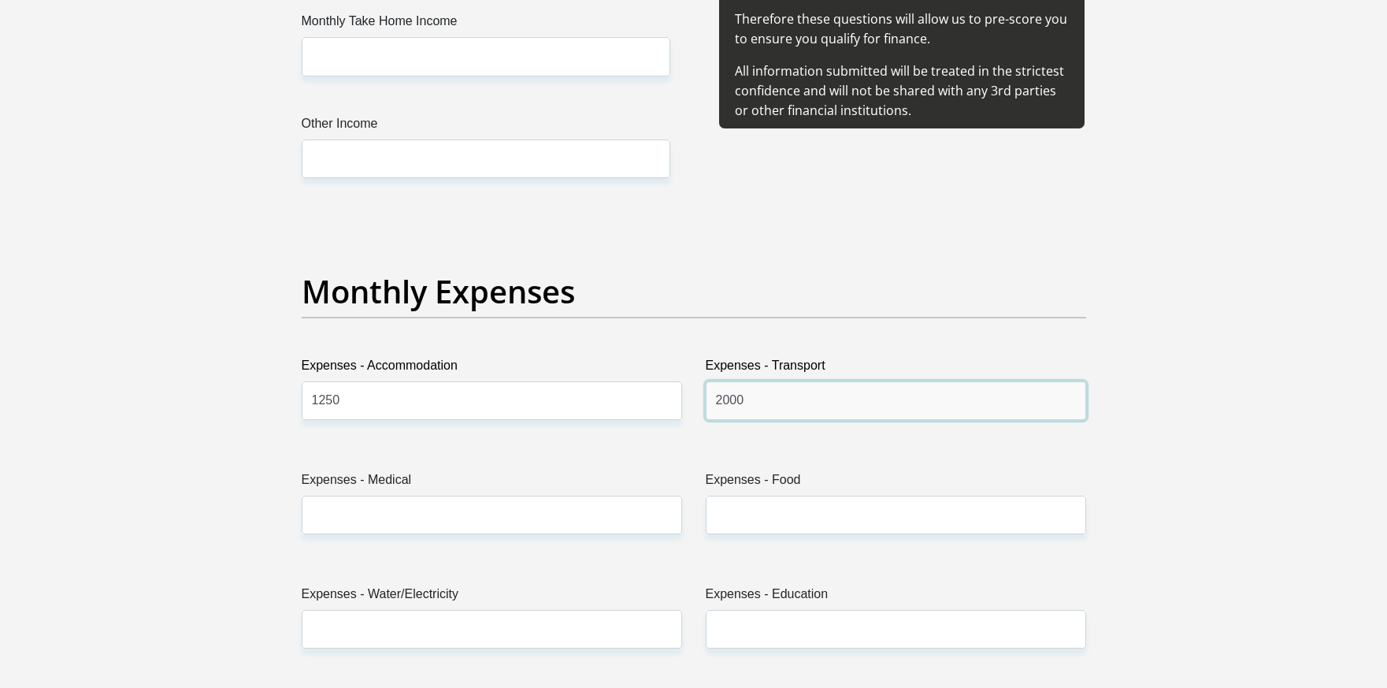
scroll to position [2048, 0]
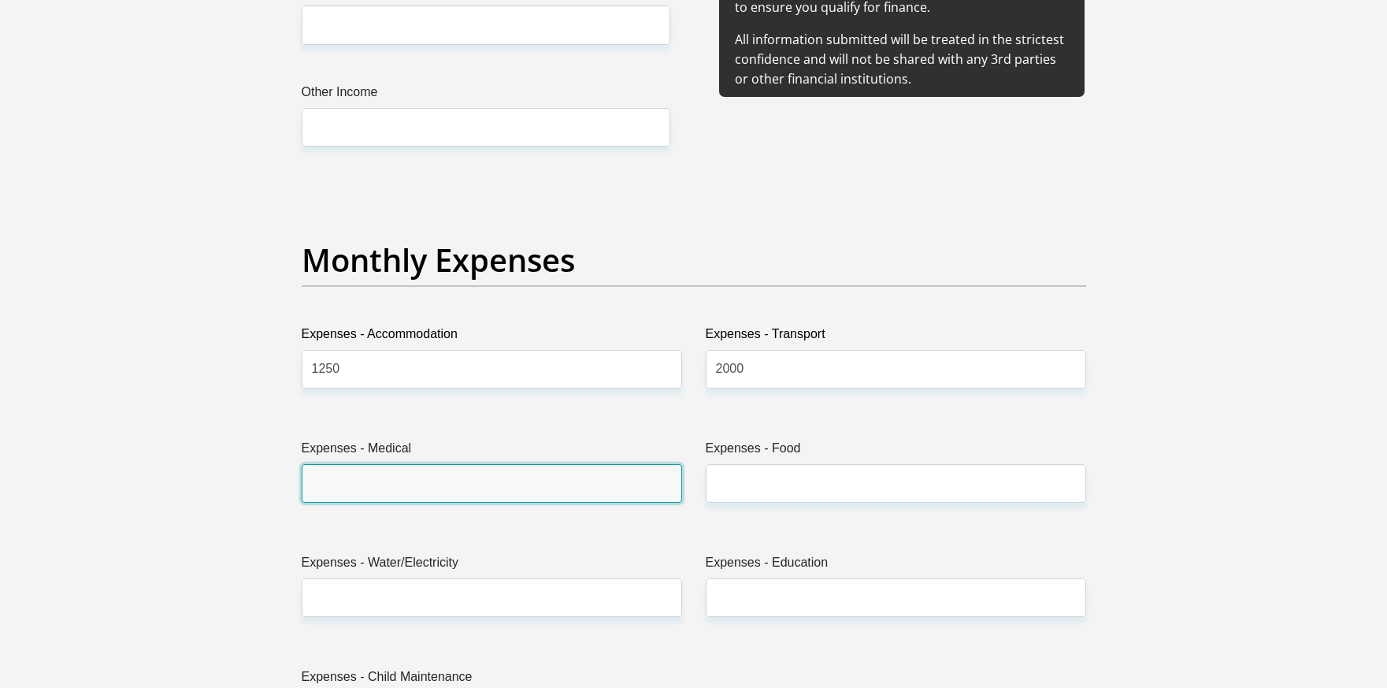
click at [462, 491] on input "Expenses - Medical" at bounding box center [492, 483] width 380 height 39
type input "500"
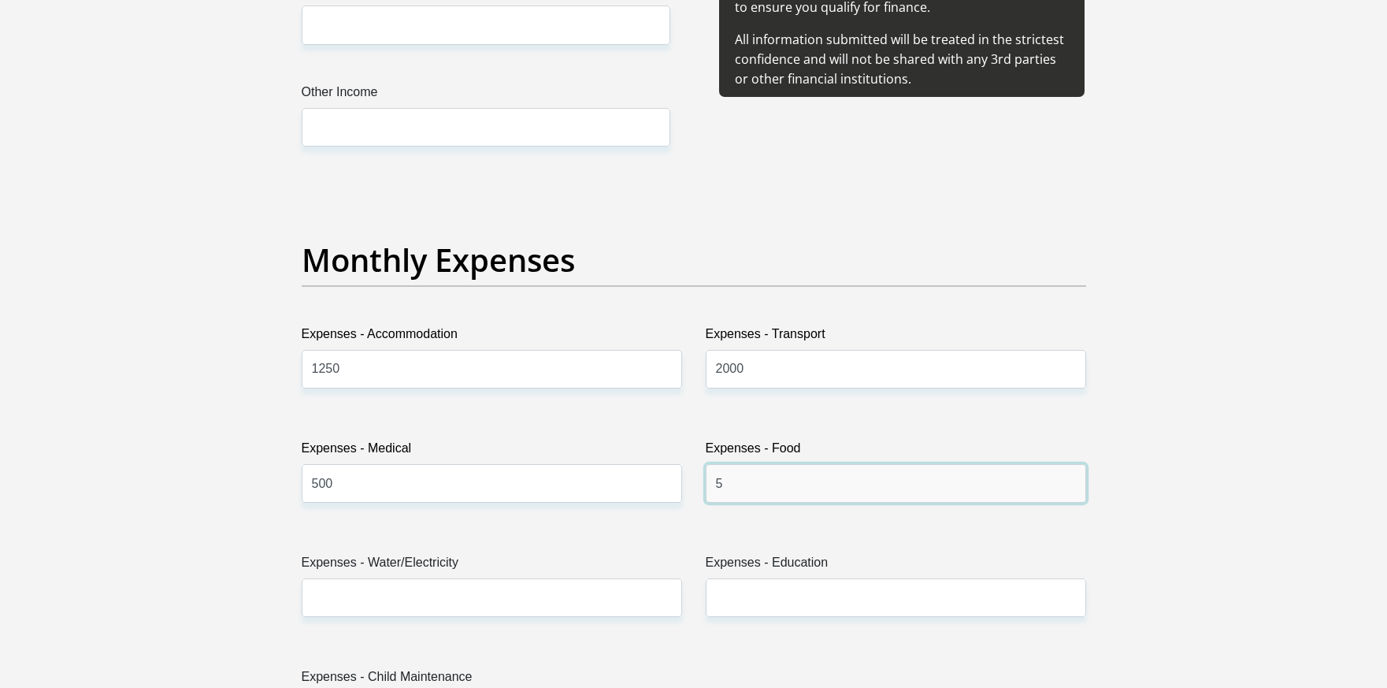
click at [748, 487] on input "5" at bounding box center [896, 483] width 380 height 39
type input "5200"
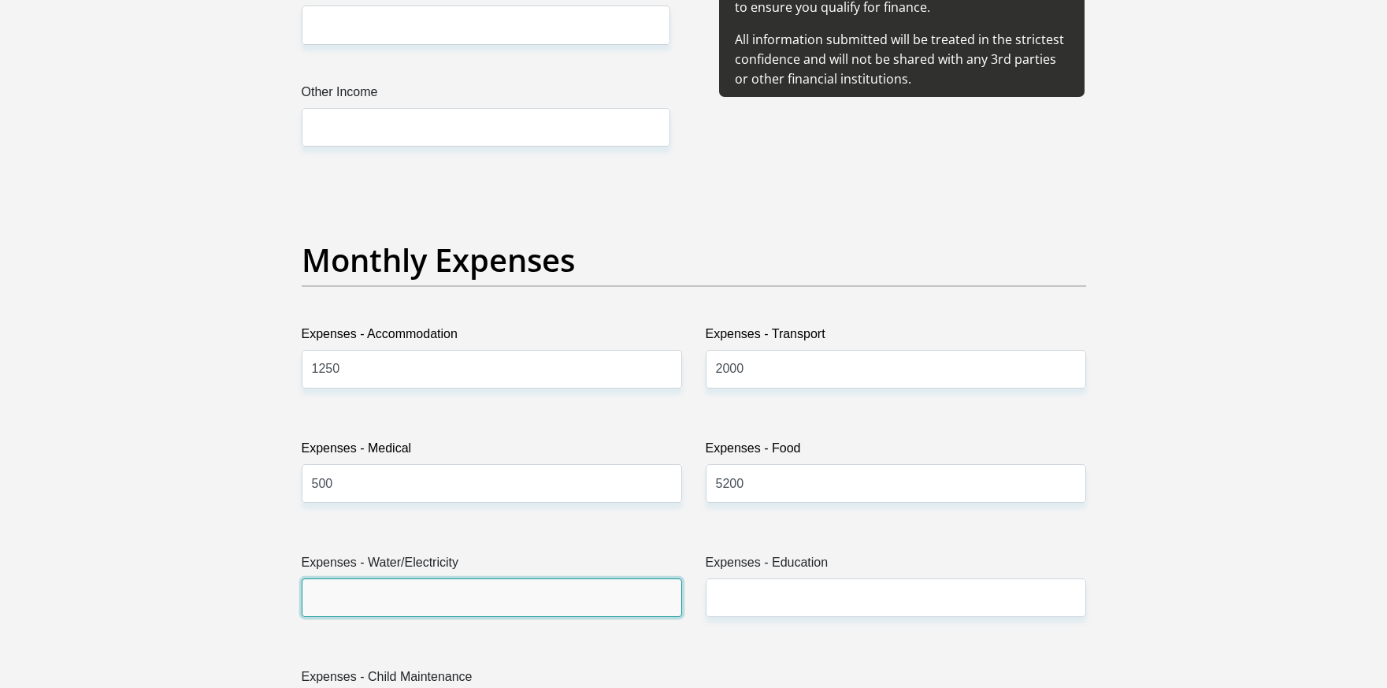
click at [477, 586] on input "Expenses - Water/Electricity" at bounding box center [492, 597] width 380 height 39
type input "1200"
click at [874, 622] on div "Expenses - Education" at bounding box center [896, 591] width 404 height 76
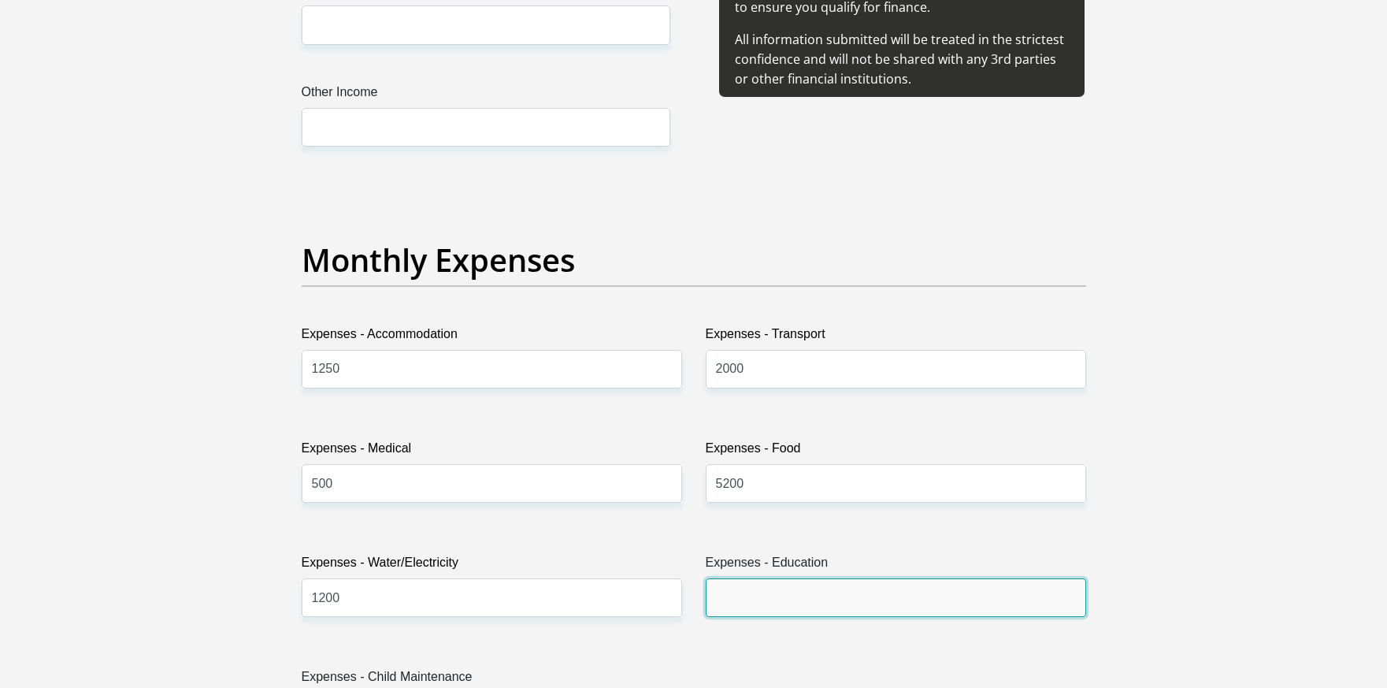
drag, startPoint x: 840, startPoint y: 585, endPoint x: 840, endPoint y: 593, distance: 8.7
click at [840, 593] on input "Expenses - Education" at bounding box center [896, 597] width 380 height 39
type input "0.00"
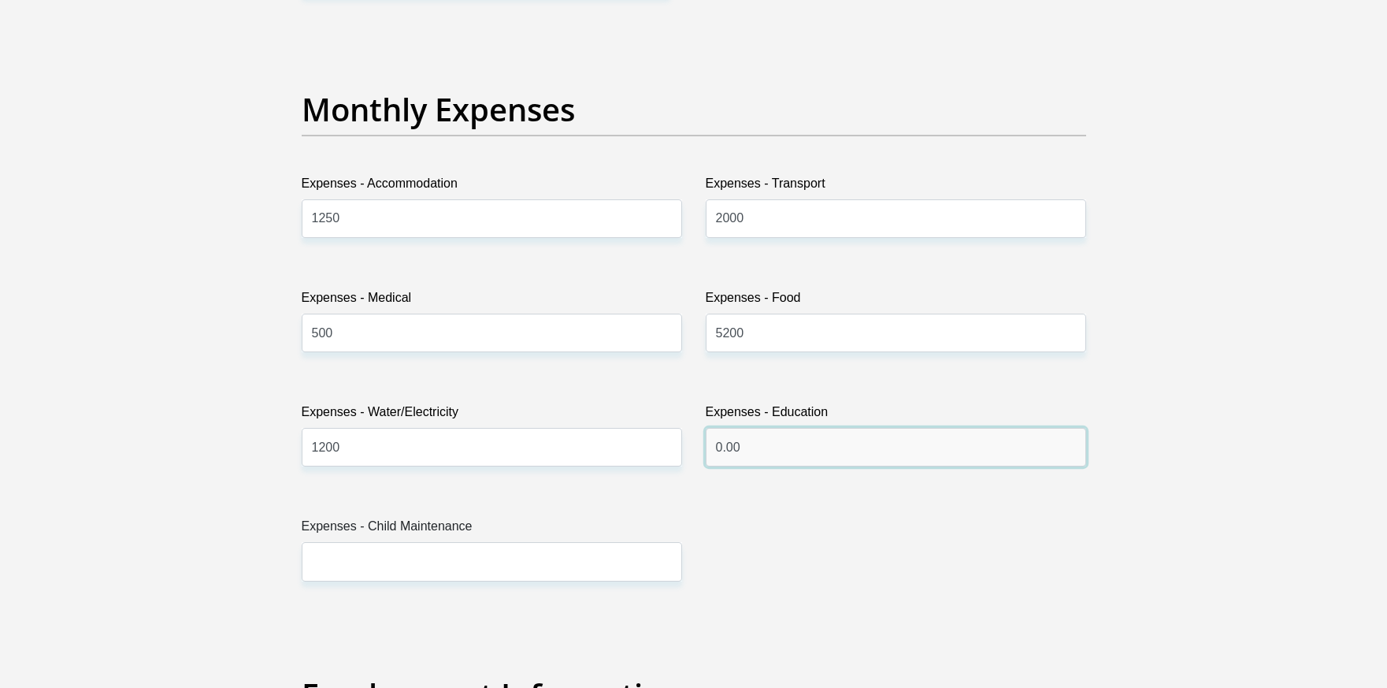
scroll to position [2206, 0]
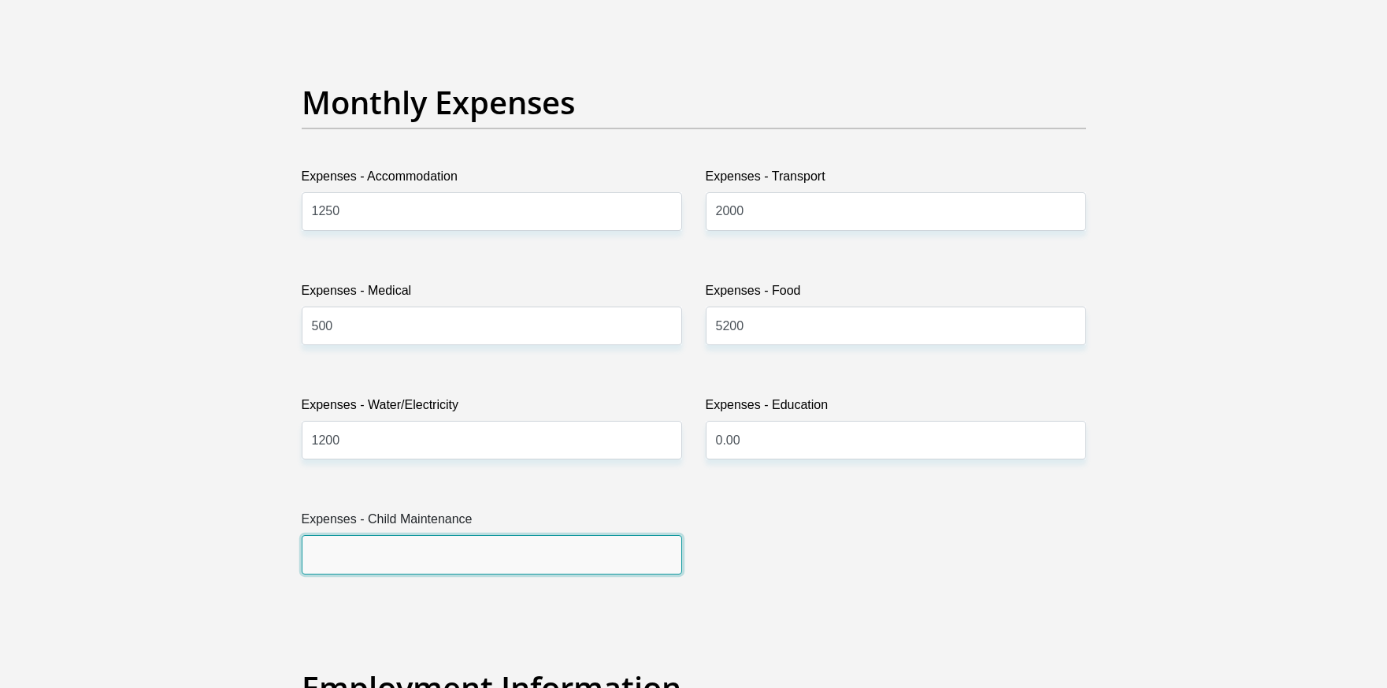
click at [443, 563] on input "Expenses - Child Maintenance" at bounding box center [492, 554] width 380 height 39
type input "0.00"
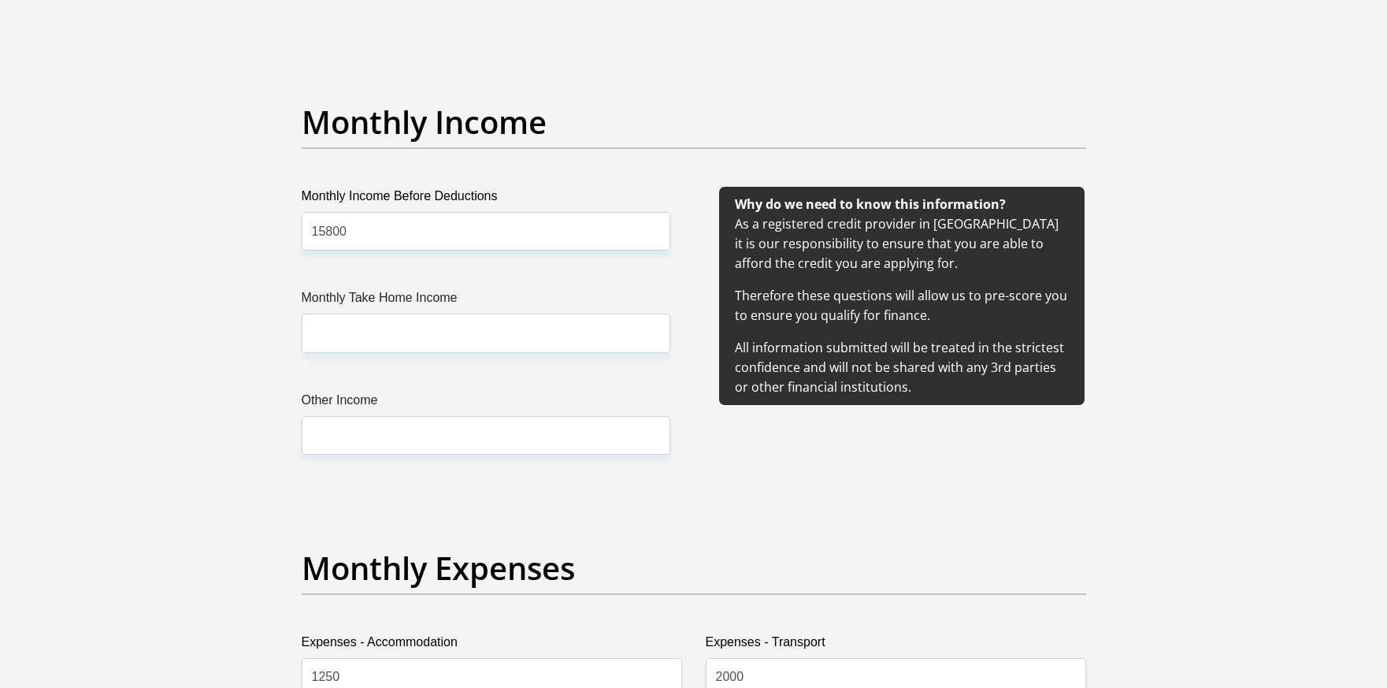
scroll to position [1733, 0]
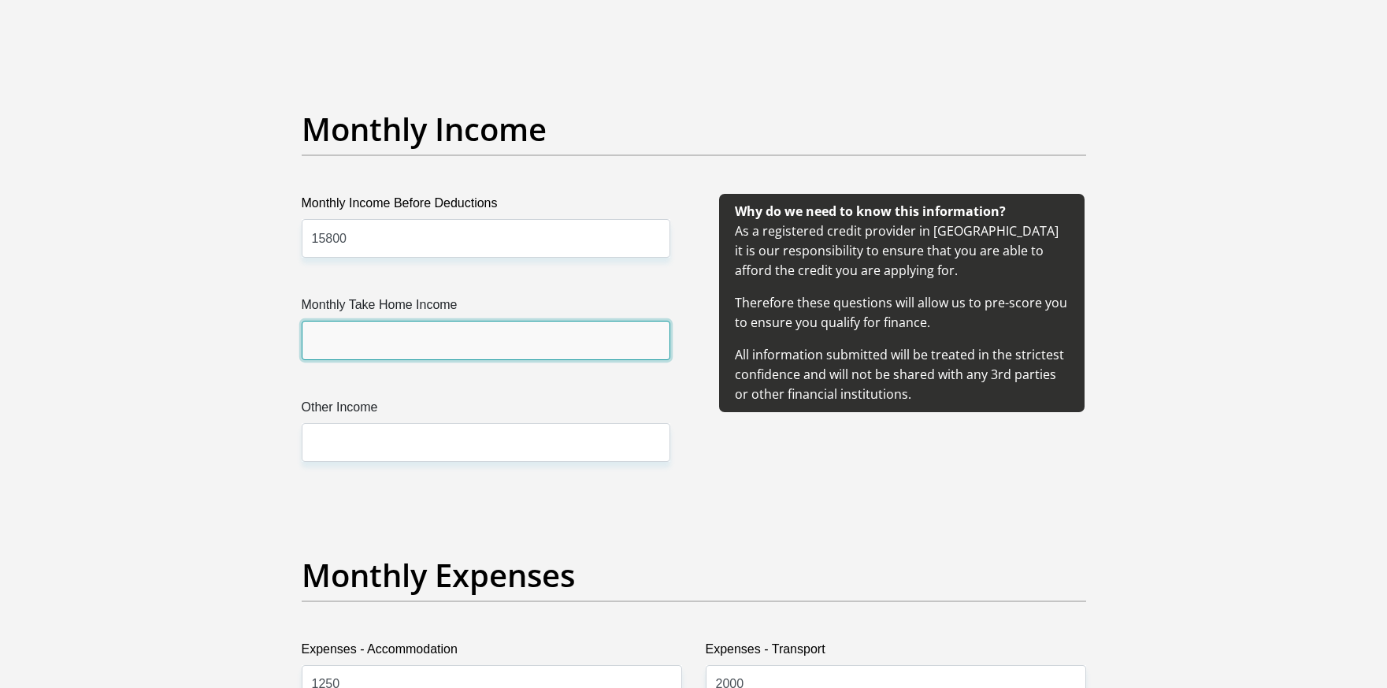
click at [391, 359] on input "Monthly Take Home Income" at bounding box center [486, 340] width 369 height 39
type input "6150"
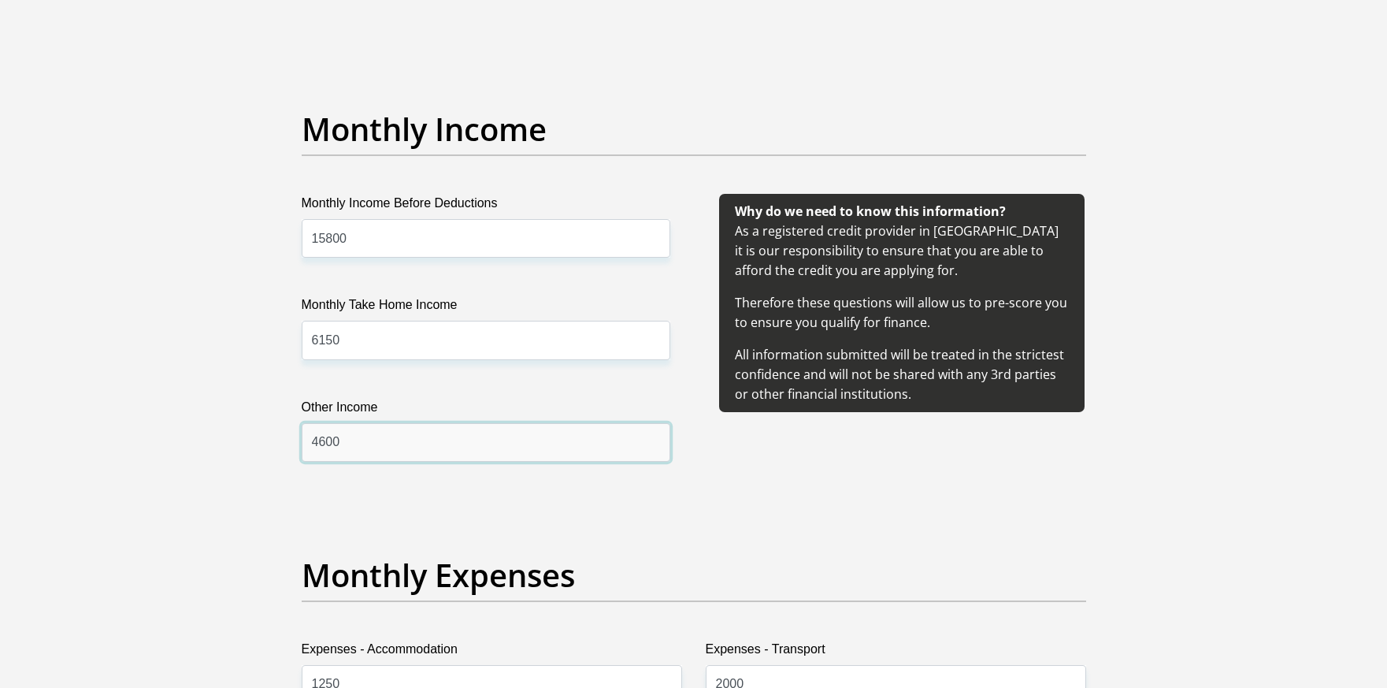
type input "4600"
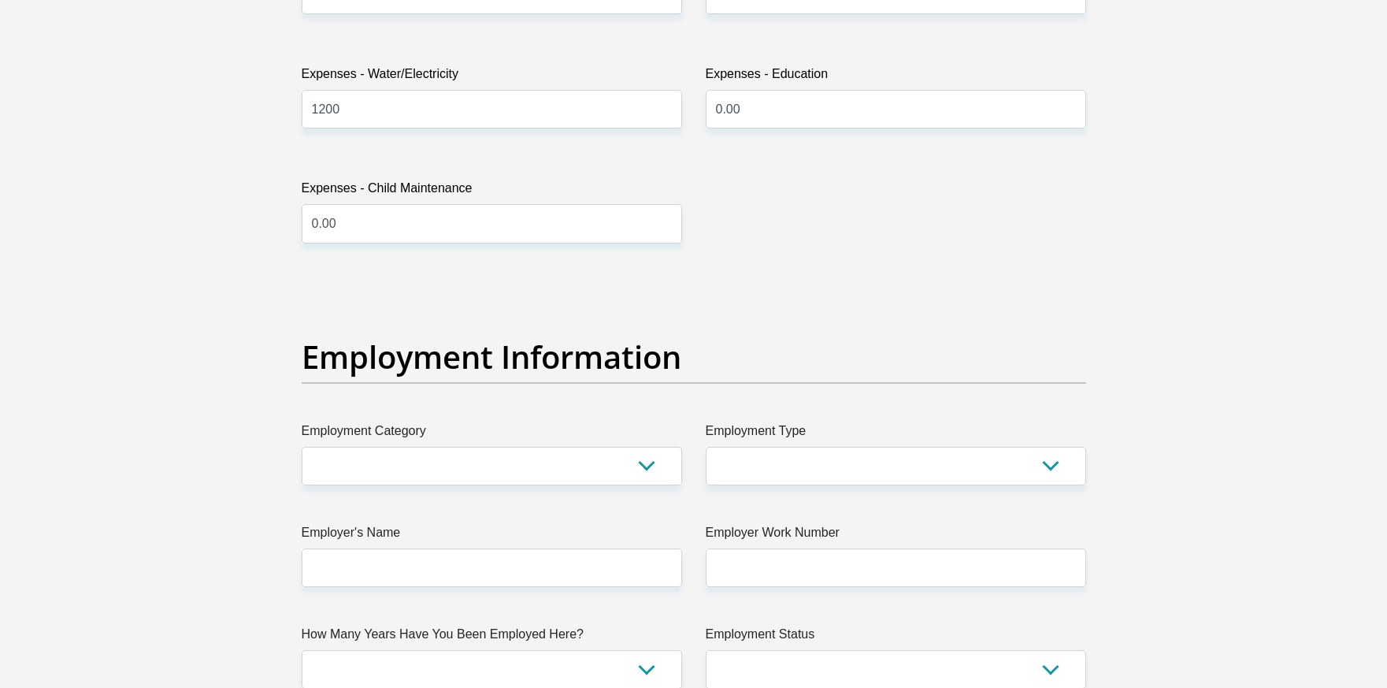
scroll to position [2615, 0]
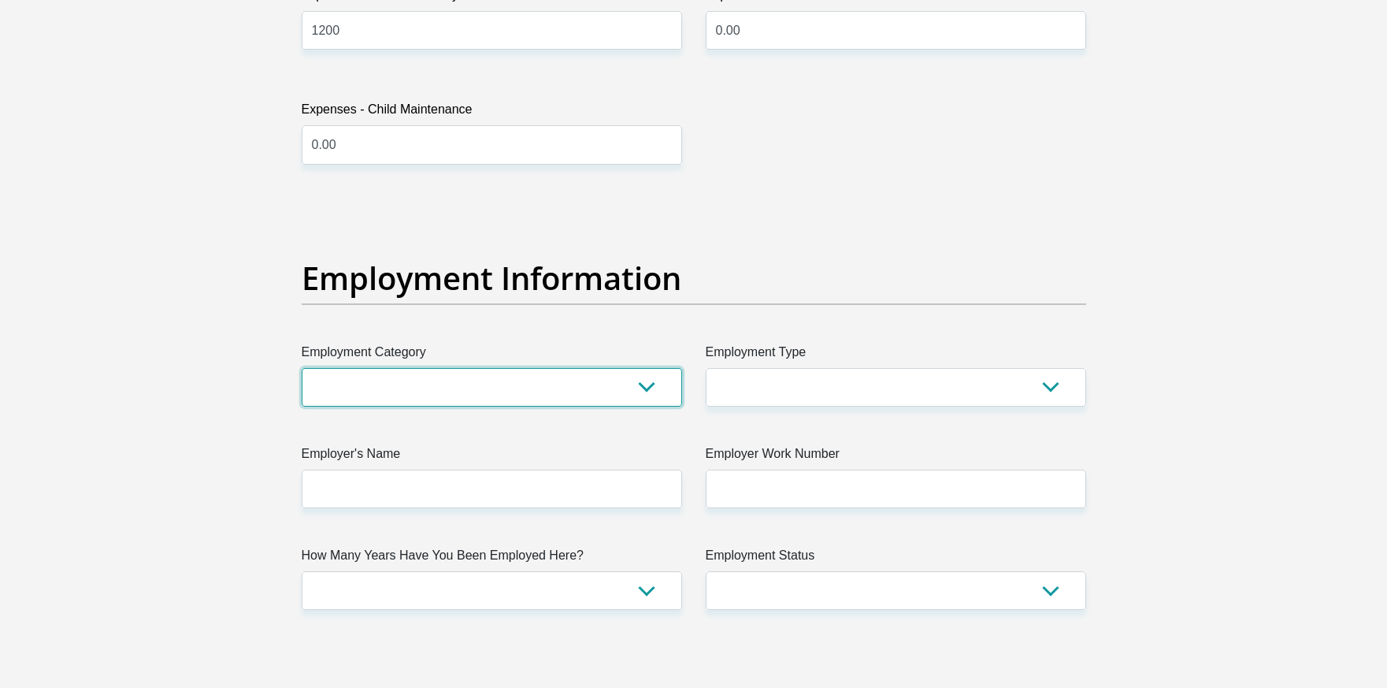
click at [412, 370] on select "AGRICULTURE ALCOHOL & TOBACCO CONSTRUCTION MATERIALS METALLURGY EQUIPMENT FOR R…" at bounding box center [492, 387] width 380 height 39
select select "54"
click at [302, 368] on select "AGRICULTURE ALCOHOL & TOBACCO CONSTRUCTION MATERIALS METALLURGY EQUIPMENT FOR R…" at bounding box center [492, 387] width 380 height 39
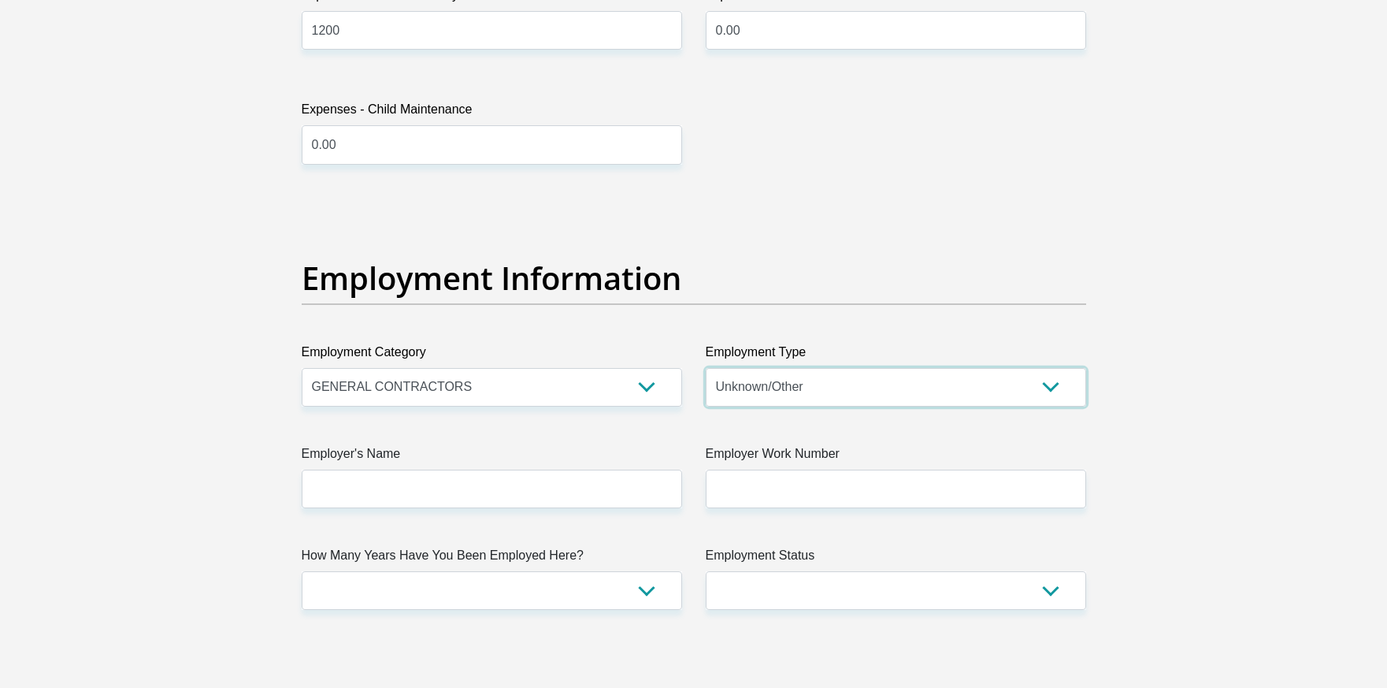
click at [953, 392] on select "College/Lecturer Craft Seller Creative Driver Executive Farmer Forces - Non Com…" at bounding box center [896, 387] width 380 height 39
click at [1006, 411] on div "Title Mr Ms Mrs Dr Other First Name NA Surname Khuzwayo ID Number 0308190237088…" at bounding box center [694, 195] width 808 height 5126
click at [1013, 394] on select "College/Lecturer Craft Seller Creative Driver Executive Farmer Forces - Non Com…" at bounding box center [896, 387] width 380 height 39
click at [706, 368] on select "College/Lecturer Craft Seller Creative Driver Executive Farmer Forces - Non Com…" at bounding box center [896, 387] width 380 height 39
select select "College/Lecturer"
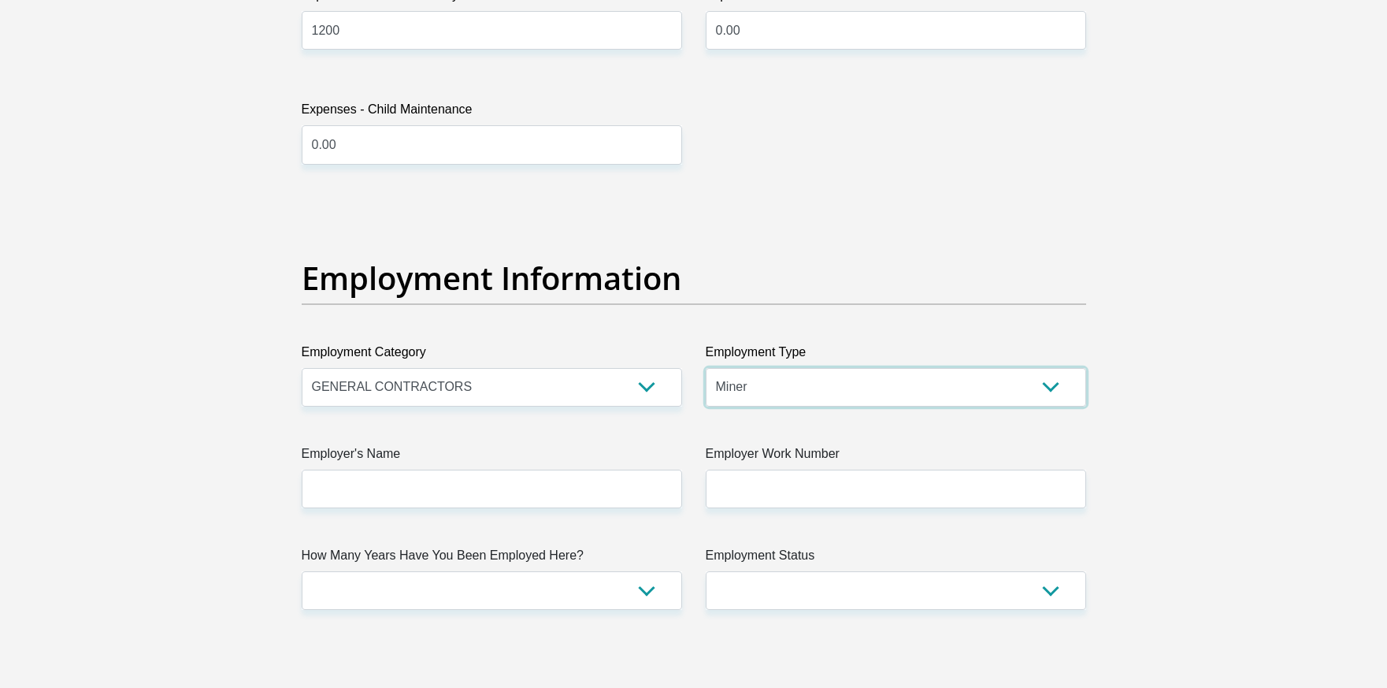
select select "Manager"
type input "Hokolengwetrading"
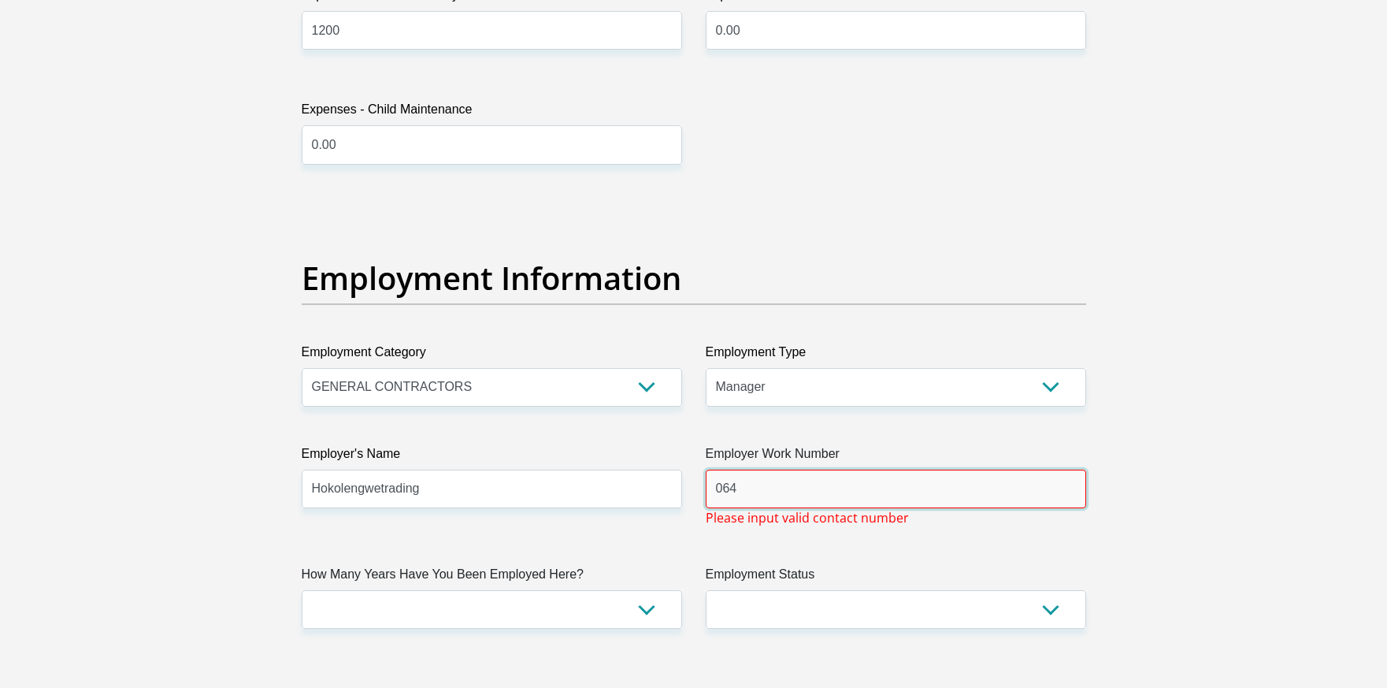
type input "064"
drag, startPoint x: 458, startPoint y: 503, endPoint x: 285, endPoint y: 501, distance: 172.5
click at [285, 501] on div "Personal Details Title Mr Ms Mrs Dr Other First Name NA Surname Khuzwayo ID Num…" at bounding box center [694, 209] width 898 height 5397
type input "b"
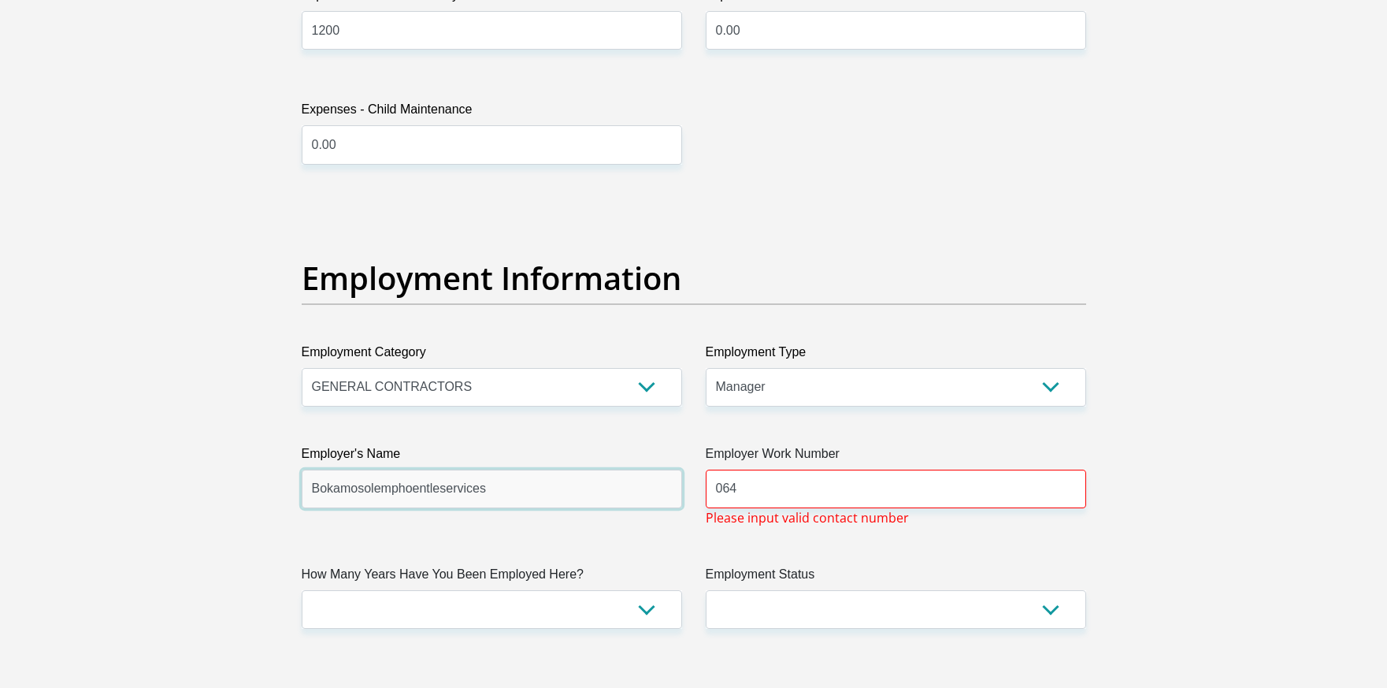
click at [543, 488] on input "Bokamosolemphoentleservices" at bounding box center [492, 488] width 380 height 39
type input "Bokamosolemphoentleservicesptyltd"
type input "0648271488"
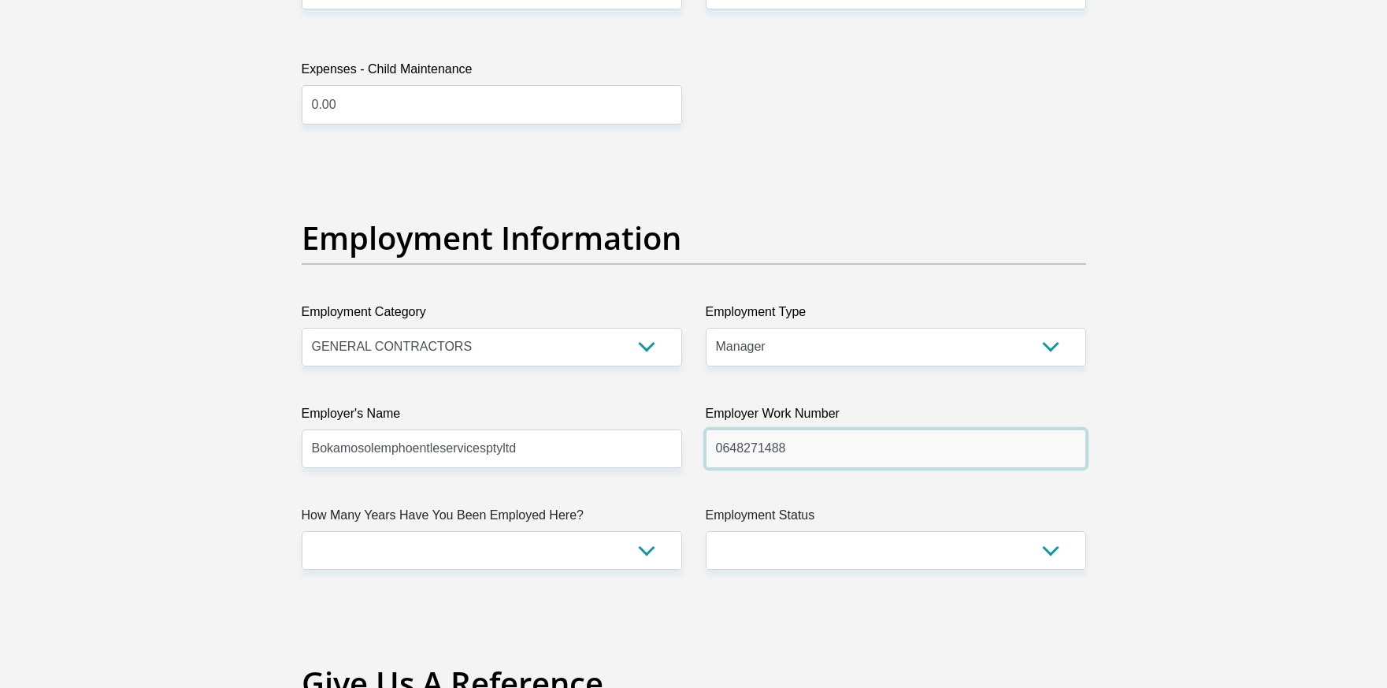
scroll to position [2694, 0]
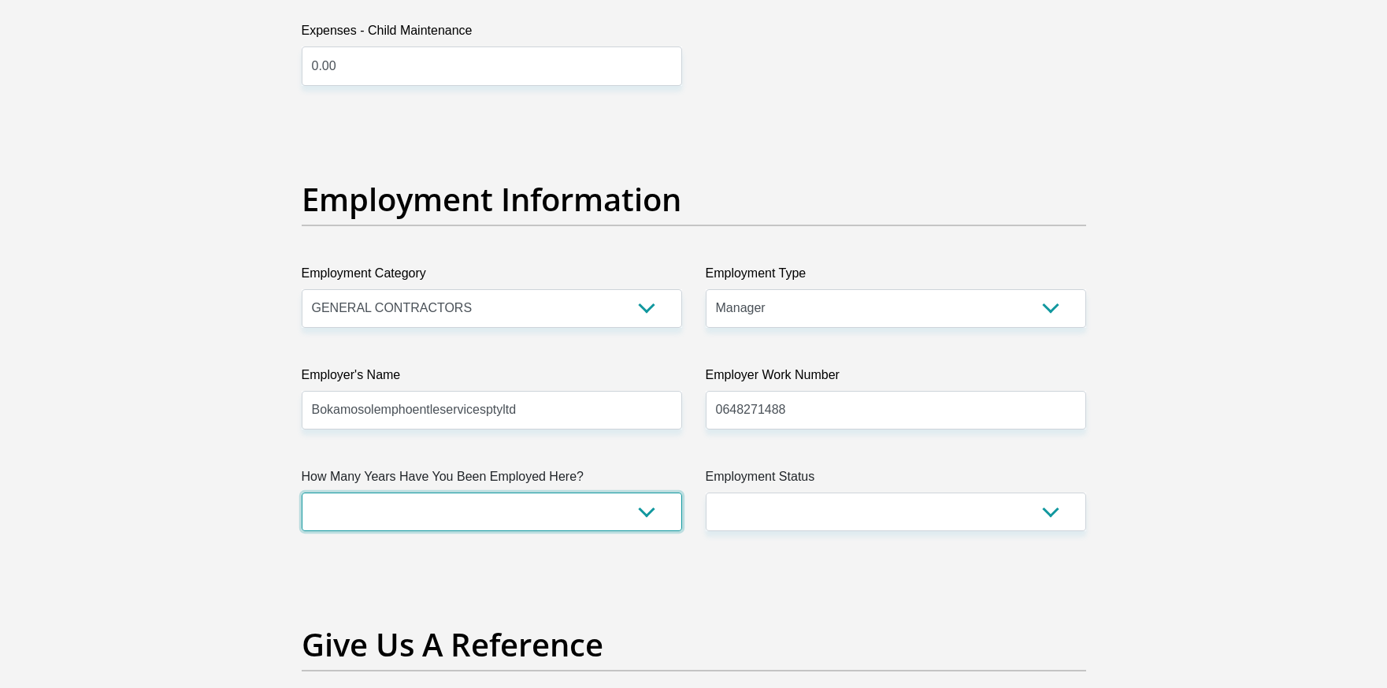
click at [427, 503] on select "less than 1 year 1-3 years 3-5 years 5+ years" at bounding box center [492, 511] width 380 height 39
select select "24"
click at [302, 492] on select "less than 1 year 1-3 years 3-5 years 5+ years" at bounding box center [492, 511] width 380 height 39
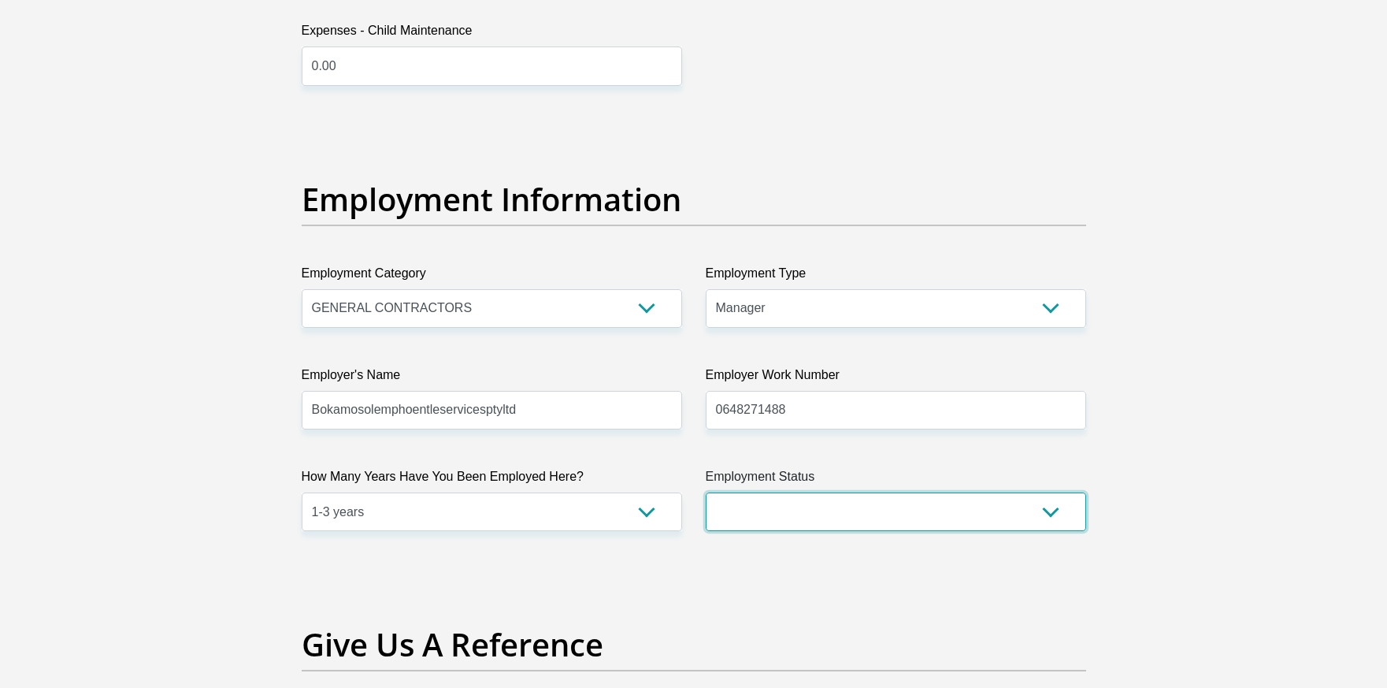
click at [786, 503] on select "Permanent/Full-time Part-time/Casual Contract Worker Self-Employed Housewife Re…" at bounding box center [896, 511] width 380 height 39
click at [779, 509] on select "Permanent/Full-time Part-time/Casual Contract Worker Self-Employed Housewife Re…" at bounding box center [896, 511] width 380 height 39
select select "1"
click at [706, 492] on select "Permanent/Full-time Part-time/Casual Contract Worker Self-Employed Housewife Re…" at bounding box center [896, 511] width 380 height 39
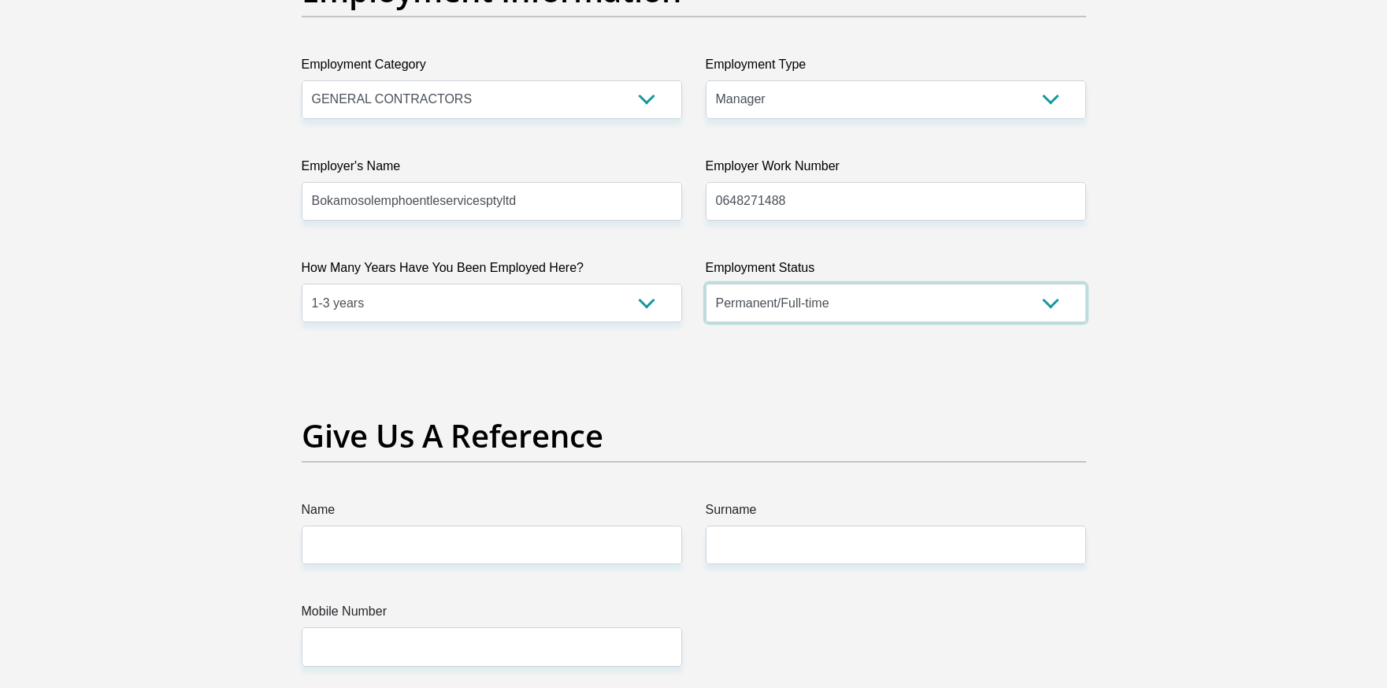
scroll to position [3009, 0]
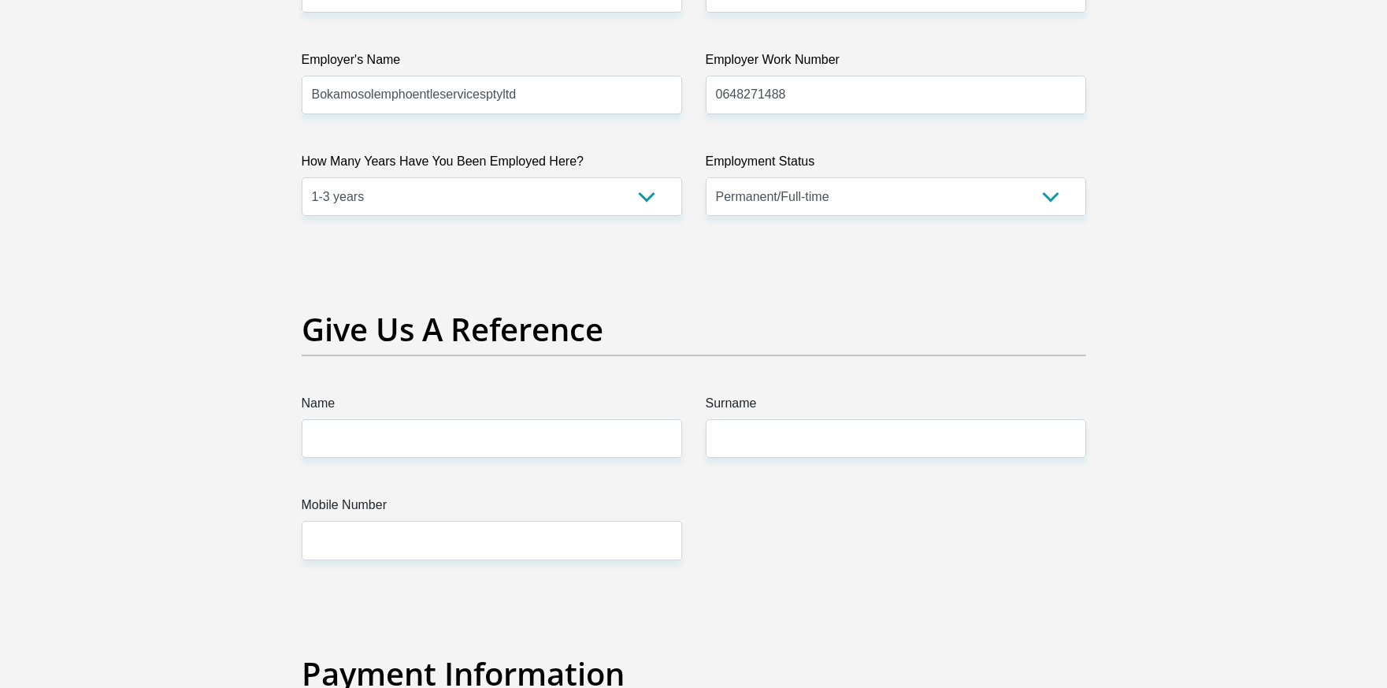
click at [517, 443] on input "Name" at bounding box center [492, 438] width 380 height 39
type input "Katlego"
type input "Mapete"
type input "0648271488"
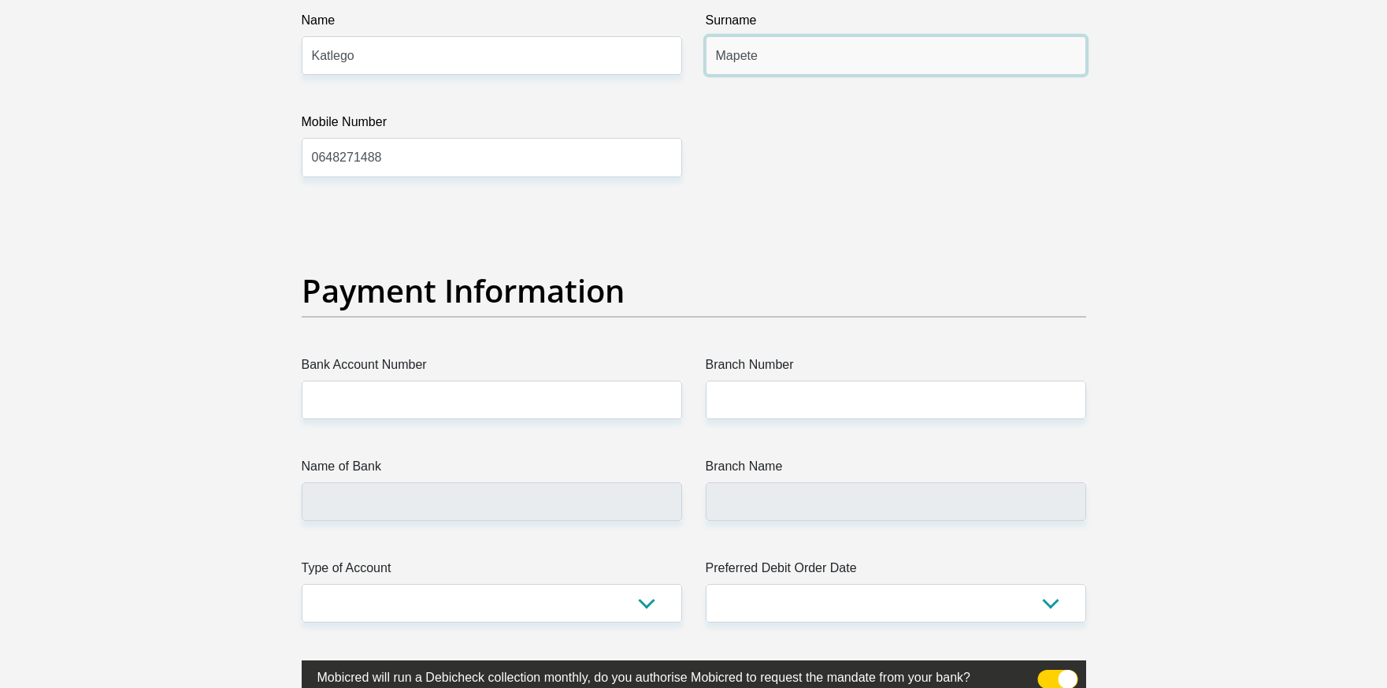
scroll to position [3403, 0]
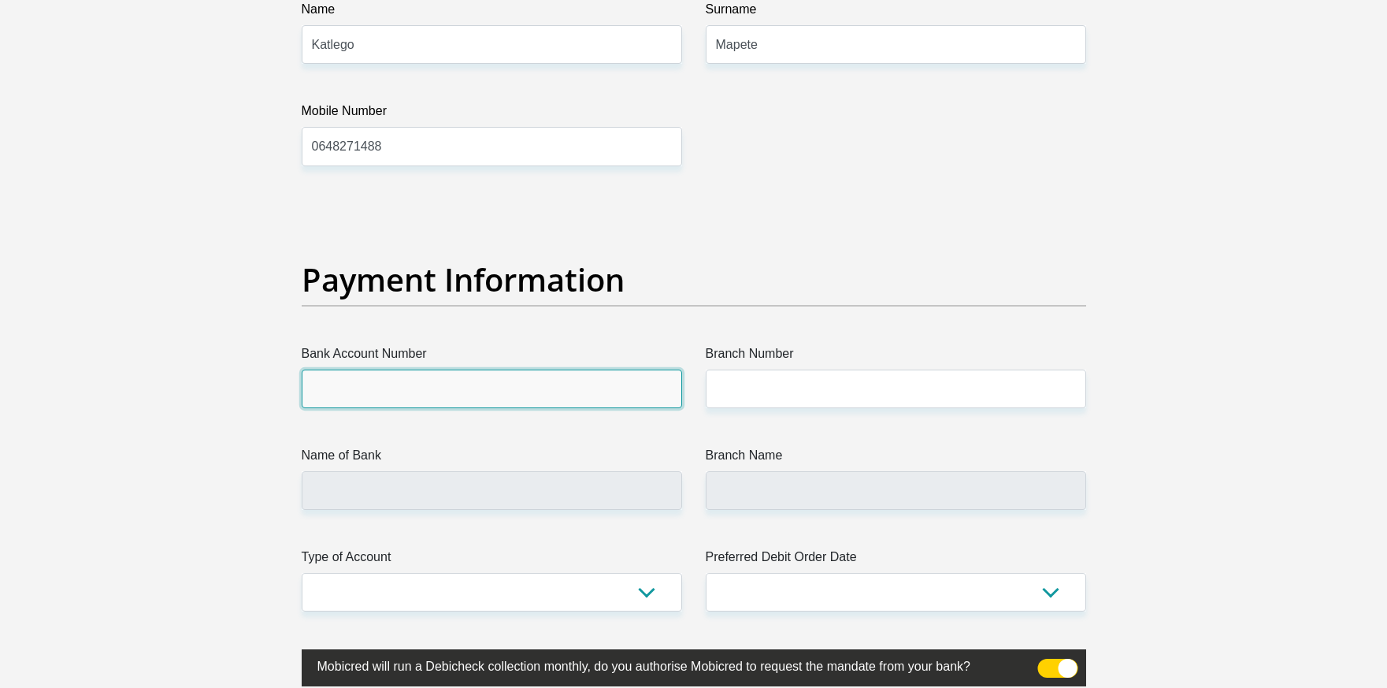
click at [414, 389] on input "Bank Account Number" at bounding box center [492, 388] width 380 height 39
type input "51120271028"
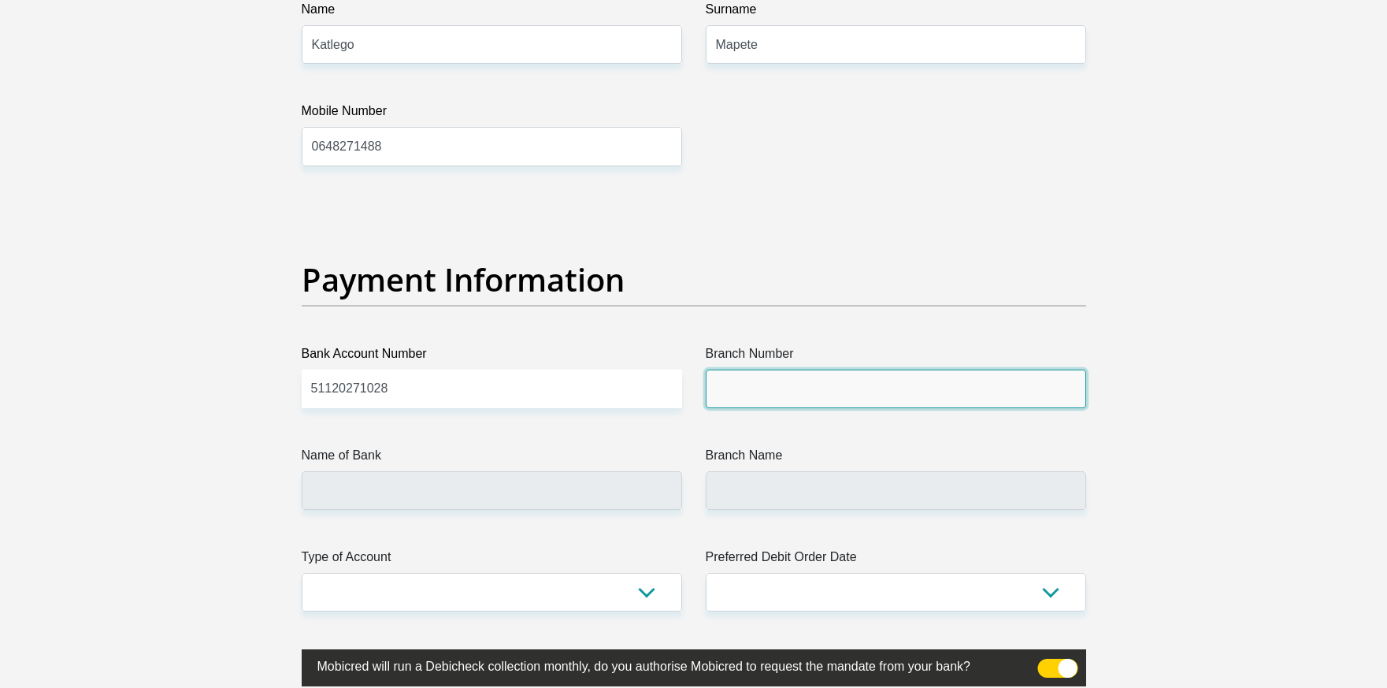
click at [711, 403] on input "Branch Number" at bounding box center [896, 388] width 380 height 39
type input "470010"
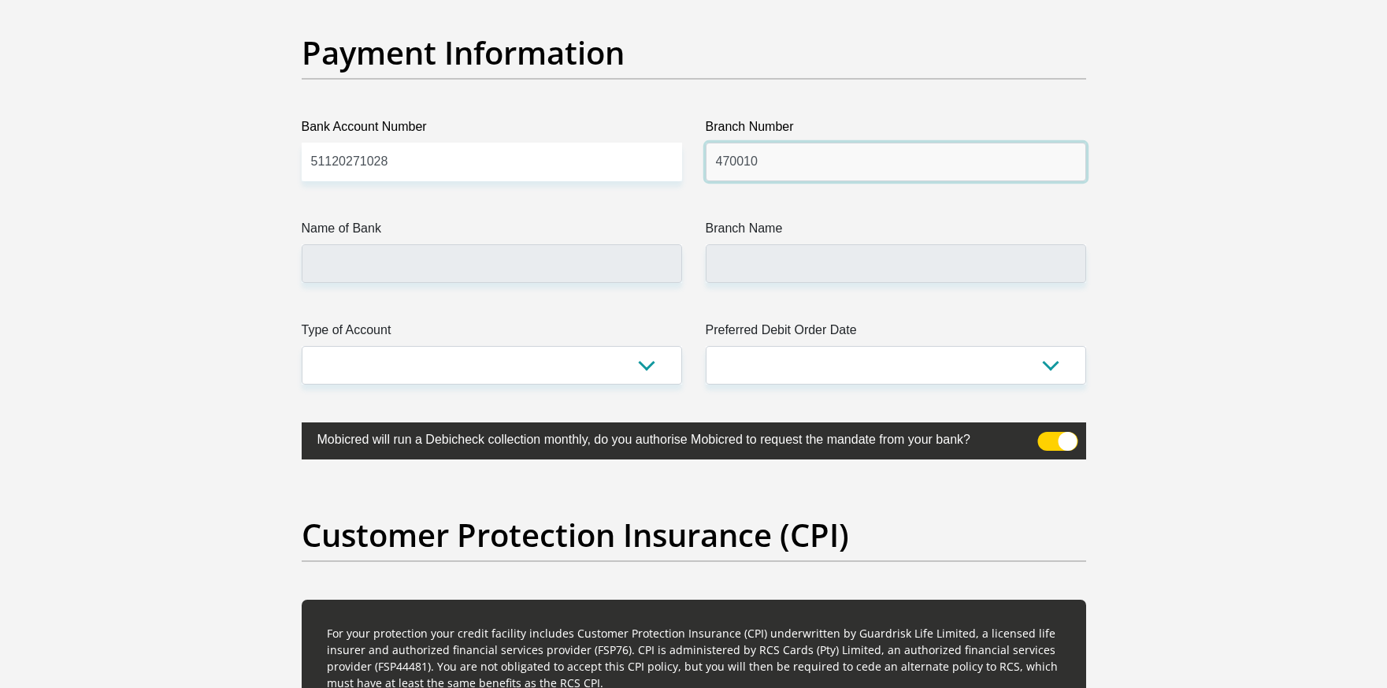
scroll to position [3718, 0]
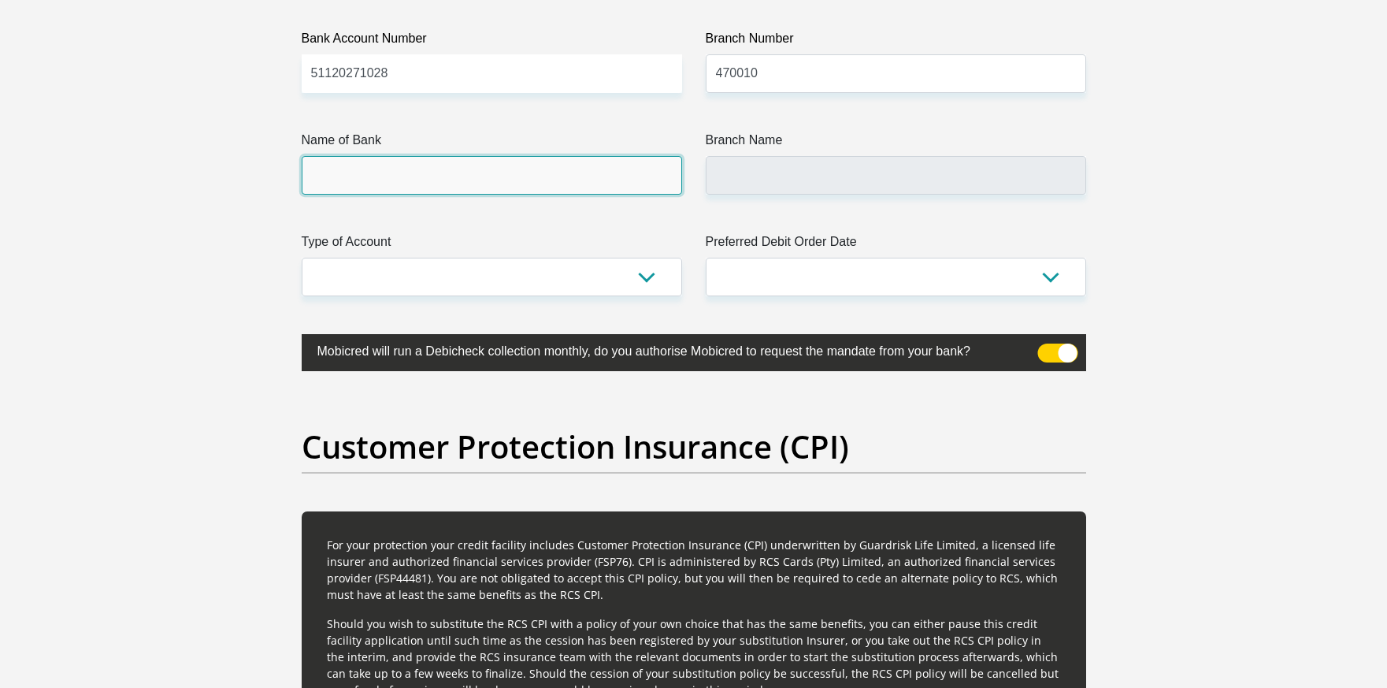
drag, startPoint x: 495, startPoint y: 176, endPoint x: 550, endPoint y: 165, distance: 56.2
click at [499, 176] on input "Name of Bank" at bounding box center [492, 175] width 380 height 39
type input "CAPITEC BANK LIMITED"
type input "CAPITEC BANK CPC"
click at [518, 175] on input "CAPITEC BANK LIMITED" at bounding box center [492, 175] width 380 height 39
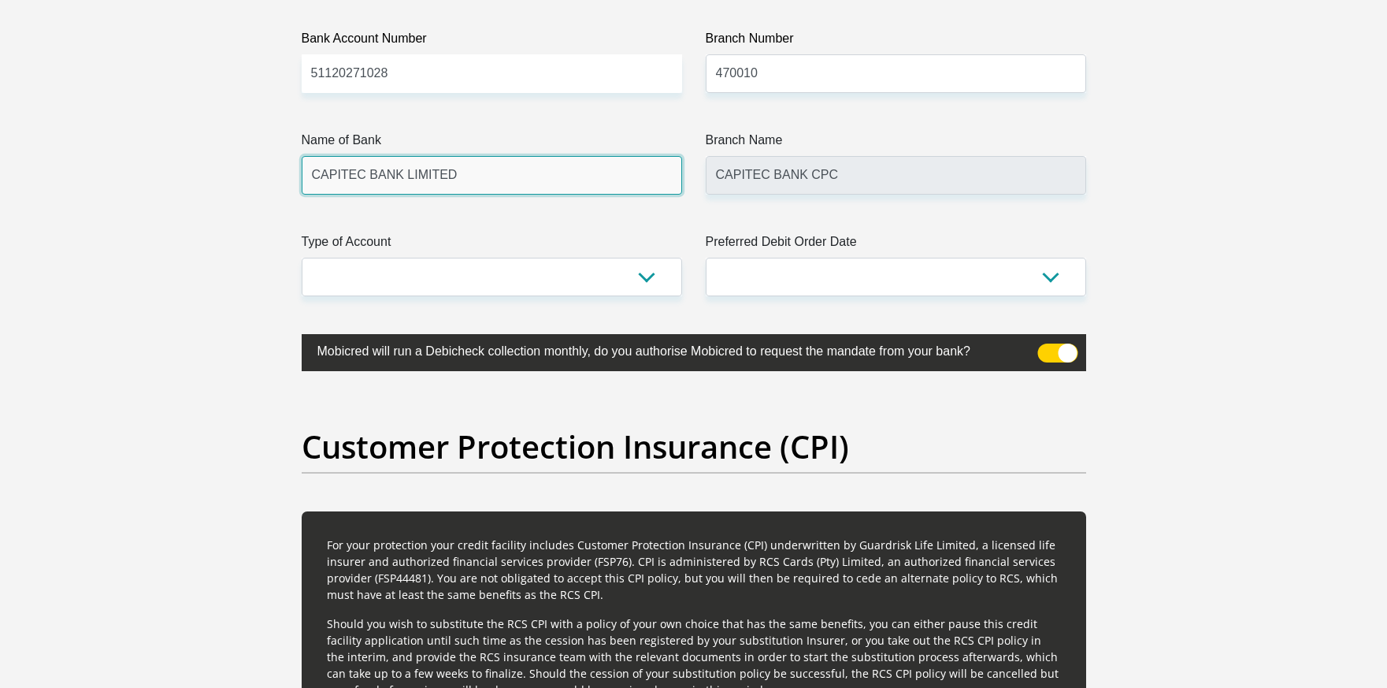
click at [518, 175] on input "CAPITEC BANK LIMITED" at bounding box center [492, 175] width 380 height 39
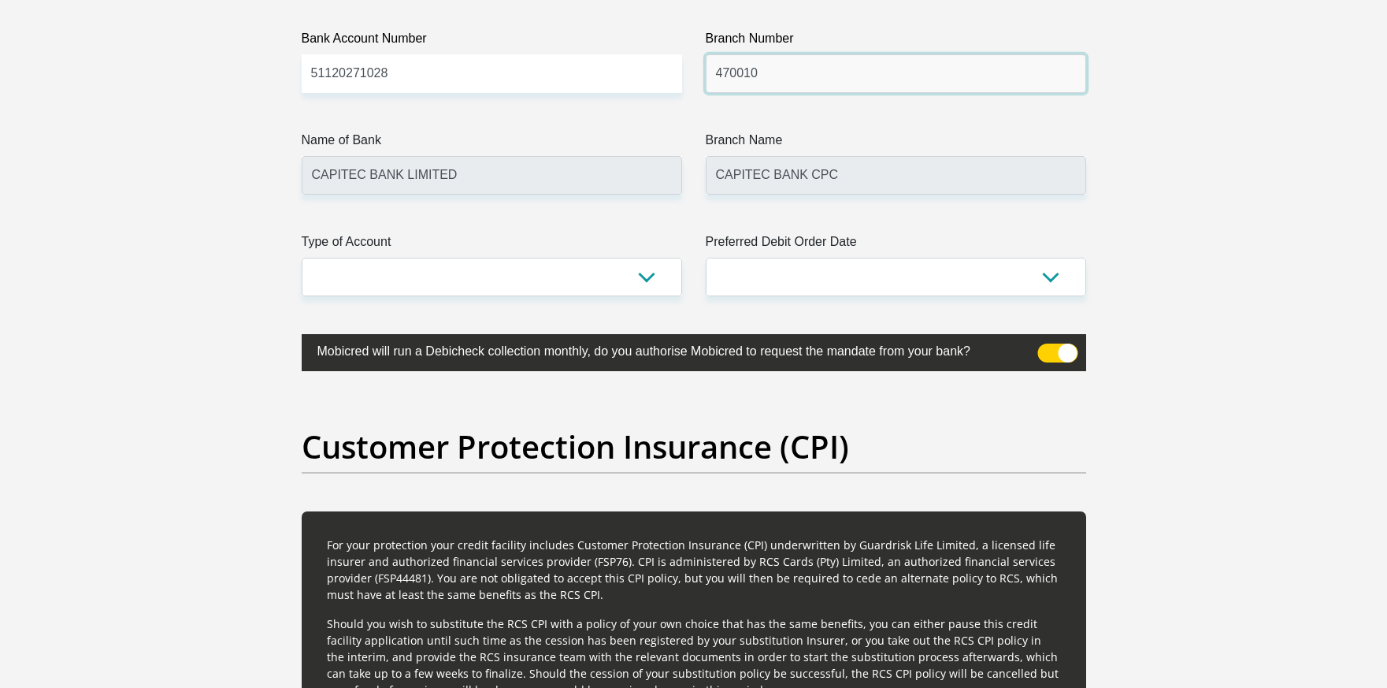
click at [797, 72] on input "470010" at bounding box center [896, 73] width 380 height 39
type input "4"
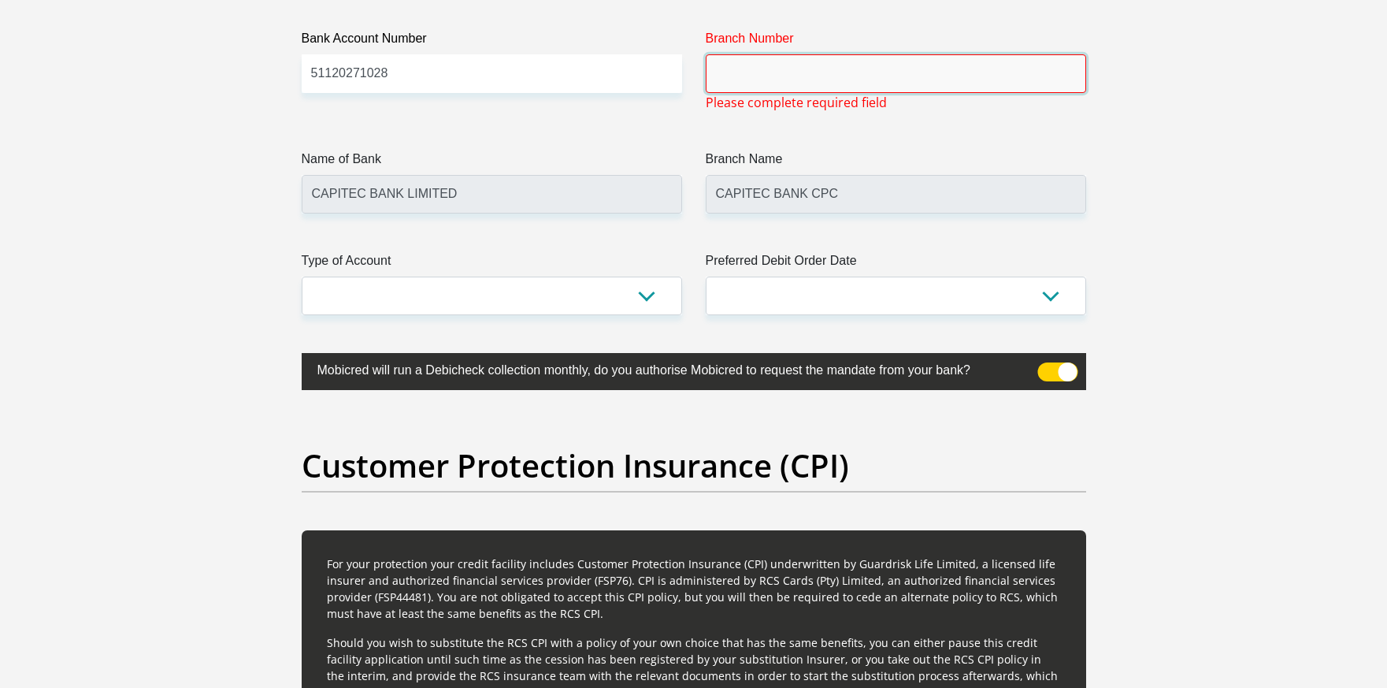
click at [788, 54] on input "Branch Number" at bounding box center [896, 73] width 380 height 39
type input "678910"
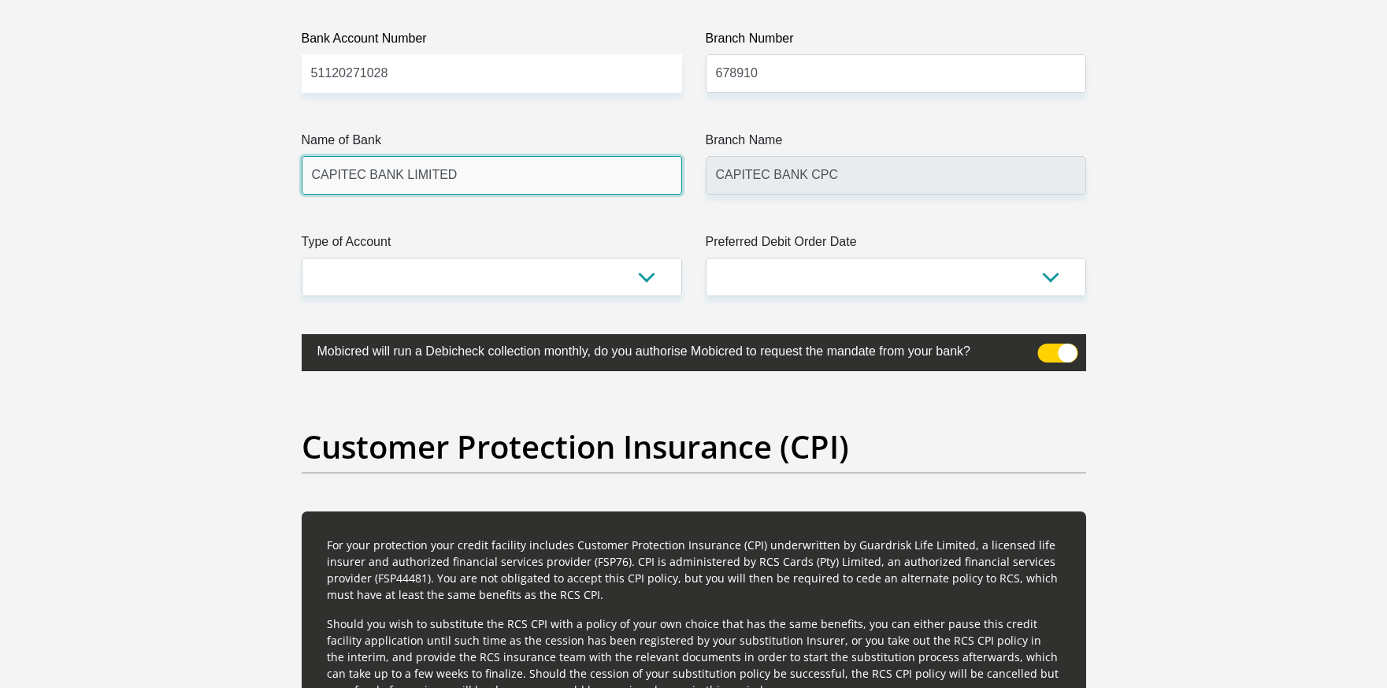
click at [455, 168] on input "CAPITEC BANK LIMITED" at bounding box center [492, 175] width 380 height 39
type input "TYME BANK LIMITED"
type input "TYME ROSEBANK"
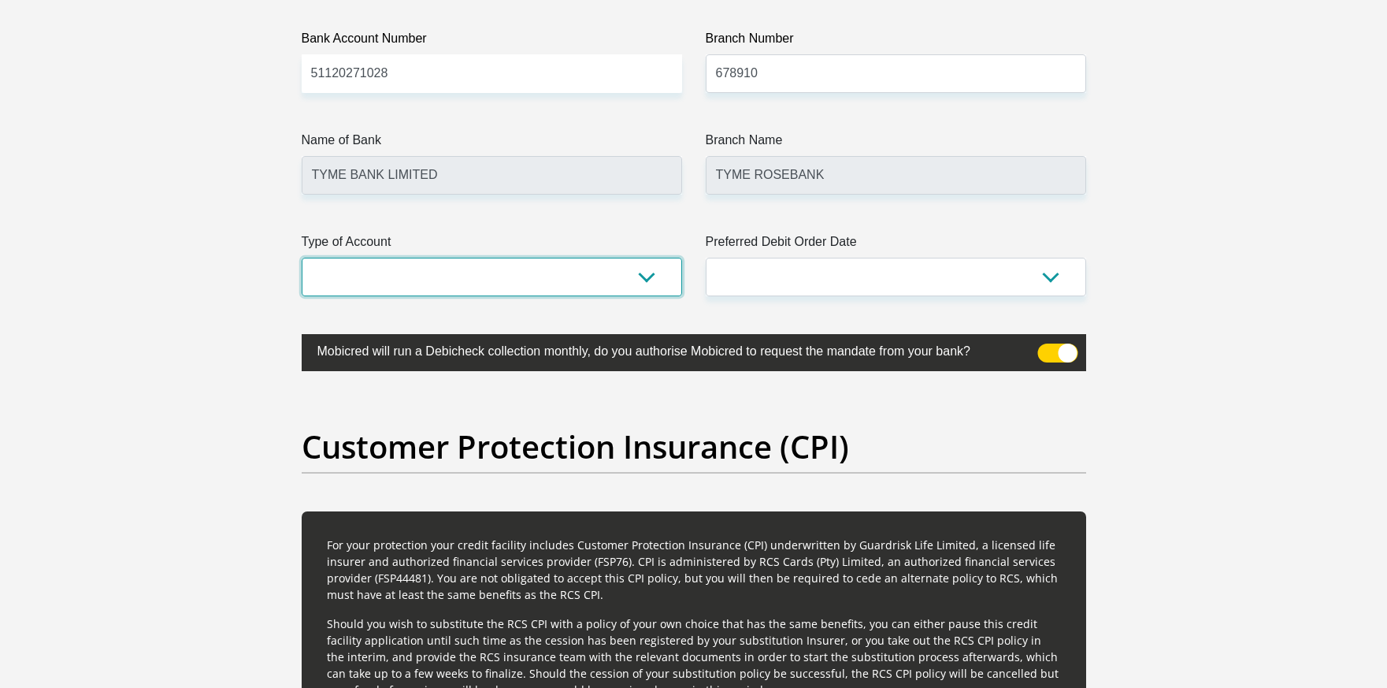
drag, startPoint x: 406, startPoint y: 272, endPoint x: 423, endPoint y: 264, distance: 18.3
click at [406, 272] on select "Cheque Savings" at bounding box center [492, 277] width 380 height 39
select select "SAV"
click at [302, 258] on select "Cheque Savings" at bounding box center [492, 277] width 380 height 39
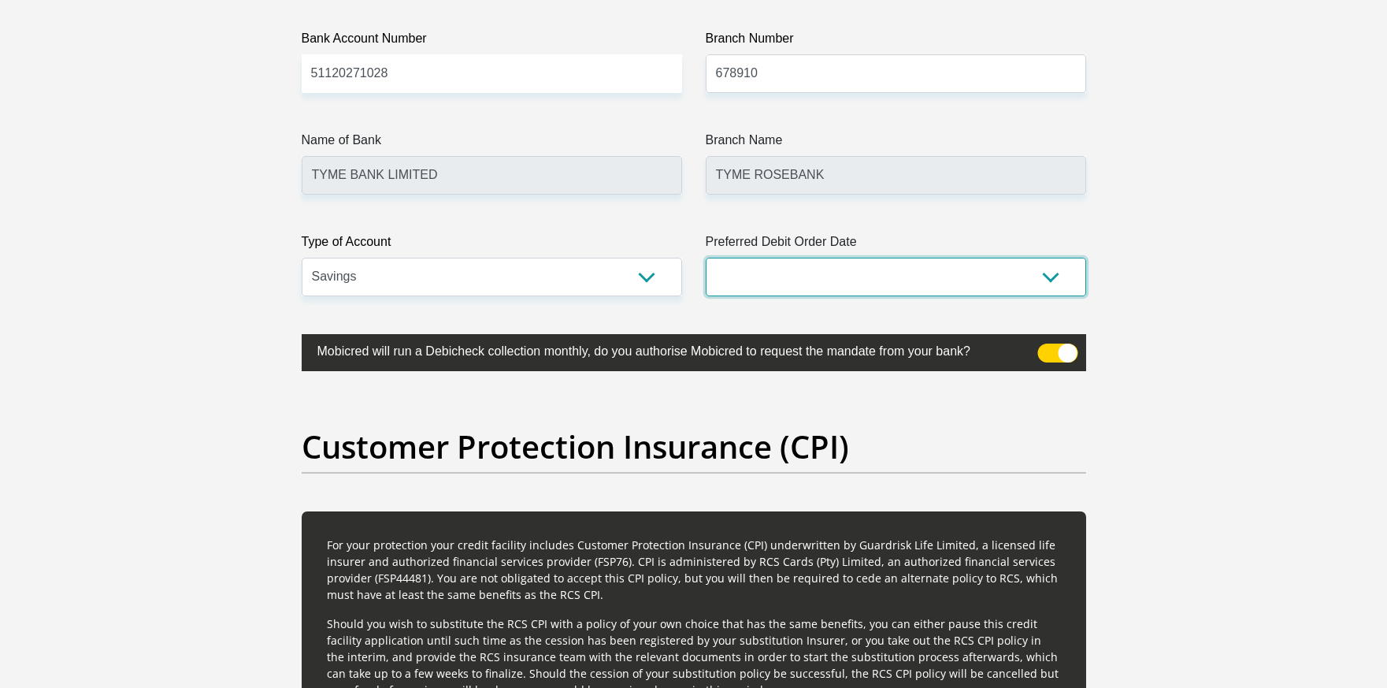
click at [790, 274] on select "1st 2nd 3rd 4th 5th 7th 18th 19th 20th 21st 22nd 23rd 24th 25th 26th 27th 28th …" at bounding box center [896, 277] width 380 height 39
select select "30"
click at [706, 258] on select "1st 2nd 3rd 4th 5th 7th 18th 19th 20th 21st 22nd 23rd 24th 25th 26th 27th 28th …" at bounding box center [896, 277] width 380 height 39
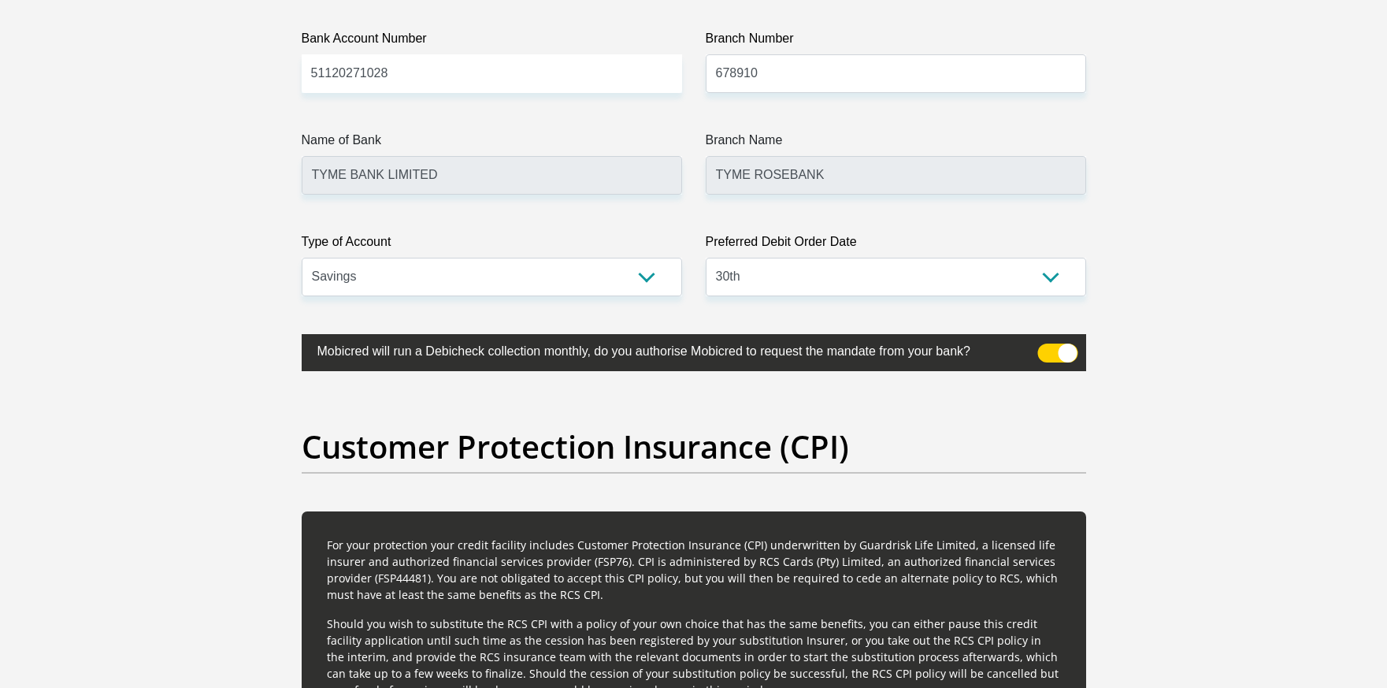
click at [1055, 350] on span at bounding box center [1057, 352] width 40 height 19
click at [1047, 347] on input "checkbox" at bounding box center [1047, 347] width 0 height 0
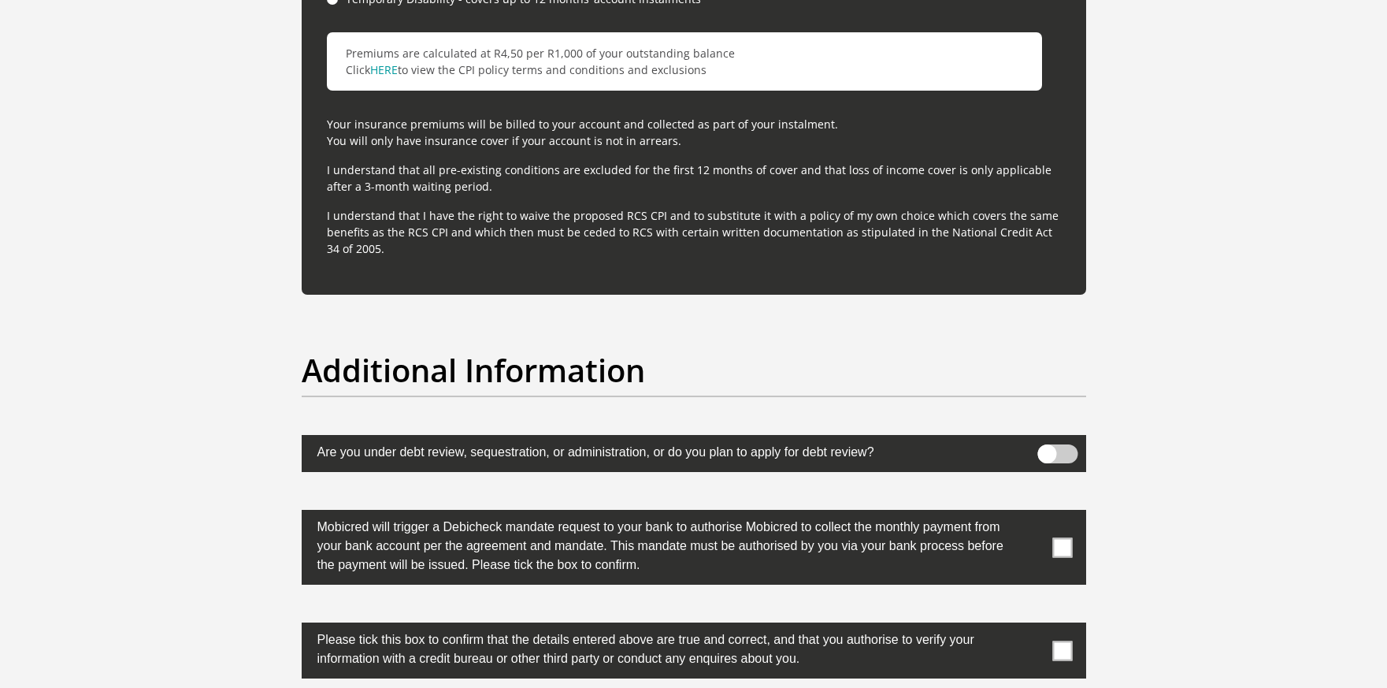
scroll to position [4742, 0]
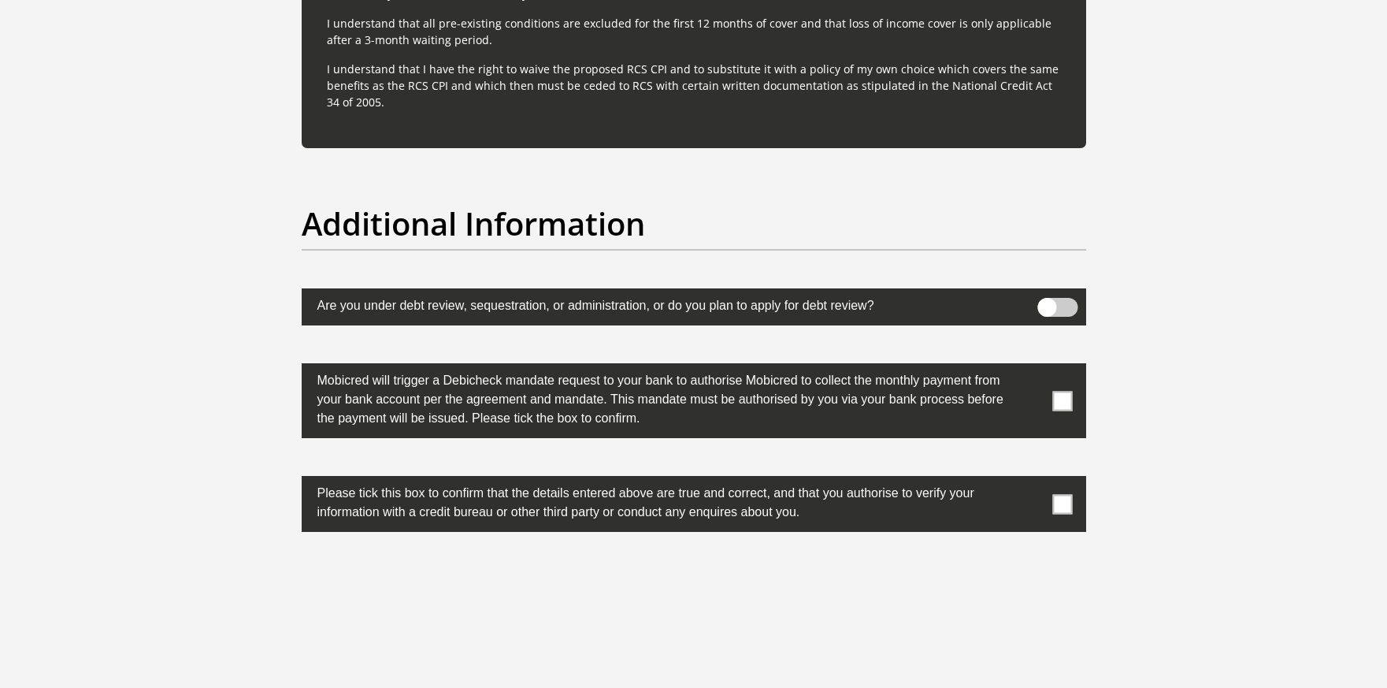
click at [1063, 396] on span at bounding box center [1062, 401] width 20 height 20
click at [1031, 367] on input "checkbox" at bounding box center [1031, 367] width 0 height 0
drag, startPoint x: 1063, startPoint y: 494, endPoint x: 1055, endPoint y: 499, distance: 9.2
click at [1061, 494] on span at bounding box center [1062, 504] width 20 height 20
click at [1031, 480] on input "checkbox" at bounding box center [1031, 480] width 0 height 0
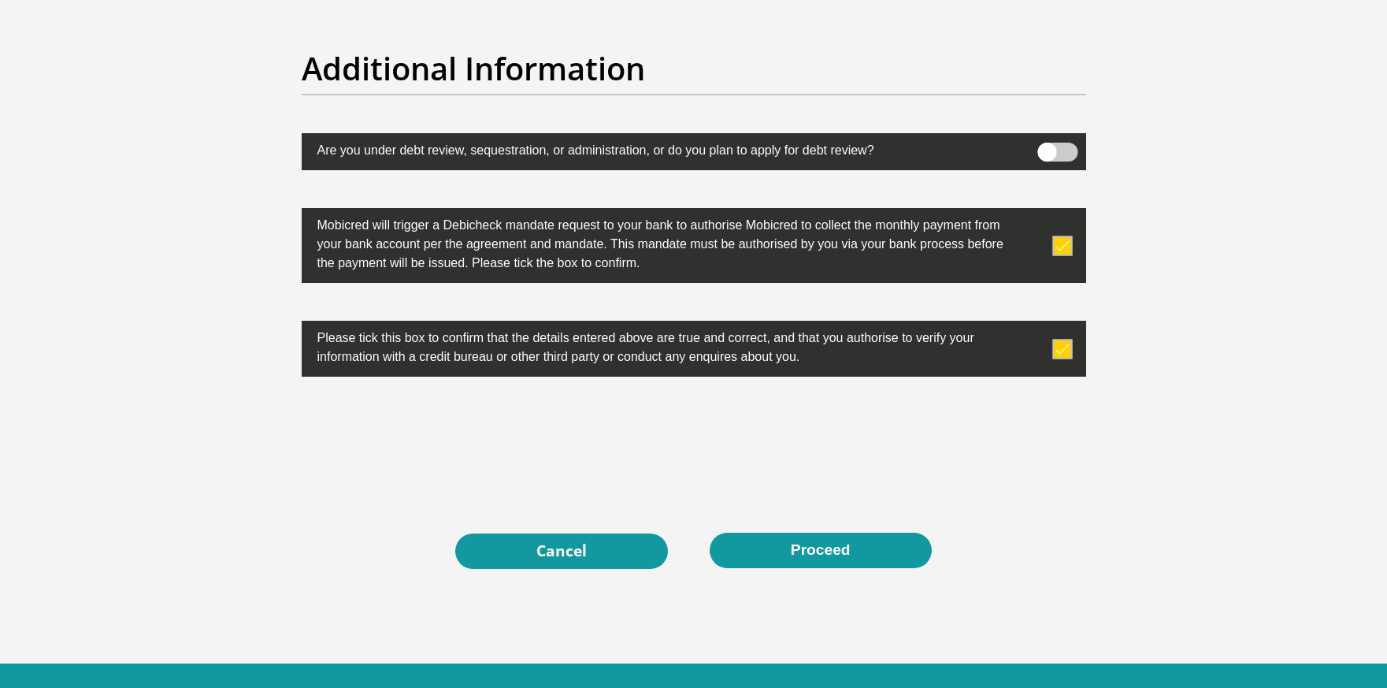
scroll to position [4900, 0]
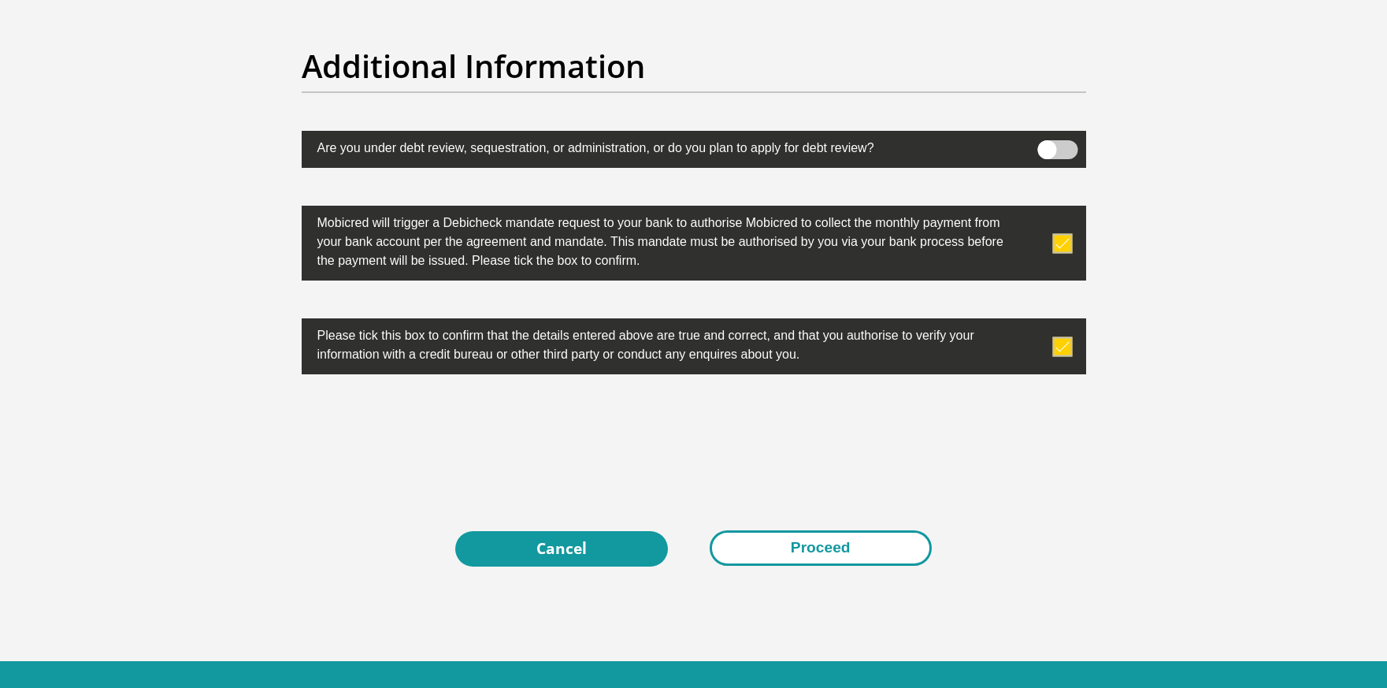
click at [816, 543] on button "Proceed" at bounding box center [821, 547] width 222 height 35
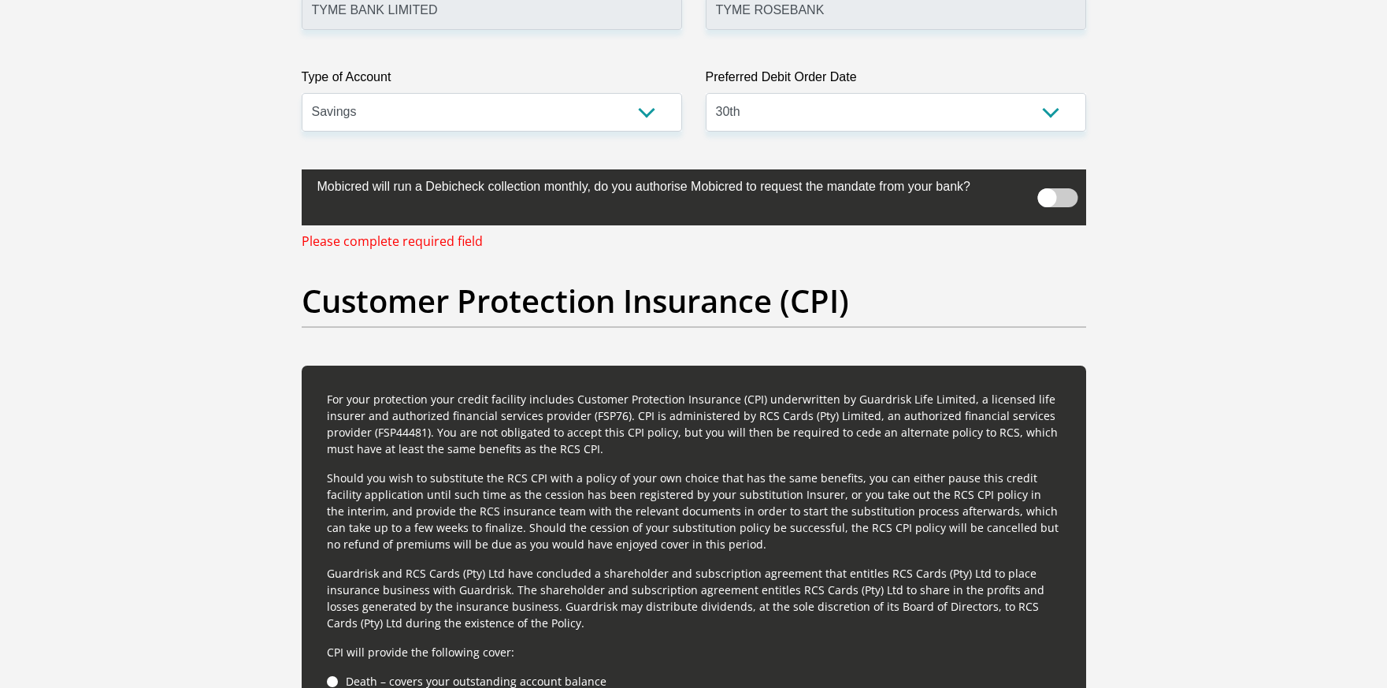
scroll to position [3878, 0]
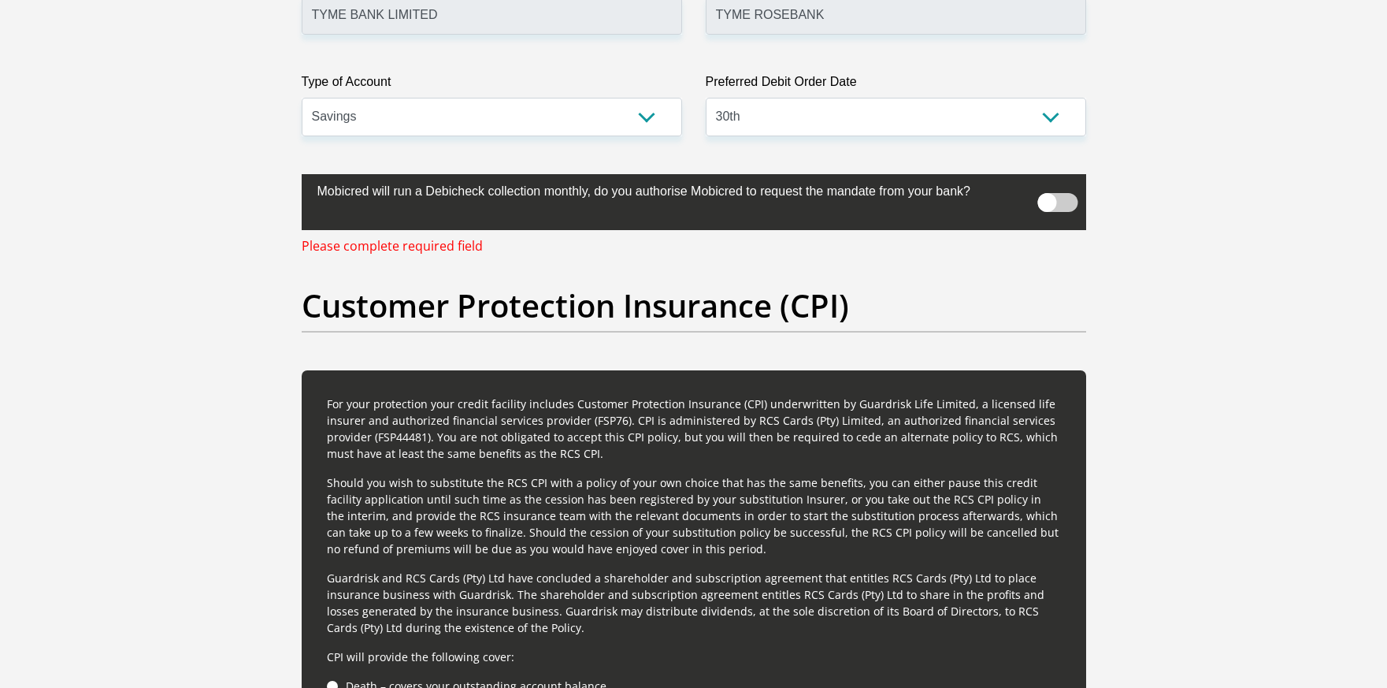
click at [1052, 206] on span at bounding box center [1057, 202] width 40 height 19
click at [1047, 187] on input "checkbox" at bounding box center [1047, 187] width 0 height 0
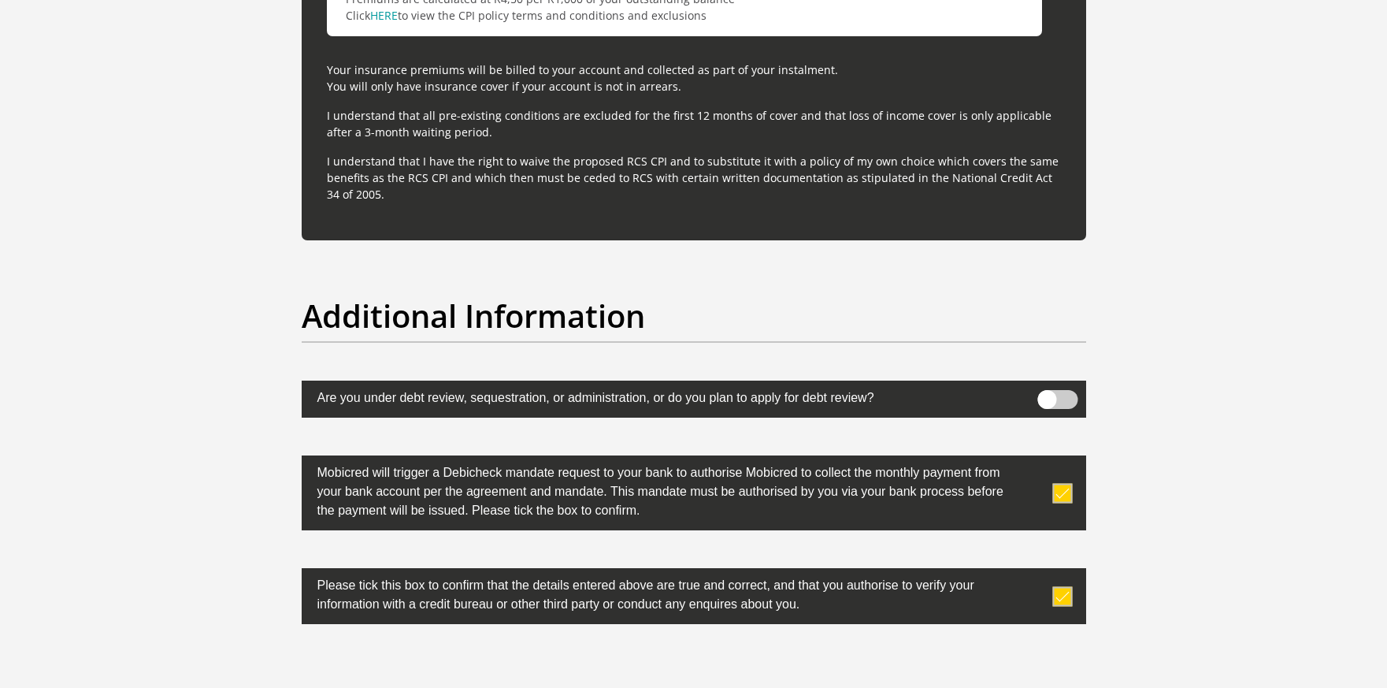
scroll to position [4964, 0]
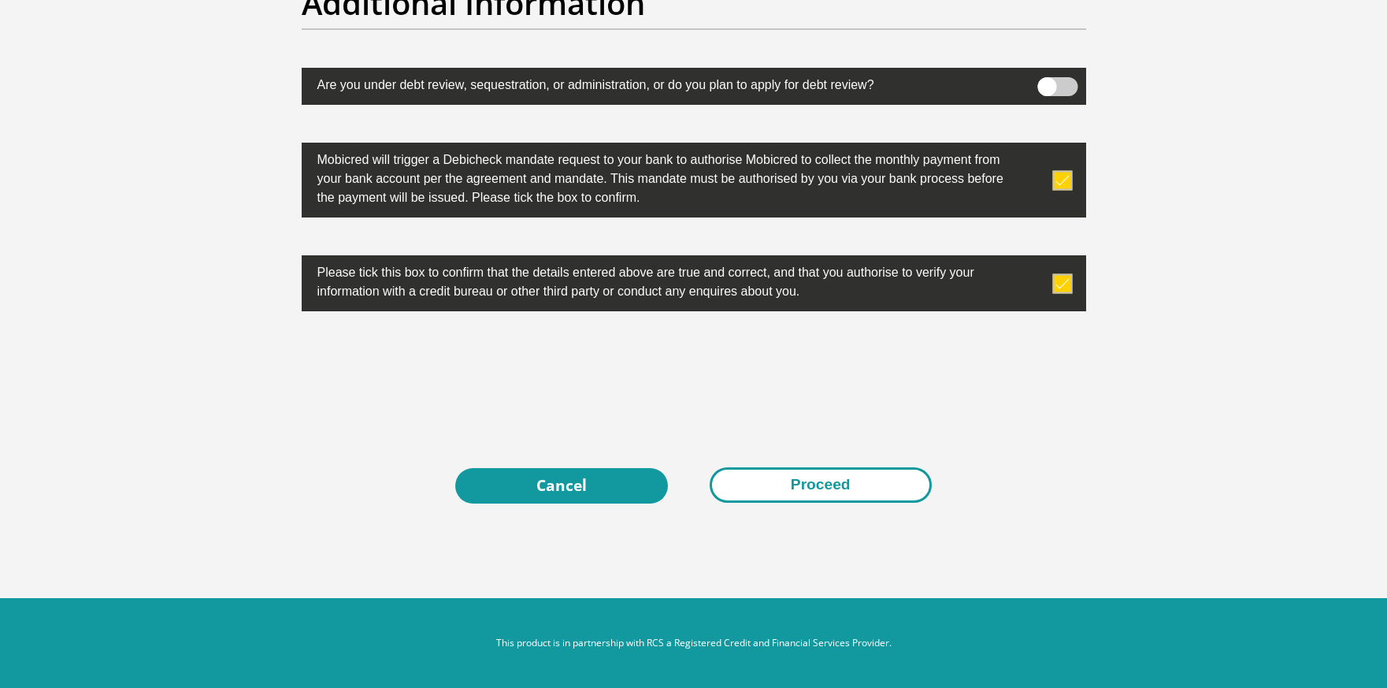
click at [823, 477] on button "Proceed" at bounding box center [821, 484] width 222 height 35
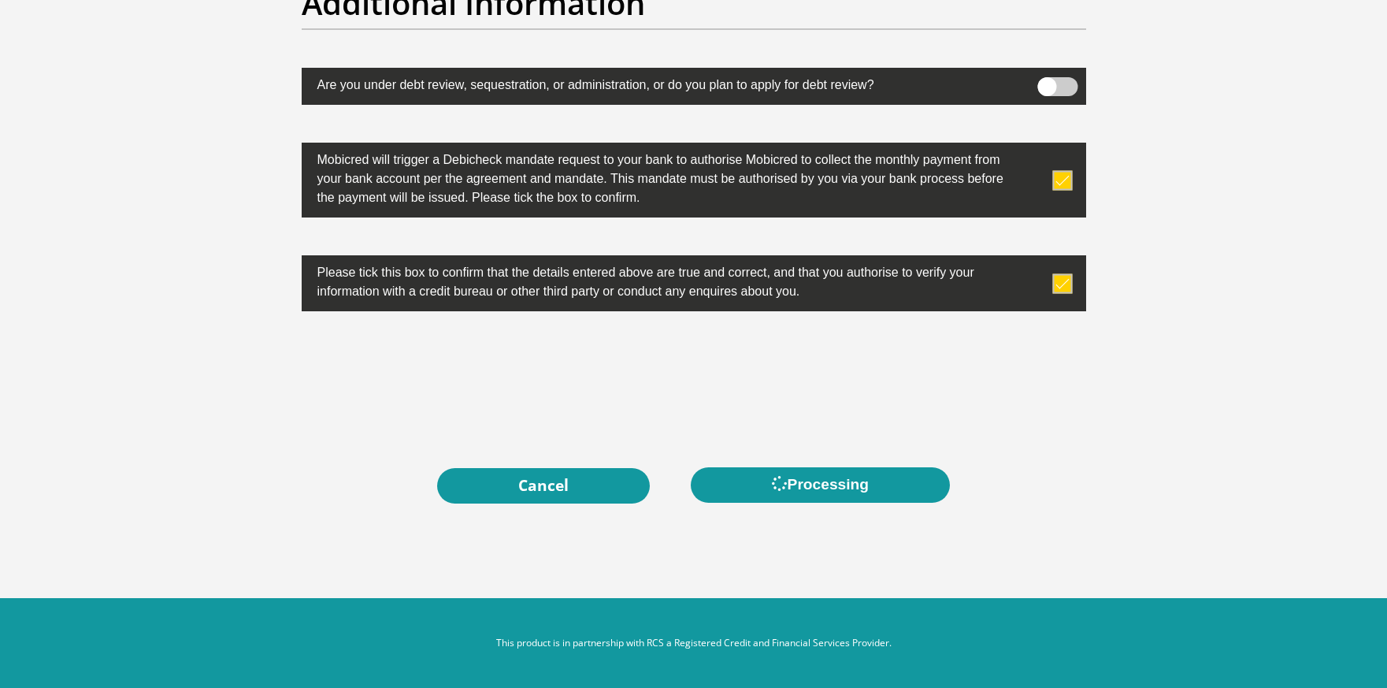
scroll to position [0, 0]
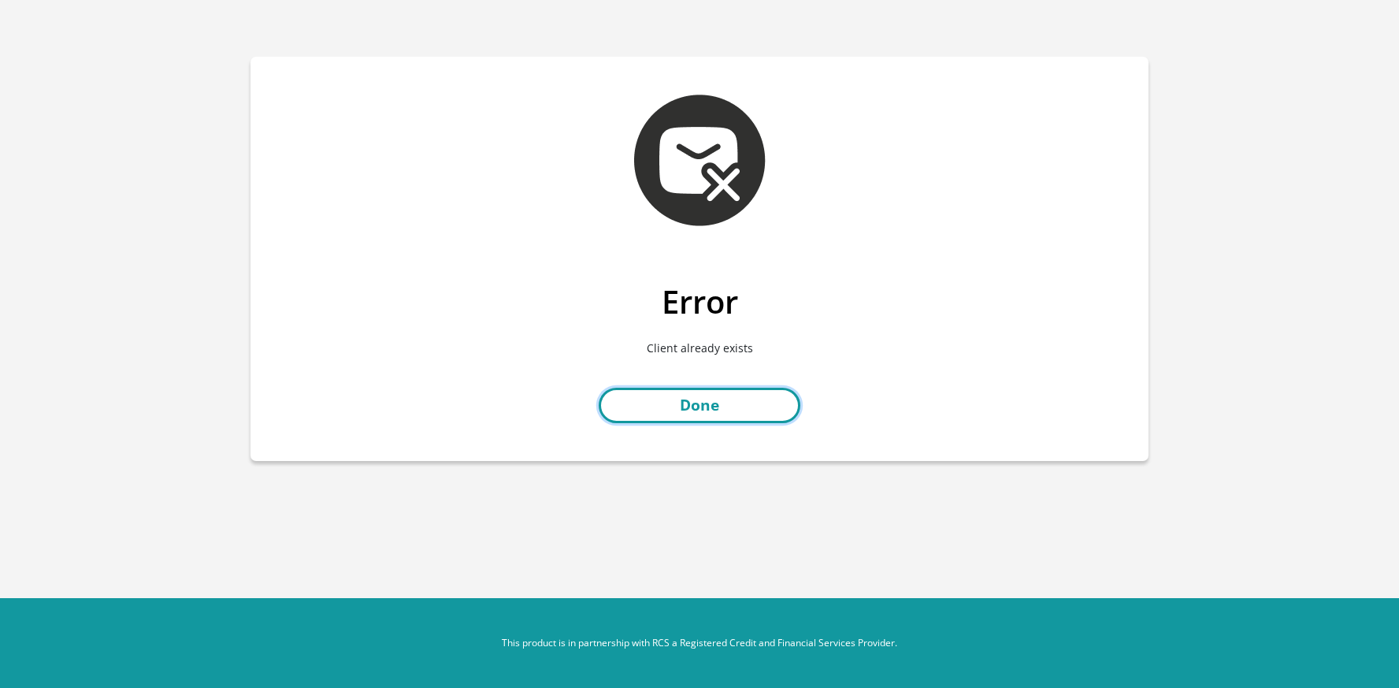
click at [757, 404] on link "Done" at bounding box center [700, 405] width 202 height 35
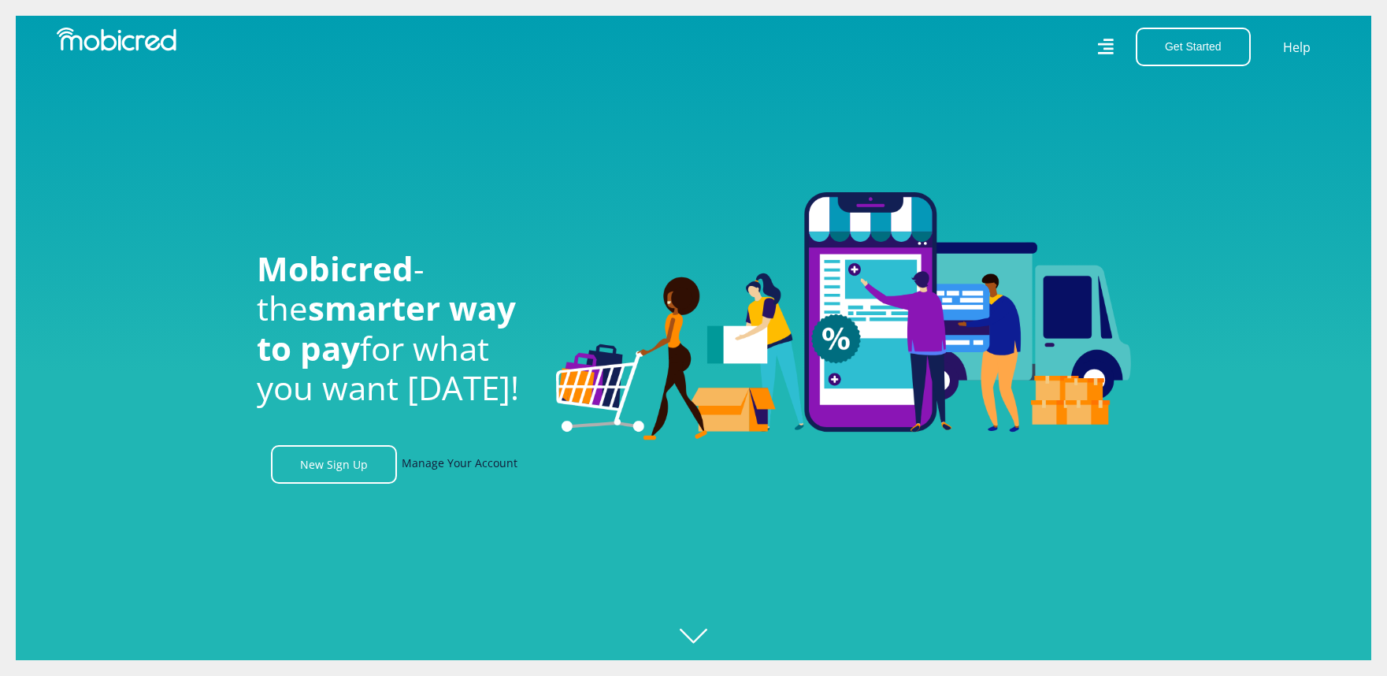
click at [477, 469] on link "Manage Your Account" at bounding box center [460, 464] width 116 height 39
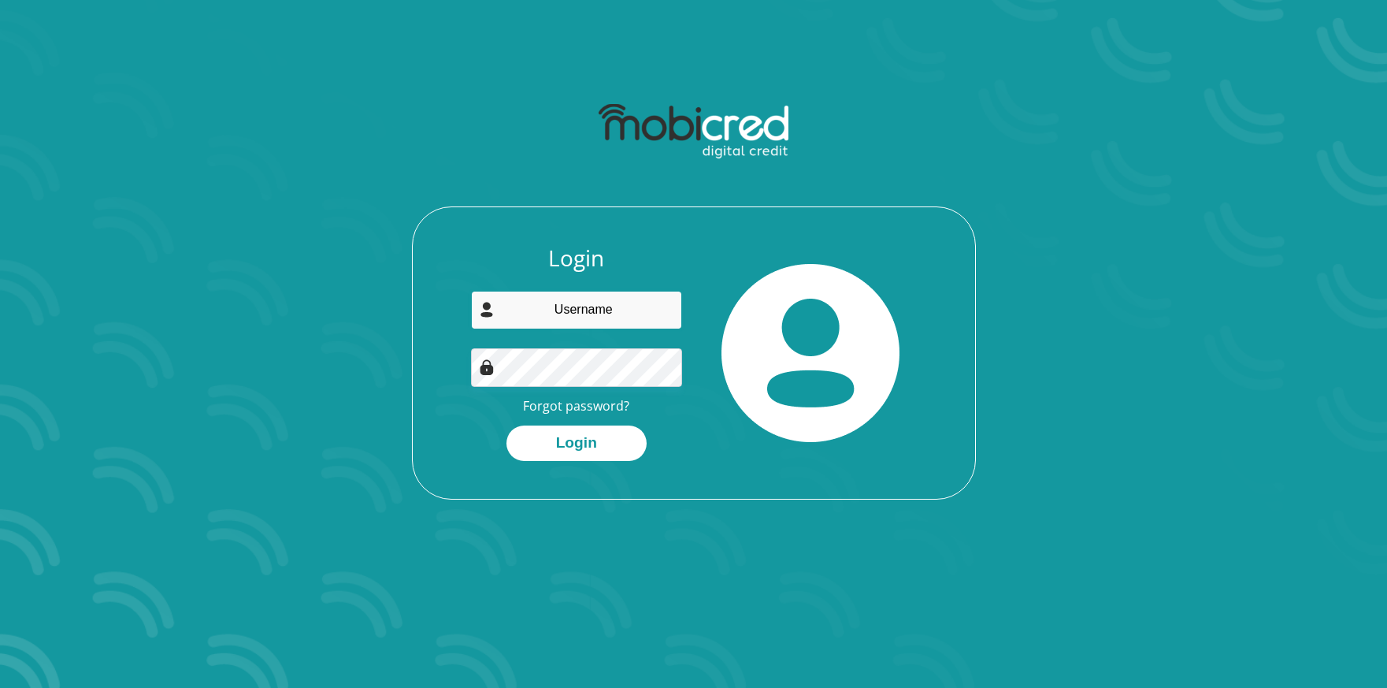
click at [597, 308] on input "email" at bounding box center [576, 310] width 211 height 39
type input "[EMAIL_ADDRESS][DOMAIN_NAME]"
click at [507, 425] on button "Login" at bounding box center [577, 442] width 140 height 35
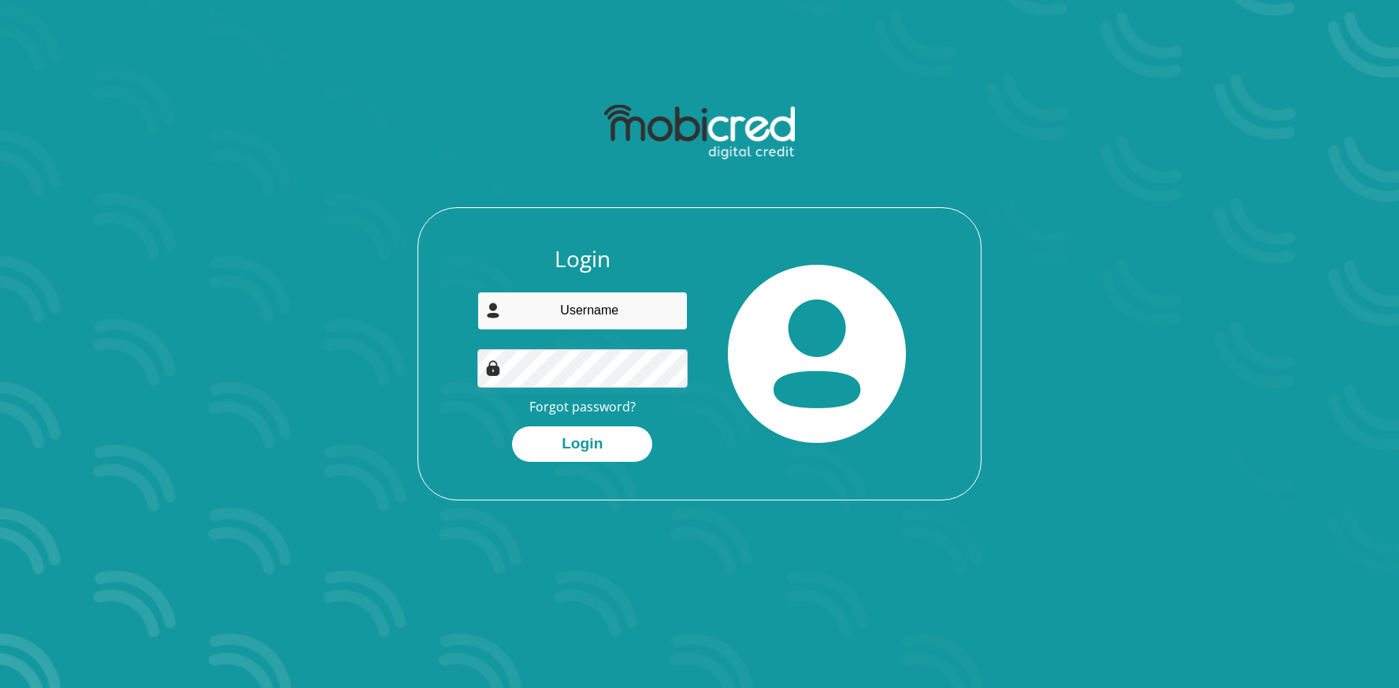
click at [587, 318] on input "email" at bounding box center [582, 310] width 211 height 39
type input "[EMAIL_ADDRESS][DOMAIN_NAME]"
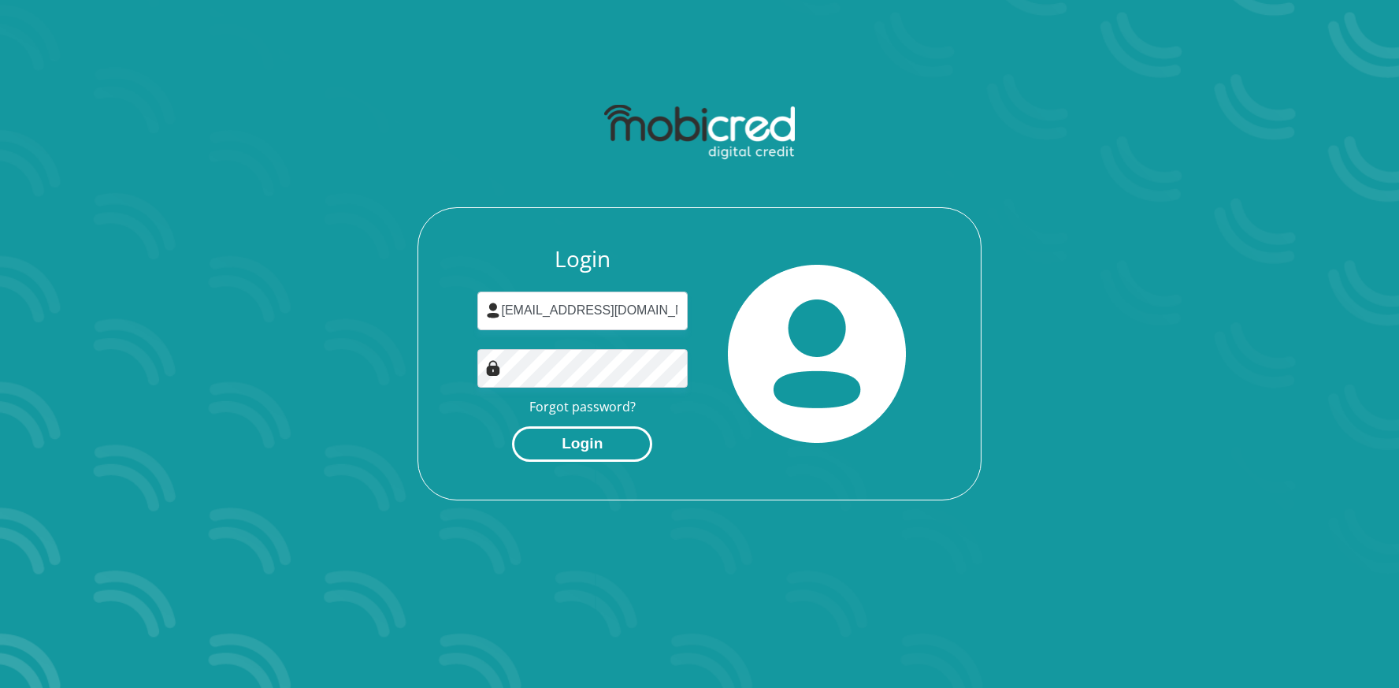
click at [596, 435] on button "Login" at bounding box center [582, 443] width 140 height 35
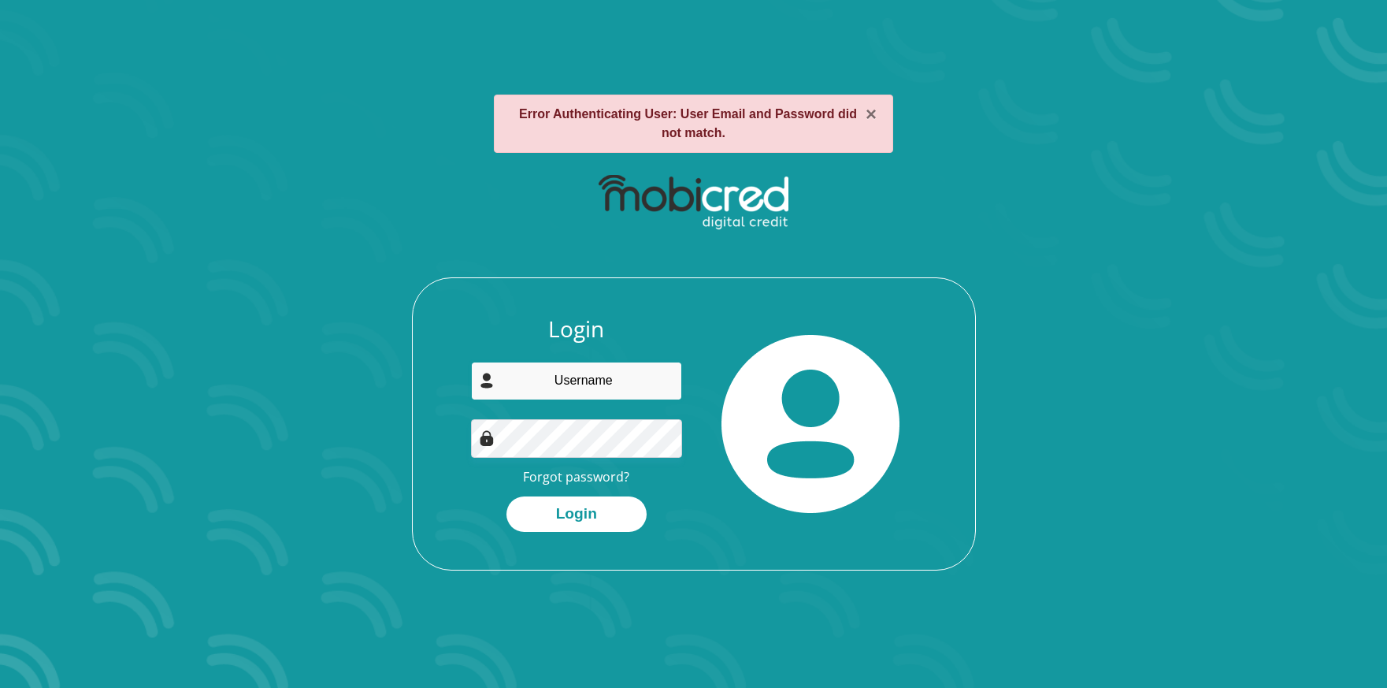
click at [587, 395] on input "email" at bounding box center [576, 381] width 211 height 39
type input "[EMAIL_ADDRESS][DOMAIN_NAME]"
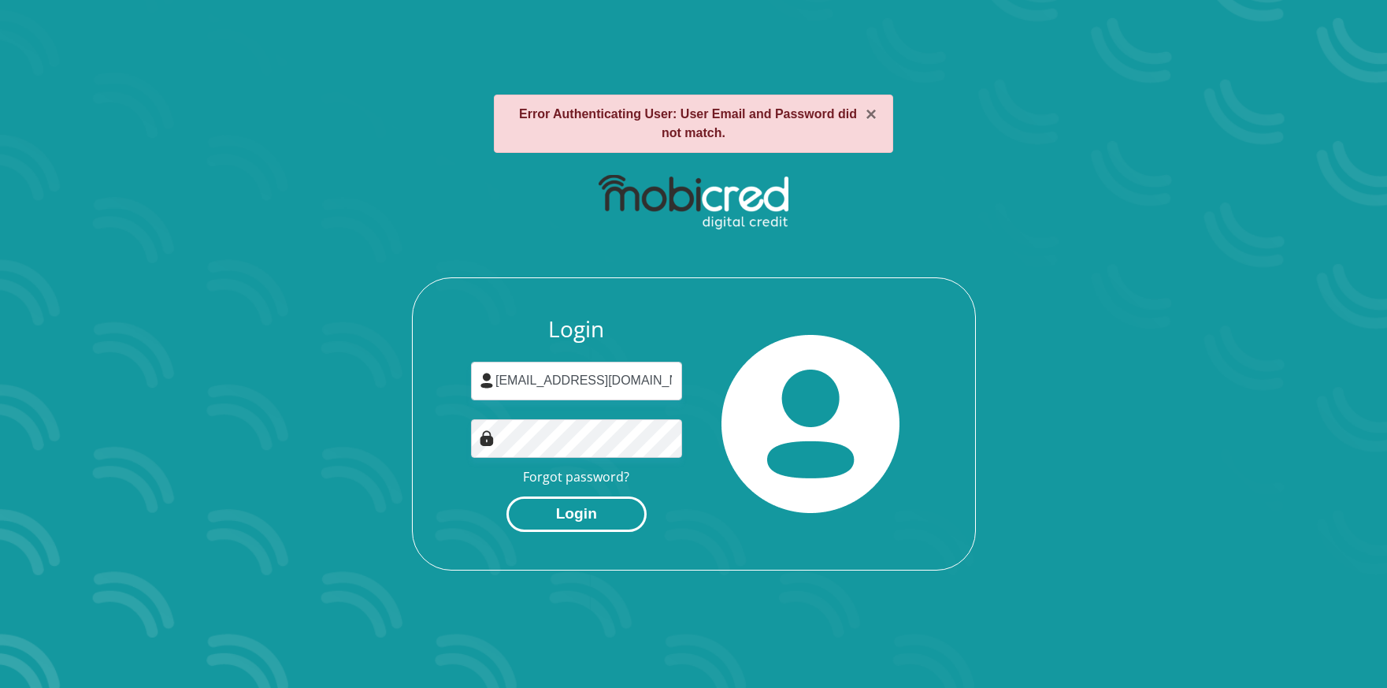
click at [582, 525] on button "Login" at bounding box center [577, 513] width 140 height 35
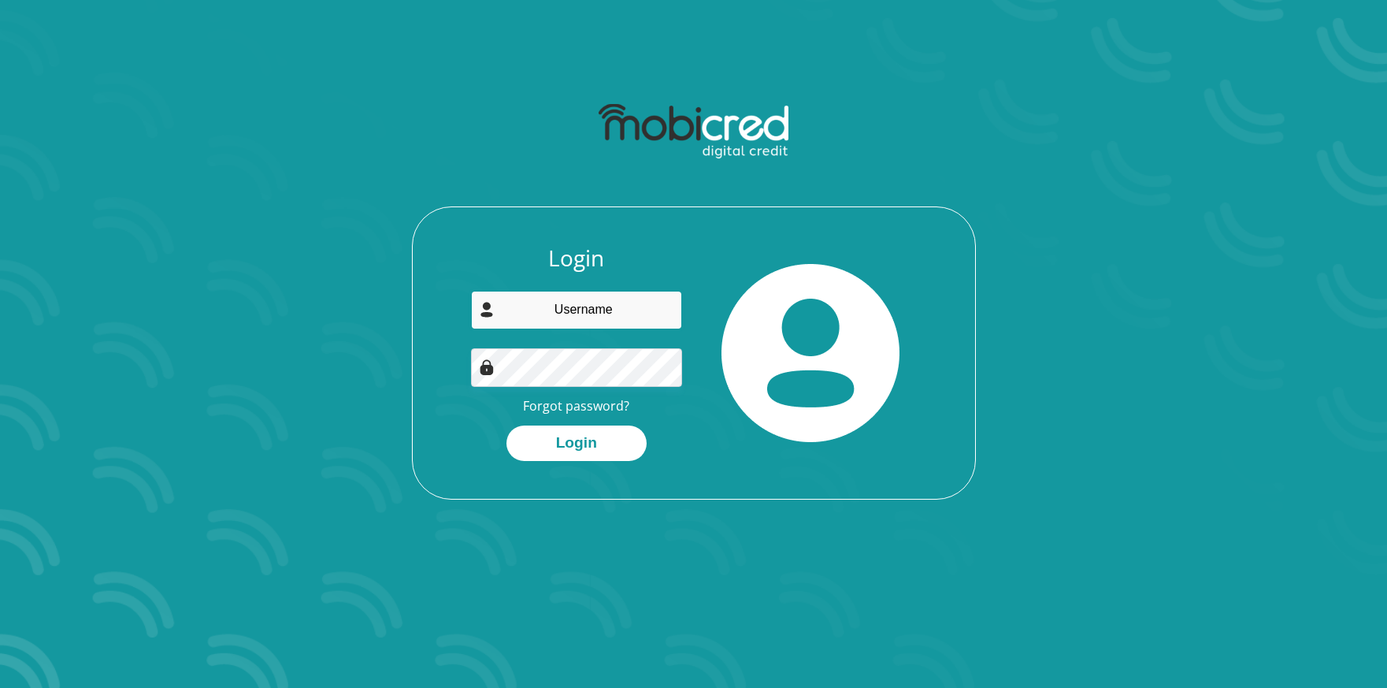
click at [569, 306] on input "email" at bounding box center [576, 310] width 211 height 39
type input "[EMAIL_ADDRESS][DOMAIN_NAME]"
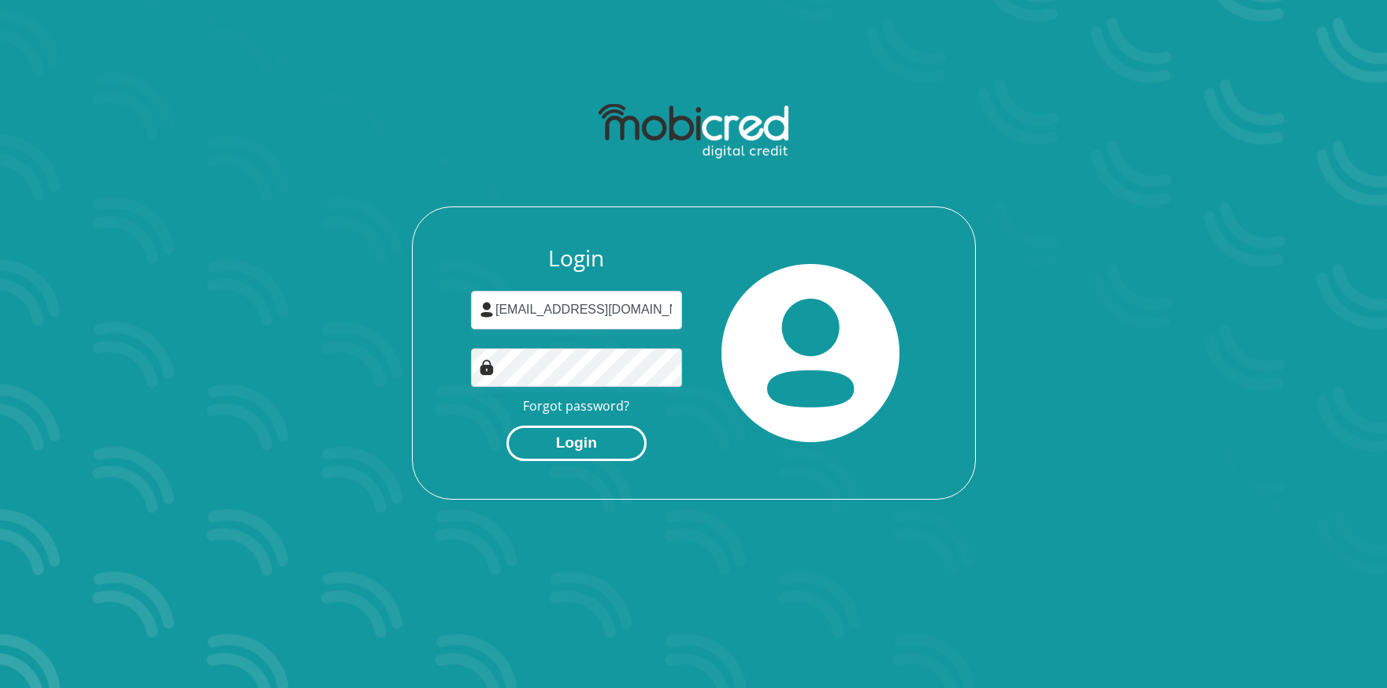
click at [611, 458] on button "Login" at bounding box center [577, 442] width 140 height 35
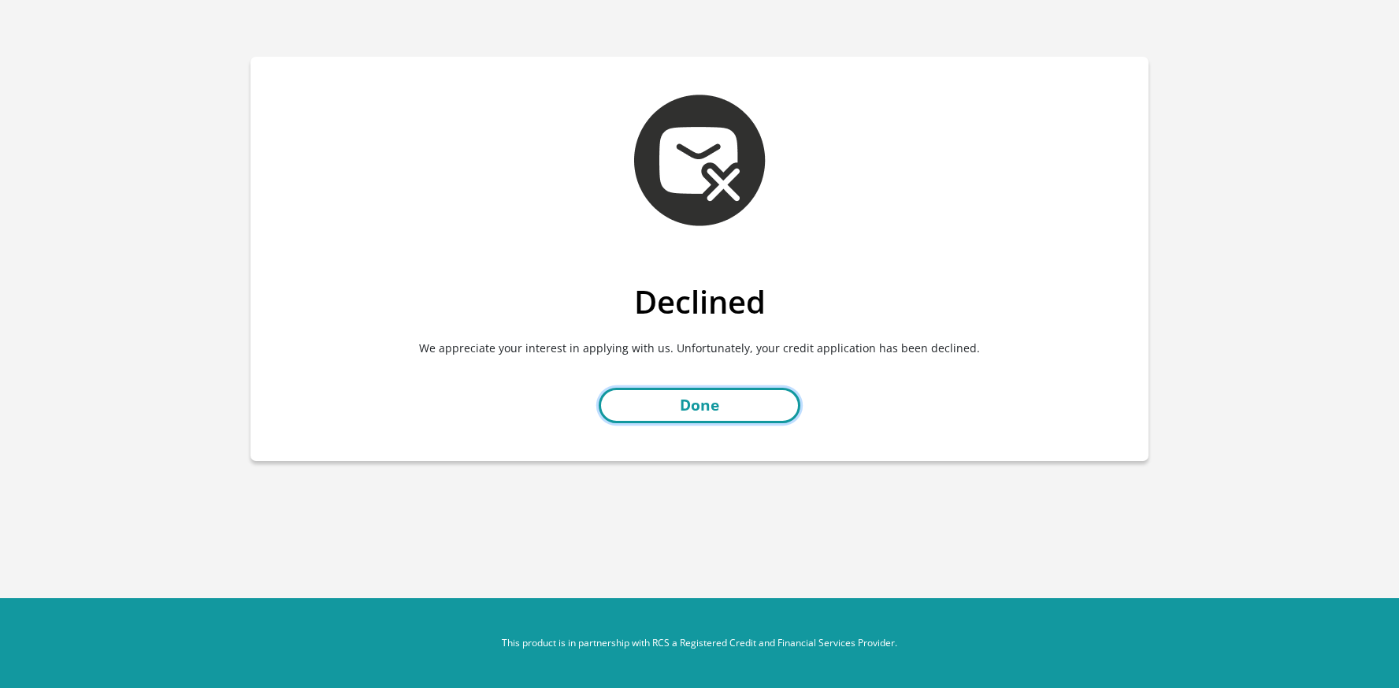
click at [749, 401] on link "Done" at bounding box center [700, 405] width 202 height 35
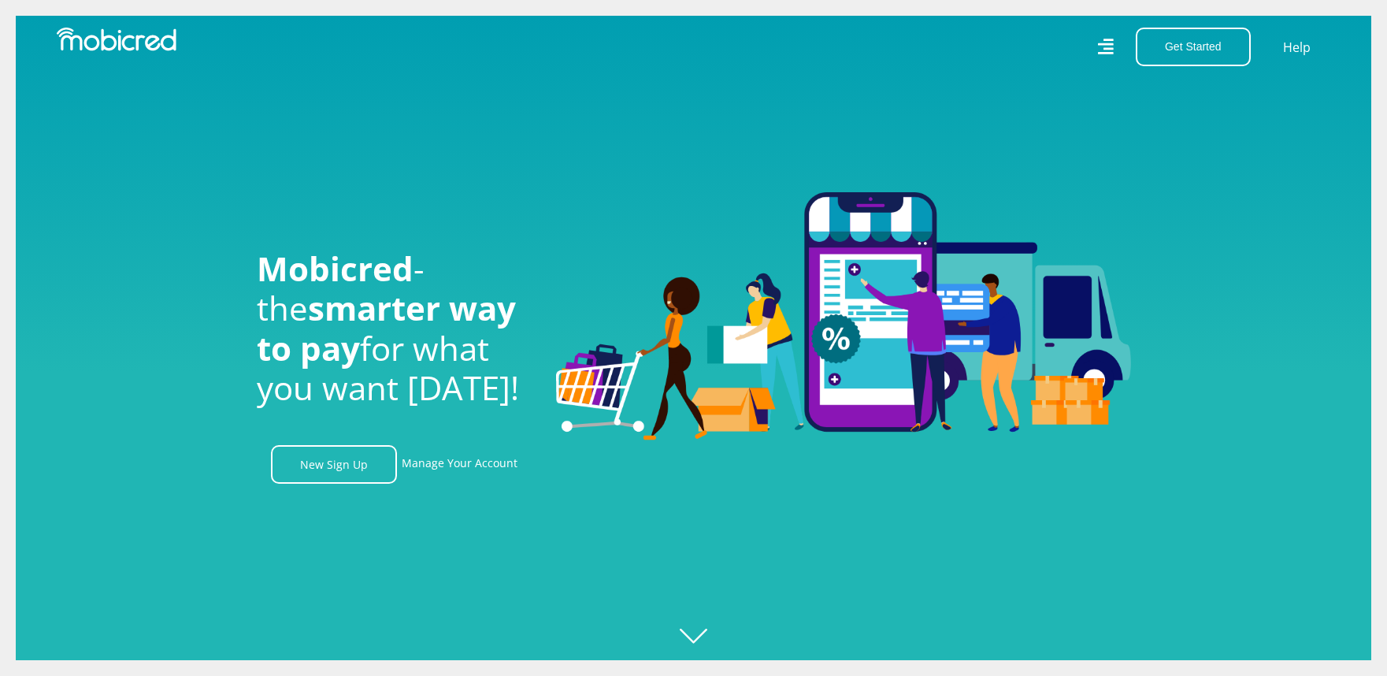
scroll to position [0, 1123]
click at [1171, 49] on button "Get Started" at bounding box center [1193, 47] width 115 height 39
click at [1213, 85] on link "Open an Account" at bounding box center [1203, 85] width 132 height 20
